Goal: Task Accomplishment & Management: Manage account settings

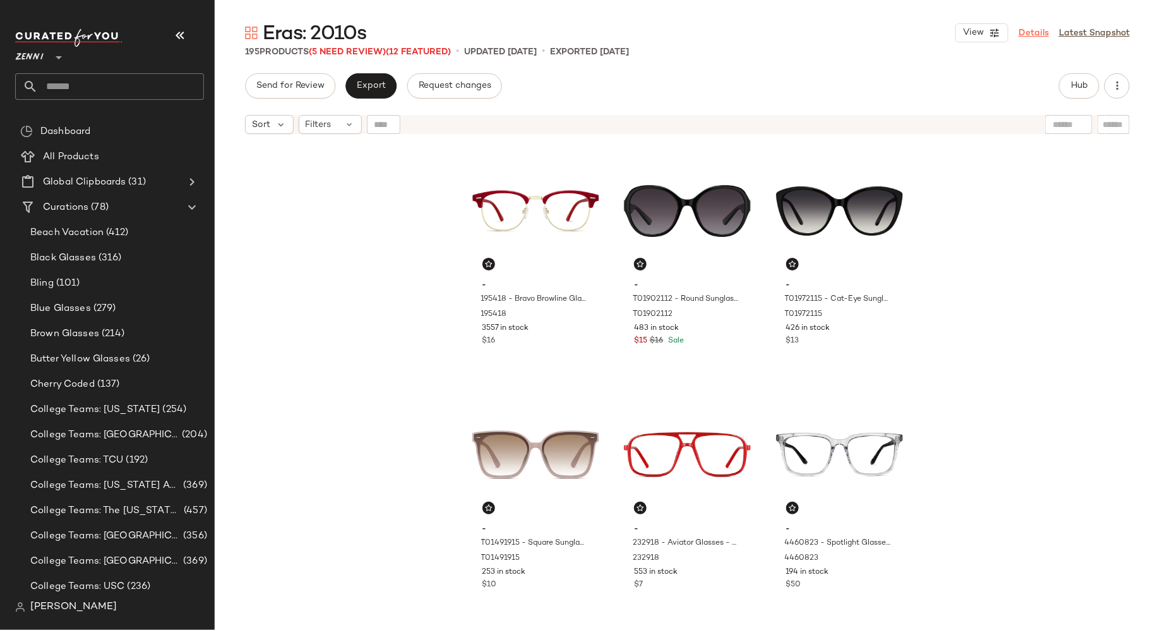
click at [1034, 28] on link "Details" at bounding box center [1034, 33] width 30 height 13
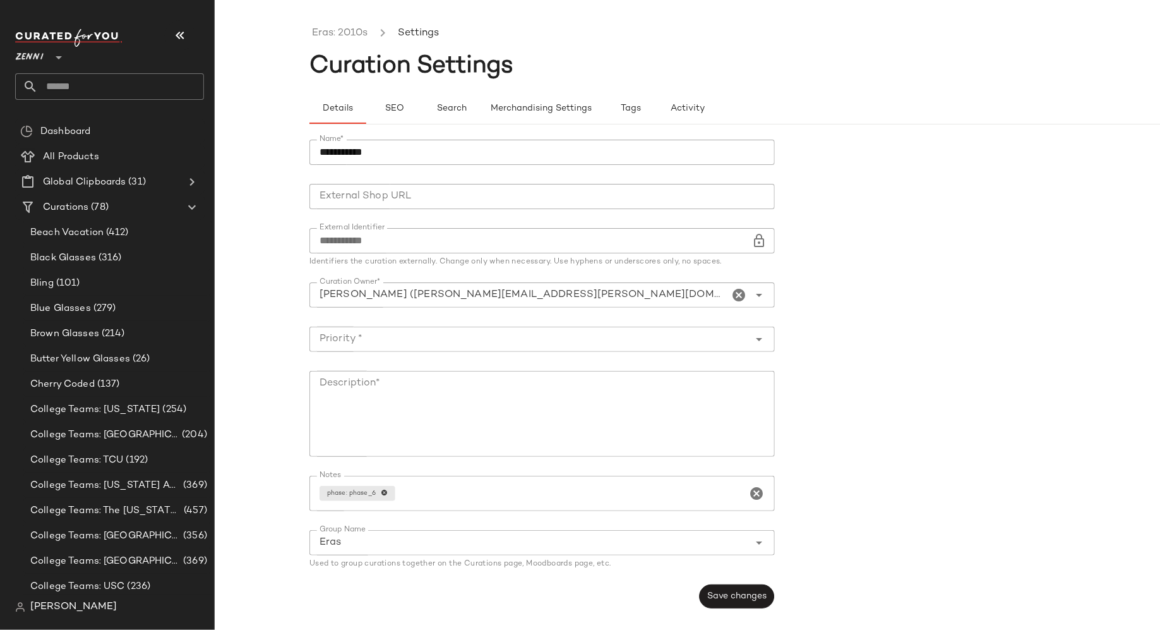
click at [445, 402] on textarea "Description*" at bounding box center [543, 414] width 466 height 86
type textarea "**********"
click at [733, 335] on input "Priority *" at bounding box center [530, 339] width 440 height 15
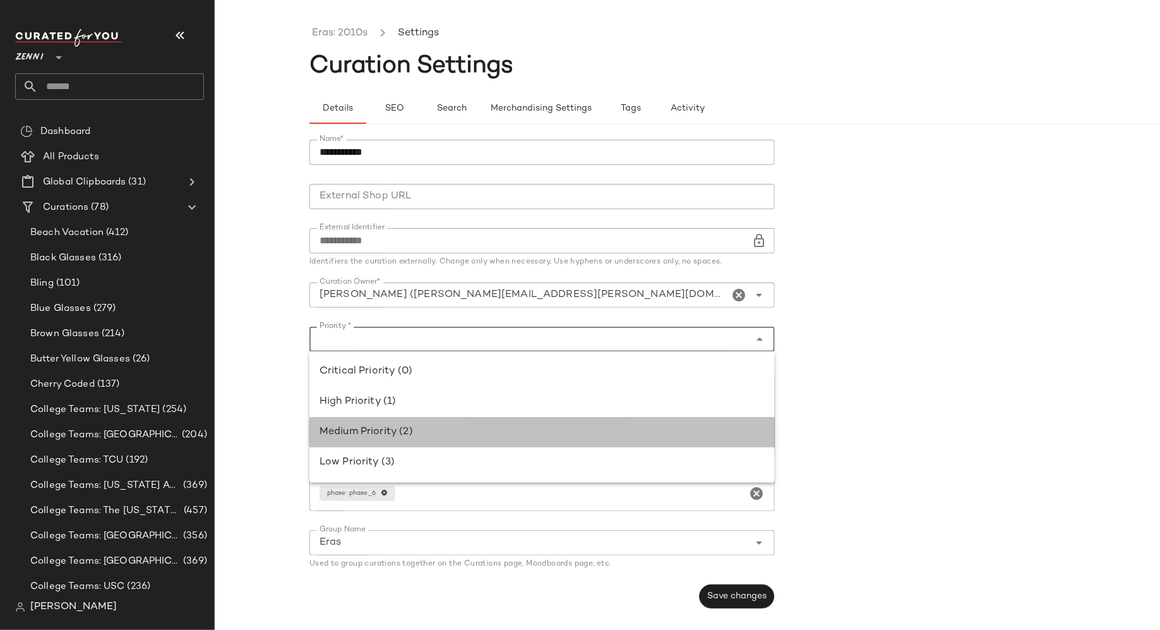
click at [666, 437] on div "Medium Priority (2)" at bounding box center [542, 432] width 445 height 15
type input "**********"
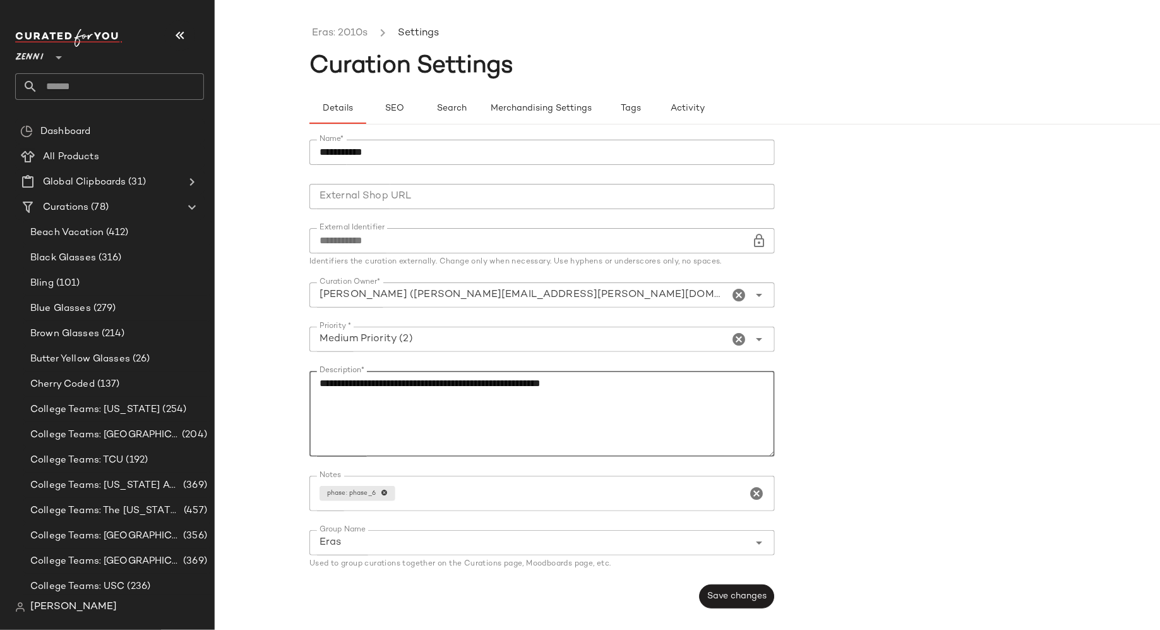
click at [675, 399] on textarea "**********" at bounding box center [543, 414] width 466 height 86
click at [405, 381] on textarea "**********" at bounding box center [543, 414] width 466 height 86
click at [601, 389] on textarea "**********" at bounding box center [543, 414] width 466 height 86
type textarea "**********"
click at [726, 593] on span "Save changes" at bounding box center [737, 596] width 60 height 10
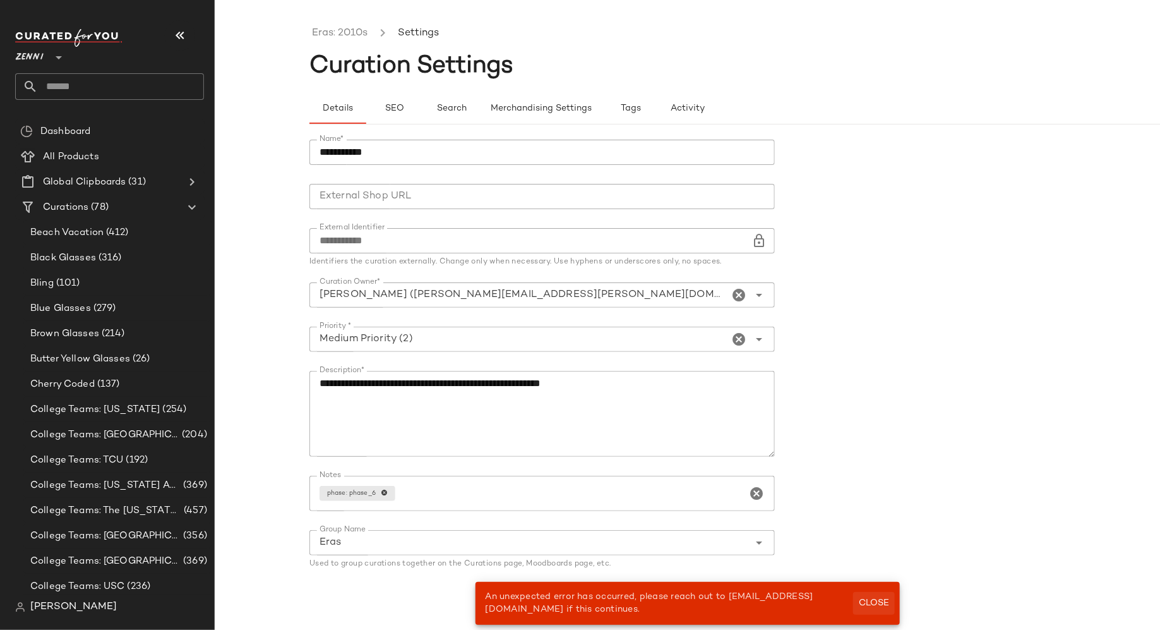
click at [877, 600] on span "Close" at bounding box center [874, 603] width 31 height 10
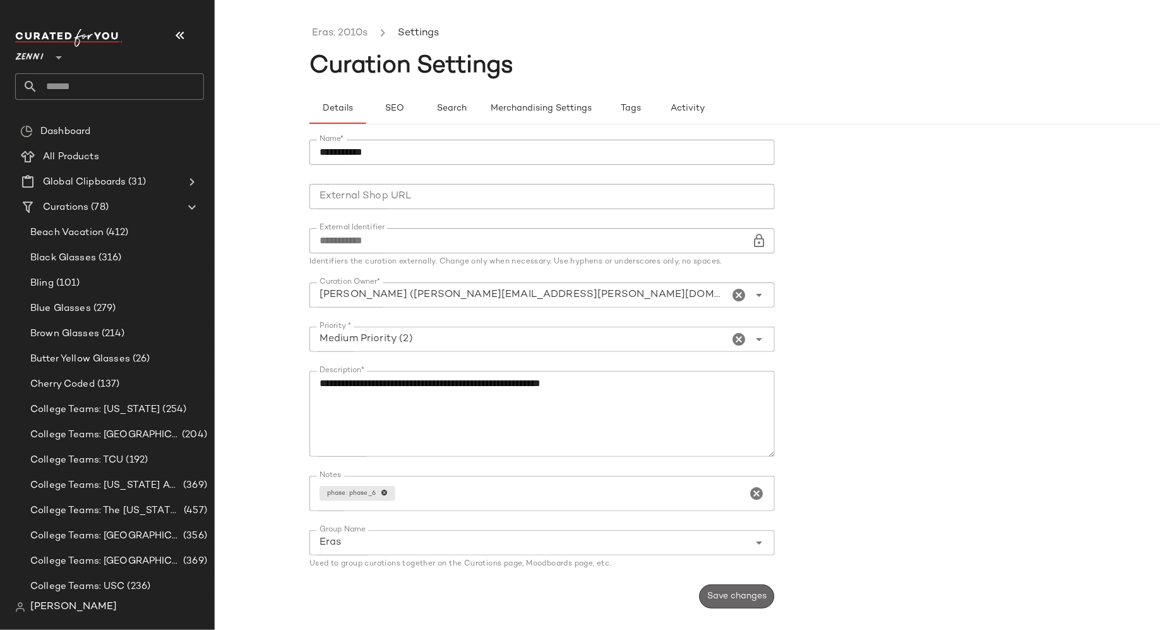
click at [723, 599] on span "Save changes" at bounding box center [737, 596] width 60 height 10
click at [355, 38] on link "Eras: 2010s" at bounding box center [340, 33] width 56 height 16
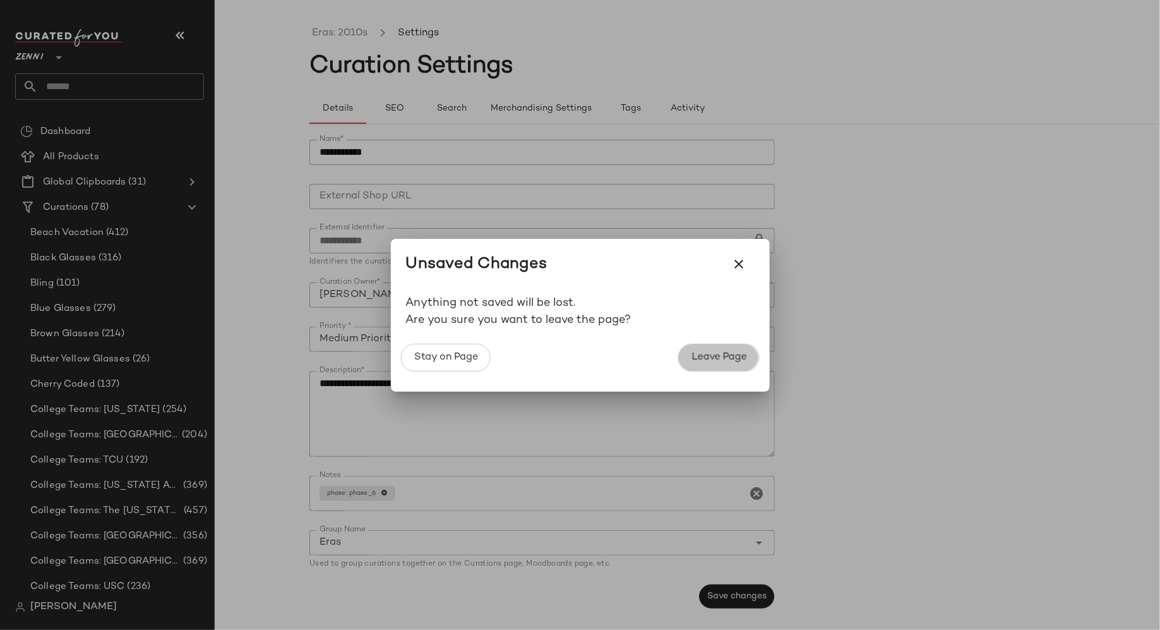
click at [706, 357] on span "Leave Page" at bounding box center [719, 357] width 56 height 12
click at [706, 358] on span "Leave Page" at bounding box center [719, 357] width 56 height 12
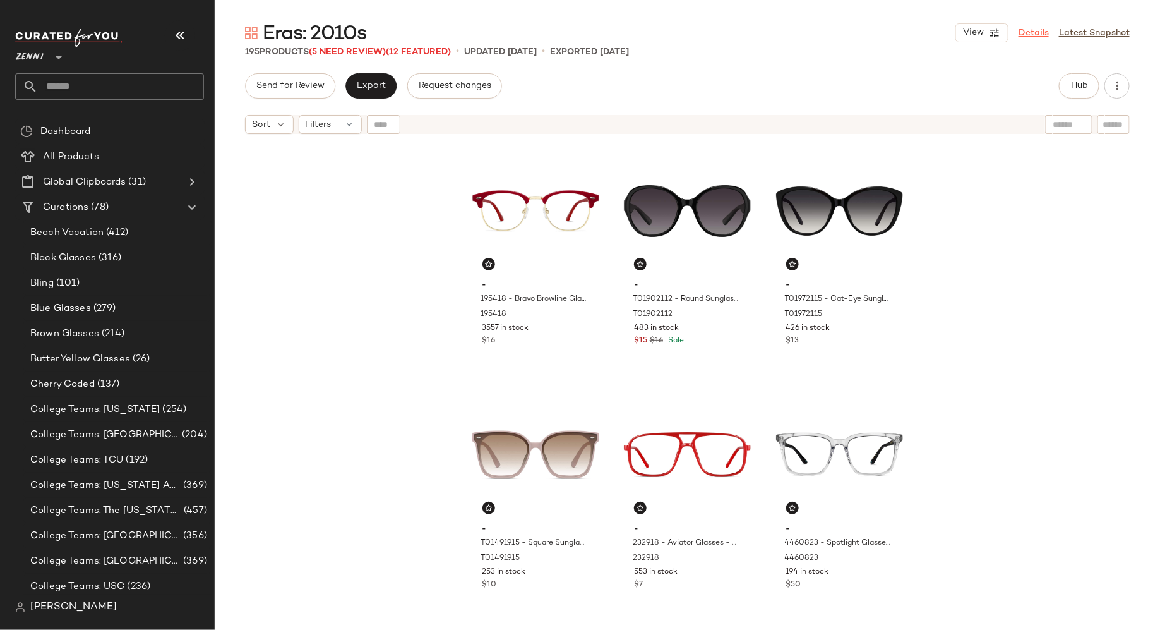
click at [1040, 33] on link "Details" at bounding box center [1034, 33] width 30 height 13
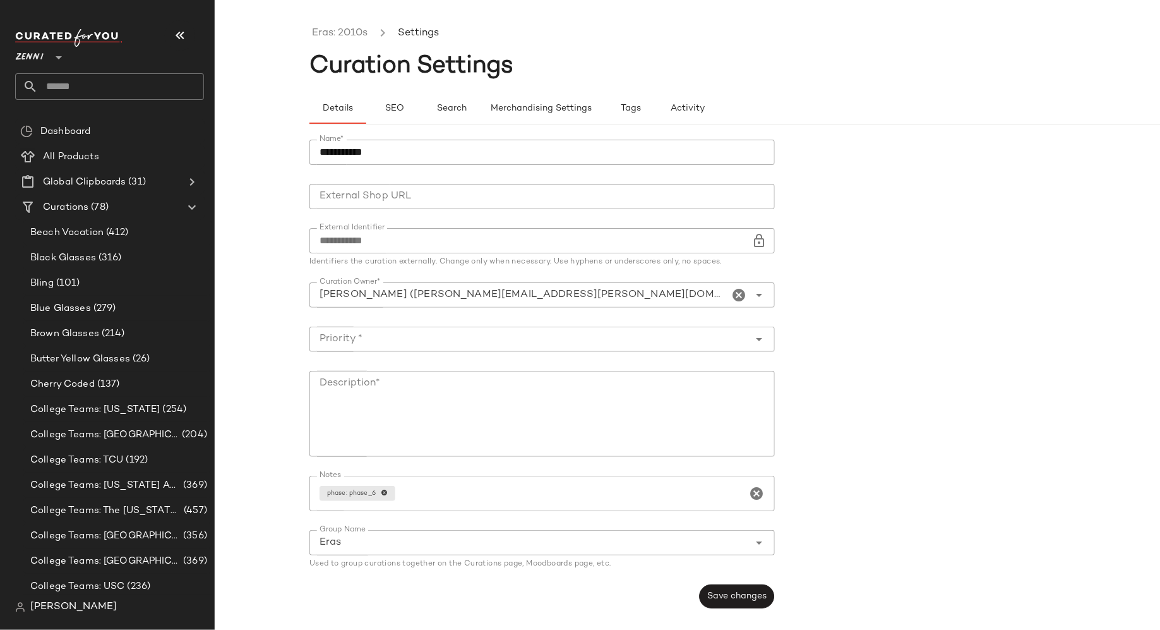
click at [660, 395] on textarea "Description*" at bounding box center [543, 414] width 466 height 86
type textarea "**********"
click at [721, 339] on input "Priority *" at bounding box center [530, 339] width 440 height 15
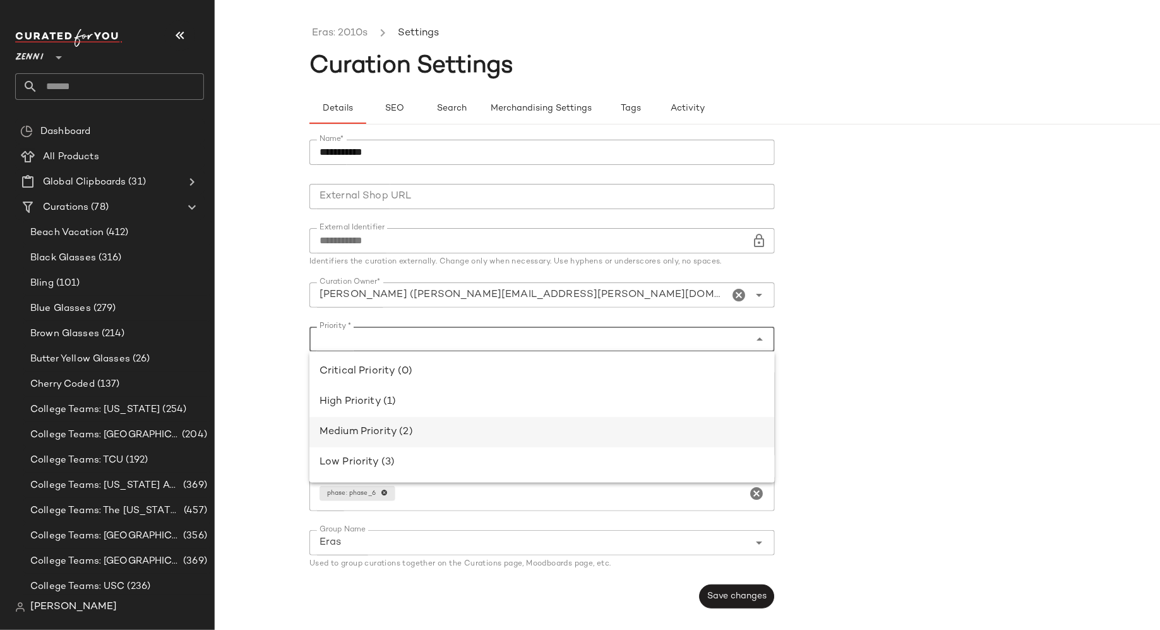
click at [665, 430] on div "Medium Priority (2)" at bounding box center [542, 432] width 445 height 15
type input "**********"
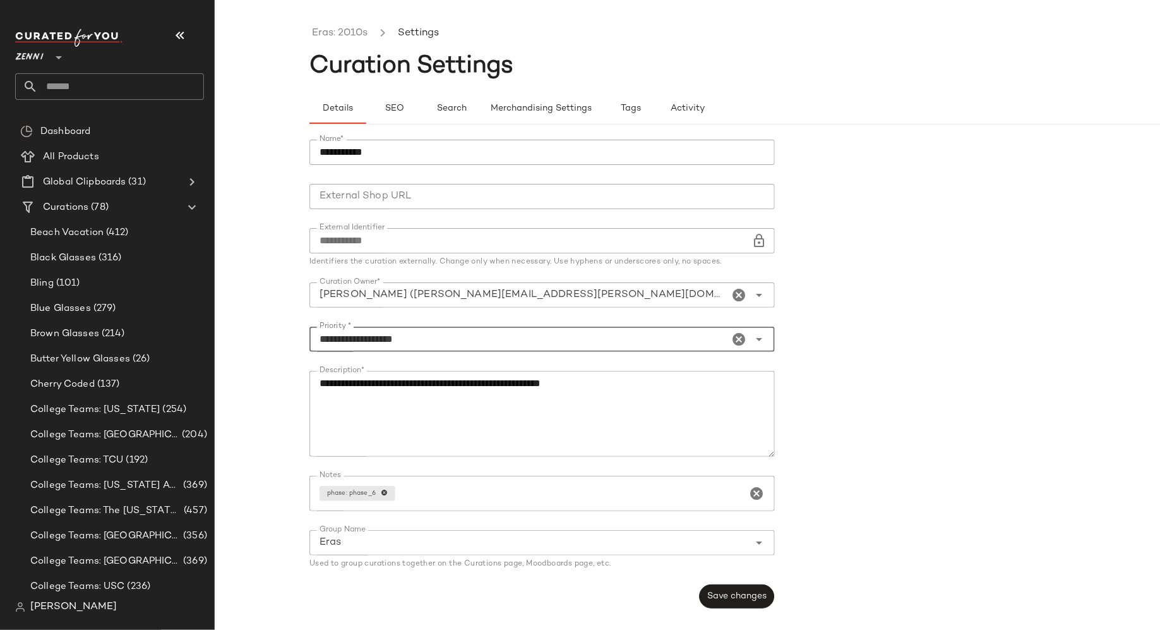
click at [643, 397] on textarea "**********" at bounding box center [543, 414] width 466 height 86
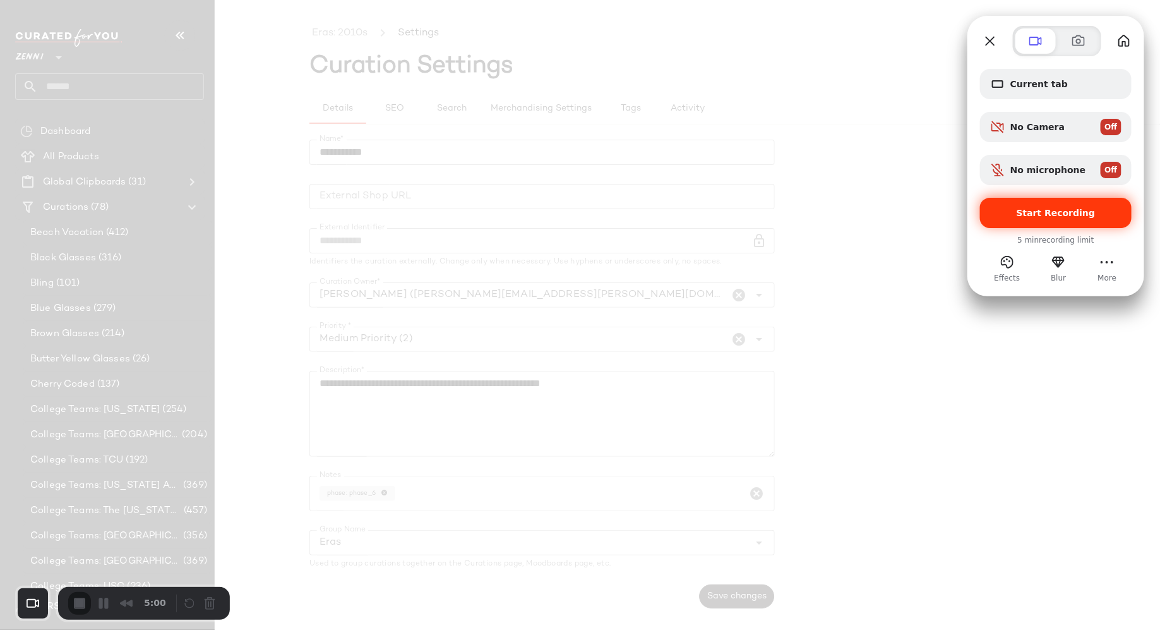
click at [1035, 209] on span "Start Recording" at bounding box center [1056, 213] width 79 height 10
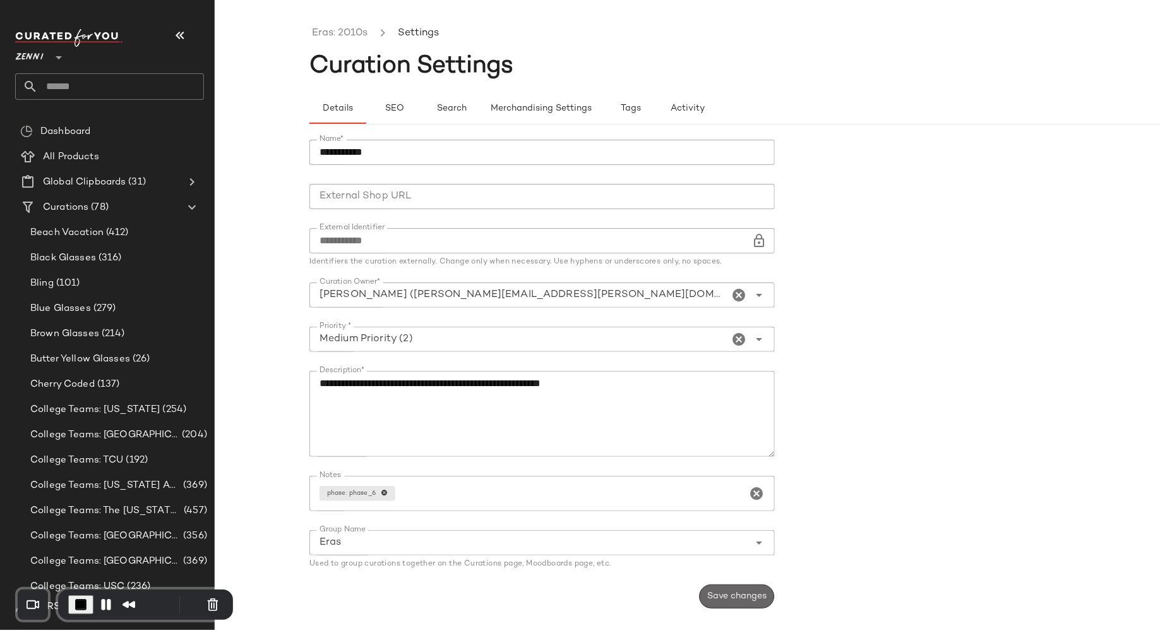
click at [738, 597] on span "Save changes" at bounding box center [737, 596] width 60 height 10
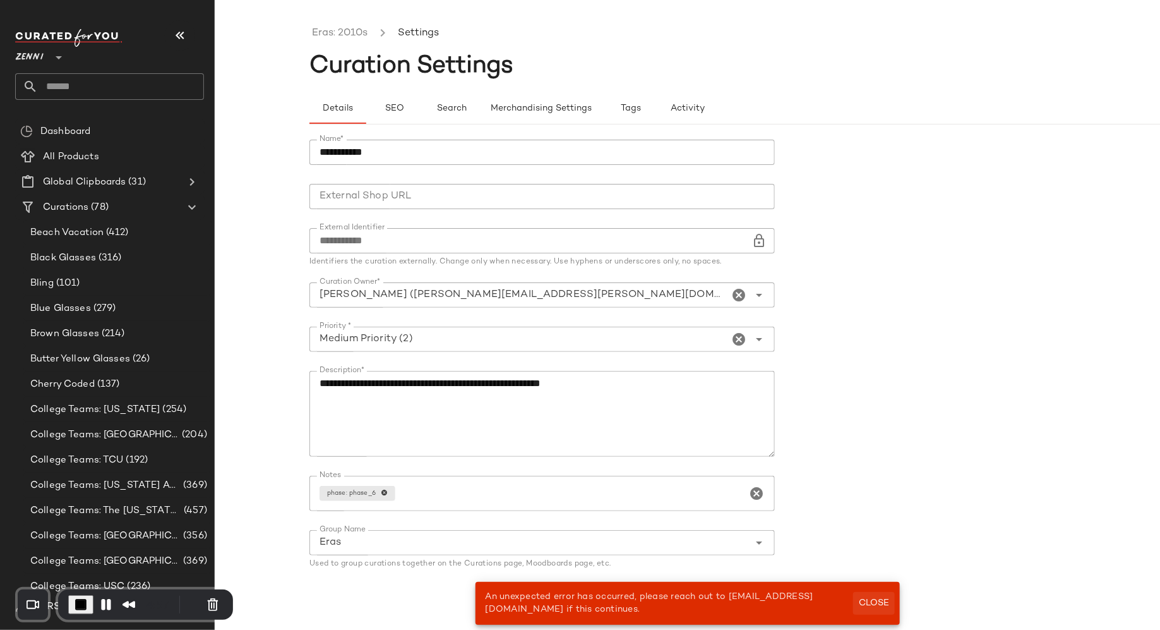
click at [882, 603] on span "Close" at bounding box center [874, 603] width 31 height 10
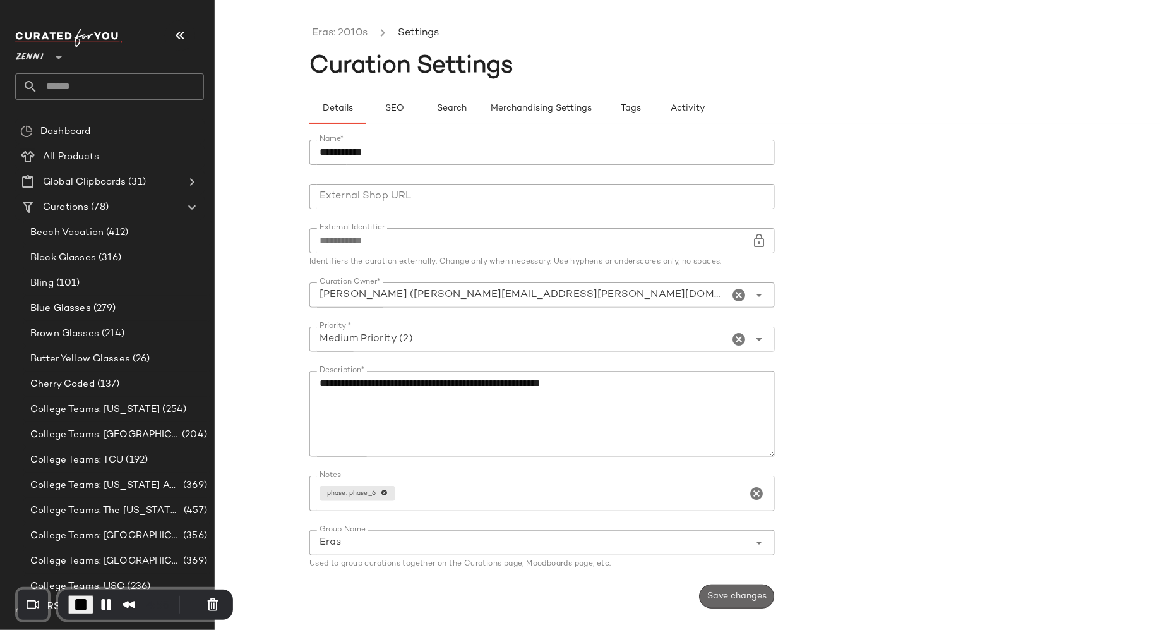
click at [751, 594] on span "Save changes" at bounding box center [737, 596] width 60 height 10
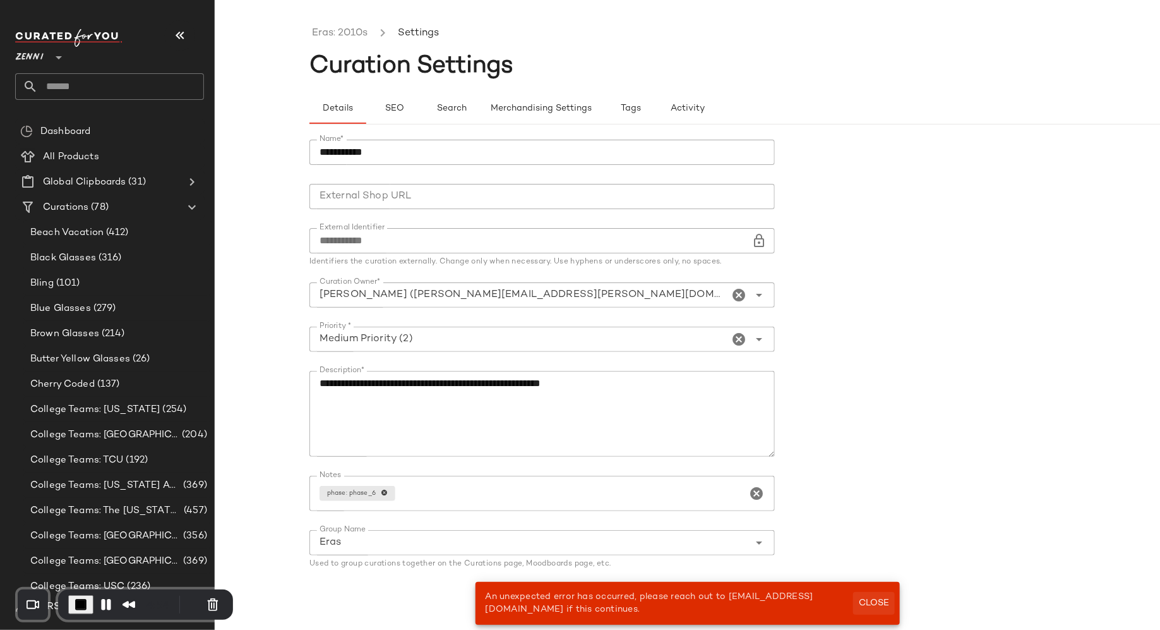
click at [870, 604] on span "Close" at bounding box center [874, 603] width 31 height 10
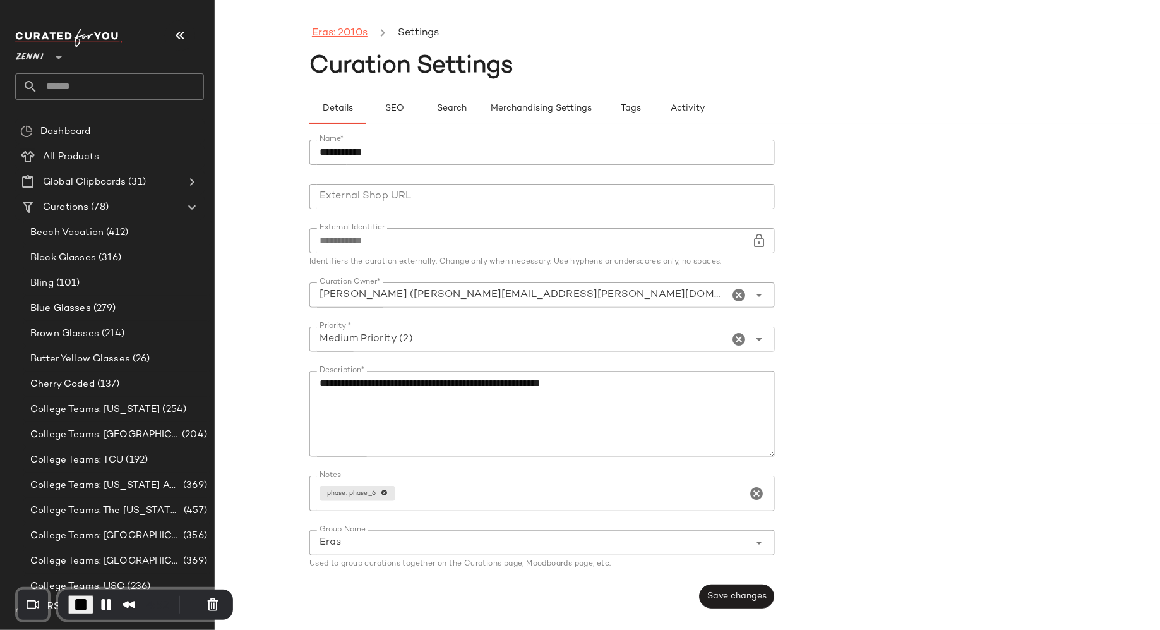
click at [354, 33] on link "Eras: 2010s" at bounding box center [340, 33] width 56 height 16
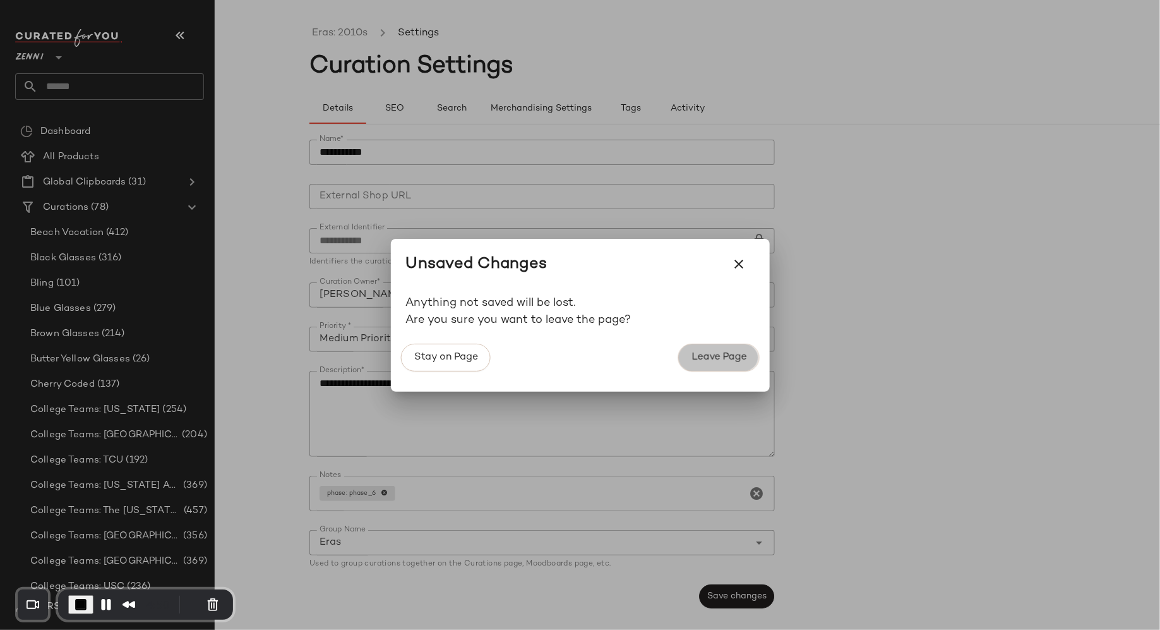
click at [714, 356] on span "Leave Page" at bounding box center [719, 357] width 56 height 12
click at [717, 353] on span "Leave Page" at bounding box center [719, 357] width 56 height 12
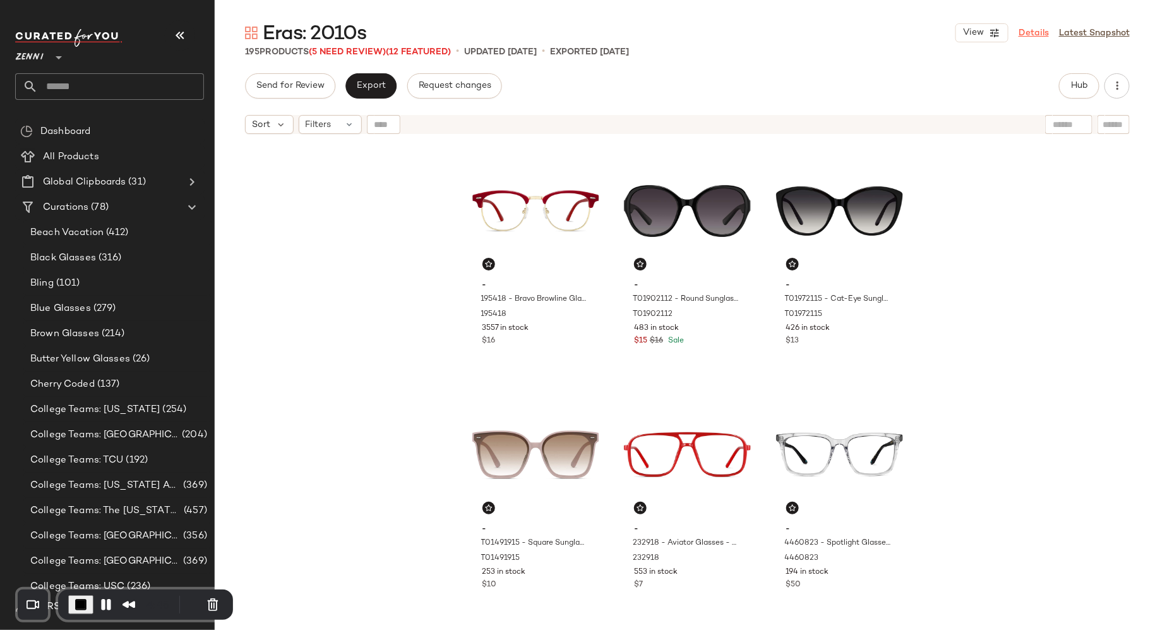
click at [1040, 32] on link "Details" at bounding box center [1034, 33] width 30 height 13
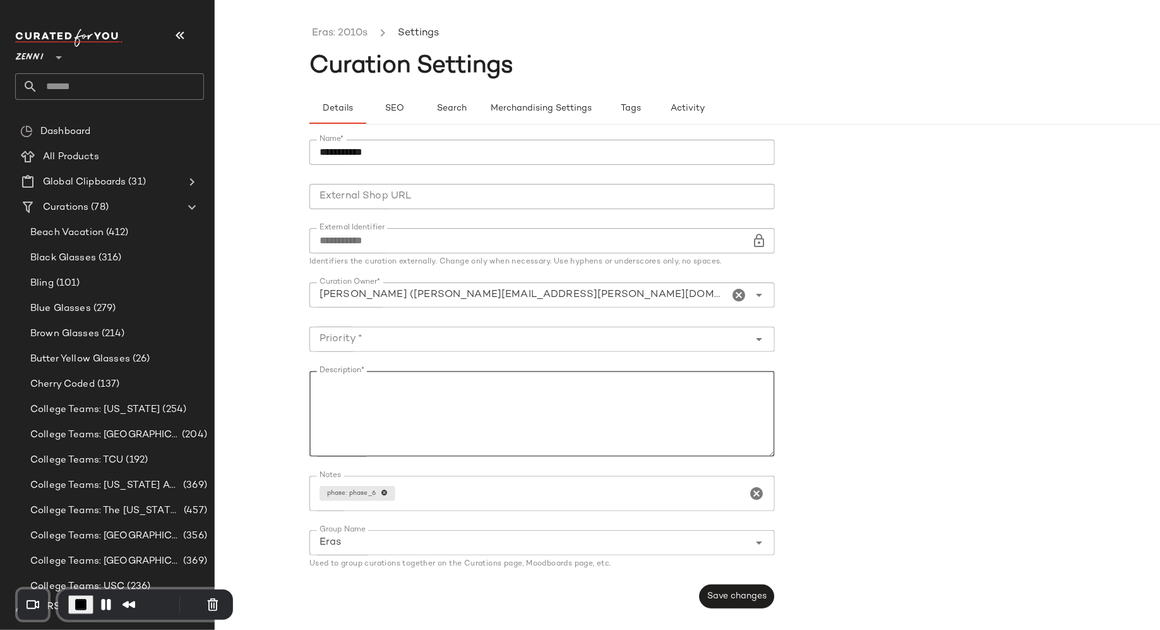
drag, startPoint x: 428, startPoint y: 395, endPoint x: 512, endPoint y: 403, distance: 84.4
click at [513, 403] on textarea "Description*" at bounding box center [543, 414] width 466 height 86
click at [78, 605] on span "End Recording" at bounding box center [80, 604] width 15 height 15
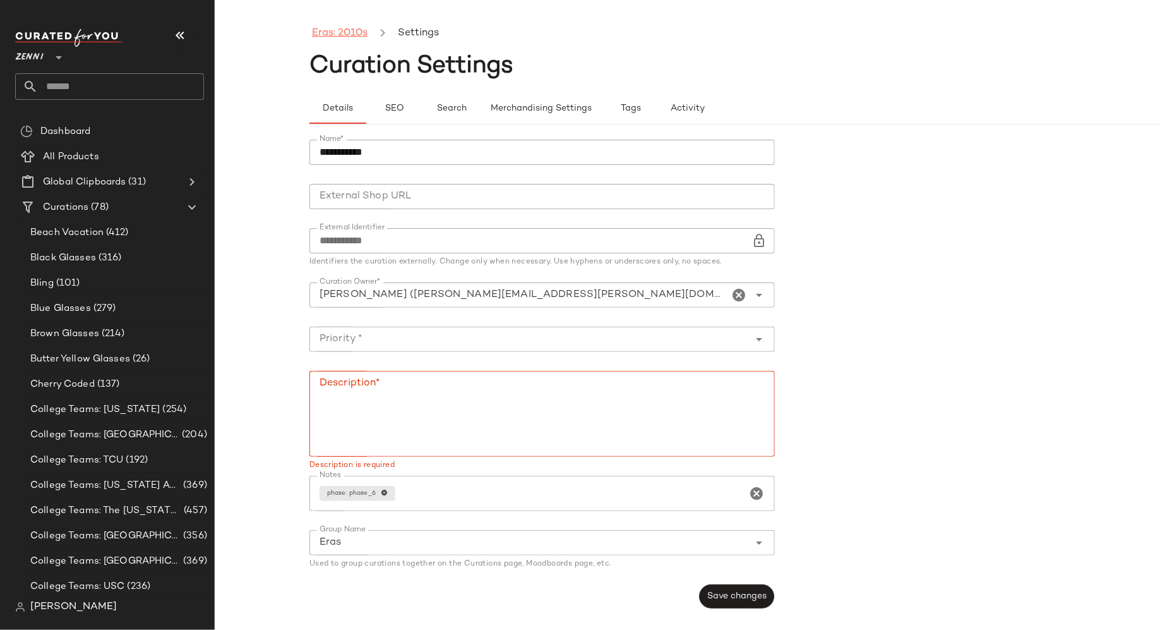
click at [350, 30] on link "Eras: 2010s" at bounding box center [340, 33] width 56 height 16
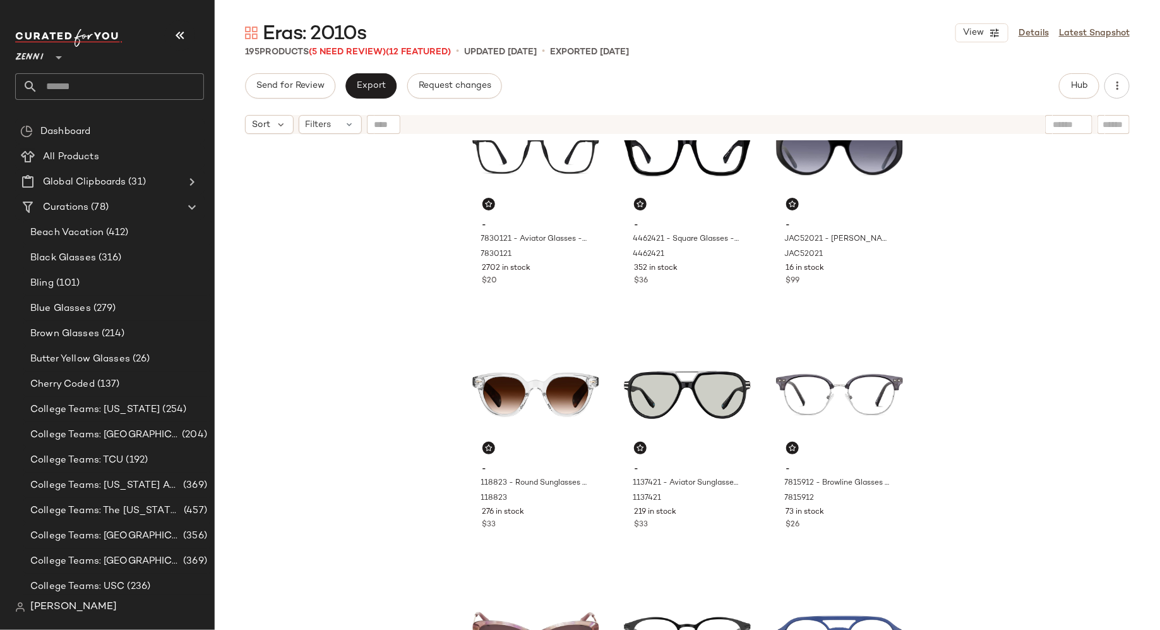
scroll to position [863, 0]
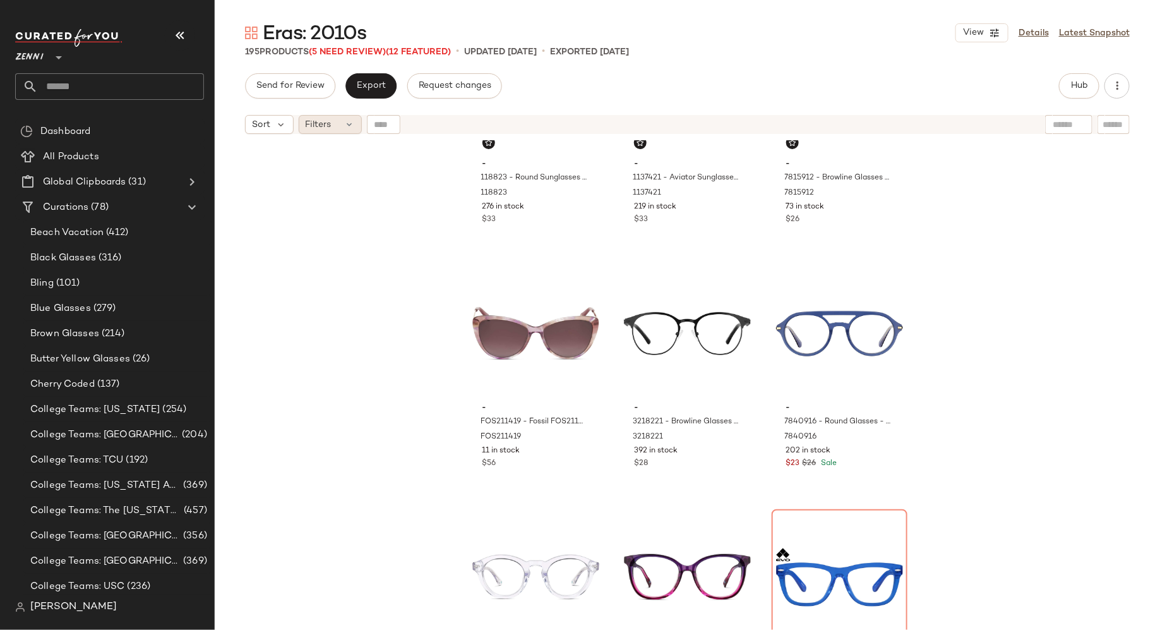
click at [342, 126] on div "Filters" at bounding box center [330, 124] width 63 height 19
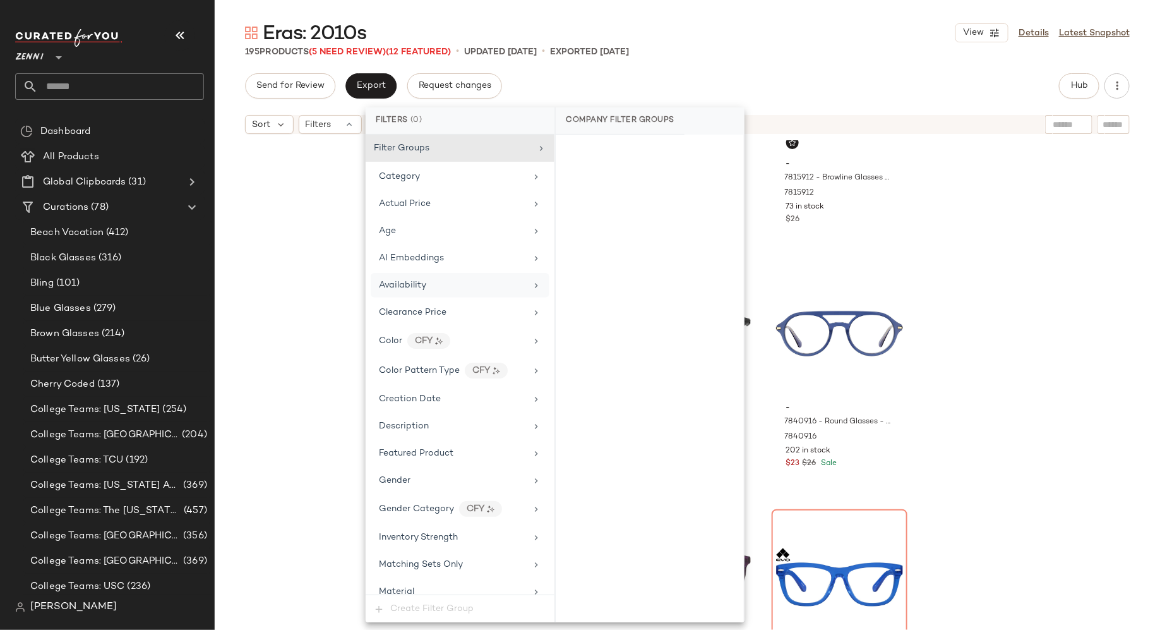
click at [393, 275] on div "Availability" at bounding box center [460, 285] width 179 height 25
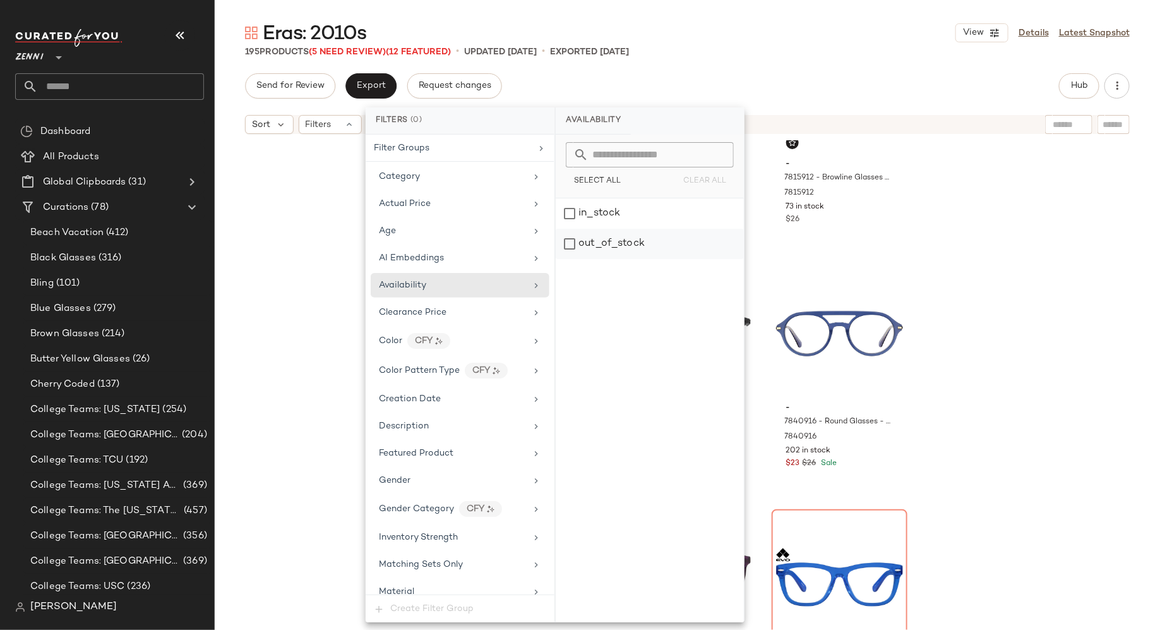
click at [572, 249] on div "out_of_stock" at bounding box center [650, 244] width 188 height 30
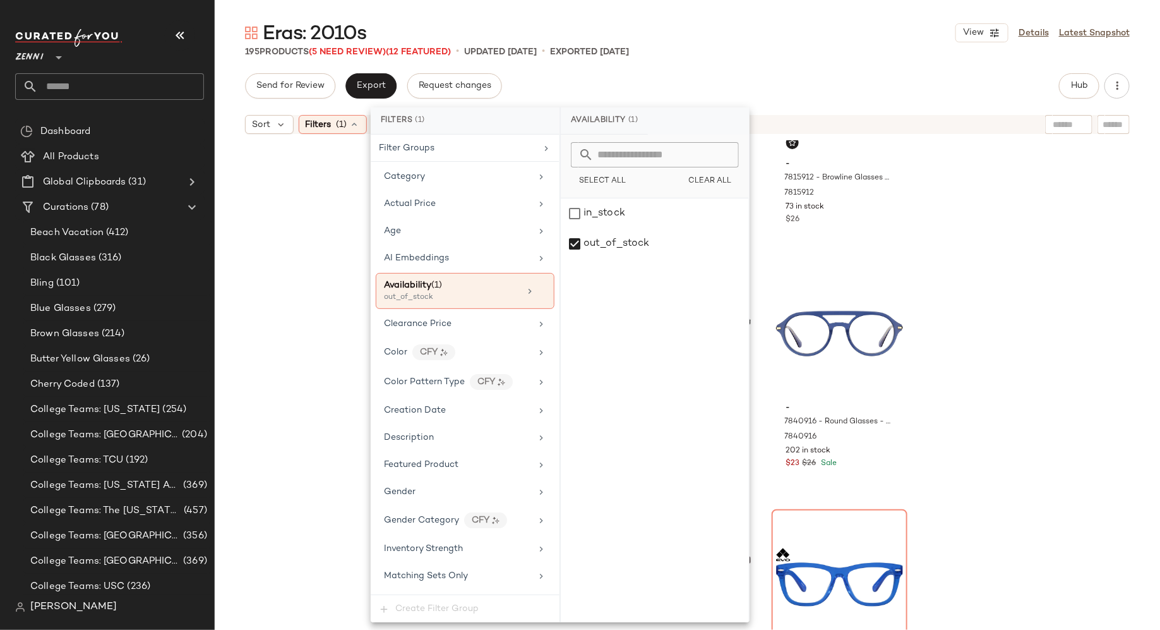
click at [337, 250] on div "- 118823 - Round Sunglasses - Clear - Acetate 118823 276 in stock $33 - 1137421…" at bounding box center [688, 400] width 946 height 521
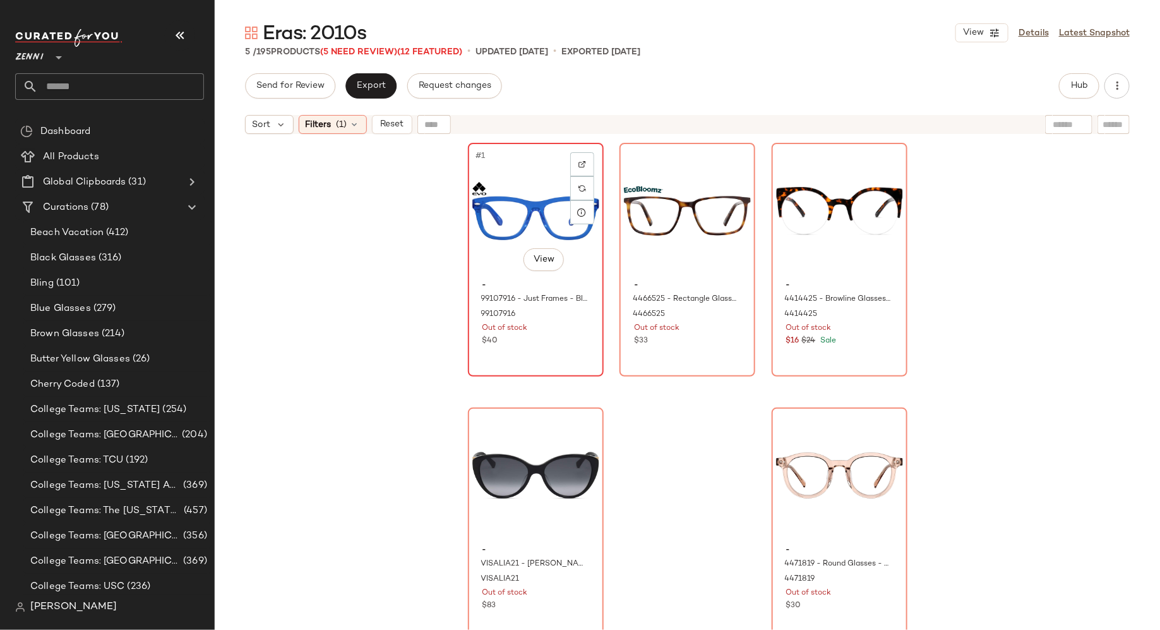
click at [532, 216] on div "#1 View" at bounding box center [536, 211] width 127 height 128
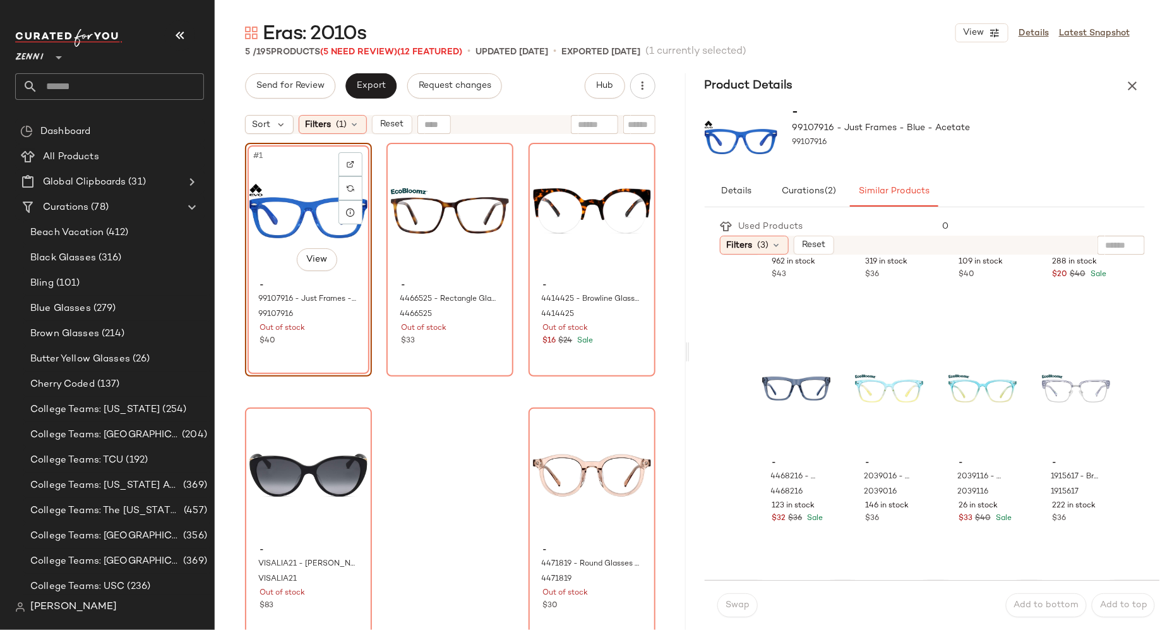
scroll to position [196, 0]
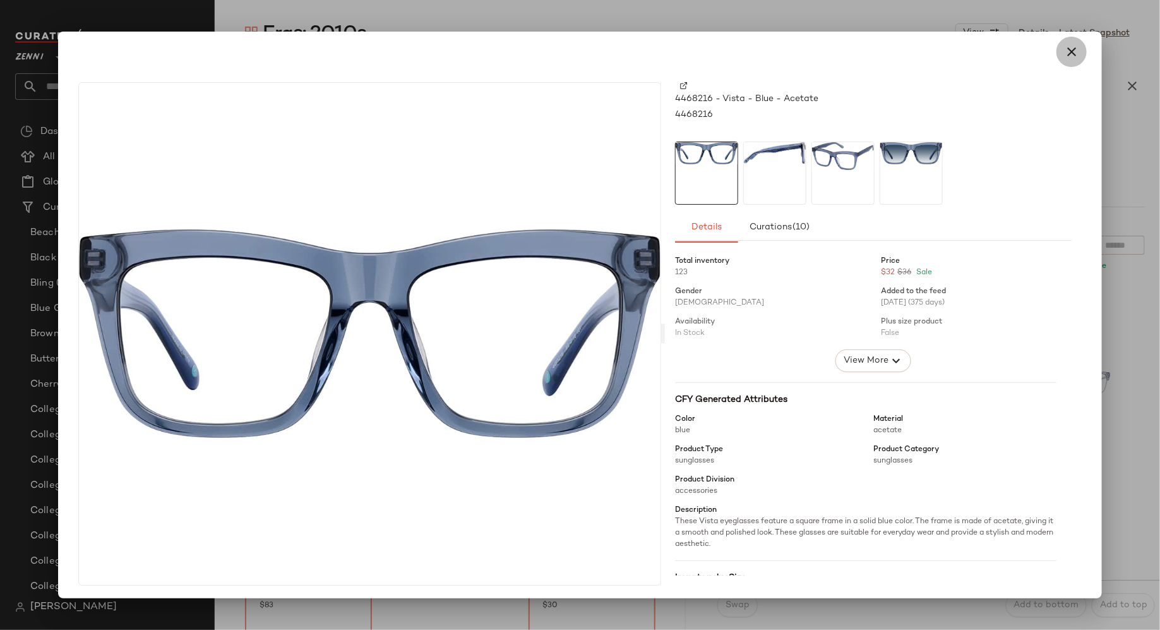
click at [1068, 52] on icon "button" at bounding box center [1071, 51] width 15 height 15
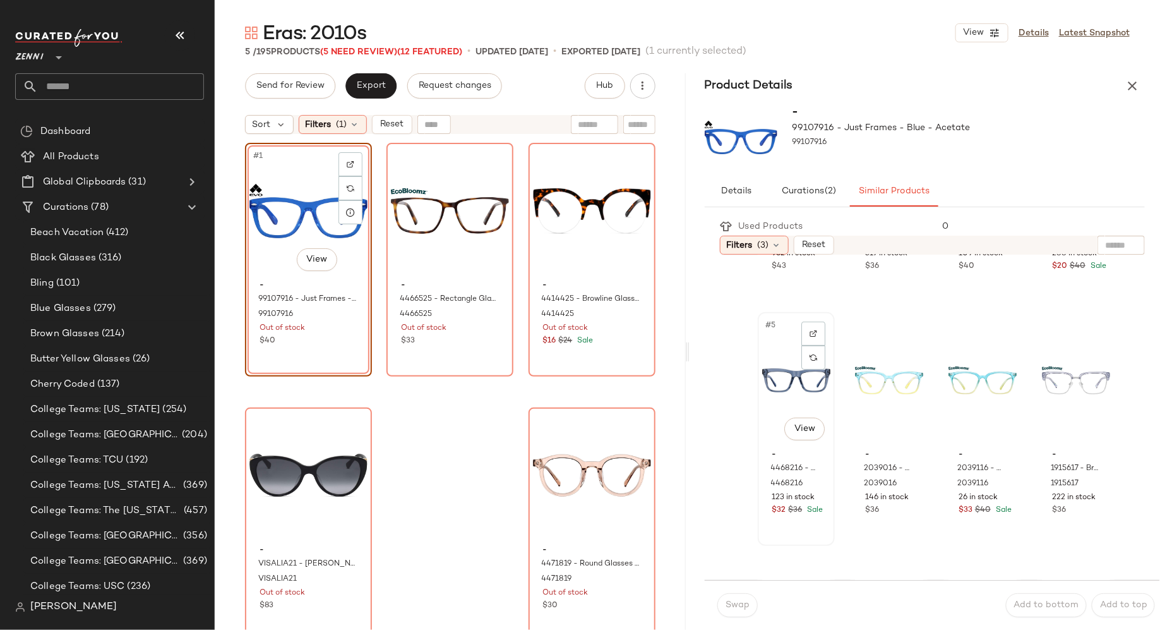
click at [780, 390] on div "#5 View" at bounding box center [796, 380] width 68 height 128
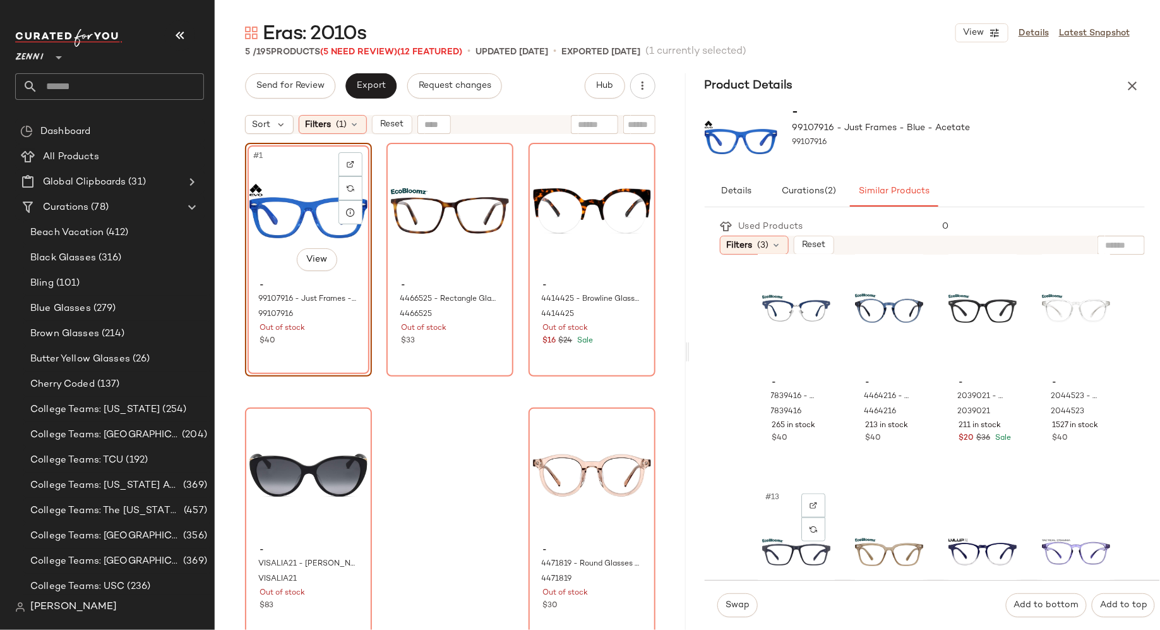
scroll to position [480, 0]
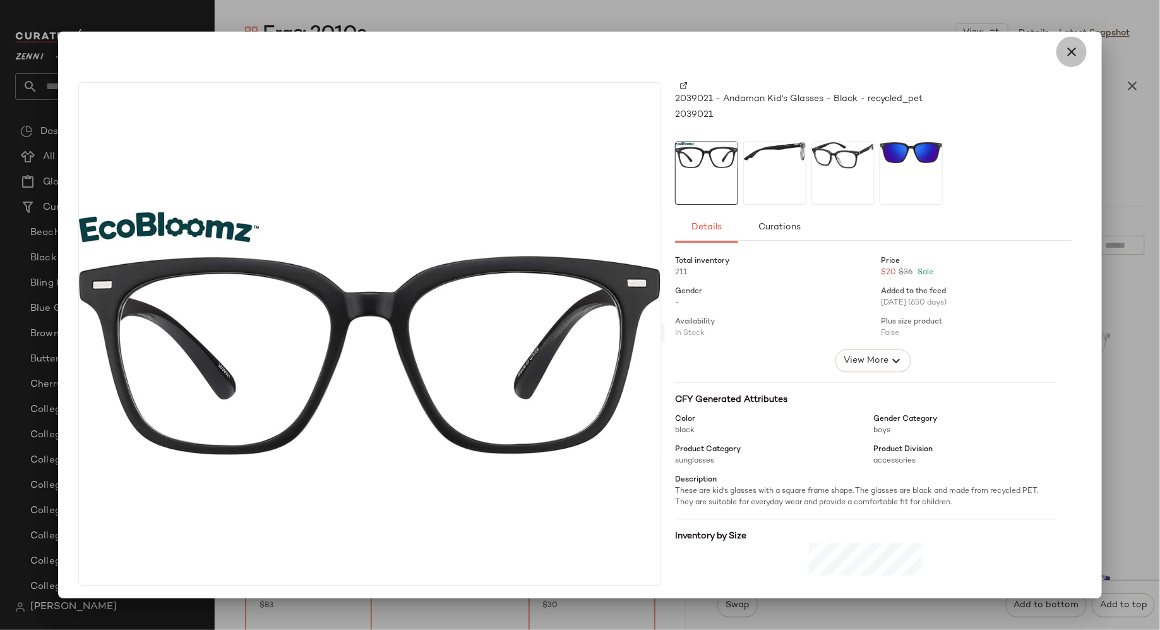
click at [1065, 49] on icon "button" at bounding box center [1071, 51] width 15 height 15
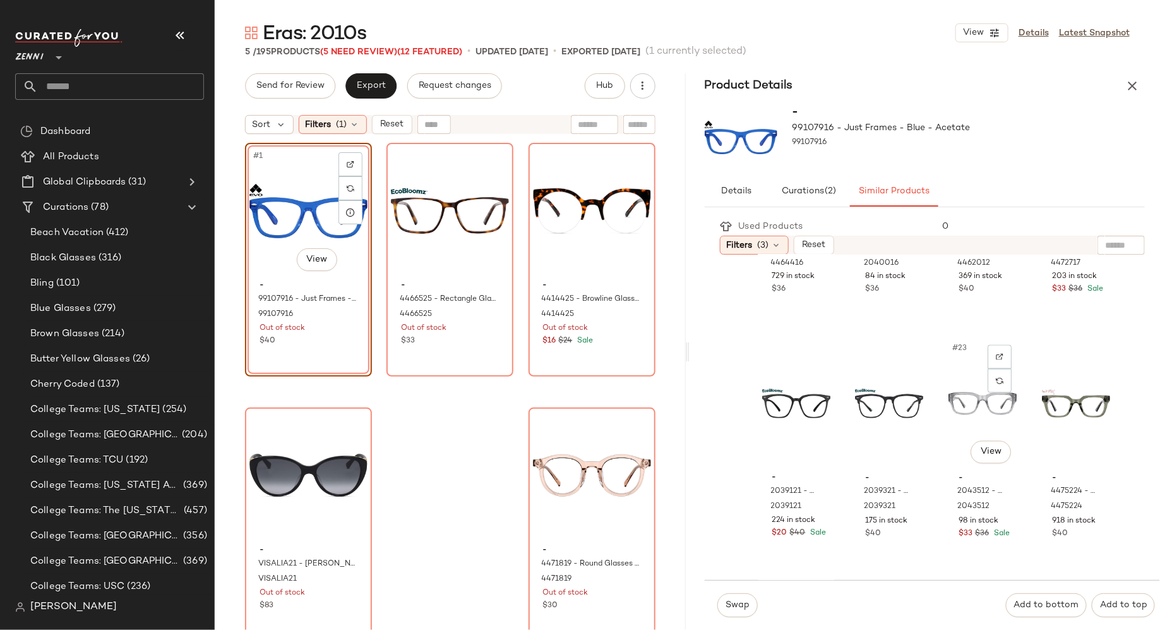
scroll to position [1155, 0]
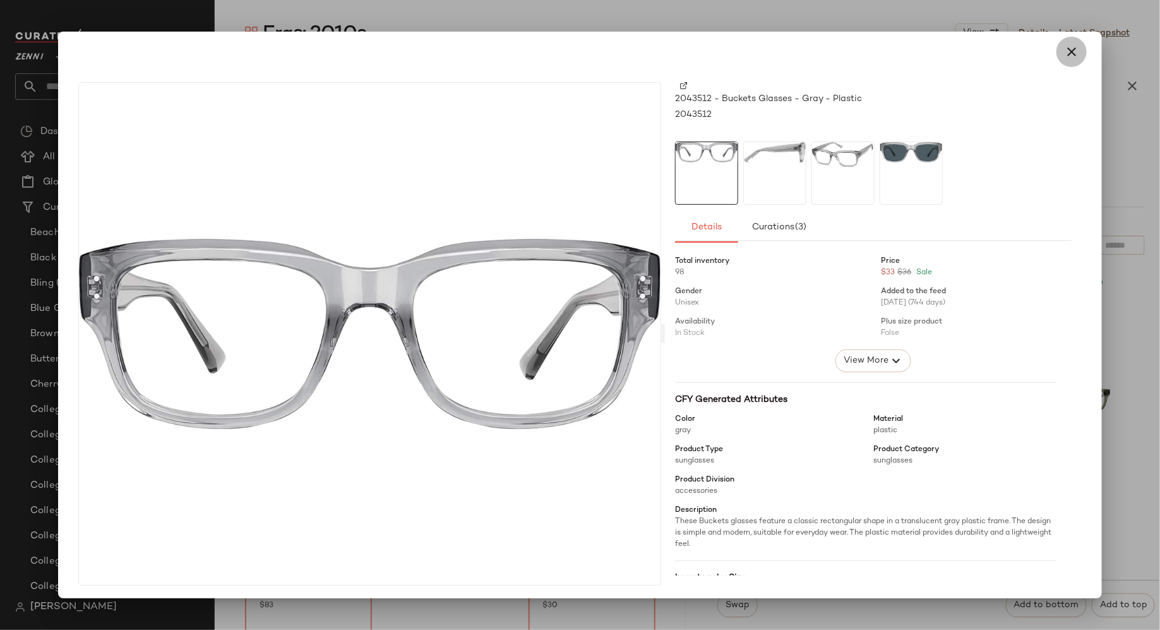
click at [1064, 56] on icon "button" at bounding box center [1071, 51] width 15 height 15
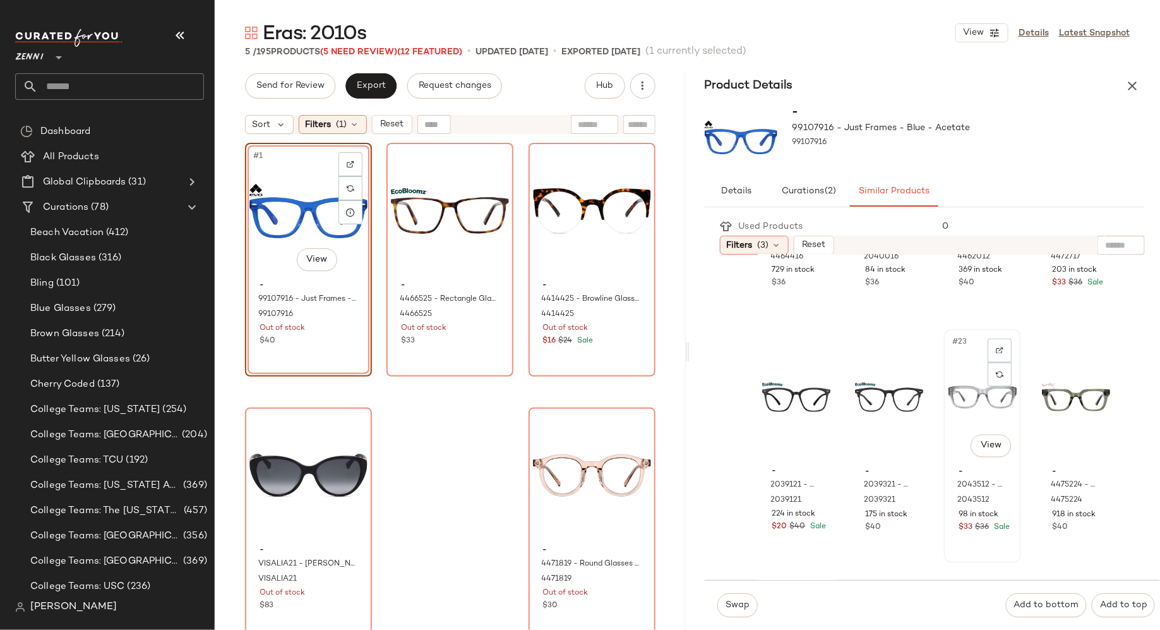
click at [956, 420] on div "#23 View" at bounding box center [983, 398] width 68 height 128
click at [742, 606] on span "Swap" at bounding box center [737, 605] width 25 height 10
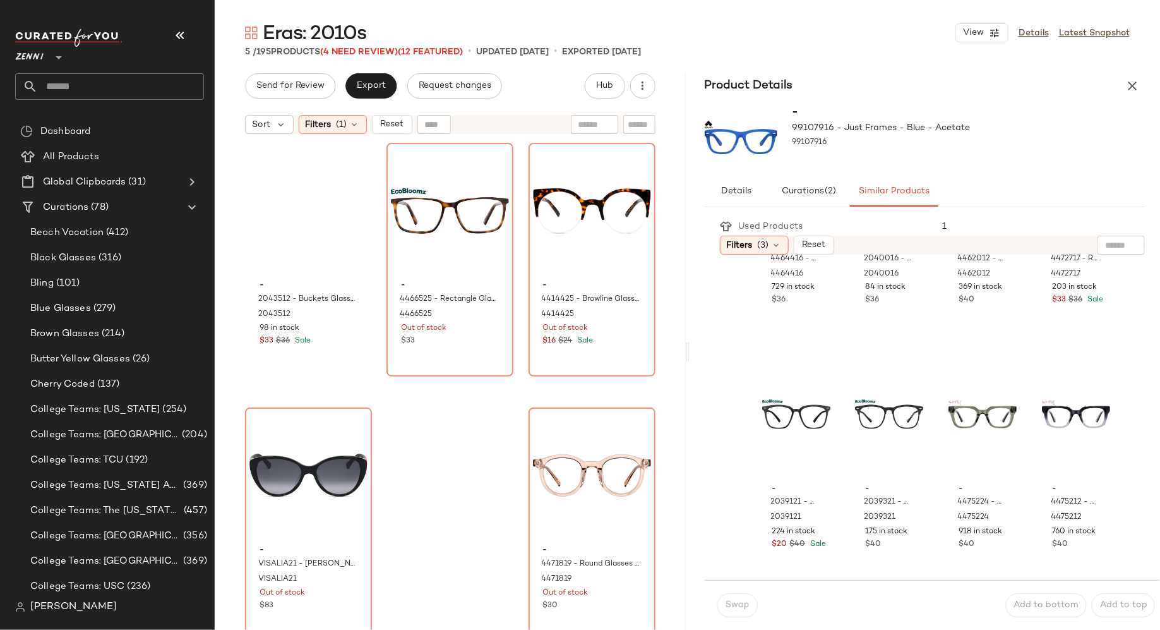
scroll to position [1137, 0]
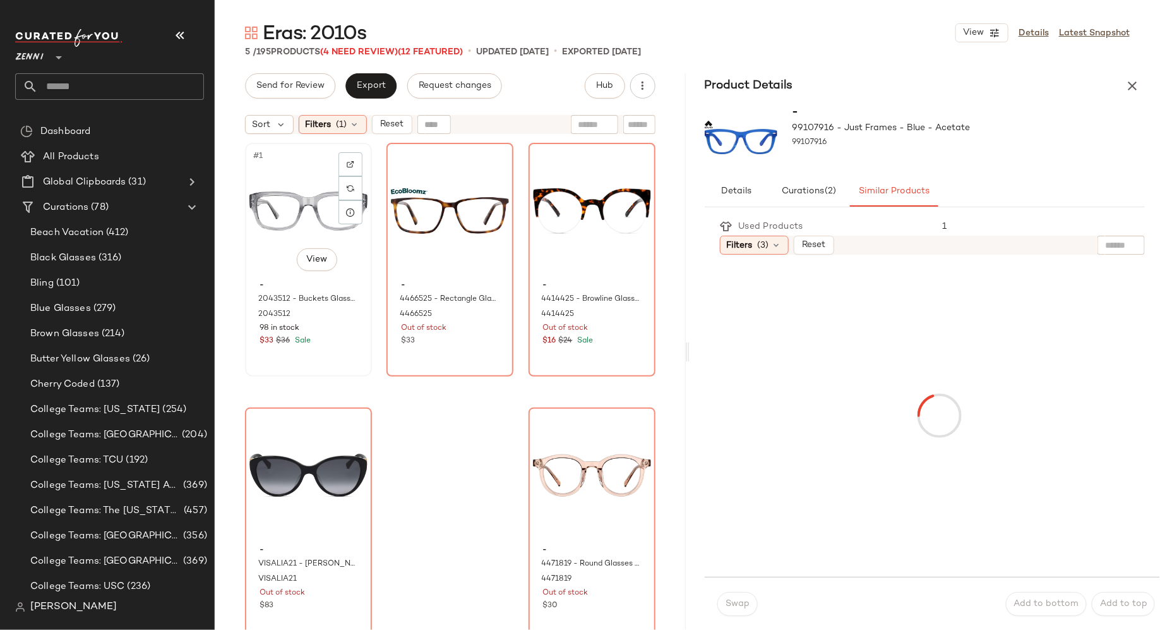
click at [291, 220] on div "#1 View" at bounding box center [309, 211] width 118 height 128
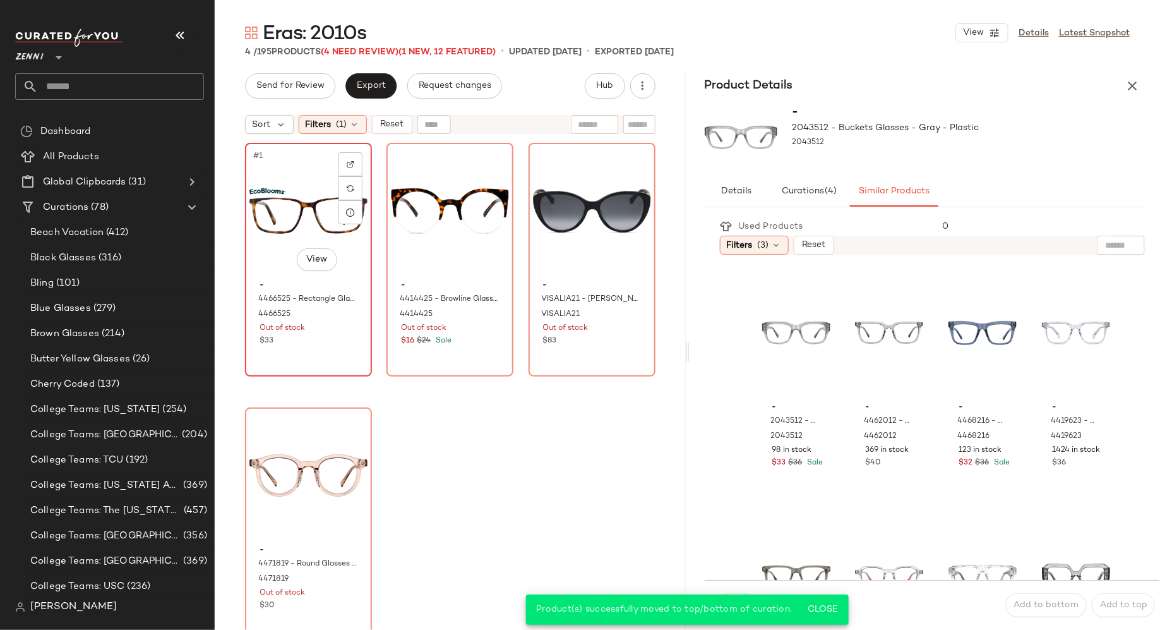
click at [290, 227] on div "#1 View" at bounding box center [309, 211] width 118 height 128
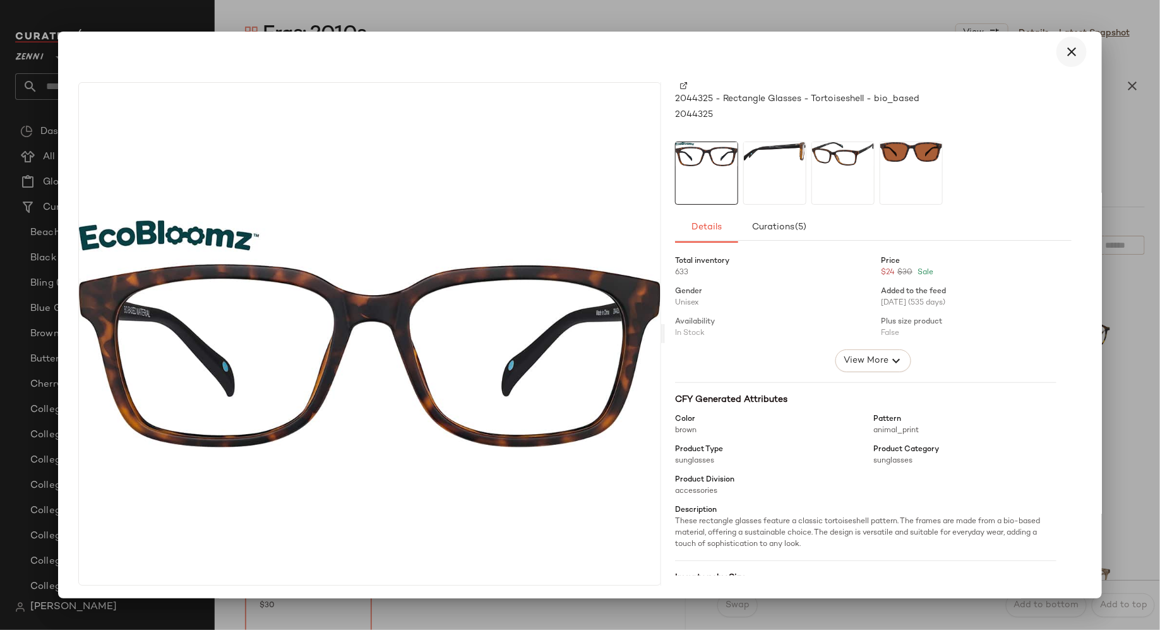
click at [1068, 51] on icon "button" at bounding box center [1071, 51] width 15 height 15
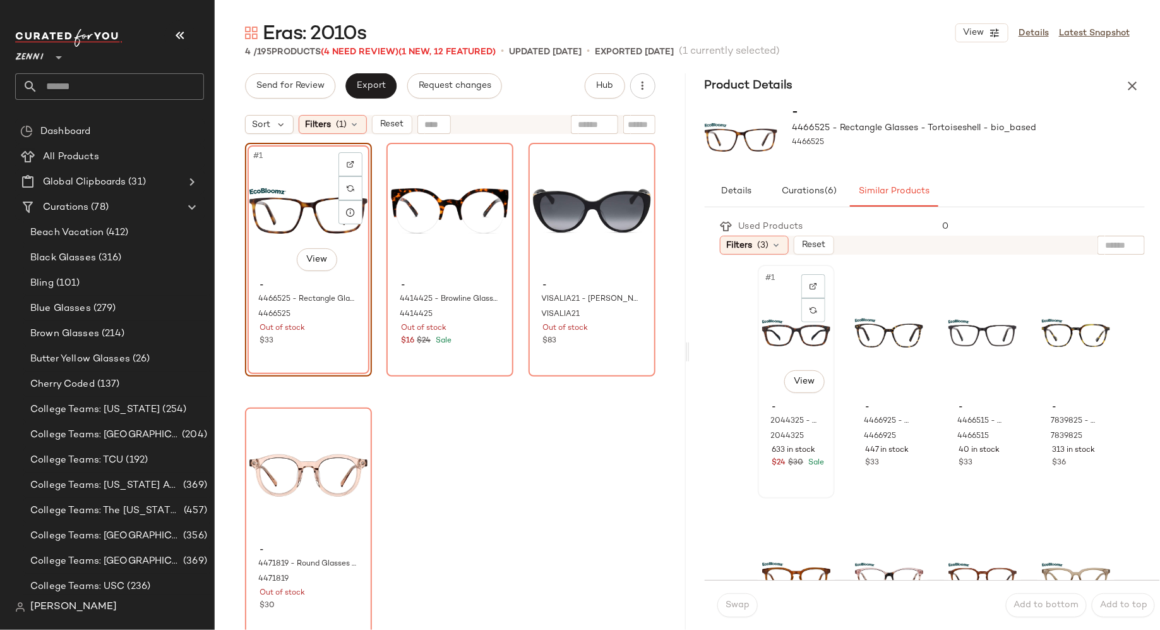
click at [776, 327] on div "#1 View" at bounding box center [796, 333] width 68 height 128
click at [736, 601] on span "Swap" at bounding box center [737, 605] width 25 height 10
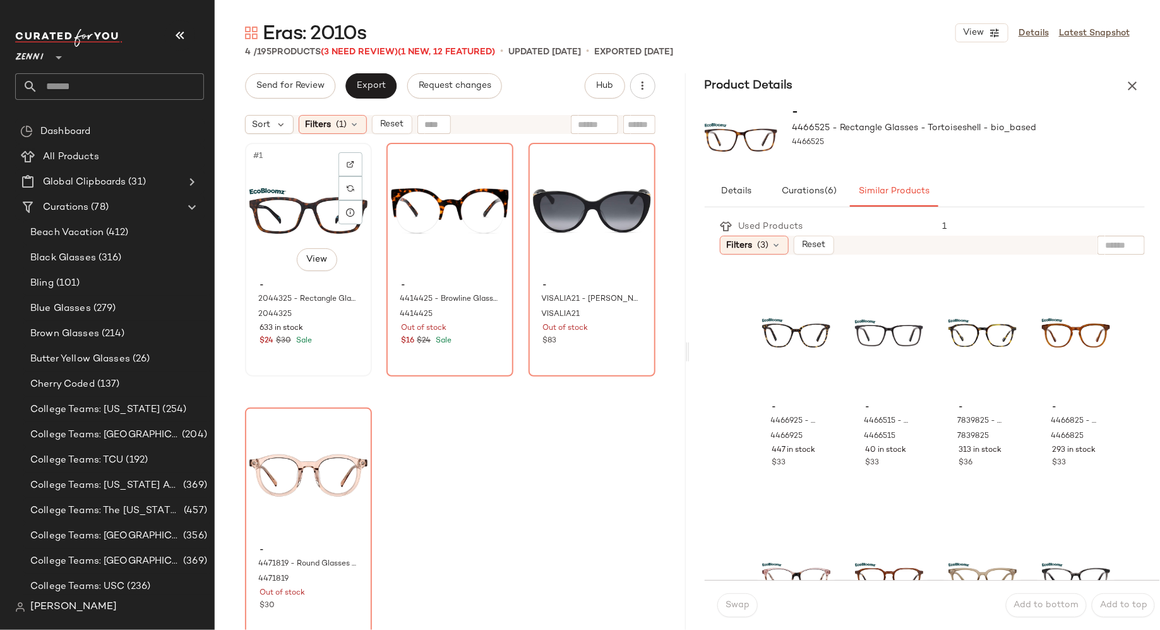
click at [274, 266] on div "#1 View" at bounding box center [309, 211] width 118 height 128
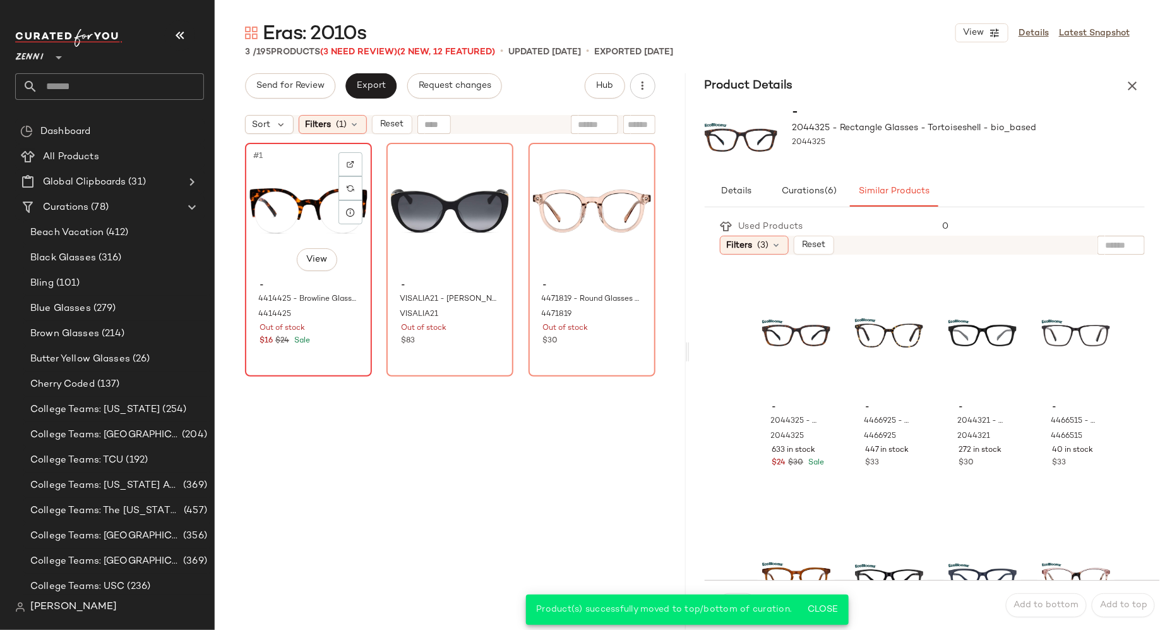
click at [342, 347] on div "- 4414425 - Browline Glasses - Tortoiseshell - Acetate 4414425 Out of stock $16…" at bounding box center [309, 311] width 118 height 73
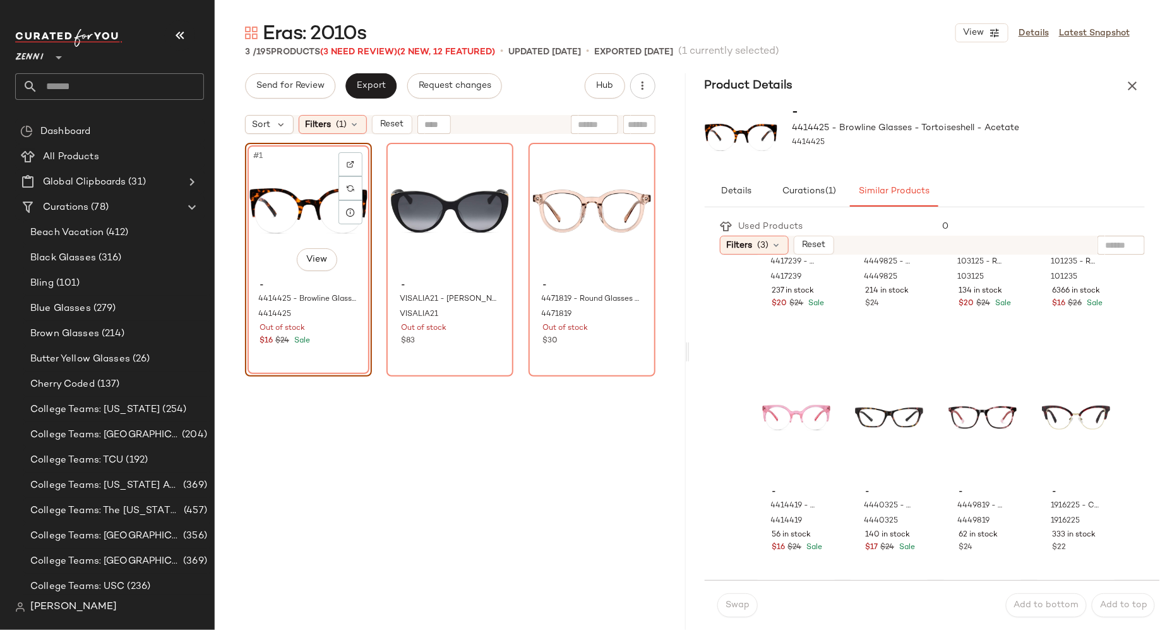
scroll to position [405, 0]
click at [785, 413] on div "#9 View" at bounding box center [796, 416] width 68 height 128
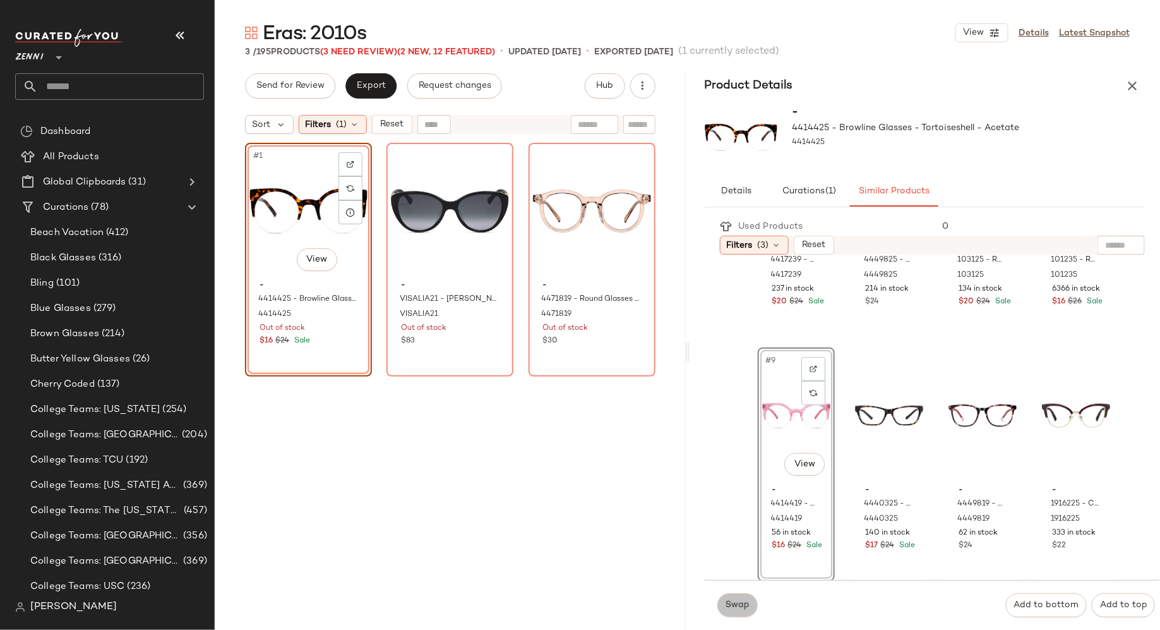
click at [742, 601] on span "Swap" at bounding box center [737, 605] width 25 height 10
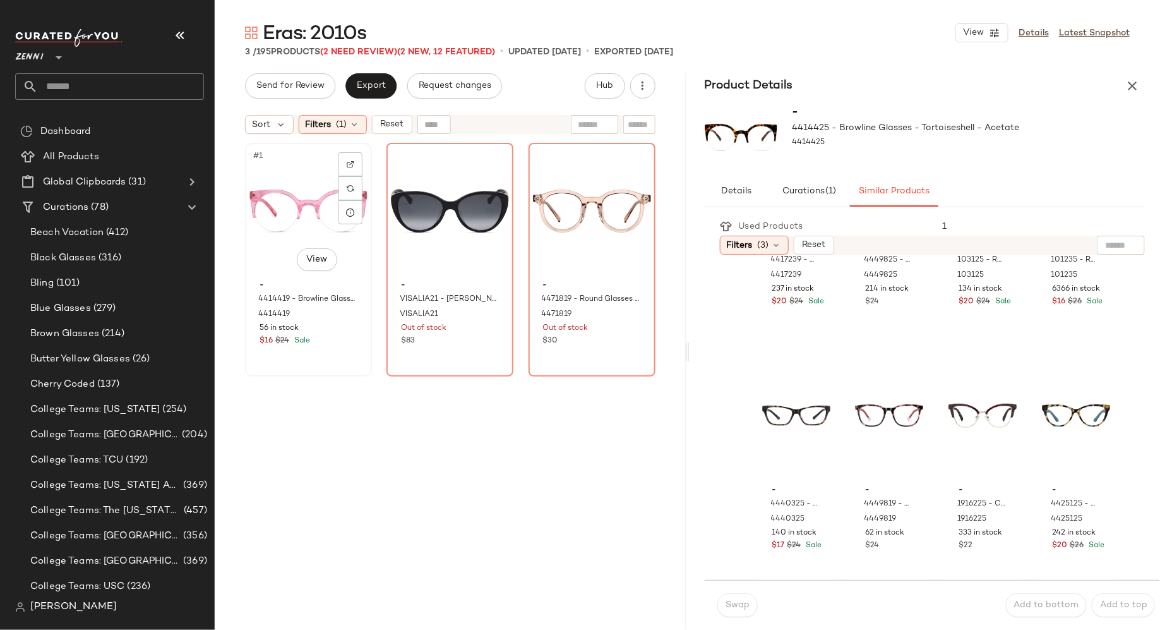
click at [289, 229] on div "#1 View" at bounding box center [309, 211] width 118 height 128
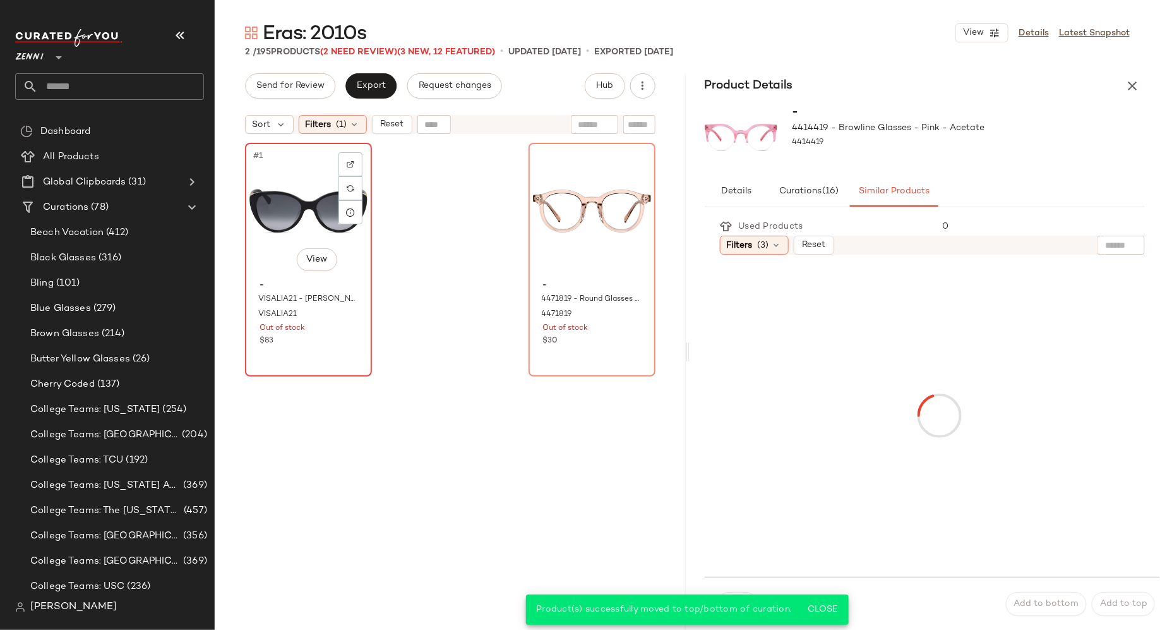
click at [287, 208] on div "#1 View" at bounding box center [309, 211] width 118 height 128
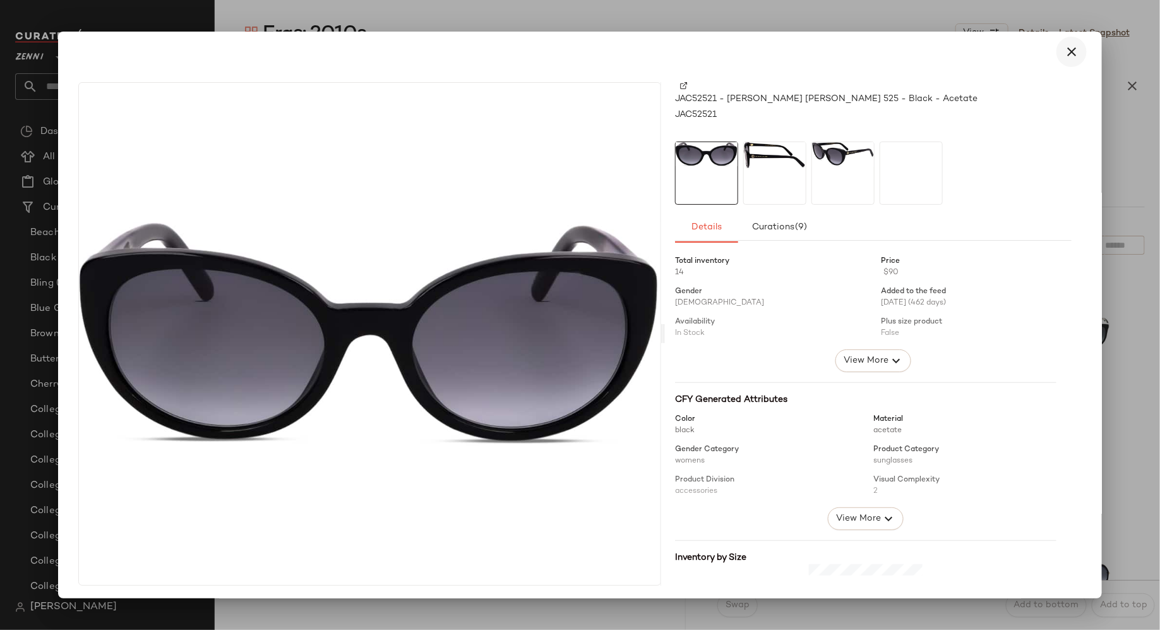
click at [1070, 51] on icon "button" at bounding box center [1071, 51] width 15 height 15
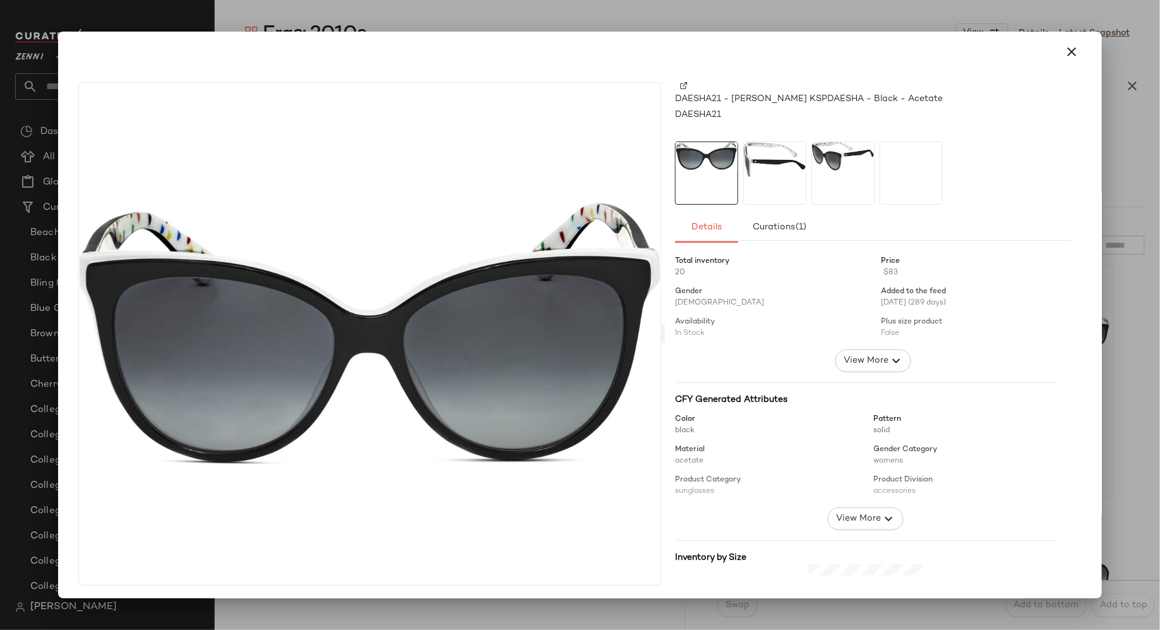
click at [772, 164] on img at bounding box center [775, 159] width 62 height 35
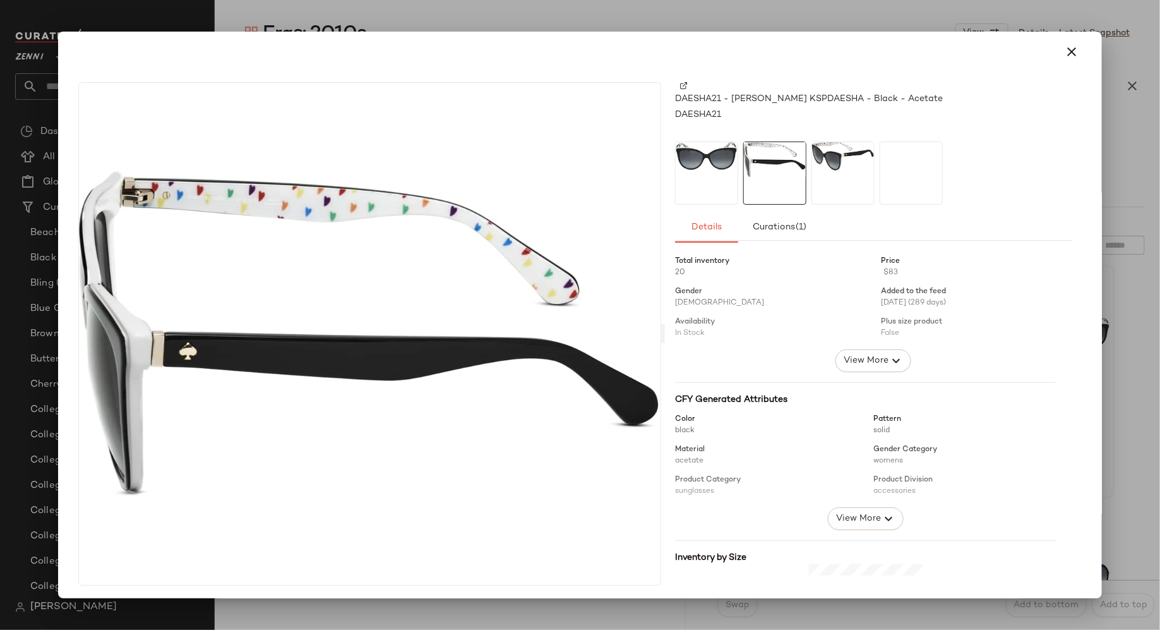
click at [852, 172] on img at bounding box center [843, 157] width 62 height 30
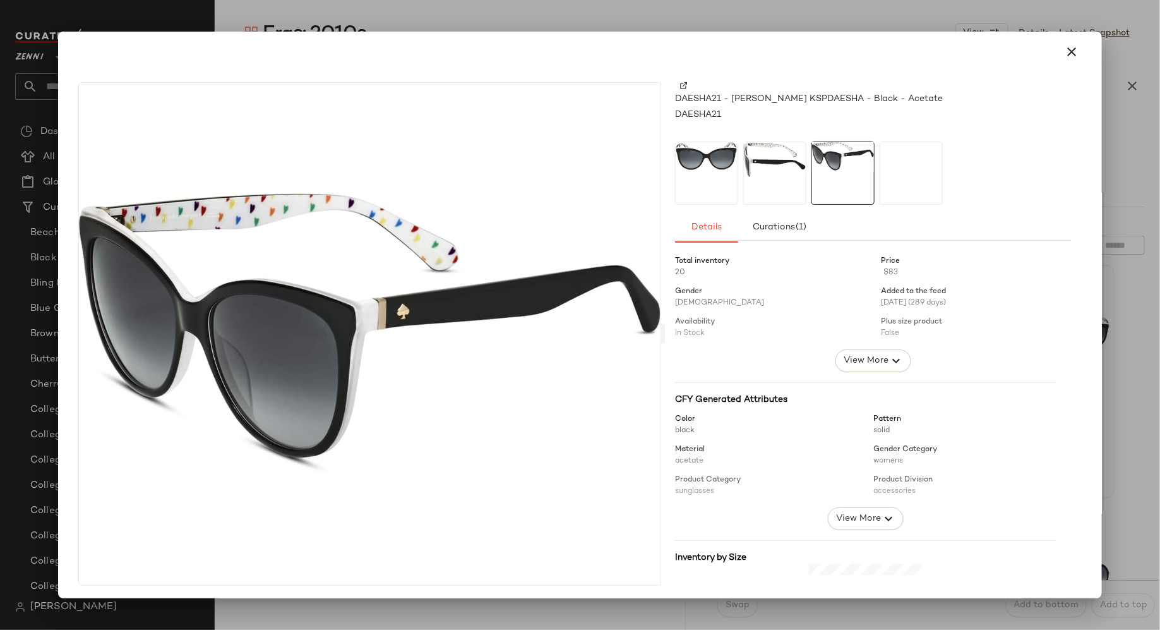
click at [684, 161] on img at bounding box center [707, 156] width 62 height 28
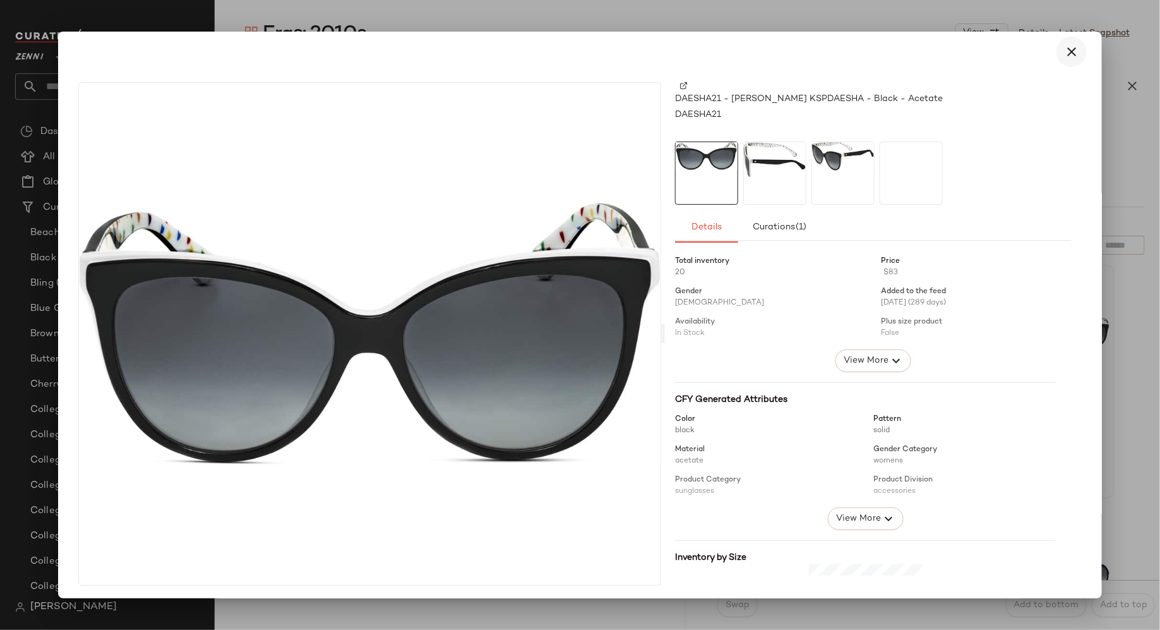
click at [1068, 51] on icon "button" at bounding box center [1071, 51] width 15 height 15
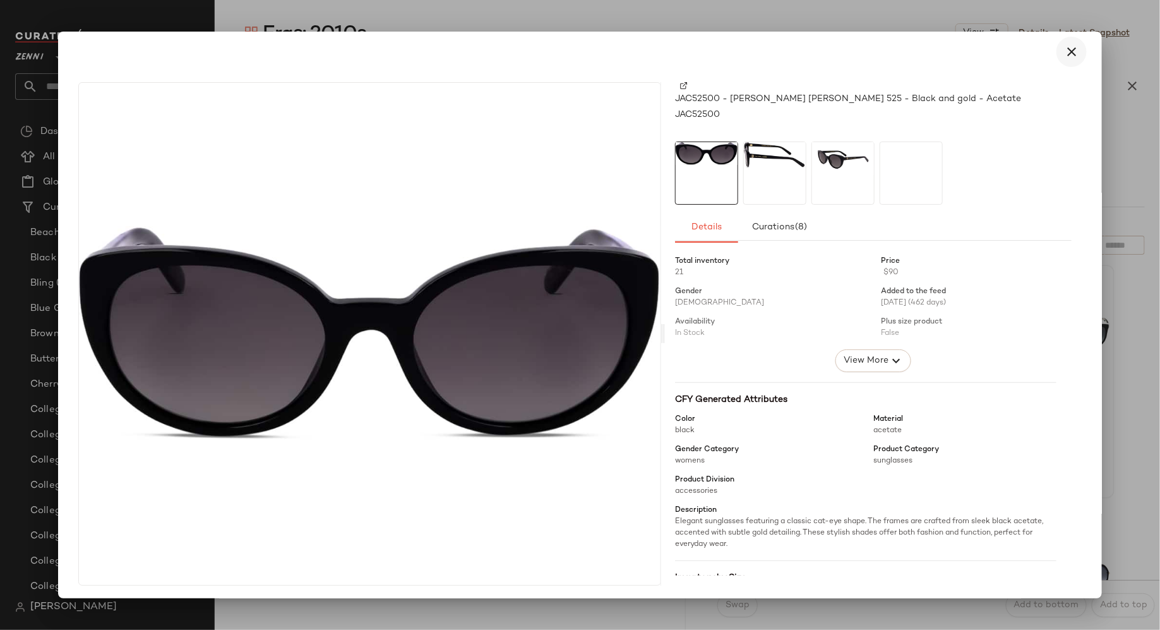
click at [1065, 52] on icon "button" at bounding box center [1071, 51] width 15 height 15
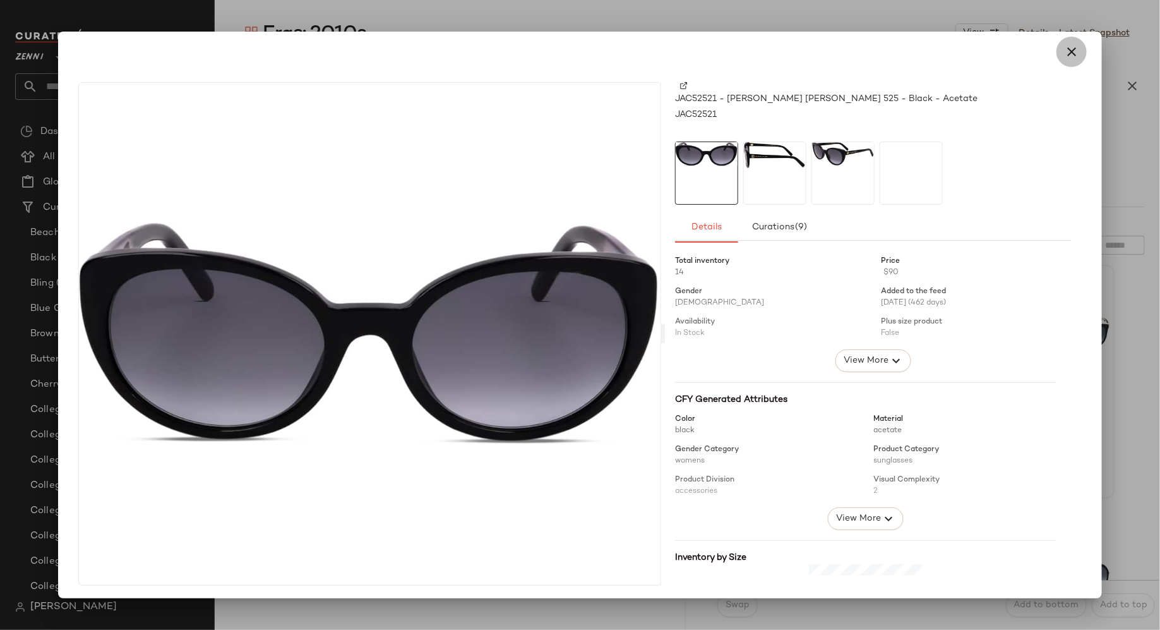
click at [1064, 54] on icon "button" at bounding box center [1071, 51] width 15 height 15
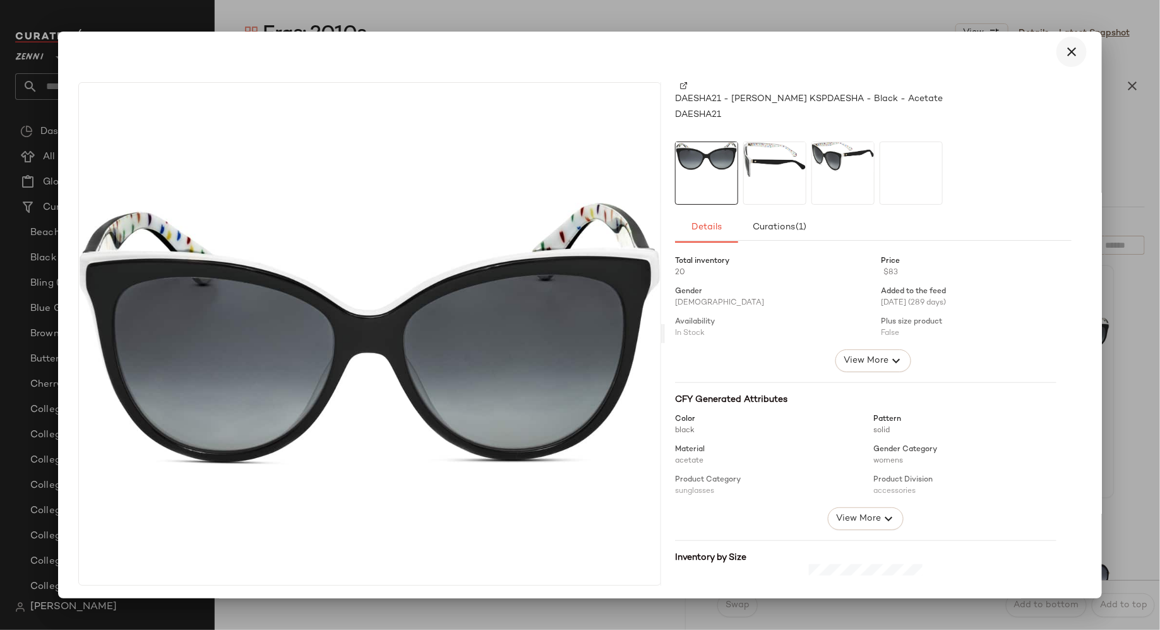
click at [1069, 52] on icon "button" at bounding box center [1071, 51] width 15 height 15
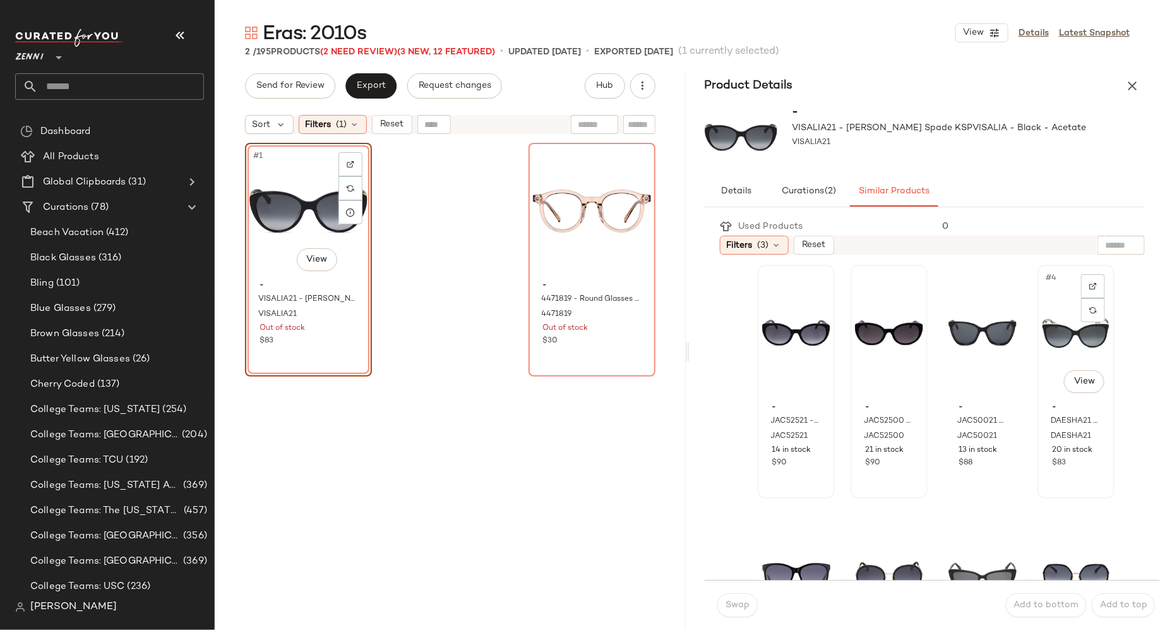
click at [1053, 325] on div "#4 View" at bounding box center [1076, 333] width 68 height 128
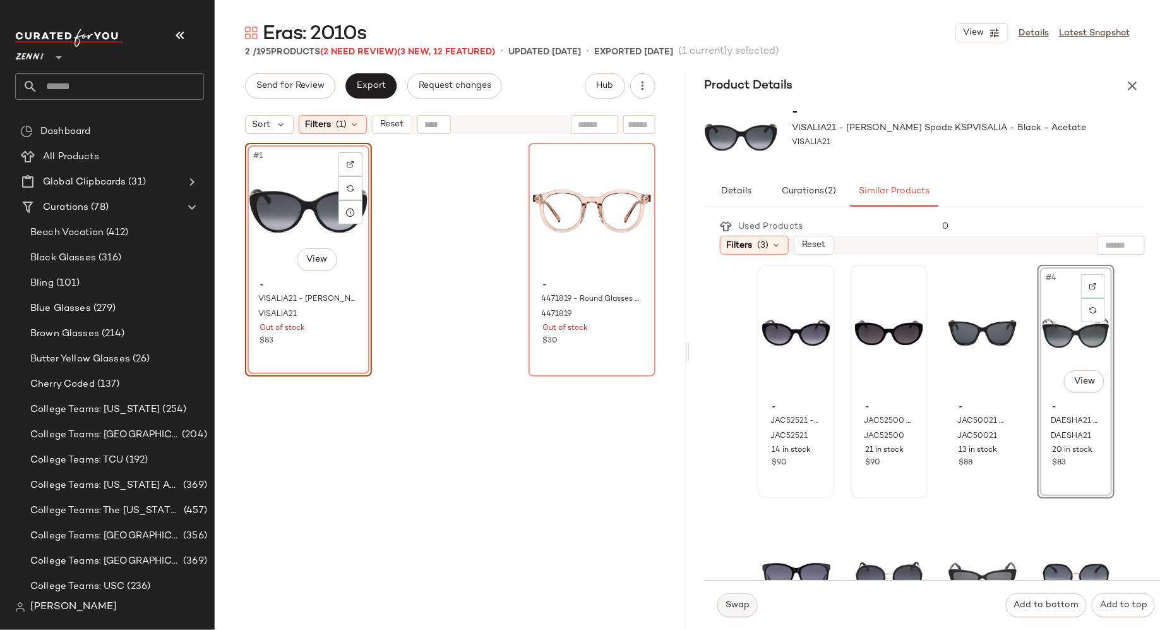
click at [738, 612] on button "Swap" at bounding box center [738, 605] width 40 height 24
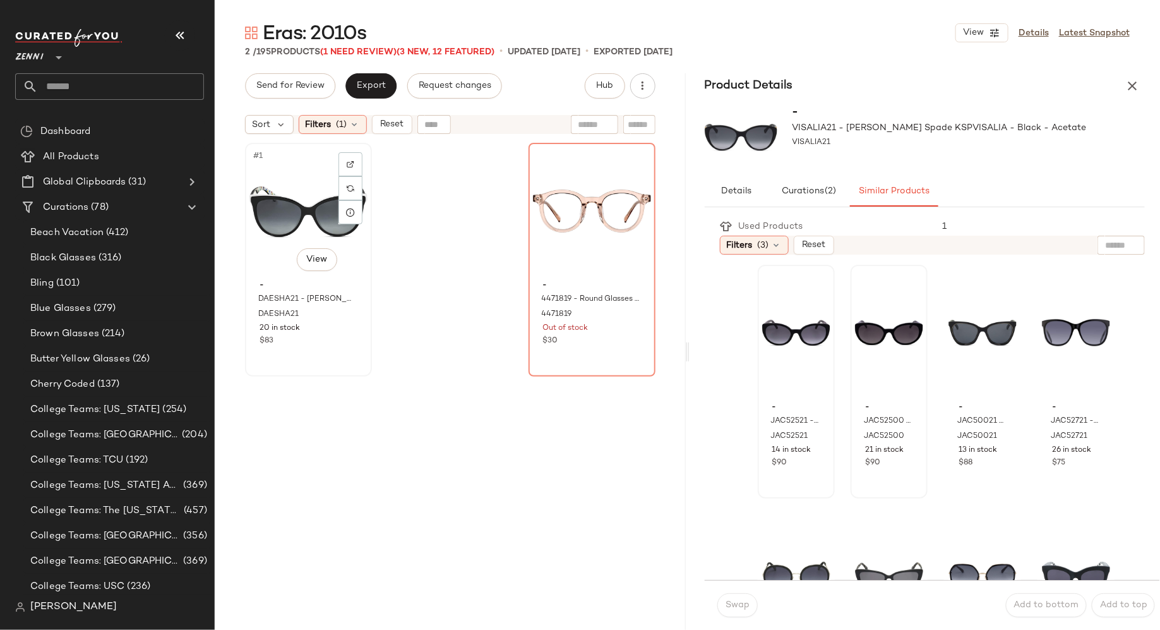
click at [292, 217] on div "#1 View" at bounding box center [309, 211] width 118 height 128
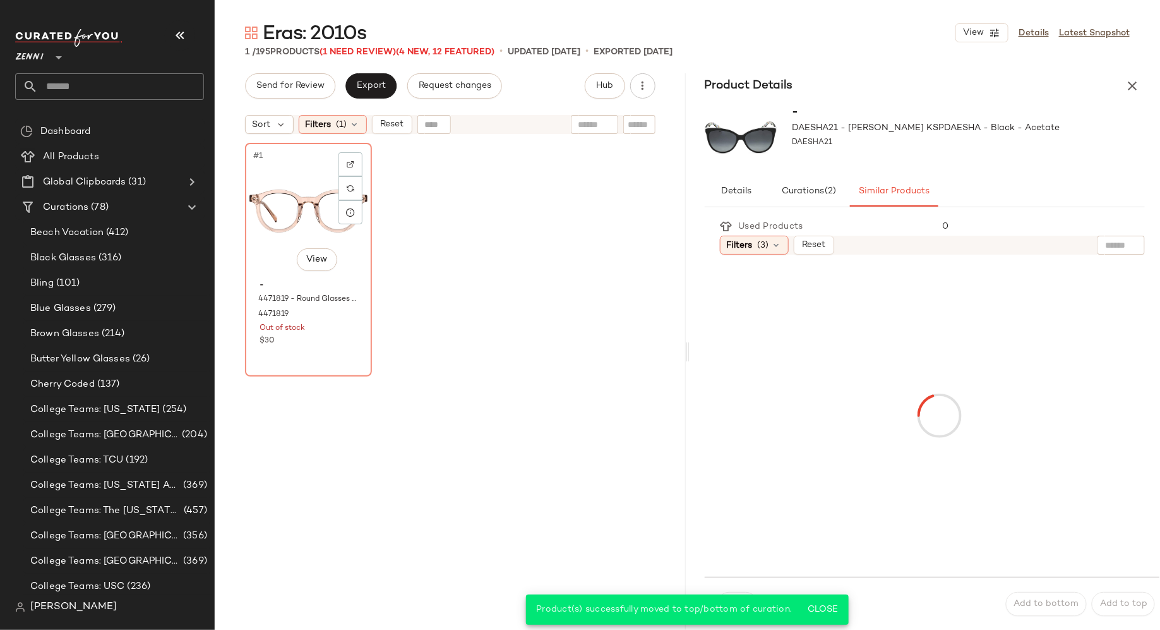
click at [292, 217] on div "#1 View" at bounding box center [309, 211] width 118 height 128
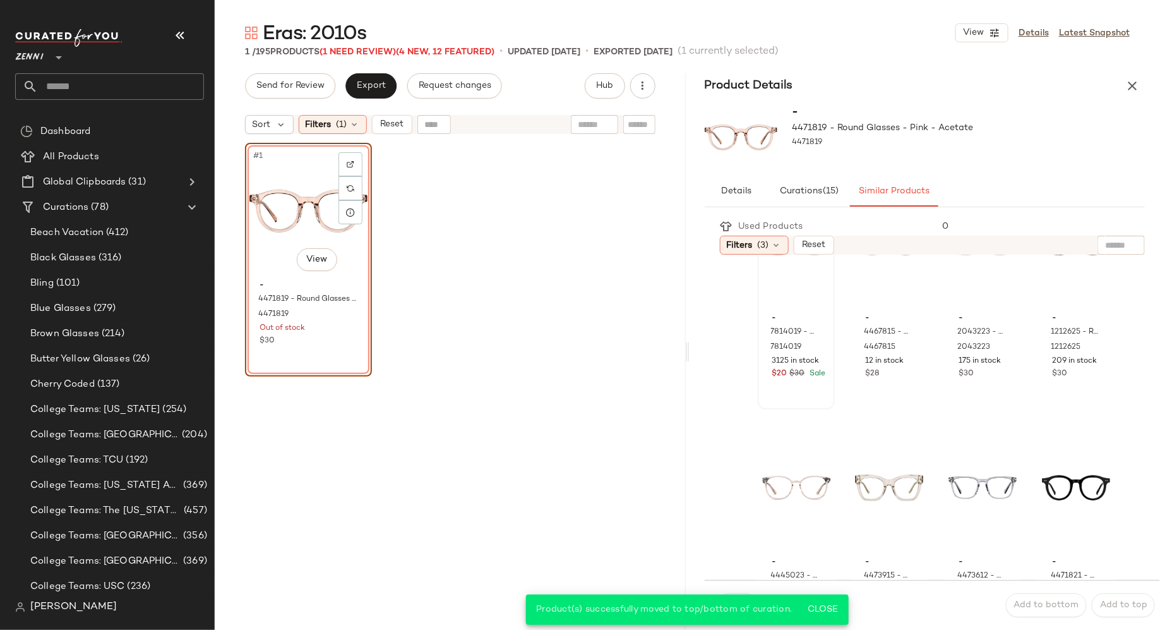
scroll to position [159, 0]
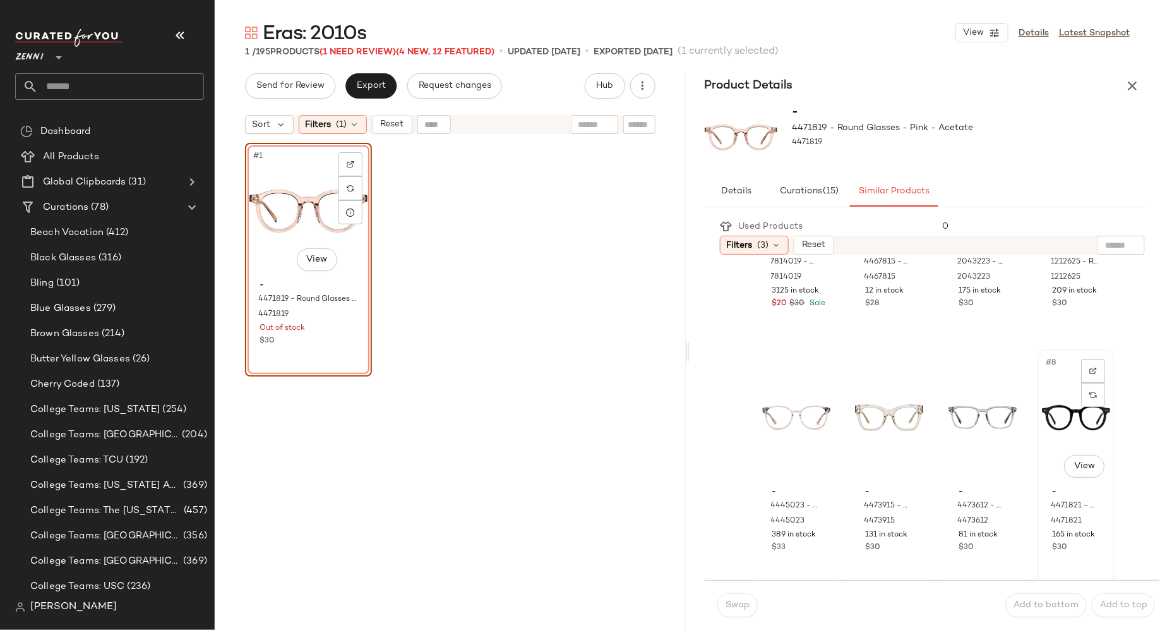
click at [1045, 426] on div "#8 View" at bounding box center [1076, 418] width 68 height 128
click at [730, 602] on span "Swap" at bounding box center [737, 605] width 25 height 10
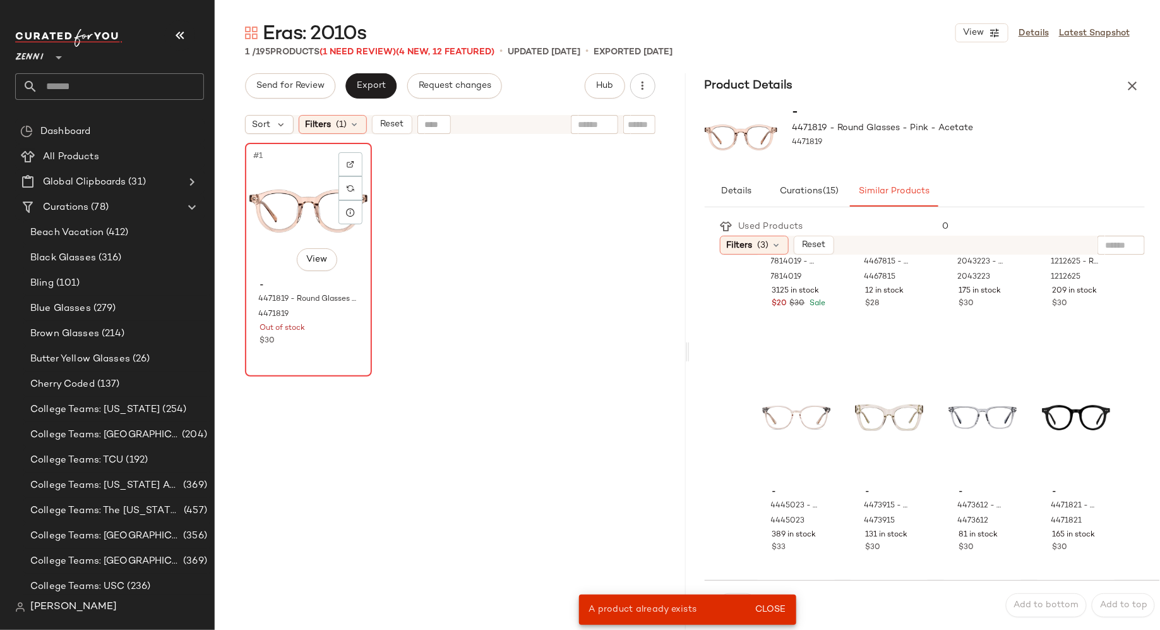
click at [313, 196] on div "#1 View" at bounding box center [309, 211] width 118 height 128
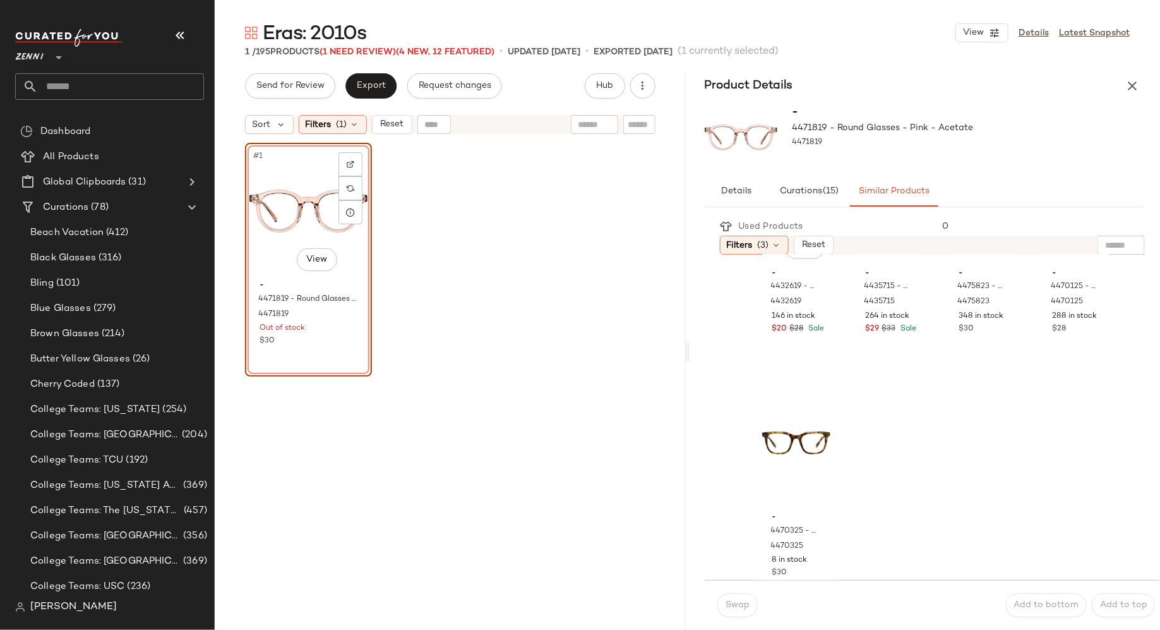
scroll to position [1380, 0]
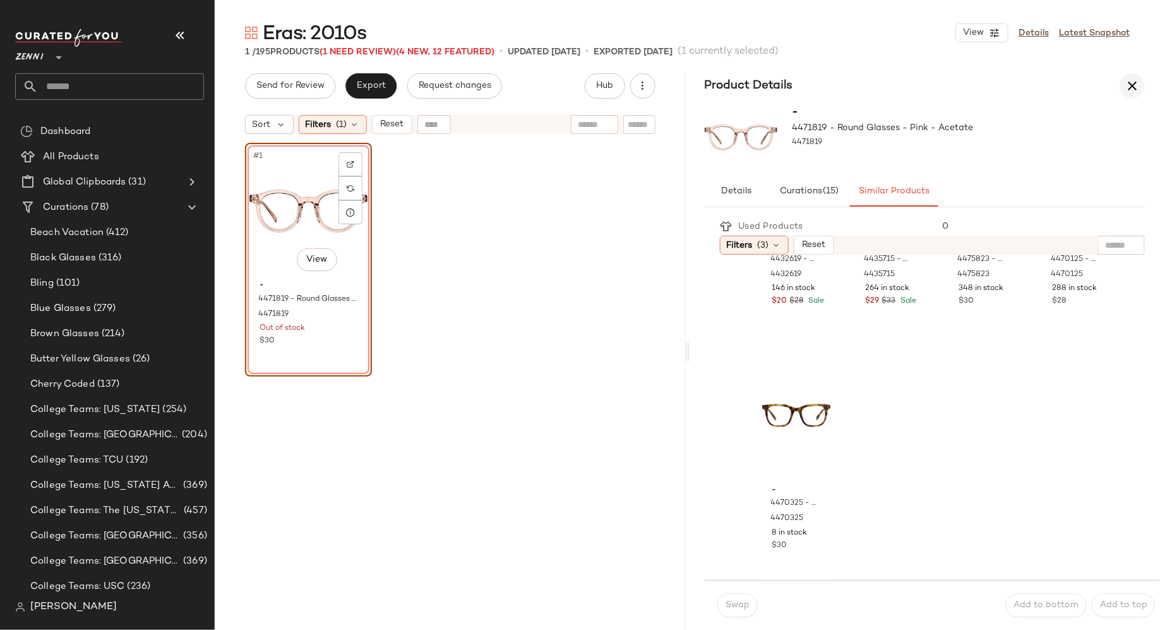
click at [1131, 92] on icon "button" at bounding box center [1132, 85] width 15 height 15
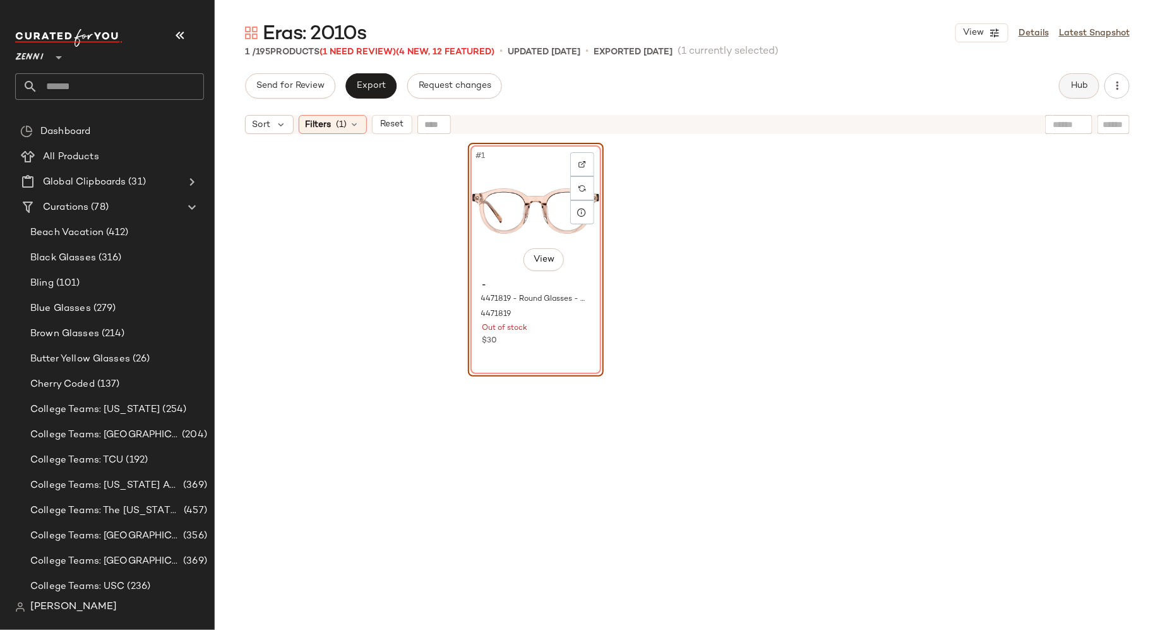
click at [1075, 88] on span "Hub" at bounding box center [1080, 86] width 18 height 10
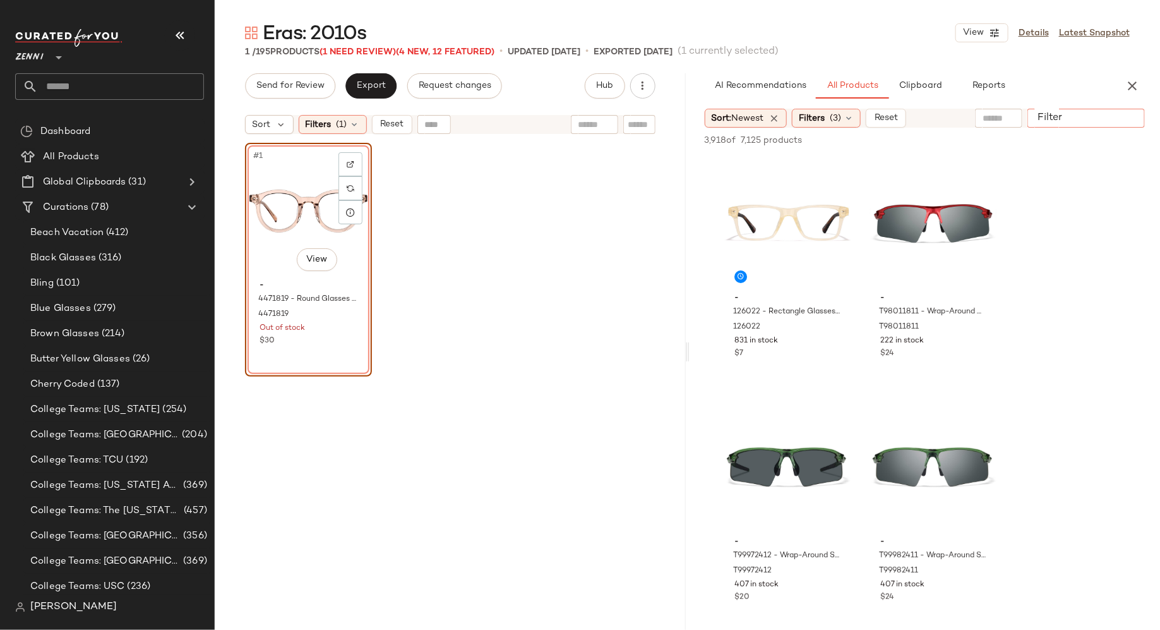
click at [1130, 117] on input "Filter" at bounding box center [1086, 118] width 107 height 13
type input "*****"
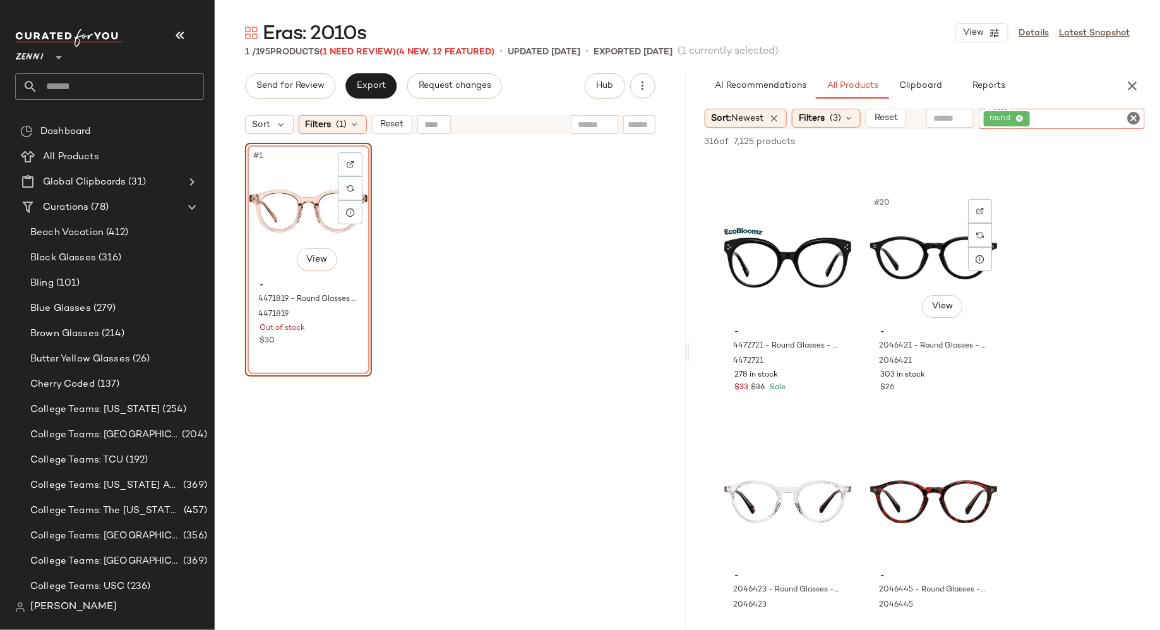
scroll to position [2164, 0]
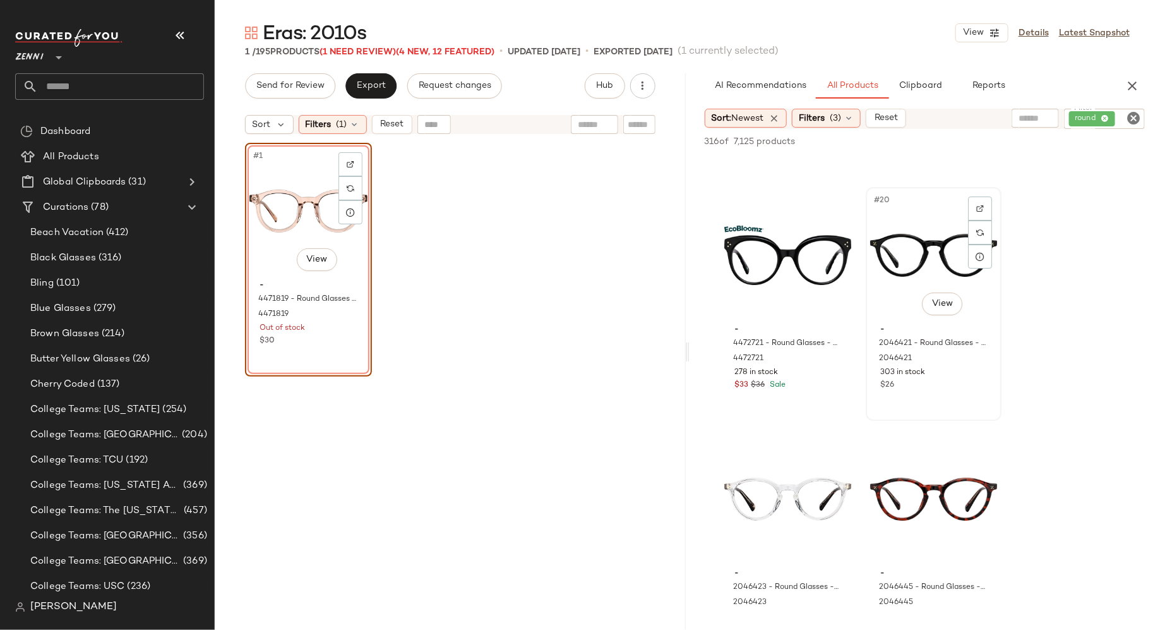
click at [918, 277] on div "#20 View" at bounding box center [934, 255] width 127 height 128
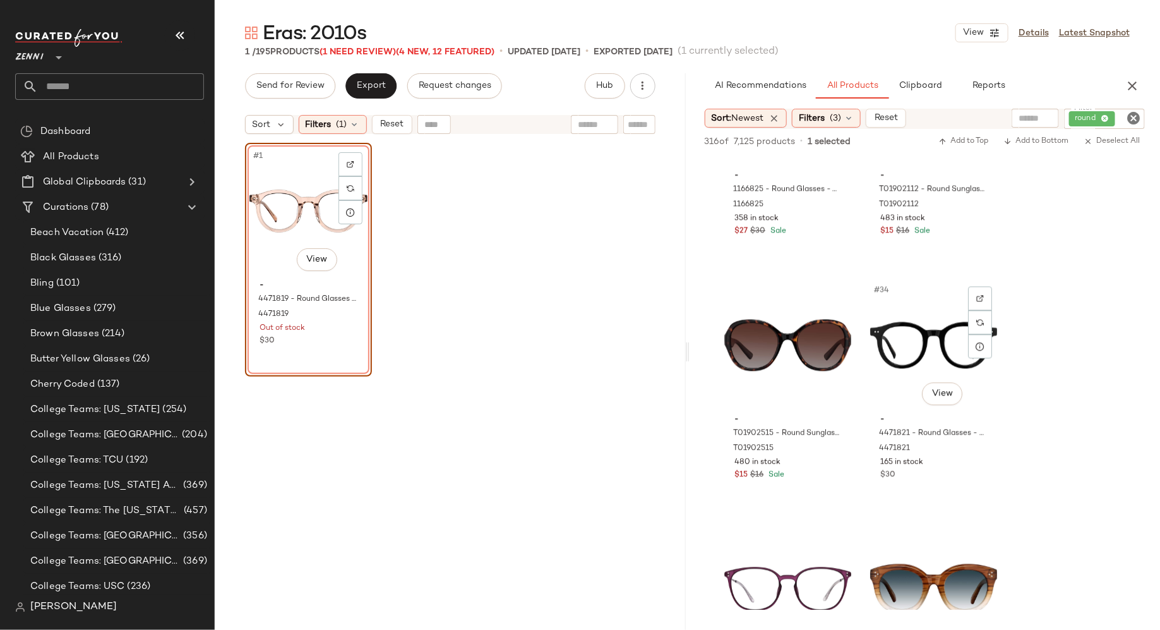
scroll to position [3788, 0]
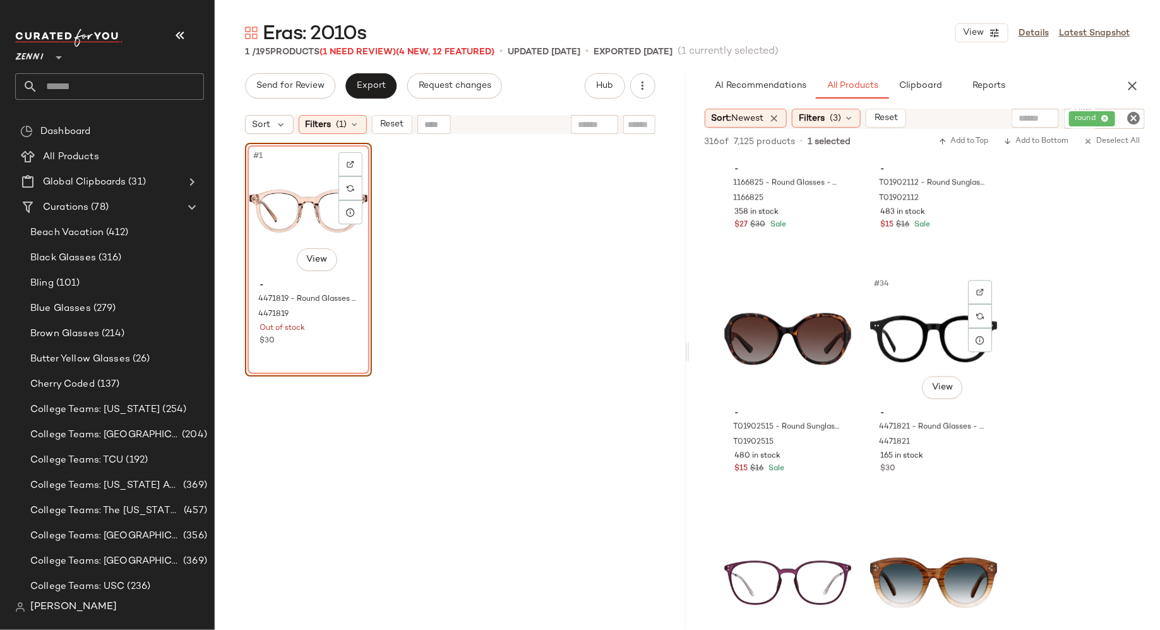
click at [906, 371] on div "#34 View" at bounding box center [934, 339] width 127 height 128
click at [1040, 145] on span "Add to Bottom" at bounding box center [1036, 141] width 65 height 9
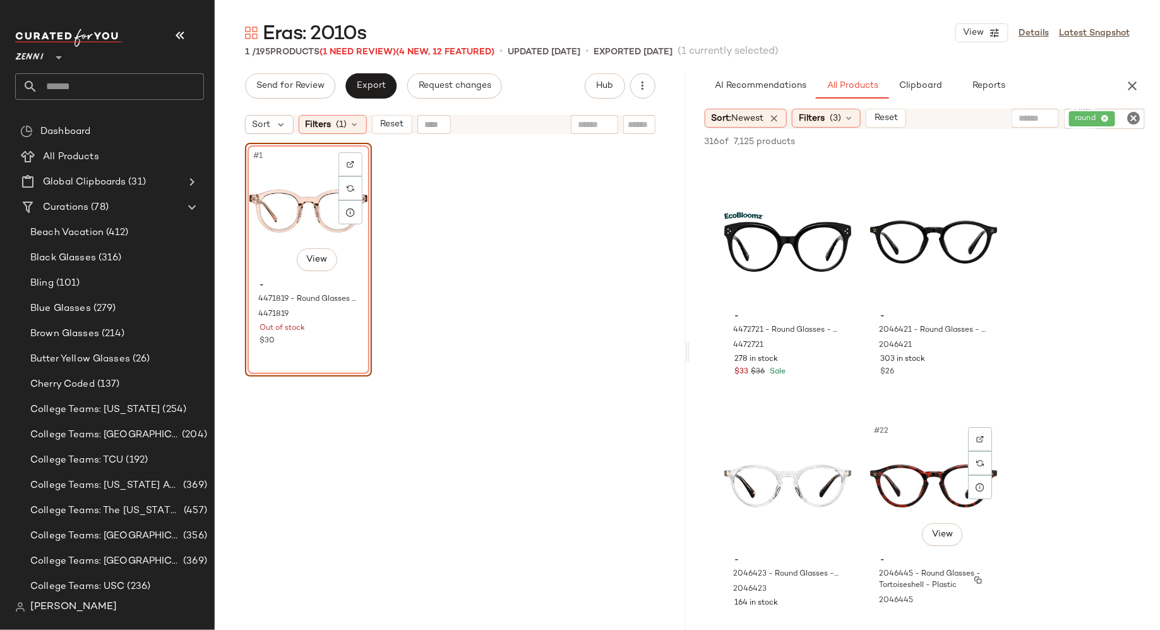
scroll to position [2176, 0]
click at [902, 253] on div "#20 View" at bounding box center [934, 243] width 127 height 128
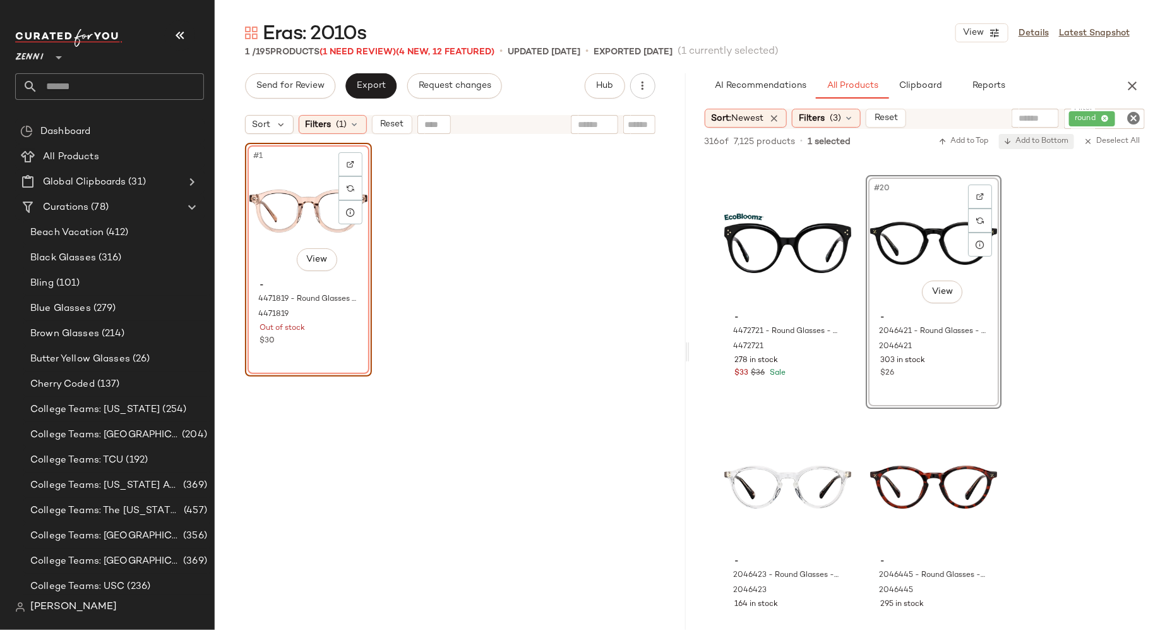
click at [1033, 141] on span "Add to Bottom" at bounding box center [1036, 141] width 65 height 9
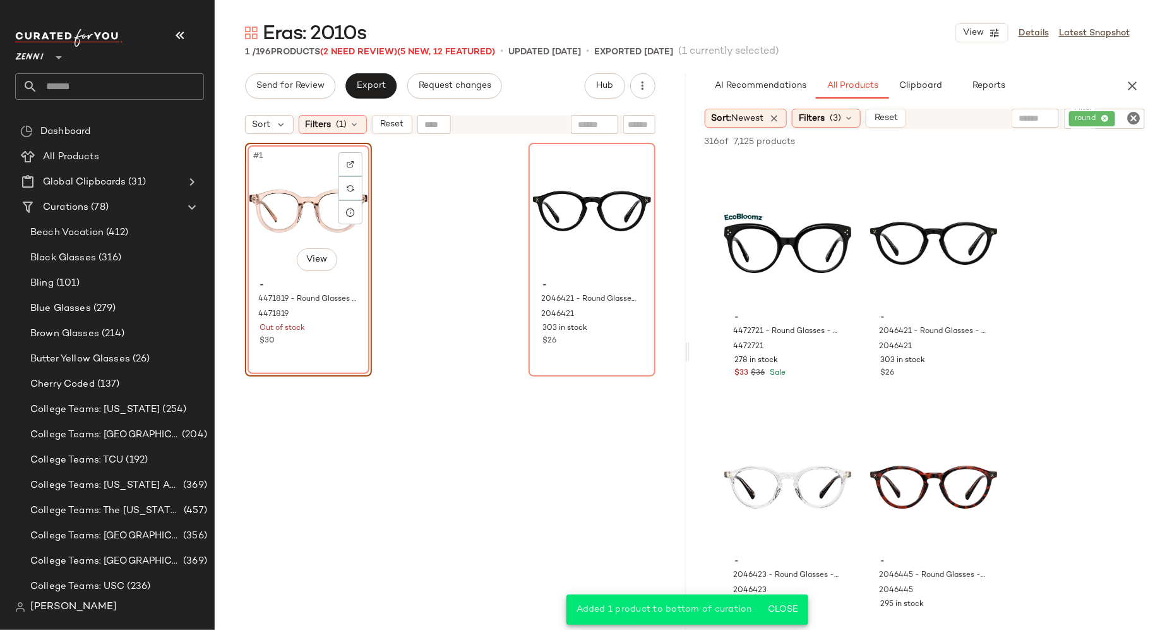
click at [1133, 116] on icon "Clear Filter" at bounding box center [1133, 118] width 15 height 15
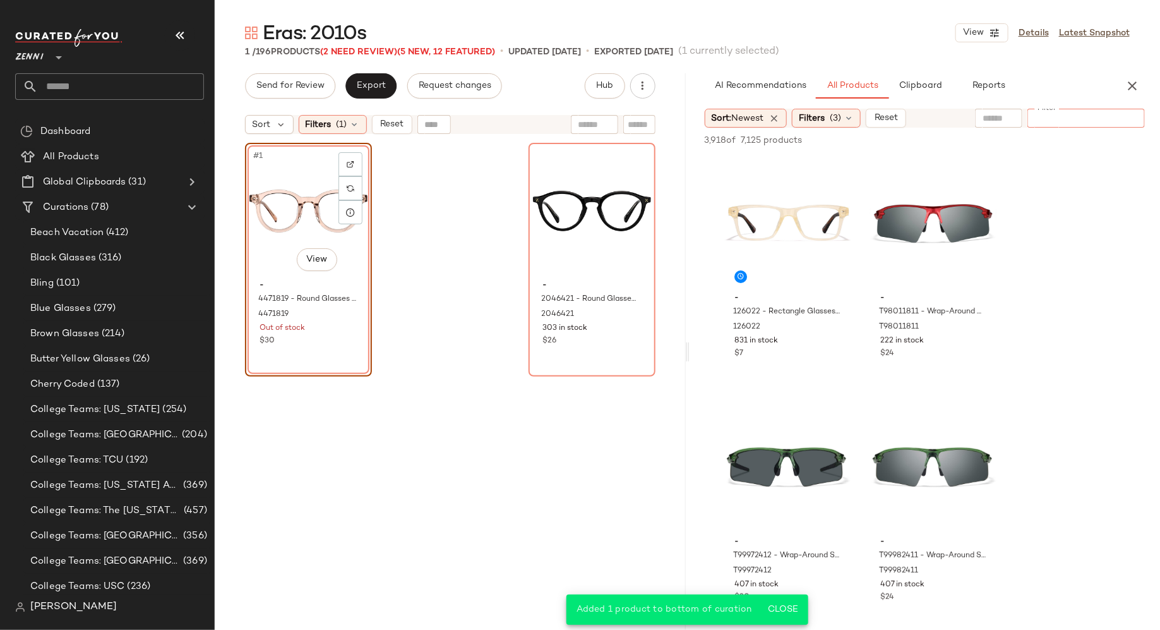
click at [306, 186] on div "#1 View" at bounding box center [309, 211] width 118 height 128
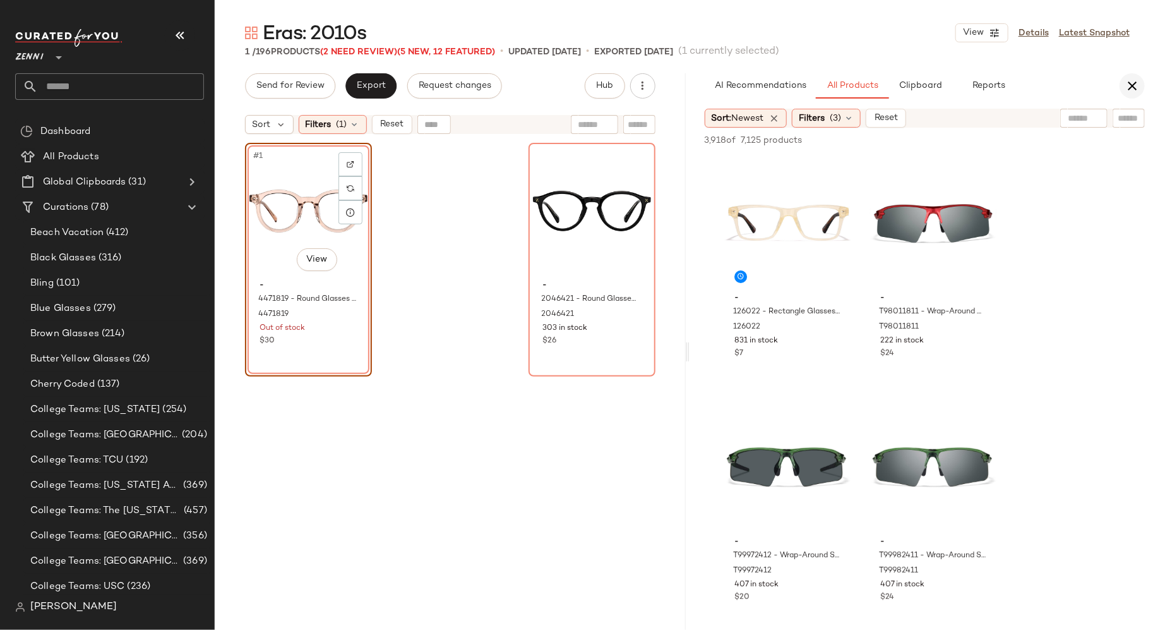
click at [1131, 90] on icon "button" at bounding box center [1132, 85] width 15 height 15
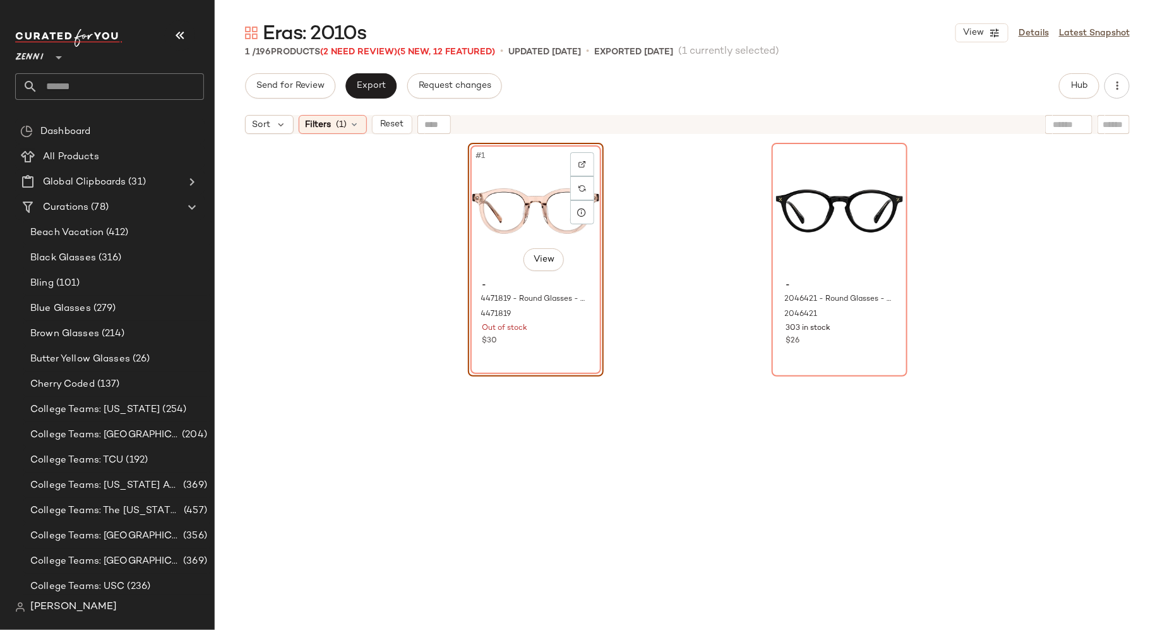
click at [496, 208] on div "#1 View" at bounding box center [536, 211] width 127 height 128
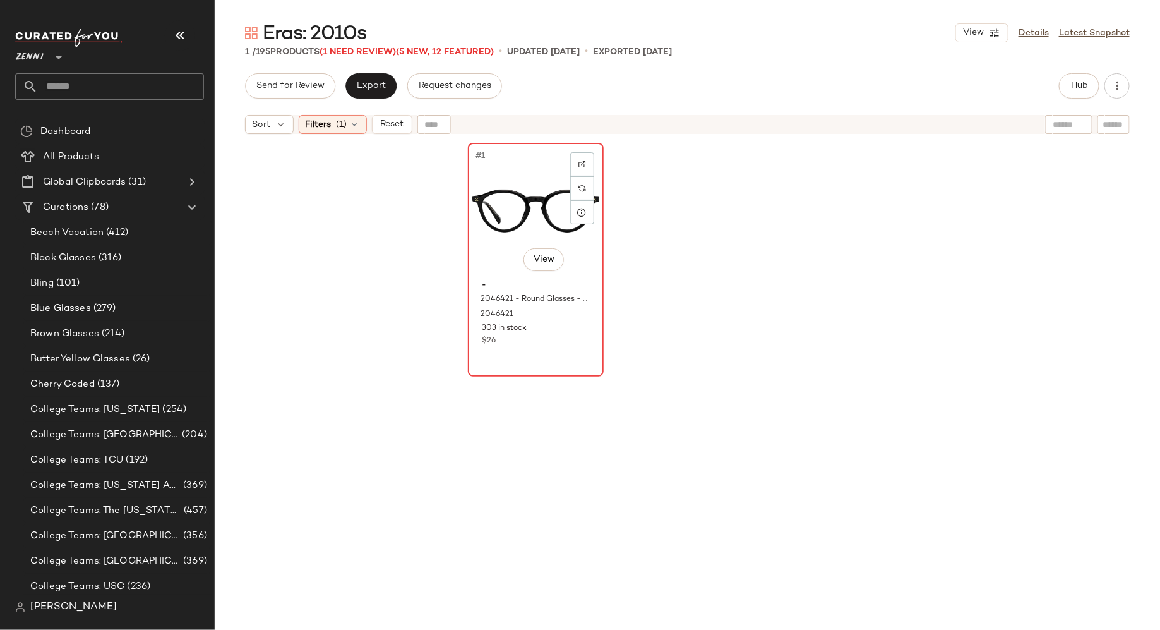
click at [524, 196] on div "#1 View" at bounding box center [536, 211] width 127 height 128
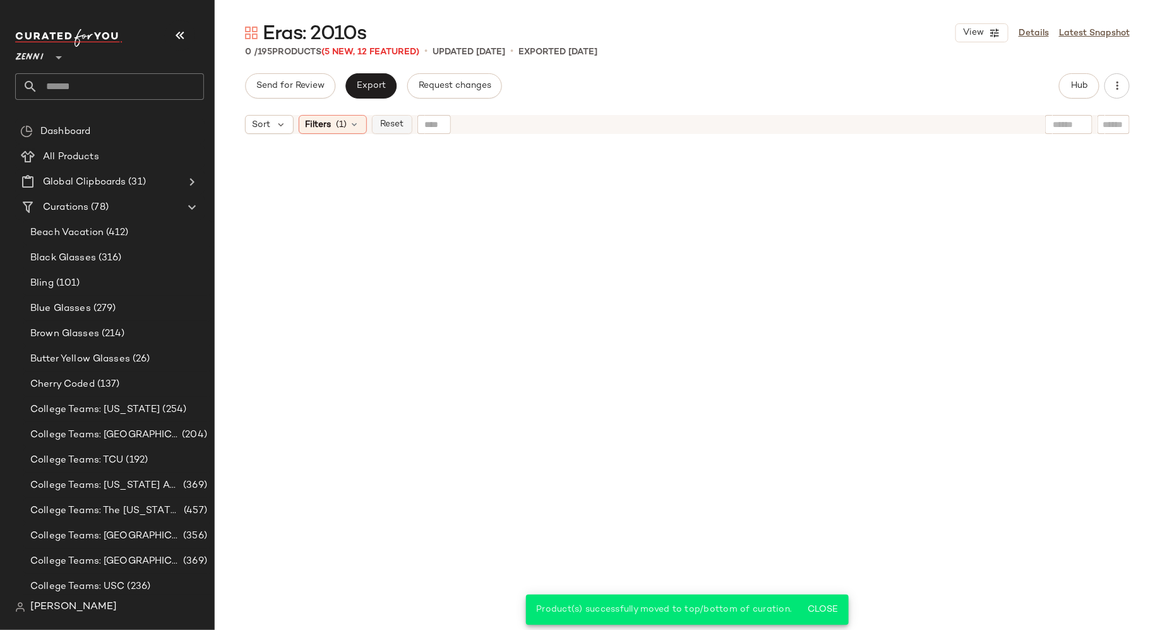
click at [390, 125] on span "Reset" at bounding box center [392, 124] width 24 height 10
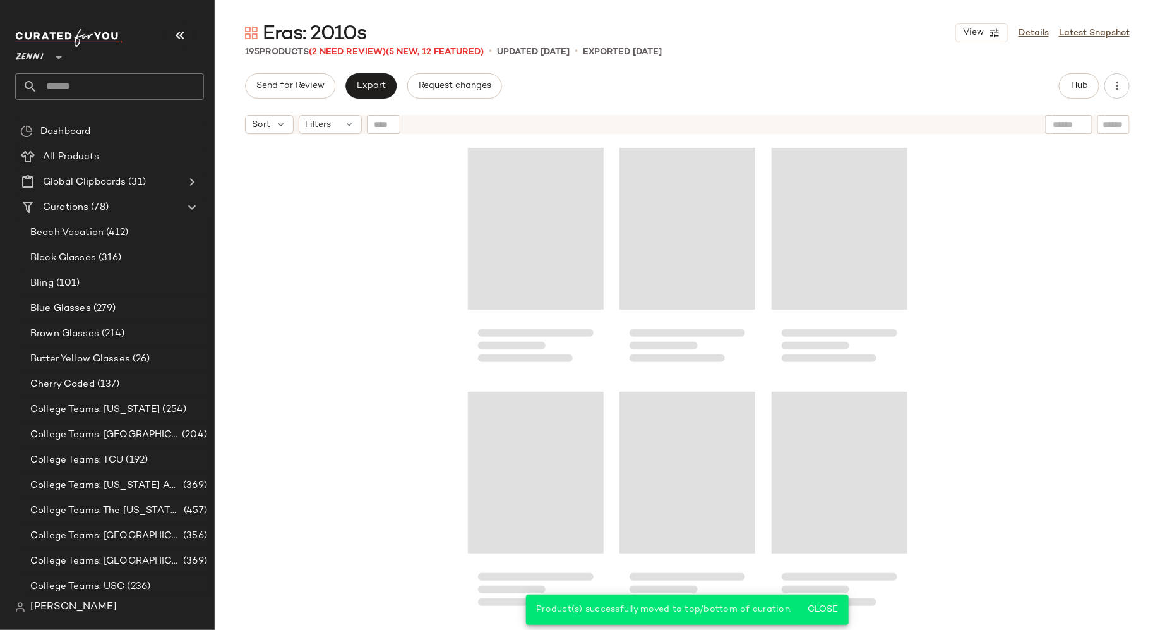
scroll to position [15331, 0]
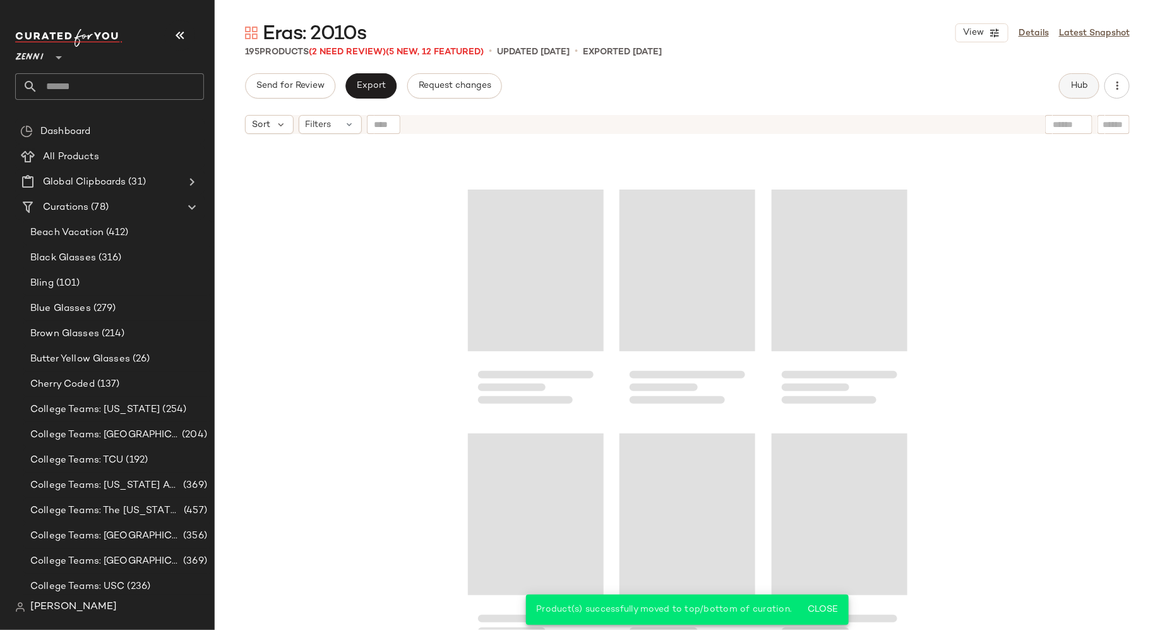
click at [1073, 85] on span "Hub" at bounding box center [1080, 86] width 18 height 10
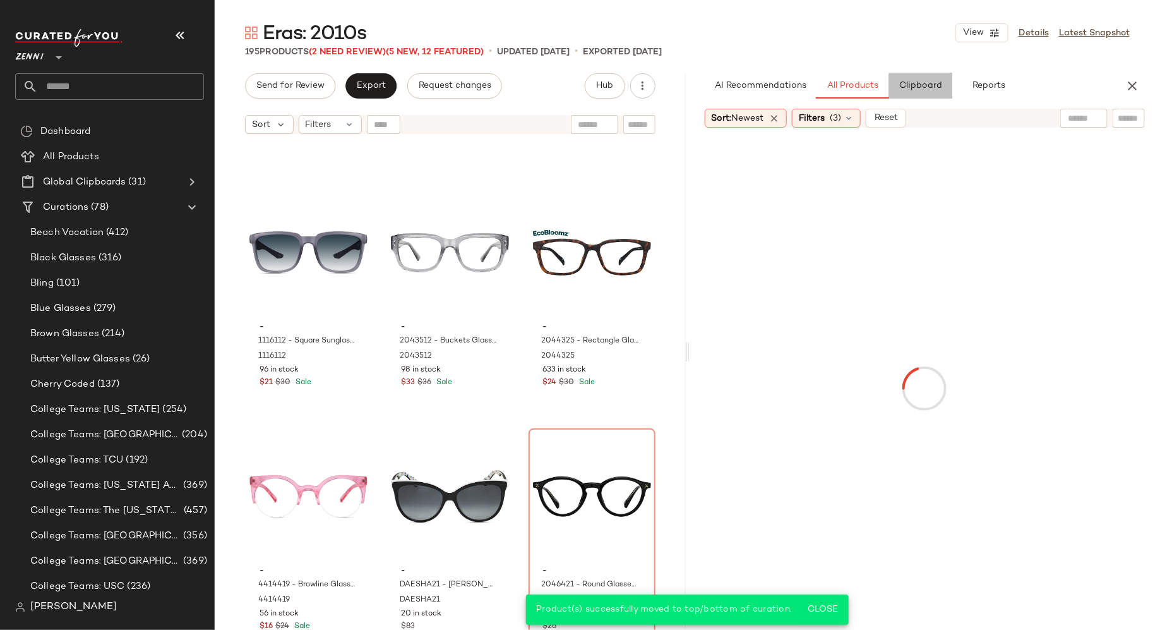
click at [927, 86] on span "Clipboard" at bounding box center [921, 86] width 44 height 10
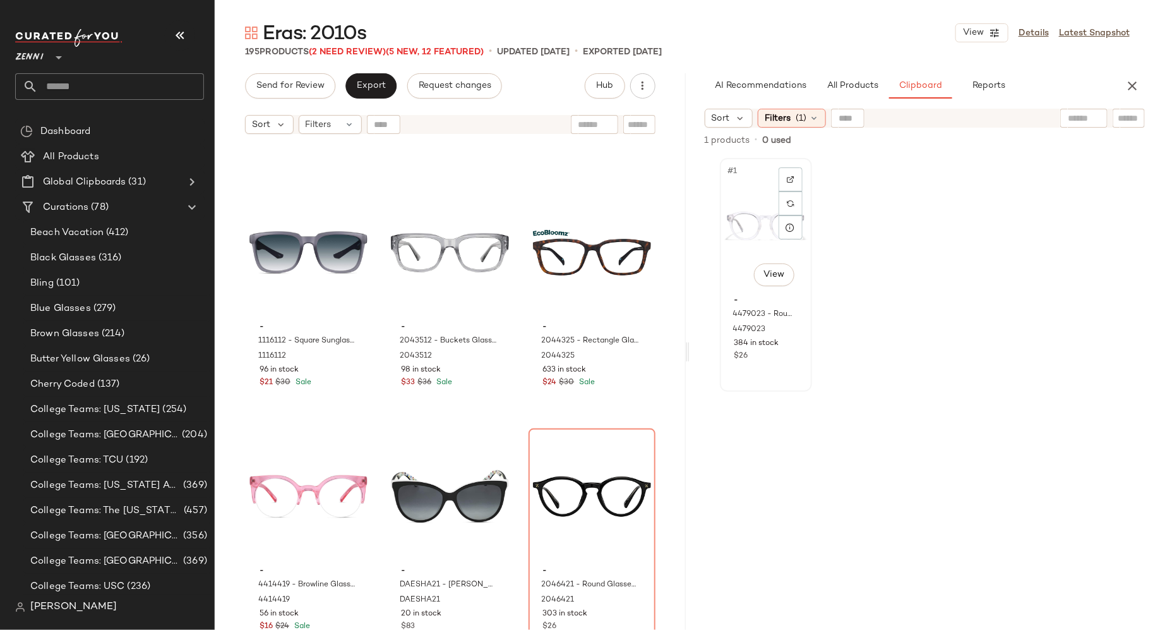
click at [742, 220] on div "#1 View" at bounding box center [766, 226] width 83 height 128
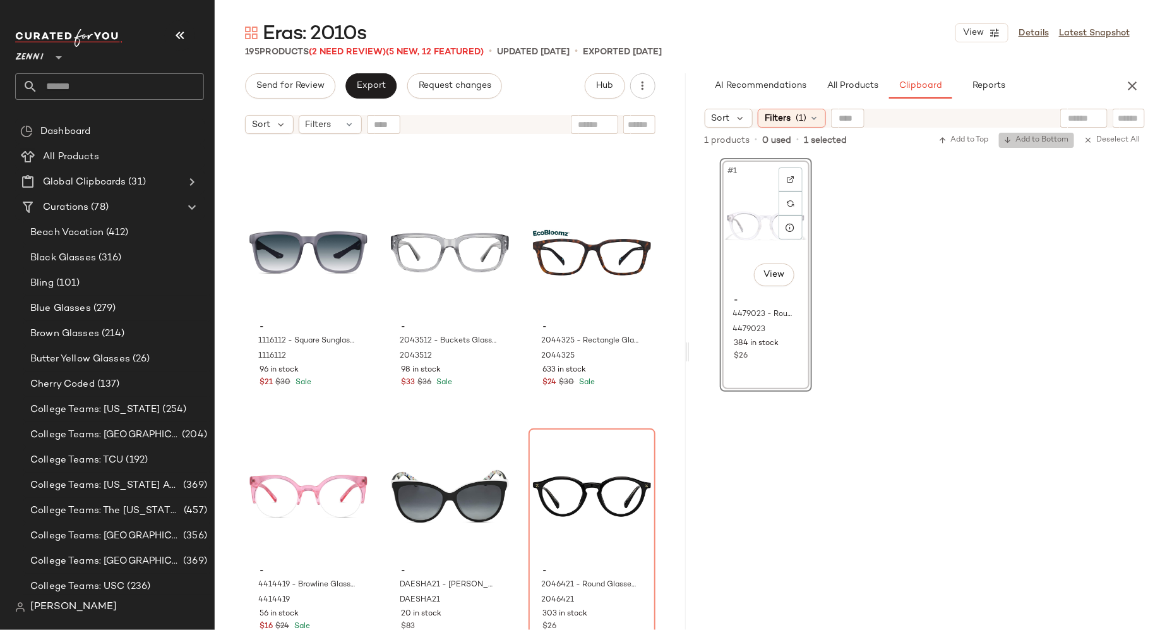
click at [1035, 140] on span "Add to Bottom" at bounding box center [1036, 140] width 65 height 9
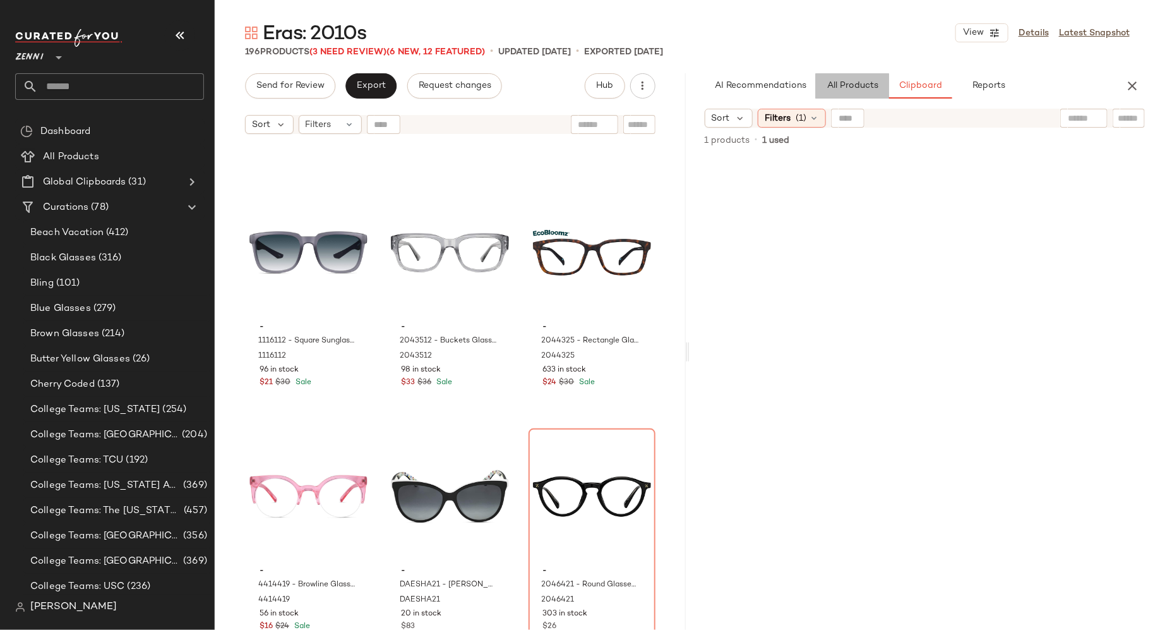
click at [857, 78] on button "All Products" at bounding box center [852, 85] width 73 height 25
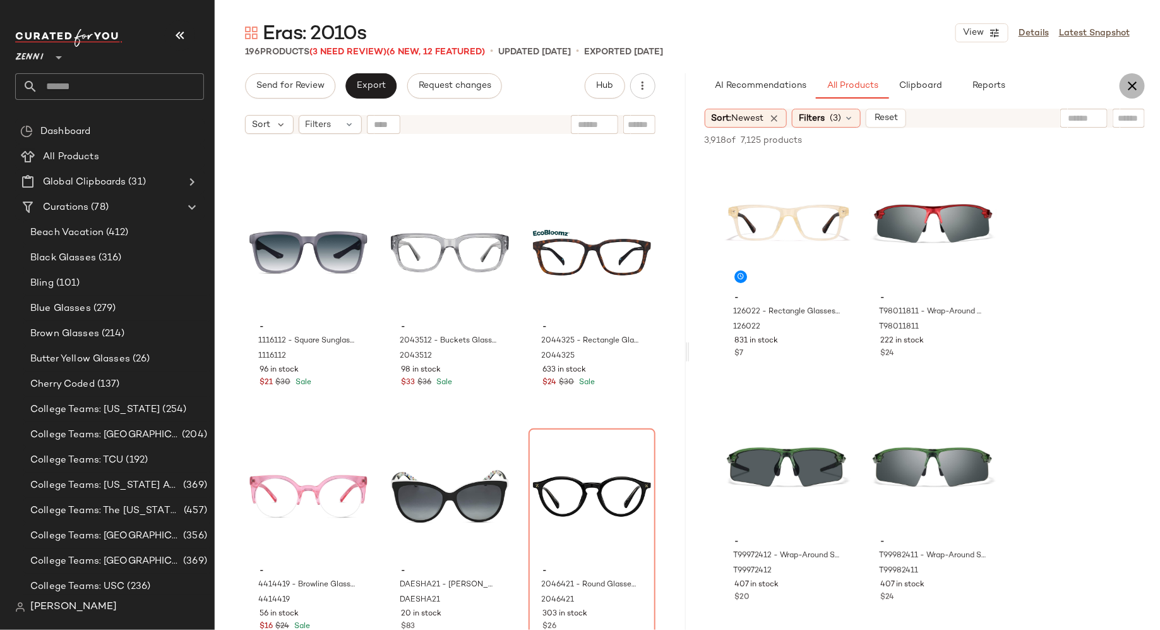
click at [1137, 83] on icon "button" at bounding box center [1132, 85] width 15 height 15
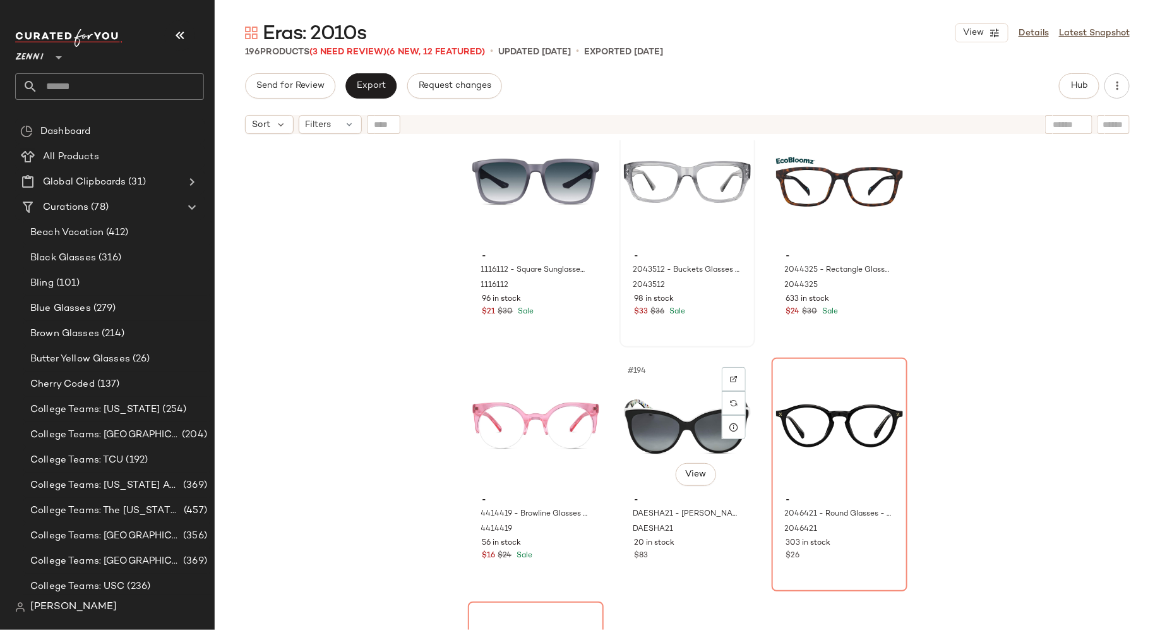
scroll to position [15400, 0]
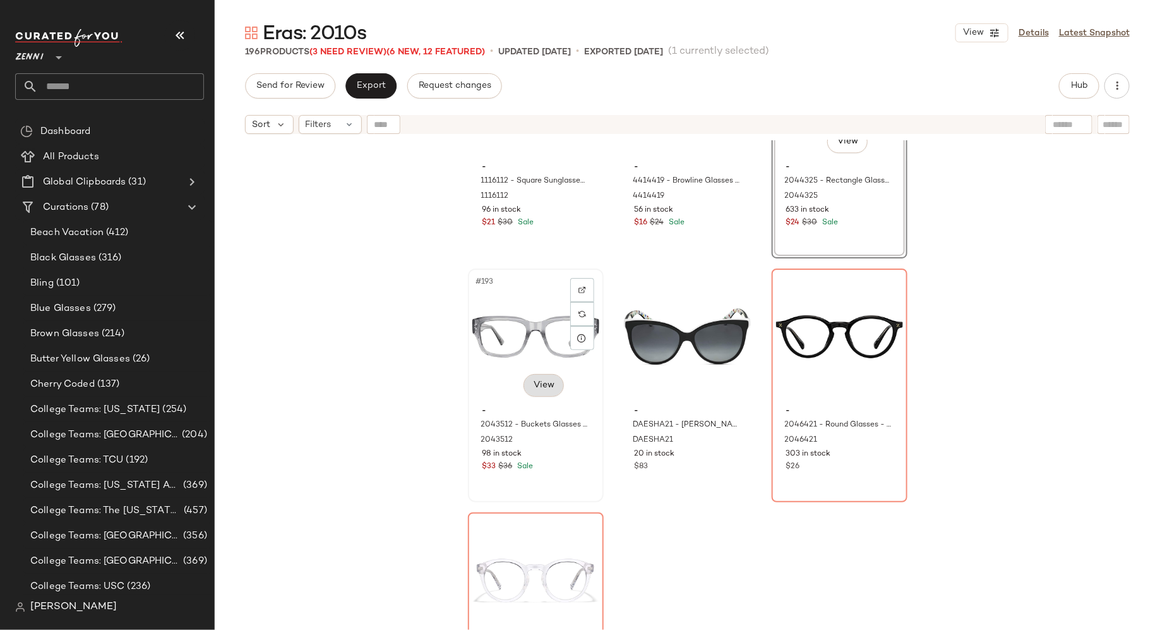
scroll to position [15493, 0]
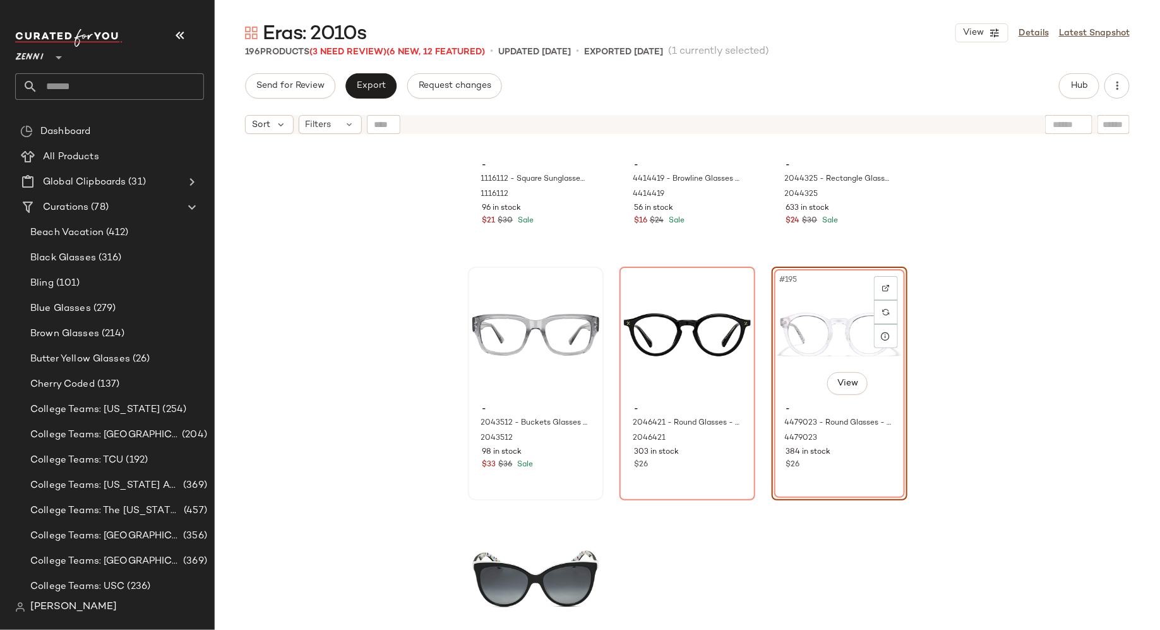
click at [743, 541] on div "- 1116112 - Square Sunglasses - Dark Gray - Plastic 1116112 96 in stock $21 $30…" at bounding box center [688, 400] width 946 height 521
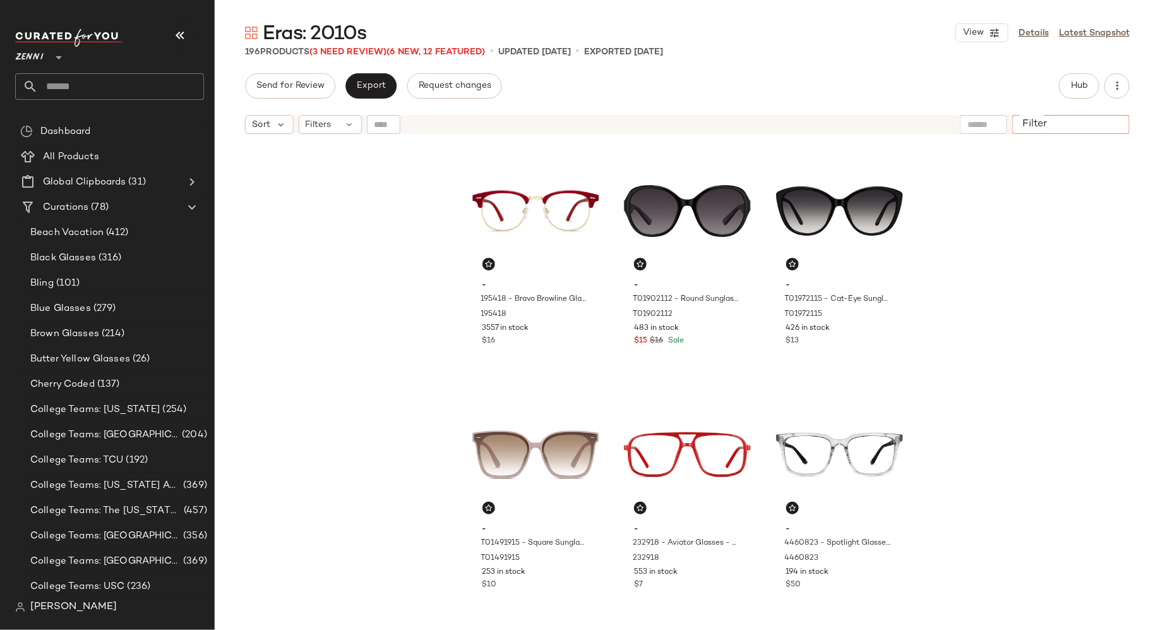
click at [1100, 123] on div at bounding box center [1072, 124] width 118 height 19
type input "**********"
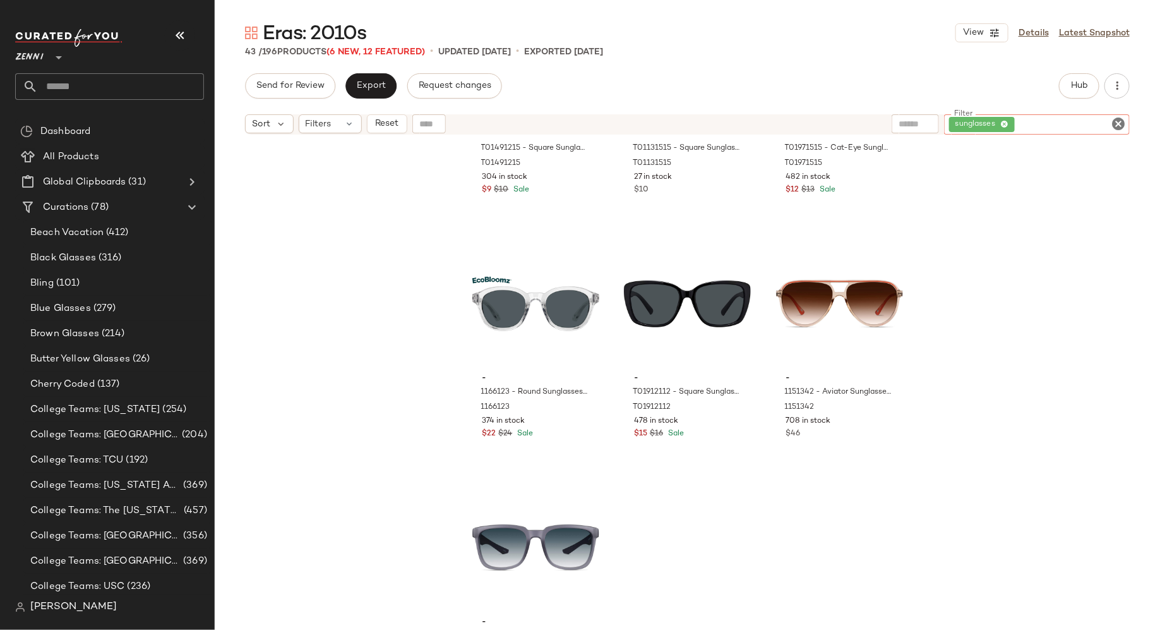
scroll to position [3138, 0]
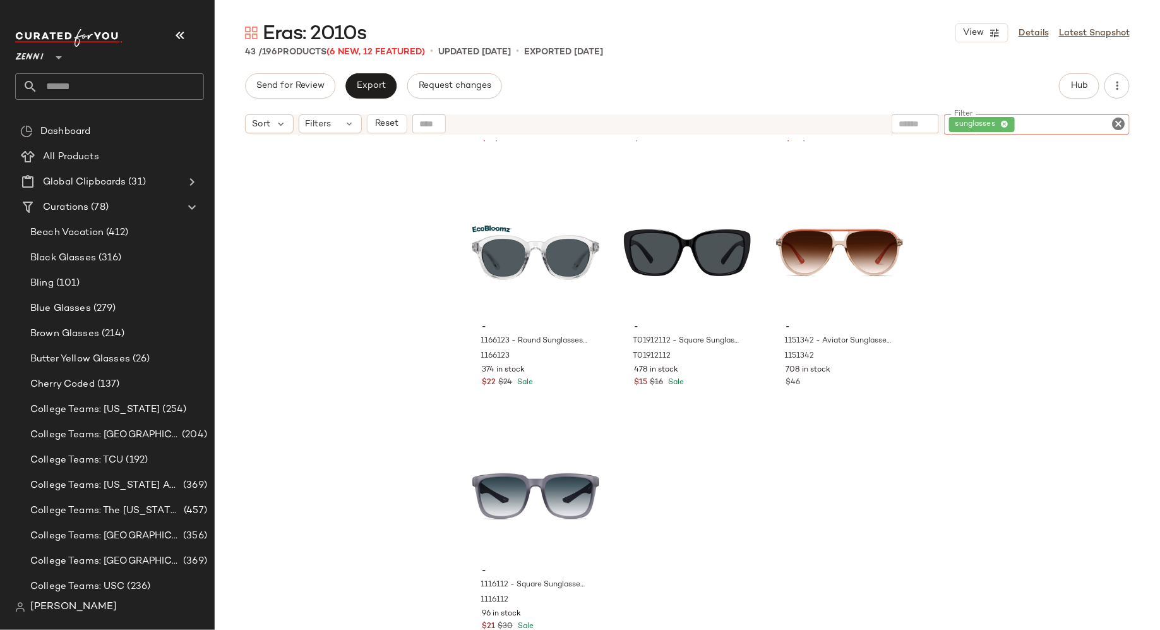
click at [1121, 123] on icon "Clear Filter" at bounding box center [1118, 123] width 15 height 15
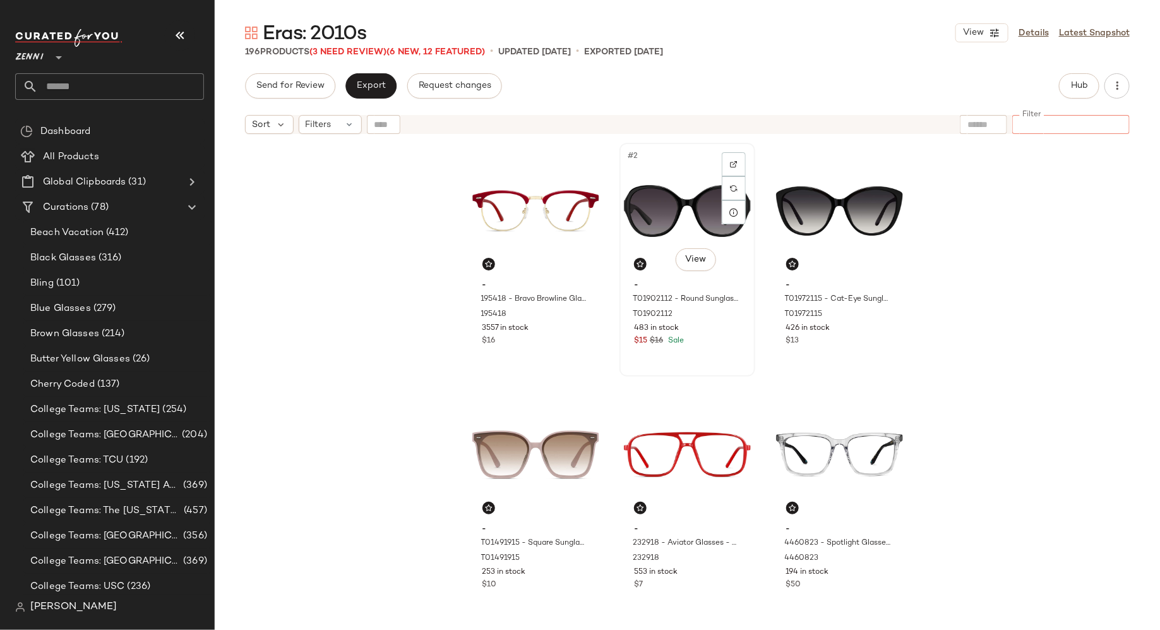
click at [670, 187] on div "#2 View" at bounding box center [687, 211] width 127 height 128
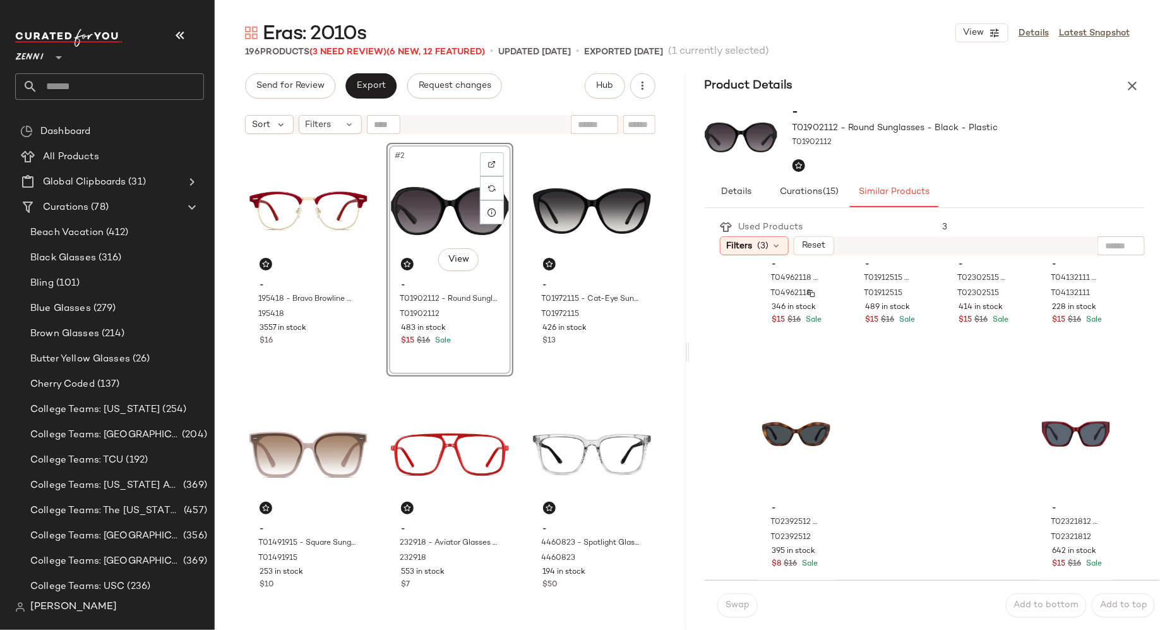
scroll to position [1137, 0]
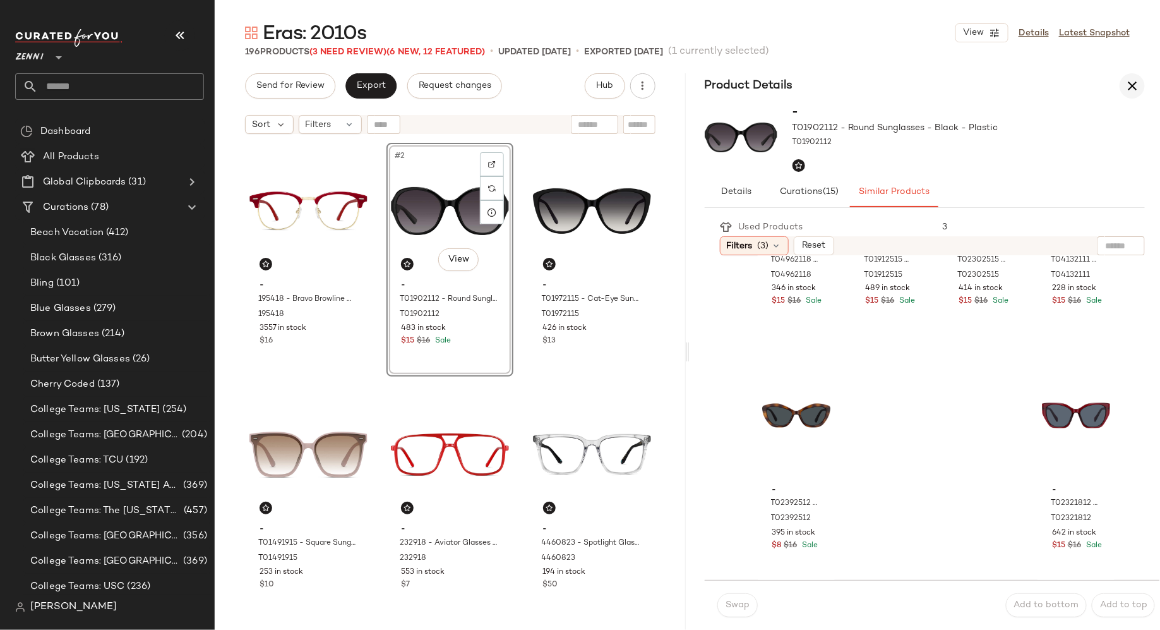
click at [1140, 83] on button "button" at bounding box center [1132, 85] width 25 height 25
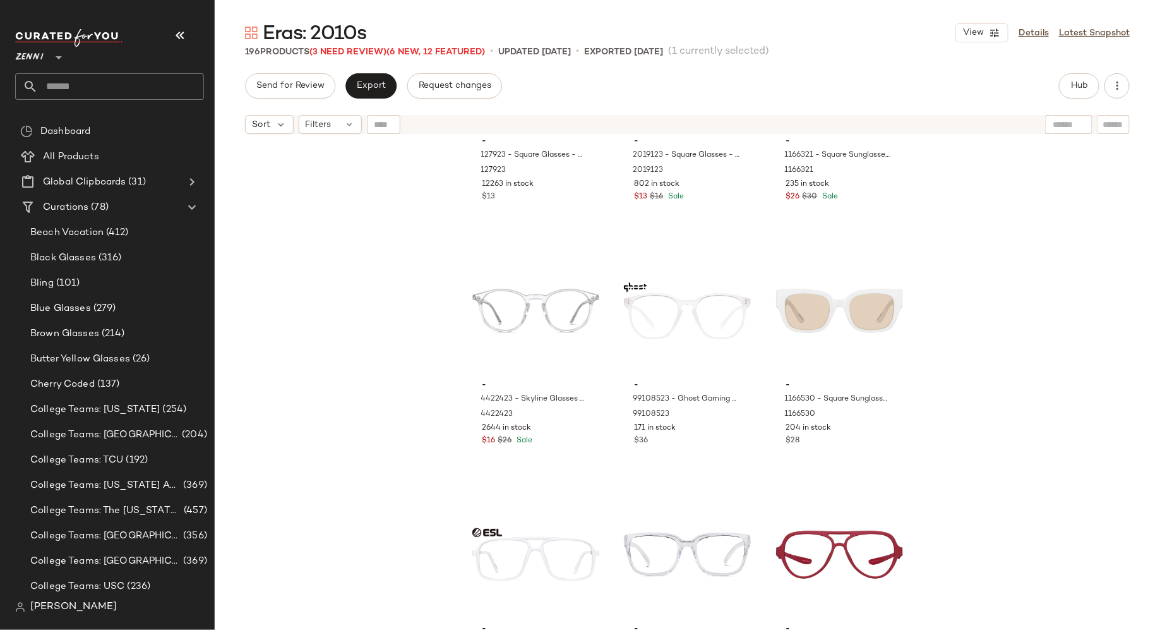
scroll to position [3330, 0]
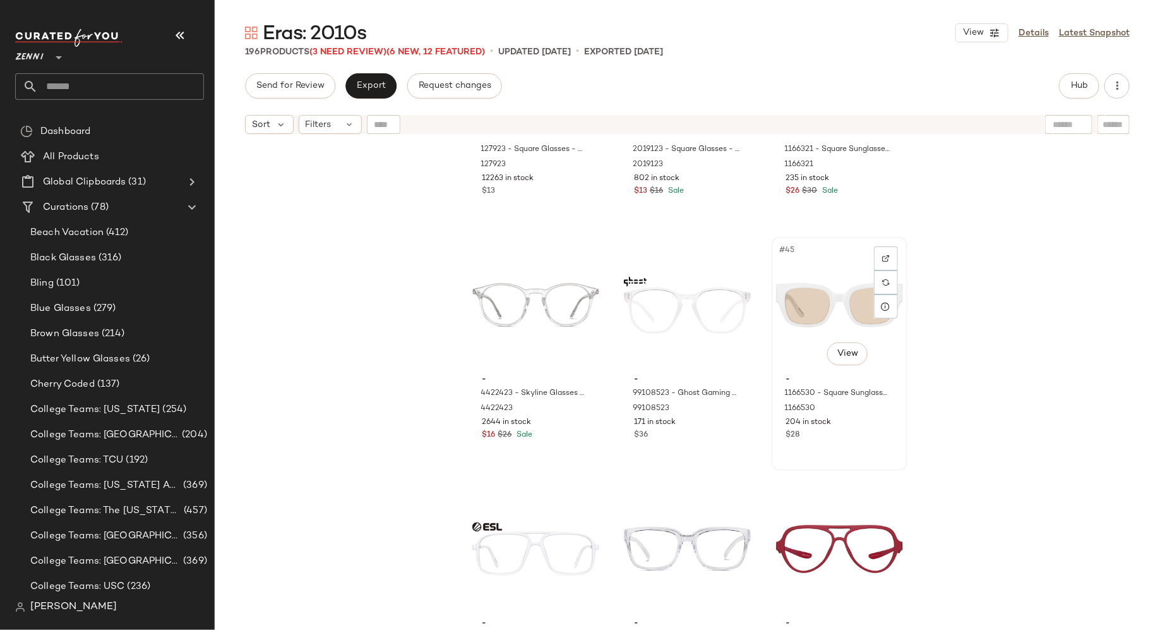
click at [807, 314] on div "#45 View" at bounding box center [839, 305] width 127 height 128
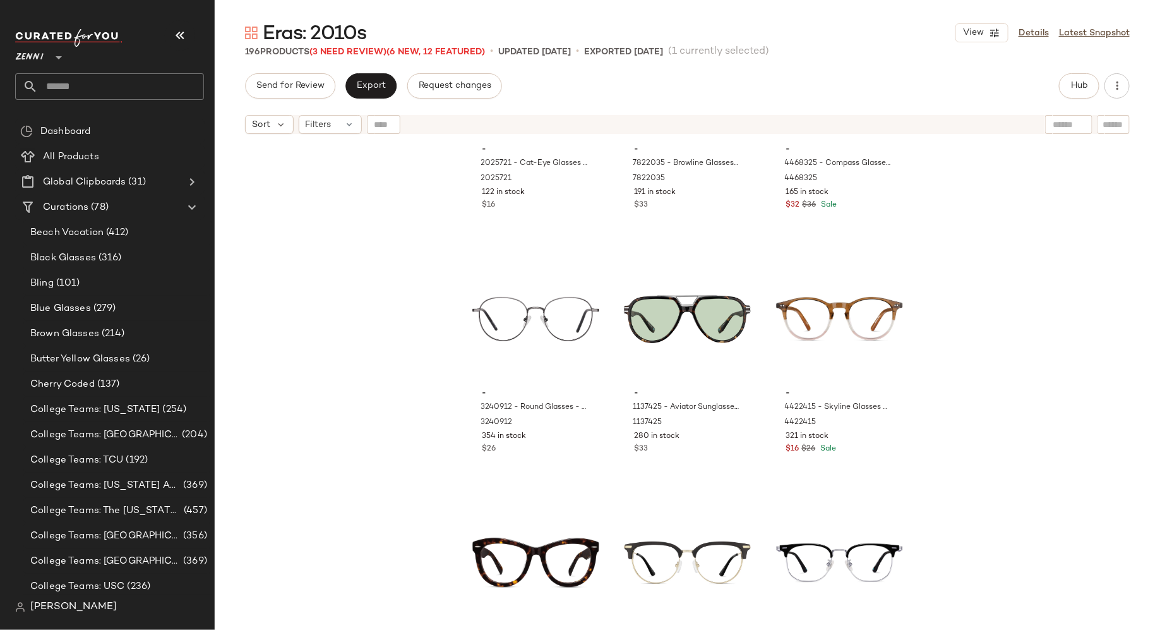
scroll to position [9174, 0]
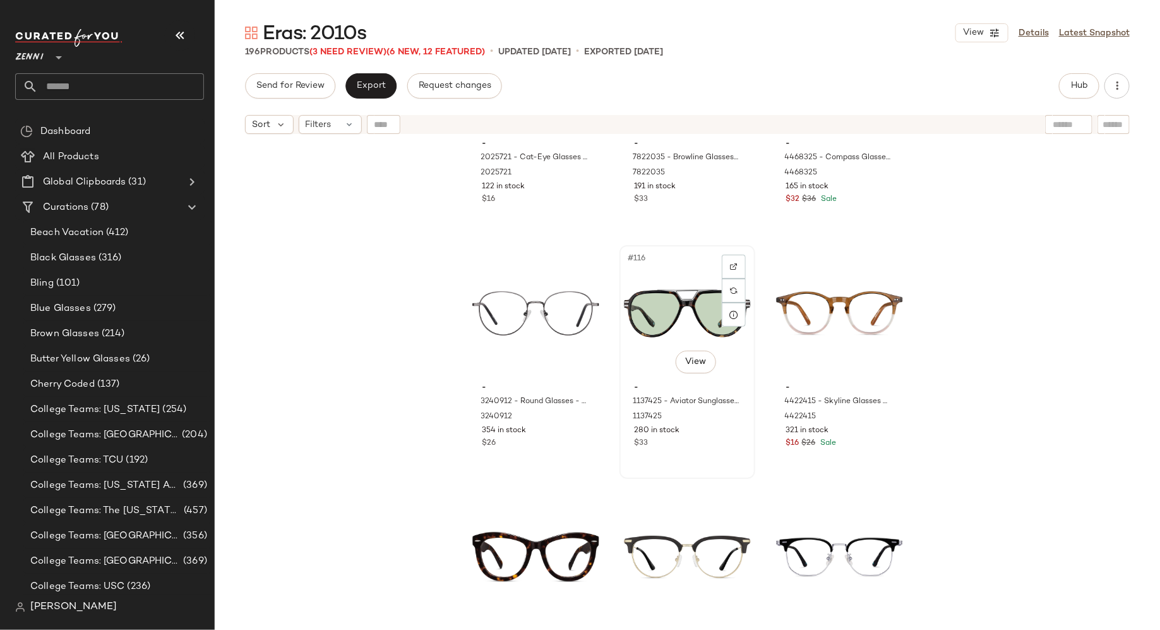
click at [665, 311] on div "#116 View" at bounding box center [687, 314] width 127 height 128
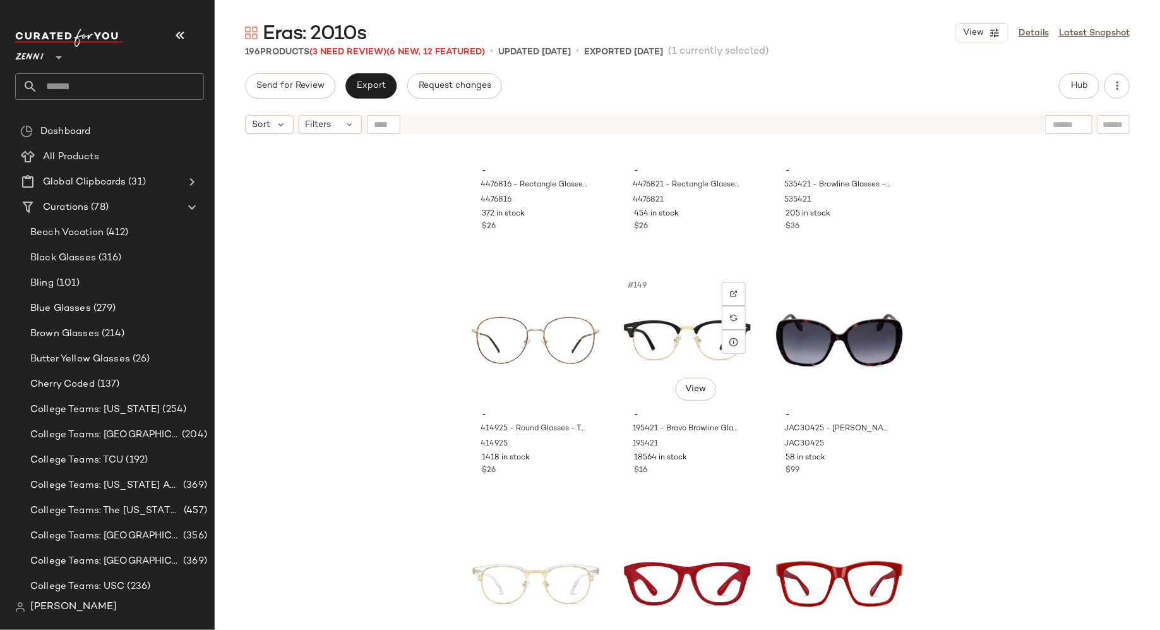
scroll to position [11830, 0]
click at [811, 349] on div "#150 View" at bounding box center [839, 339] width 127 height 128
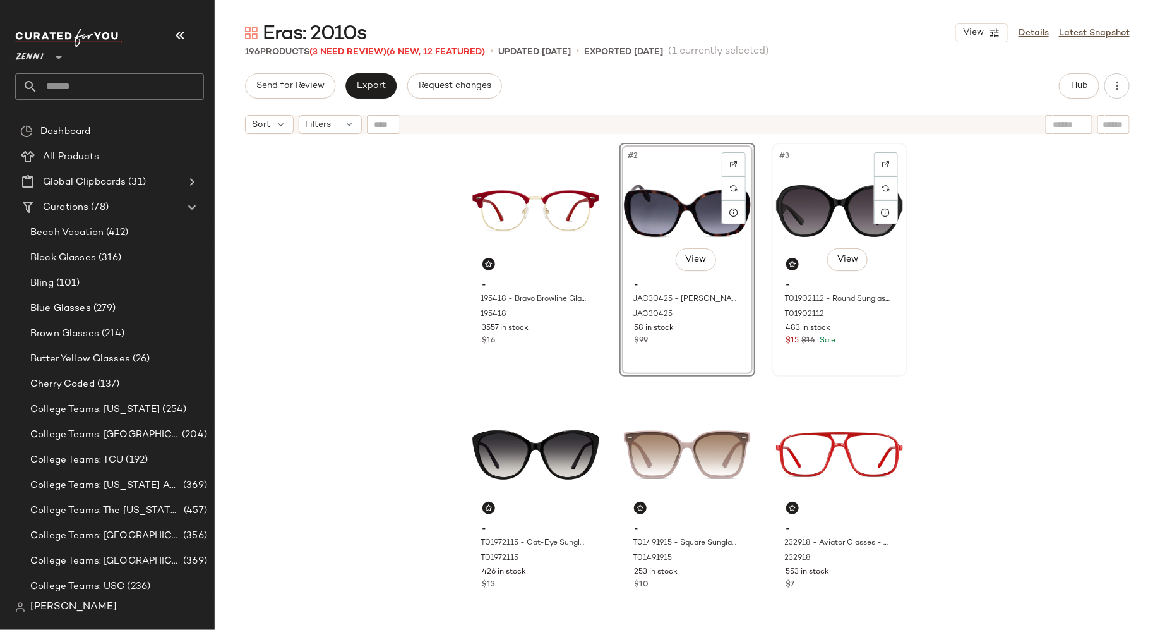
click at [855, 349] on div "#3 View - T01902112 - Round Sunglasses - Black - Plastic T01902112 483 in stock…" at bounding box center [839, 259] width 133 height 231
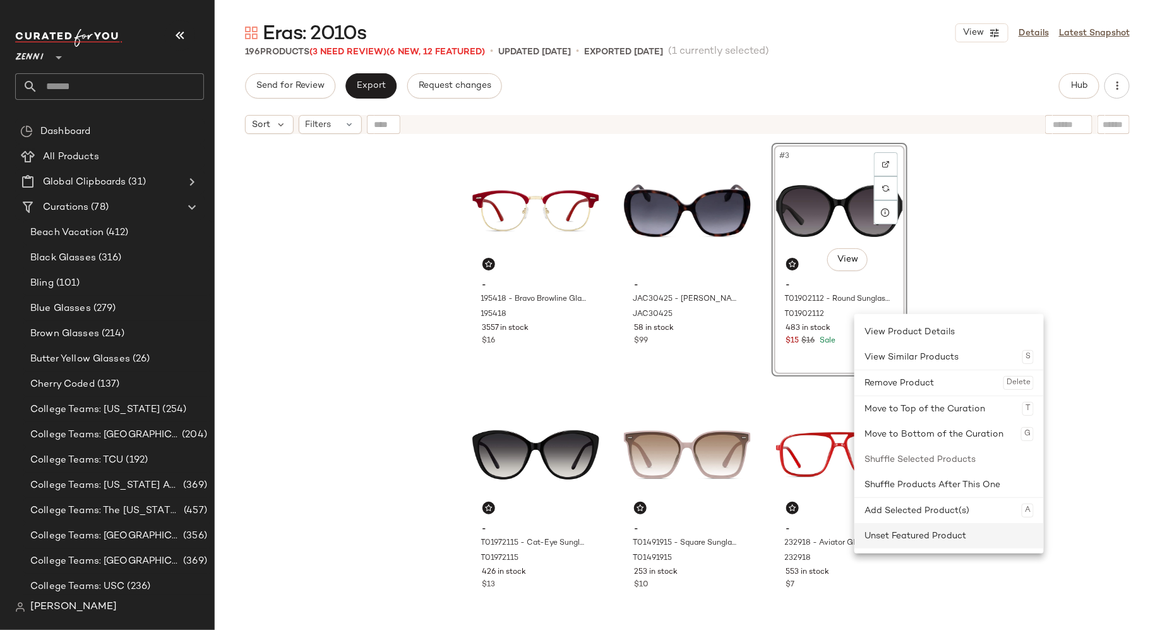
click at [886, 529] on div "Unset Featured Product" at bounding box center [949, 535] width 169 height 25
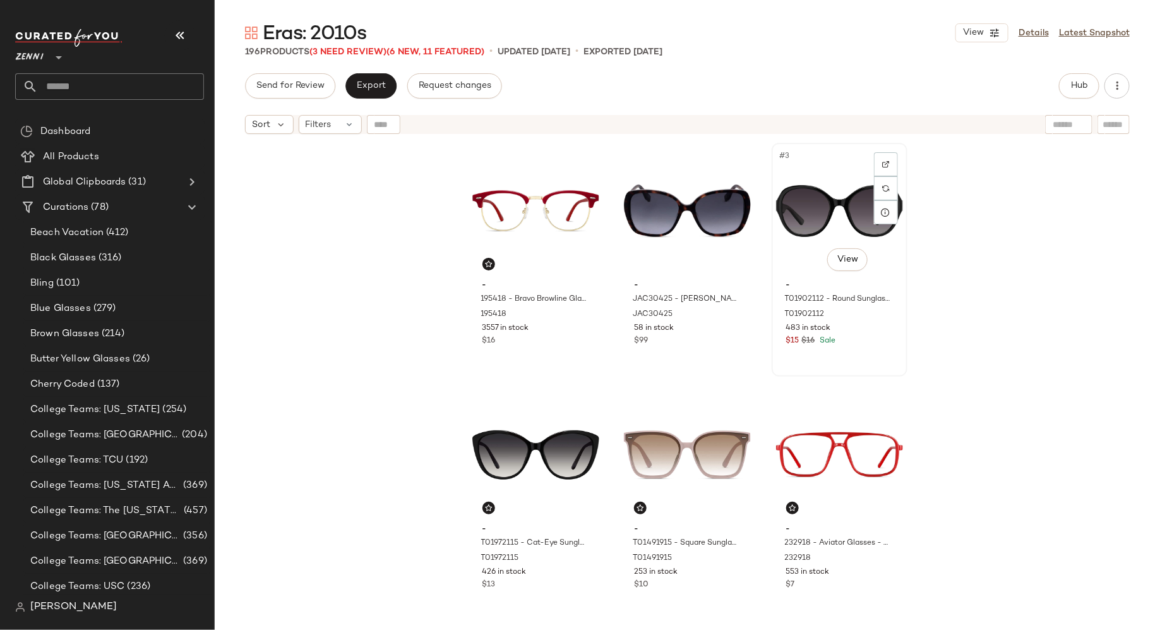
click at [870, 343] on div "$15 $16 Sale" at bounding box center [840, 340] width 107 height 11
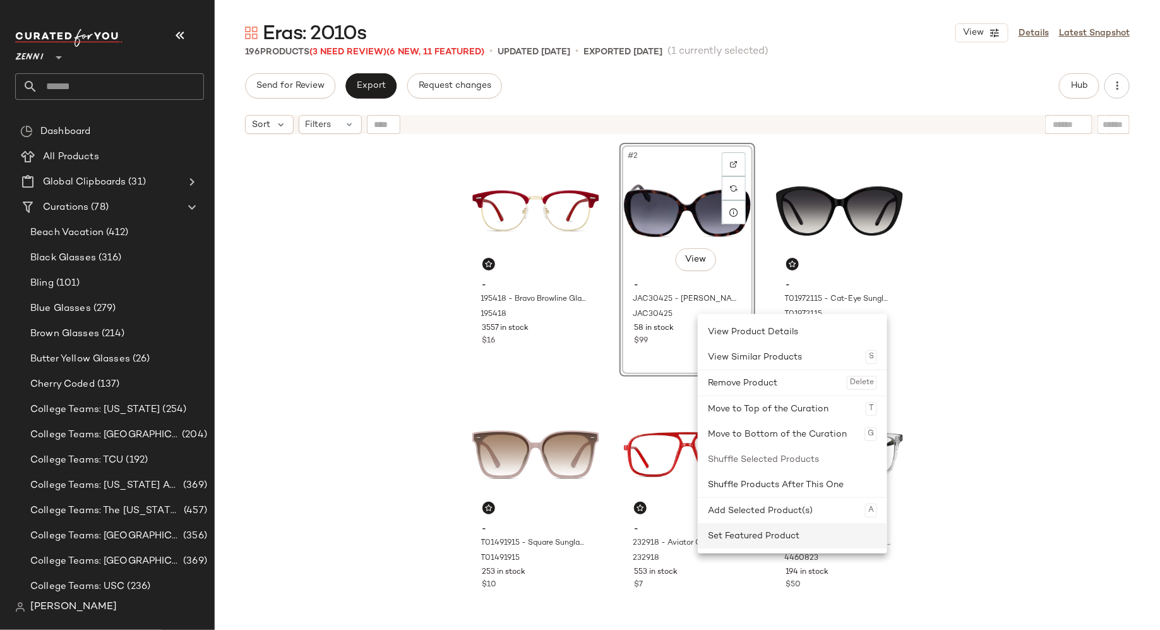
click at [742, 533] on div "Set Featured Product" at bounding box center [792, 535] width 169 height 25
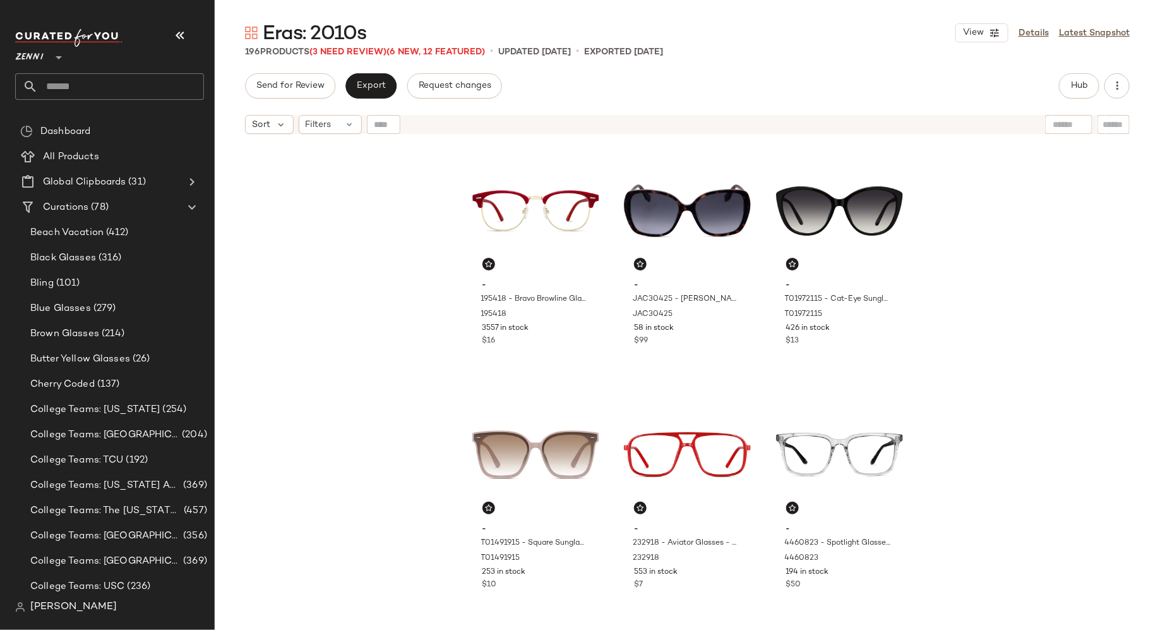
click at [1010, 318] on div "- 195418 - Bravo Browline Glasses - Red - Mixed 195418 3557 in stock $16 - JAC3…" at bounding box center [688, 400] width 946 height 521
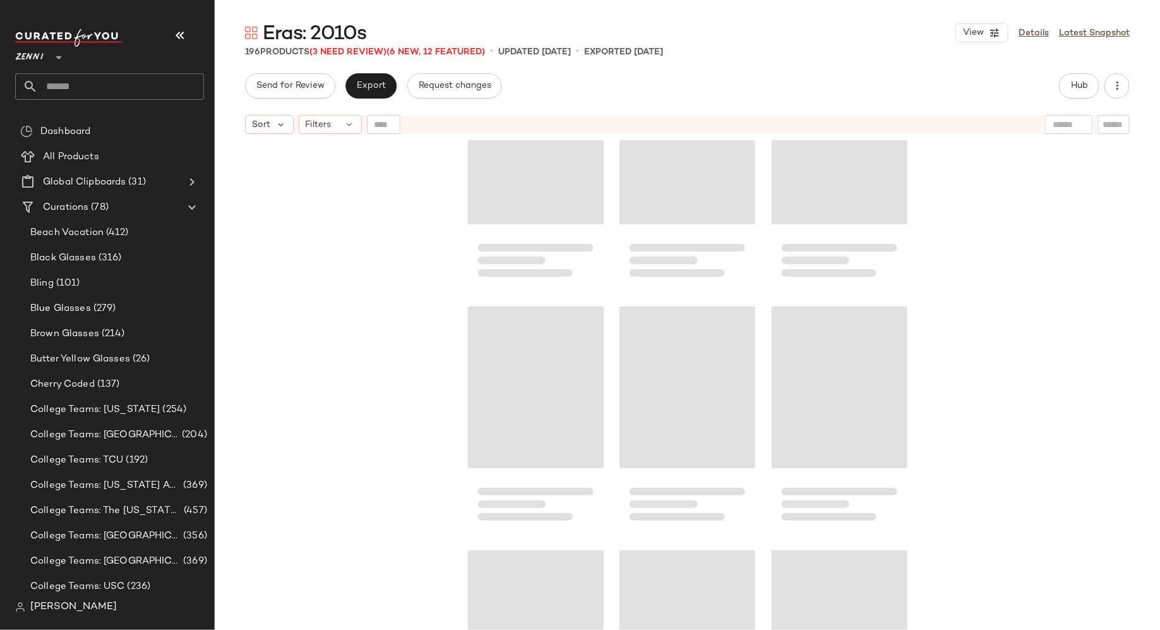
scroll to position [15575, 0]
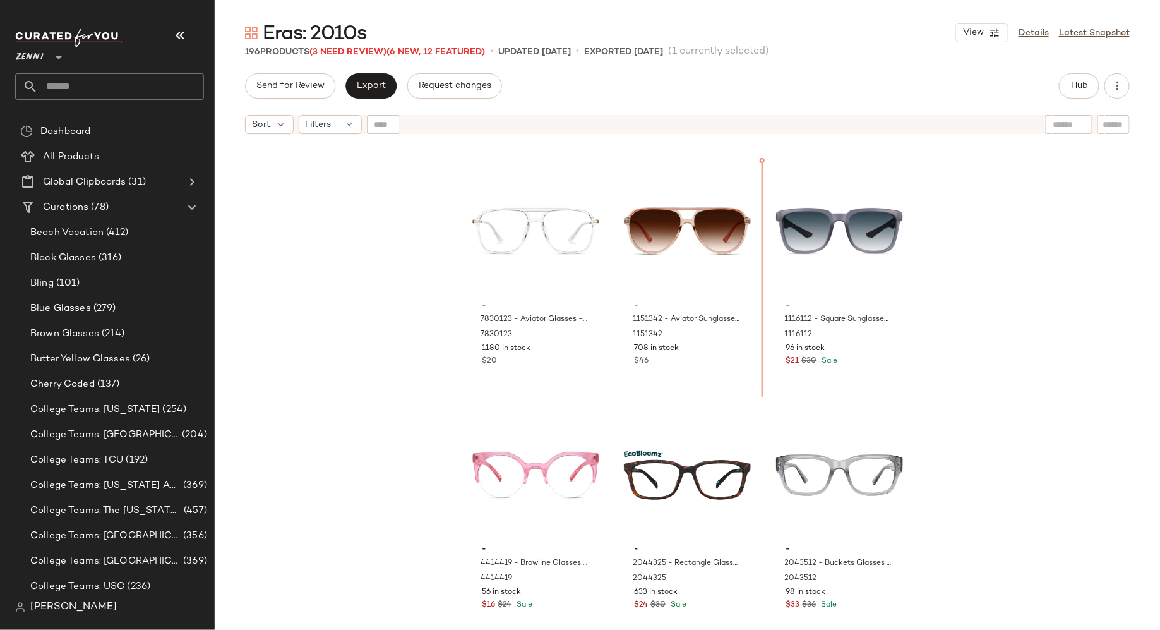
scroll to position [15105, 0]
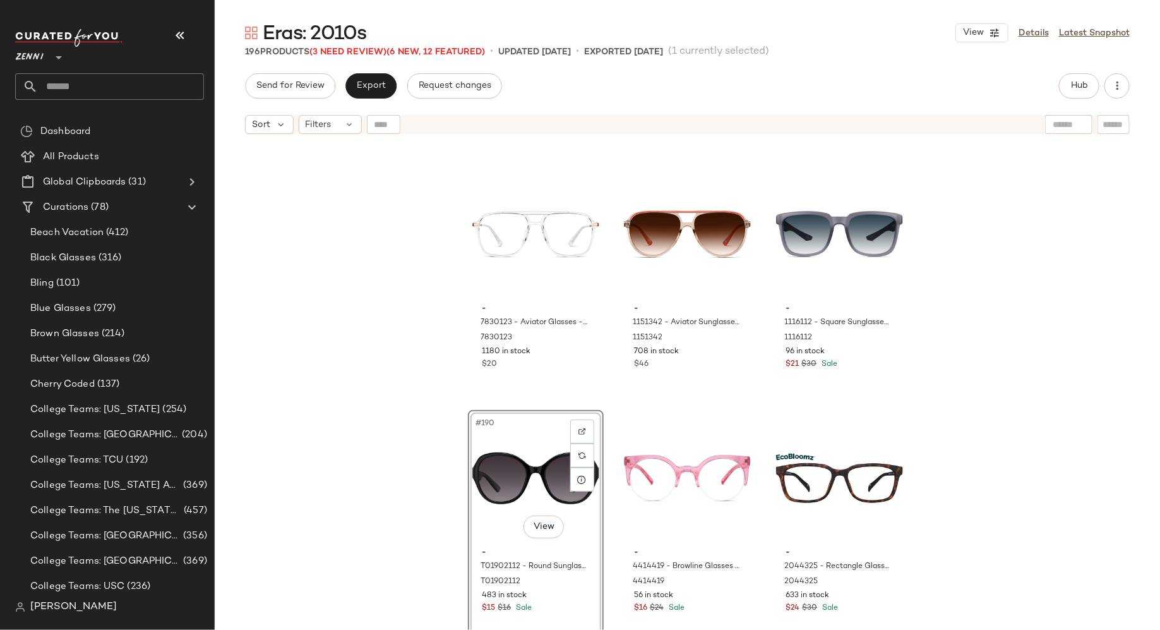
click at [612, 414] on div "- 7830123 - Aviator Glasses - Translucent - Mixed 7830123 1180 in stock $20 - 1…" at bounding box center [688, 400] width 946 height 521
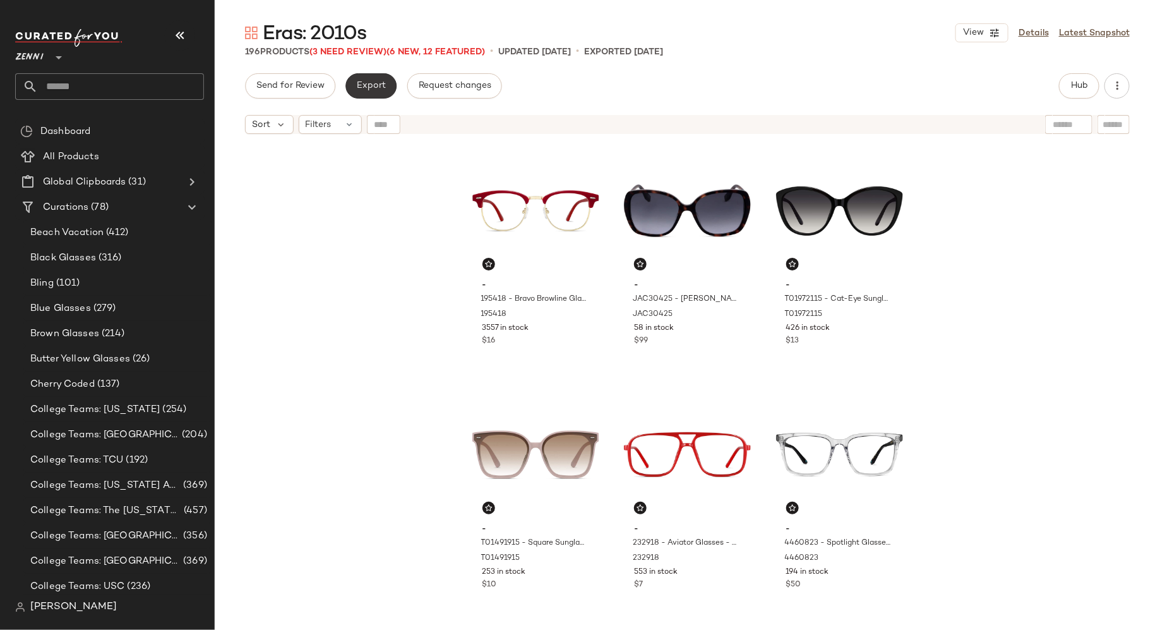
click at [382, 81] on span "Export" at bounding box center [371, 86] width 30 height 10
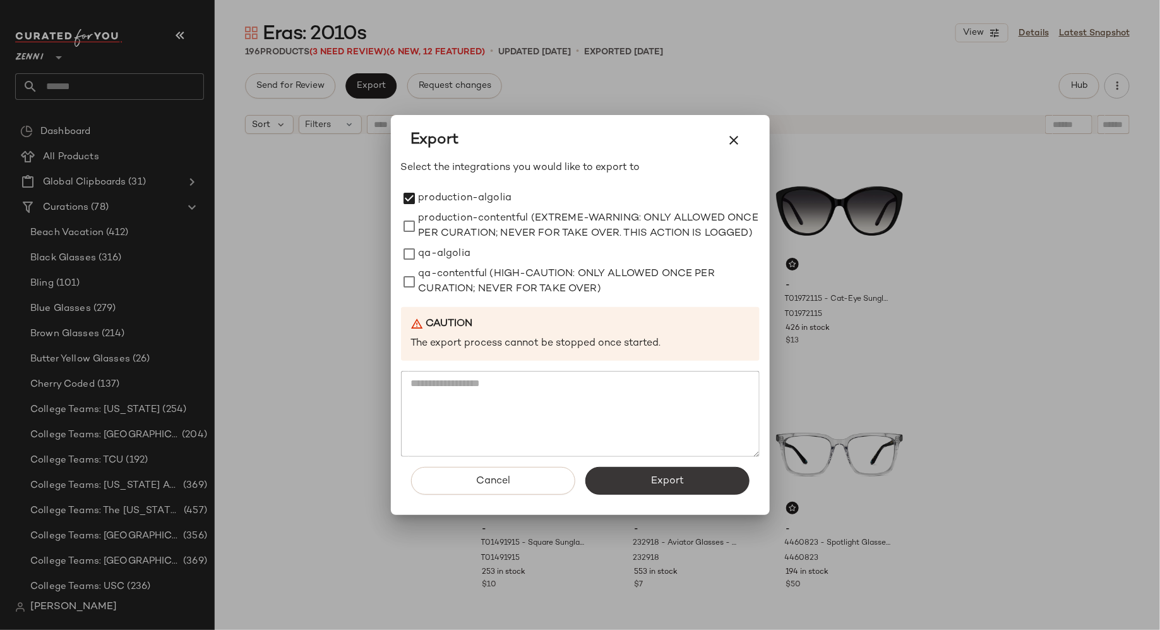
click at [656, 487] on span "Export" at bounding box center [667, 481] width 33 height 12
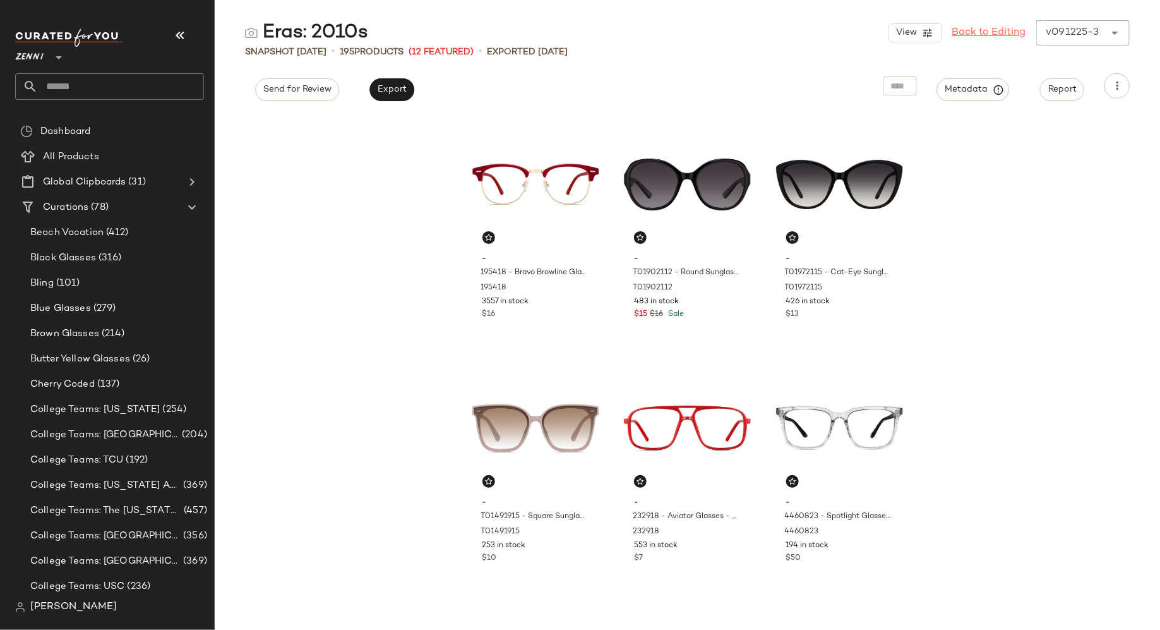
click at [1008, 36] on link "Back to Editing" at bounding box center [990, 32] width 74 height 15
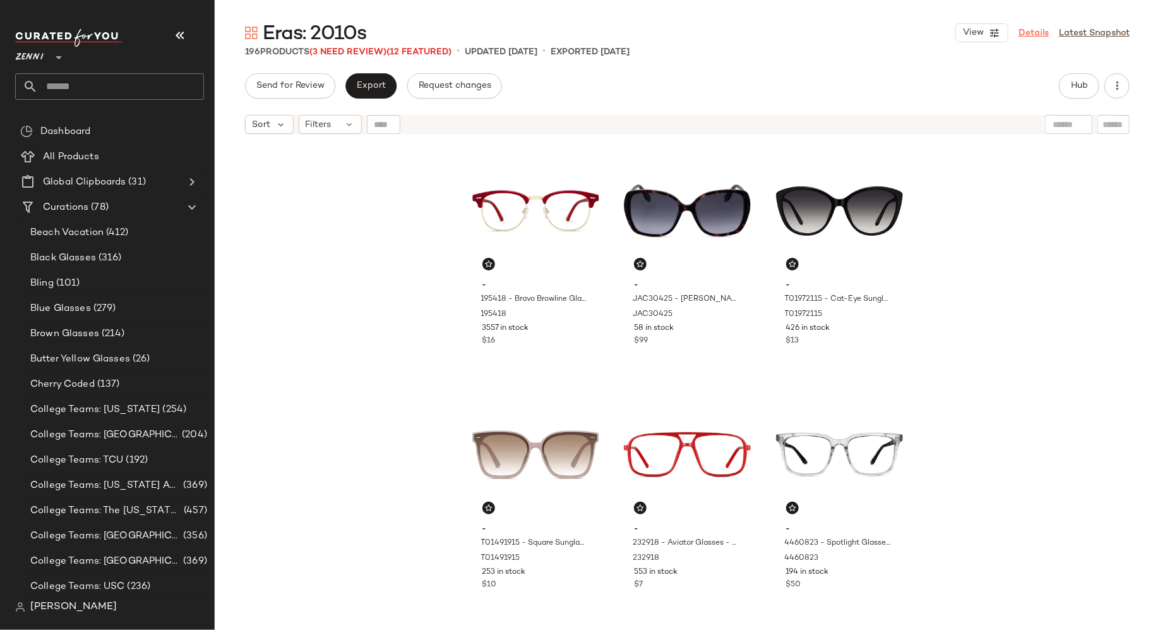
click at [1035, 32] on link "Details" at bounding box center [1034, 33] width 30 height 13
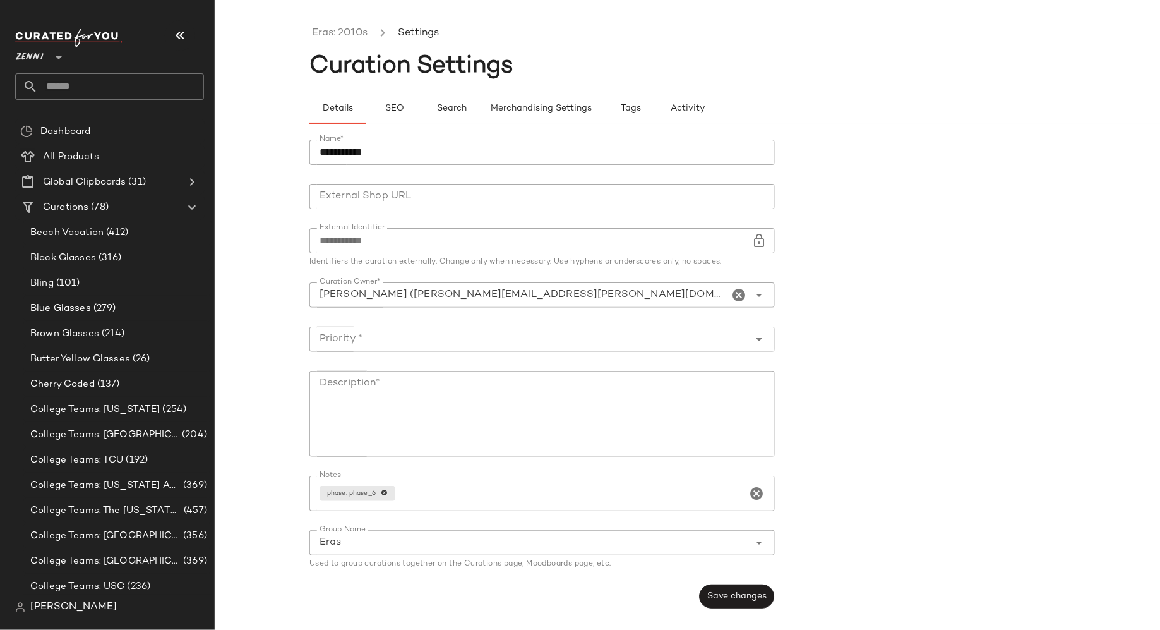
click at [613, 402] on textarea "Description*" at bounding box center [543, 414] width 466 height 86
type textarea "**********"
click at [700, 332] on input "Priority *" at bounding box center [530, 339] width 440 height 15
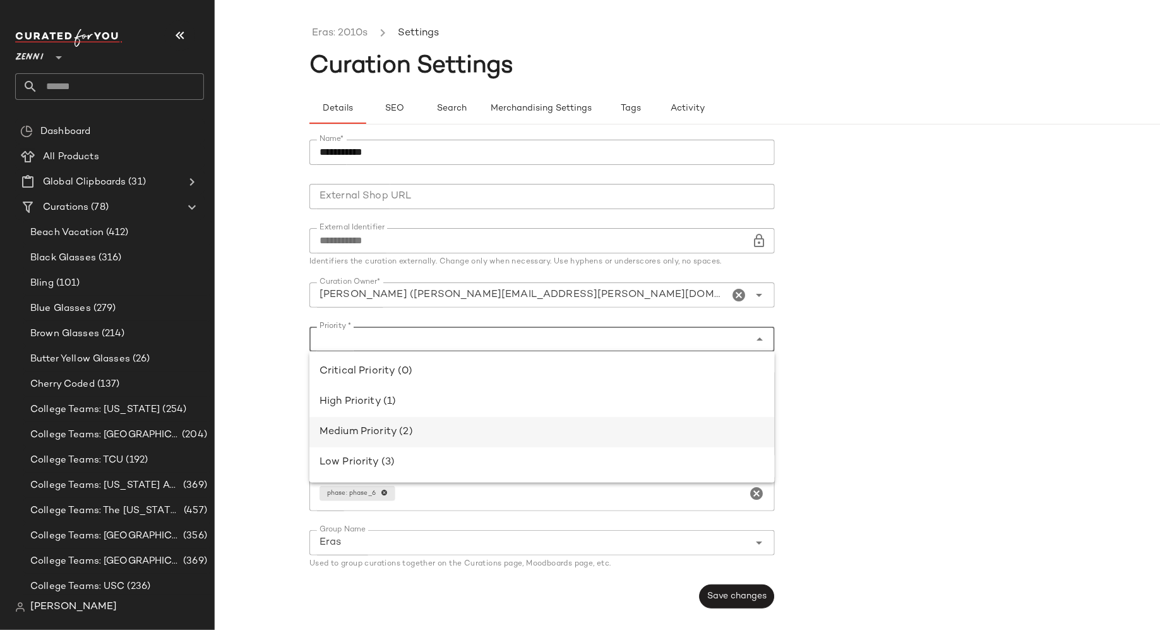
click at [634, 429] on div "Medium Priority (2)" at bounding box center [542, 432] width 445 height 15
type input "**********"
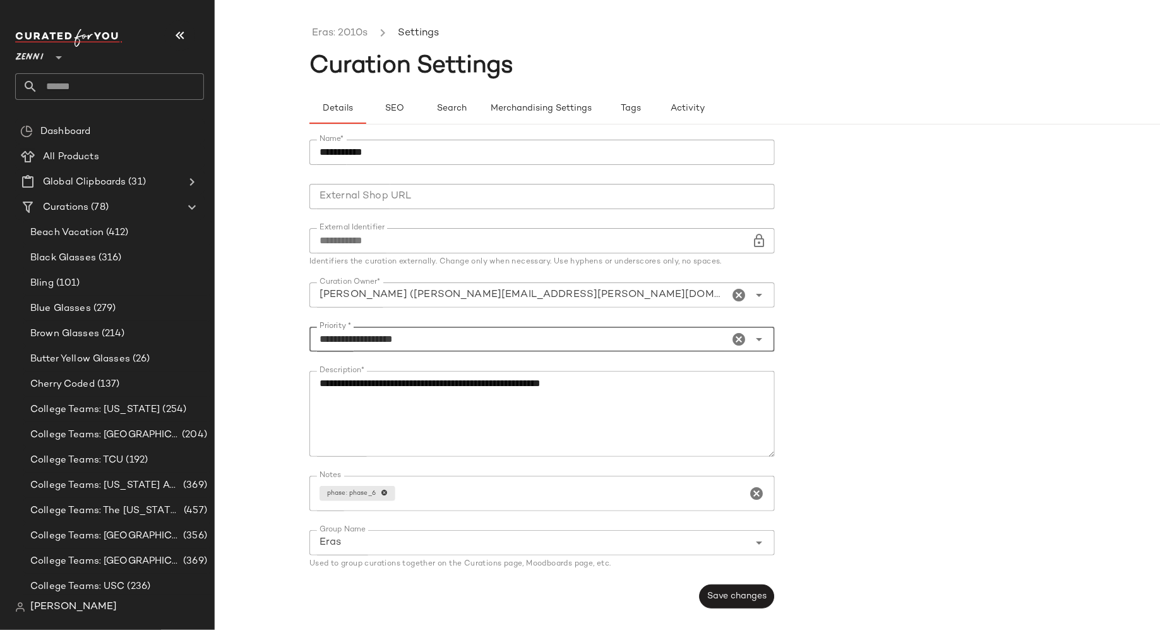
click at [634, 414] on textarea "**********" at bounding box center [543, 414] width 466 height 86
click at [741, 596] on span "Save changes" at bounding box center [737, 596] width 60 height 10
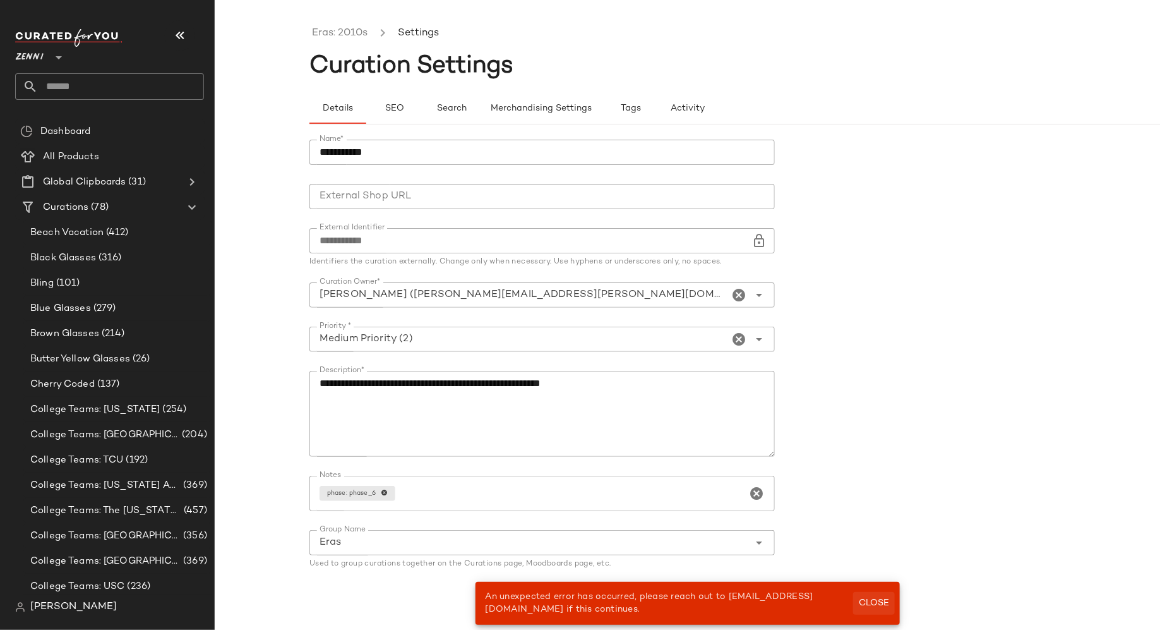
click at [883, 599] on span "Close" at bounding box center [874, 603] width 31 height 10
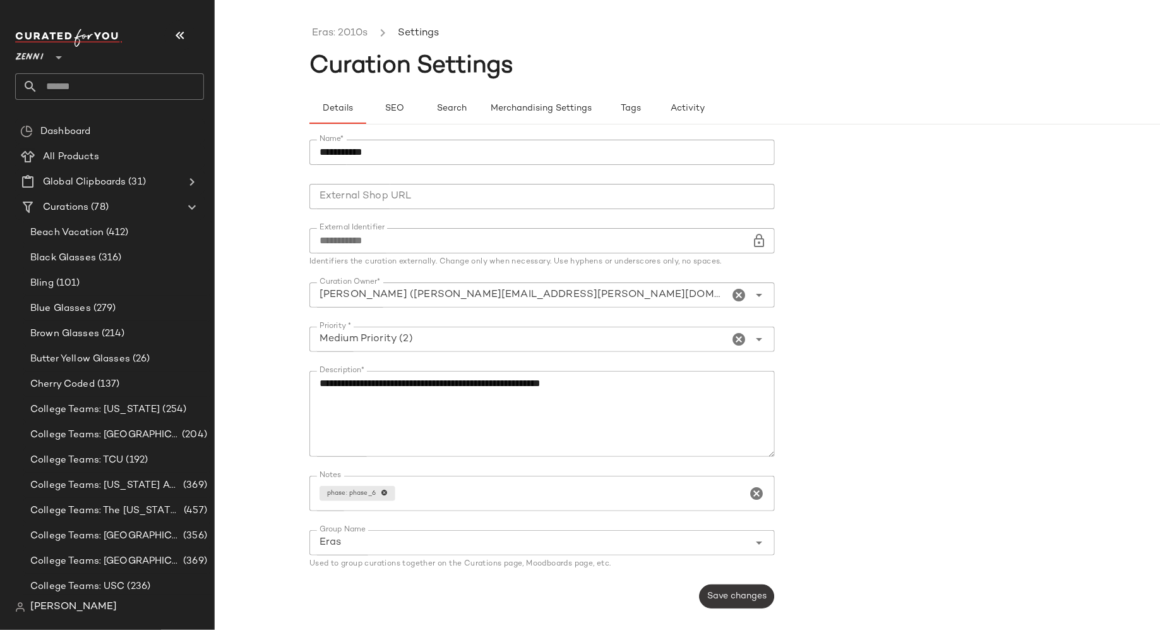
click at [764, 596] on span "Save changes" at bounding box center [737, 596] width 60 height 10
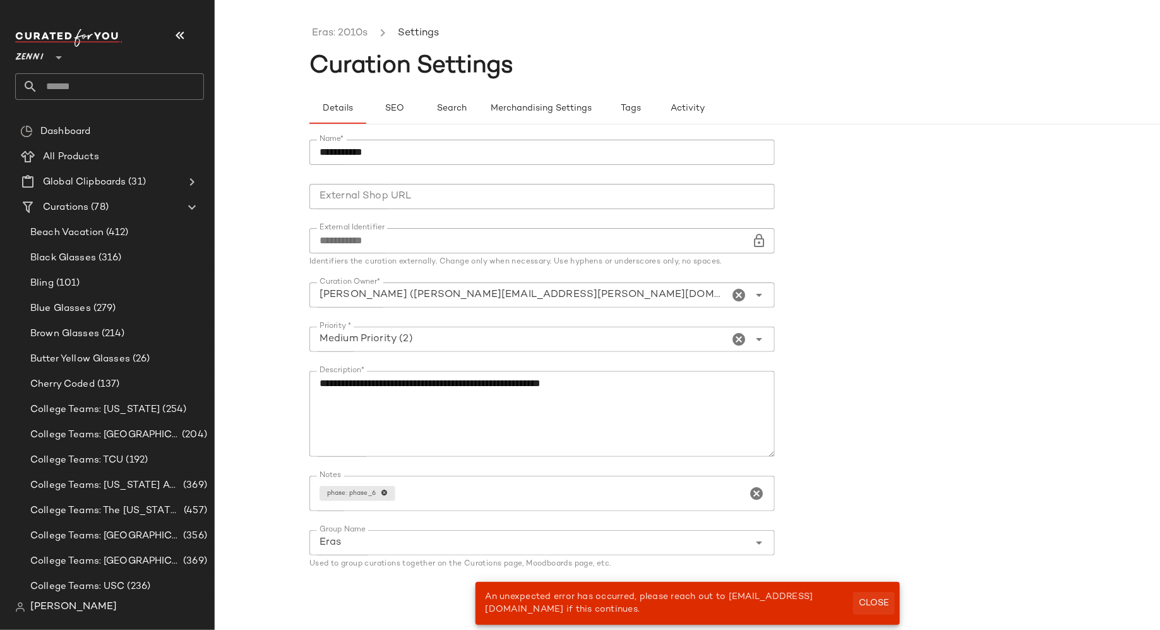
click at [877, 604] on span "Close" at bounding box center [874, 603] width 31 height 10
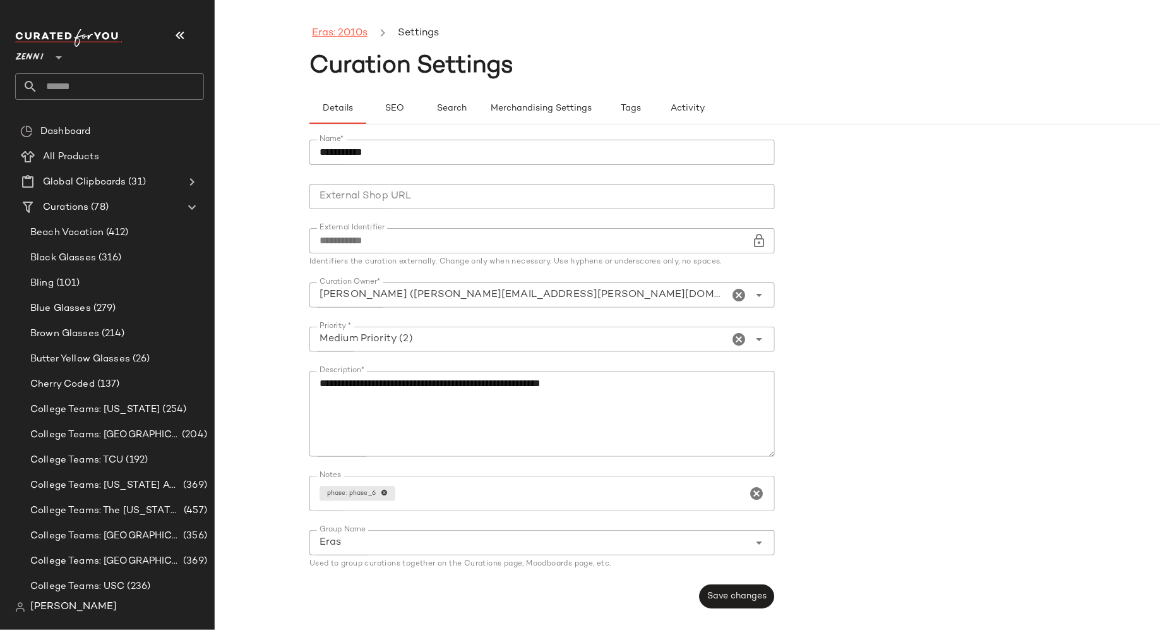
click at [354, 35] on link "Eras: 2010s" at bounding box center [340, 33] width 56 height 16
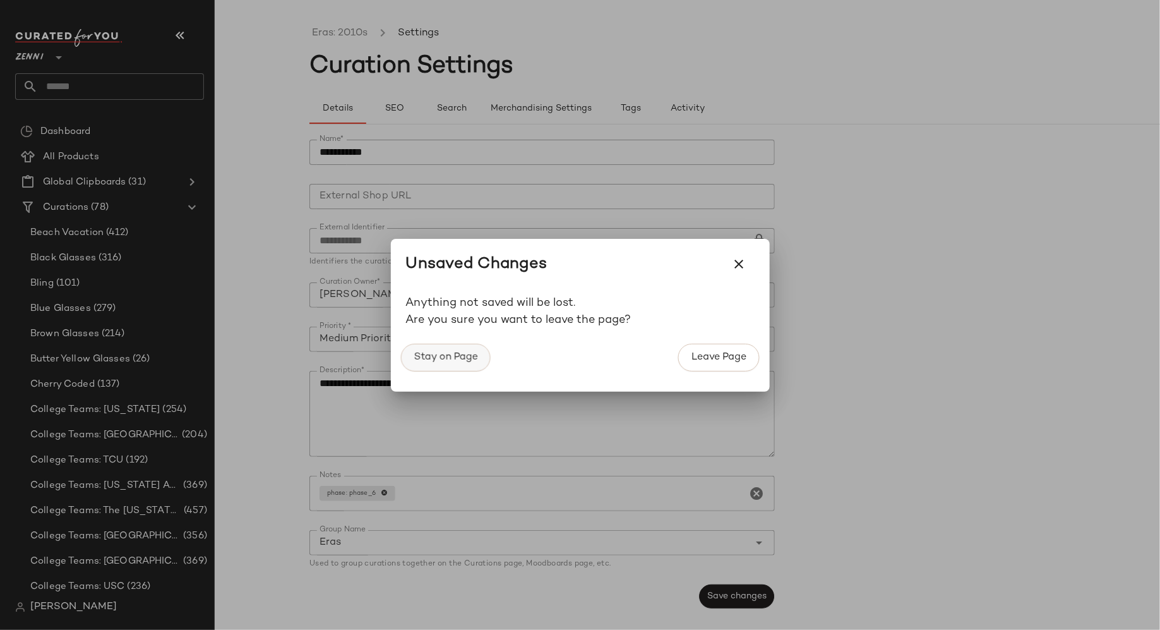
click at [456, 356] on span "Stay on Page" at bounding box center [445, 357] width 64 height 12
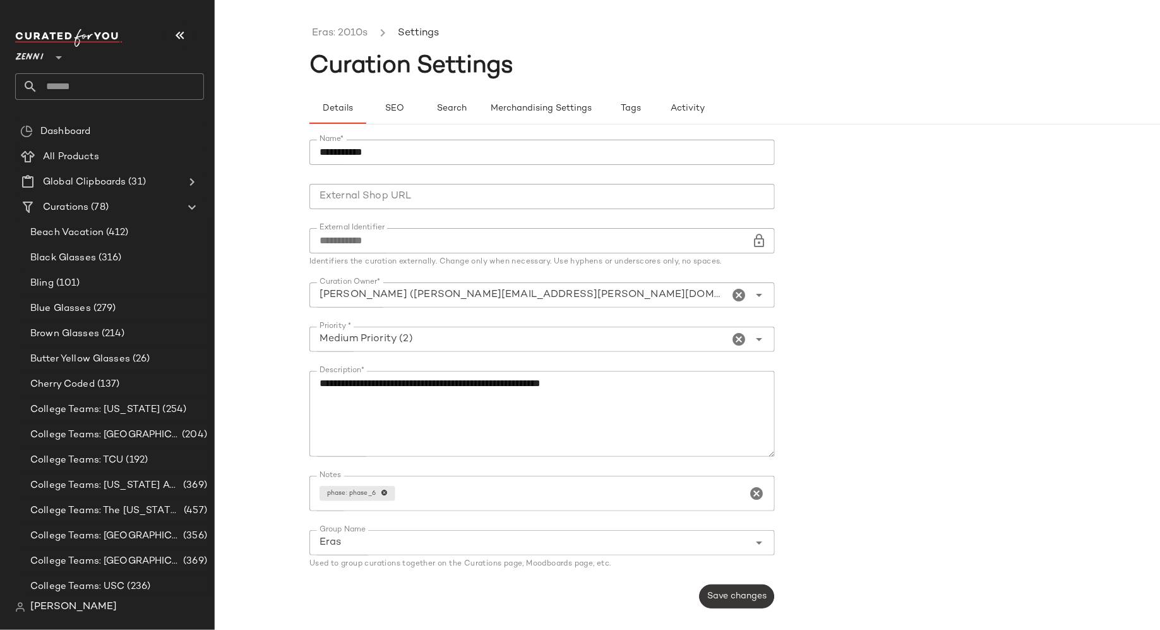
click at [720, 600] on span "Save changes" at bounding box center [737, 596] width 60 height 10
click at [883, 601] on form "**********" at bounding box center [783, 374] width 946 height 484
click at [743, 601] on button "Save changes" at bounding box center [736, 596] width 75 height 24
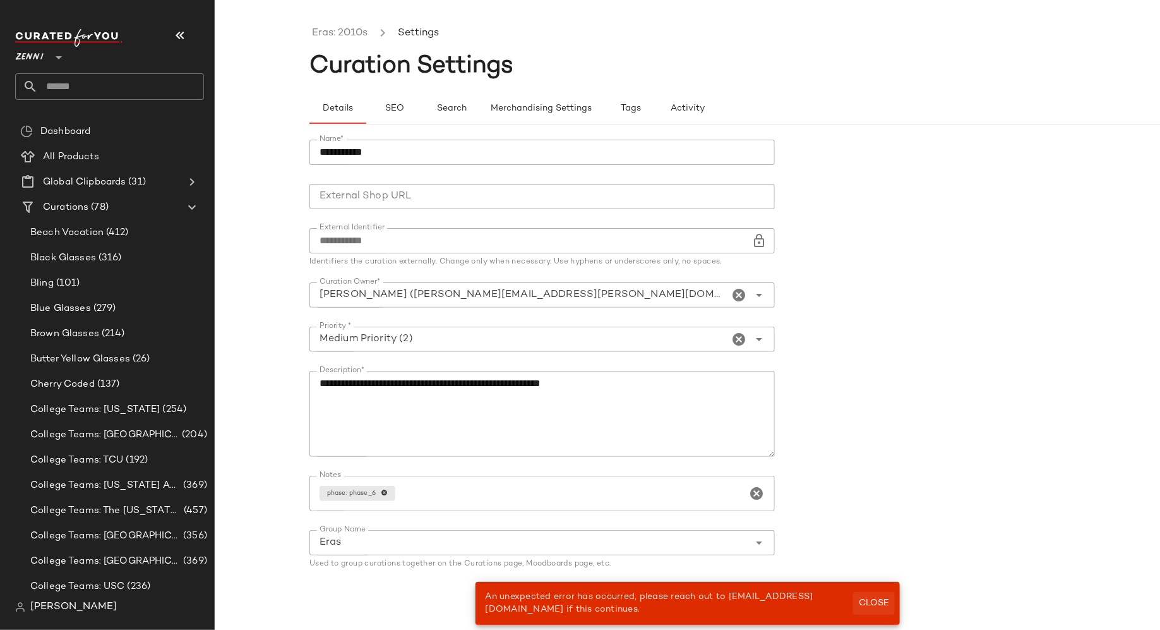
click at [878, 603] on span "Close" at bounding box center [874, 603] width 31 height 10
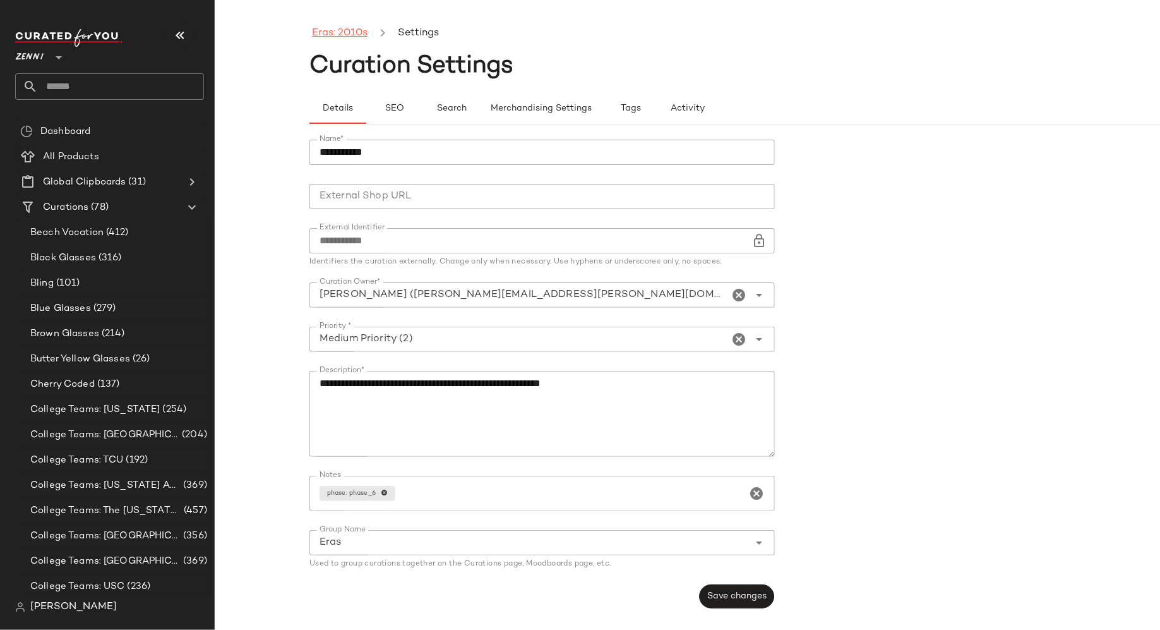
click at [335, 28] on link "Eras: 2010s" at bounding box center [340, 33] width 56 height 16
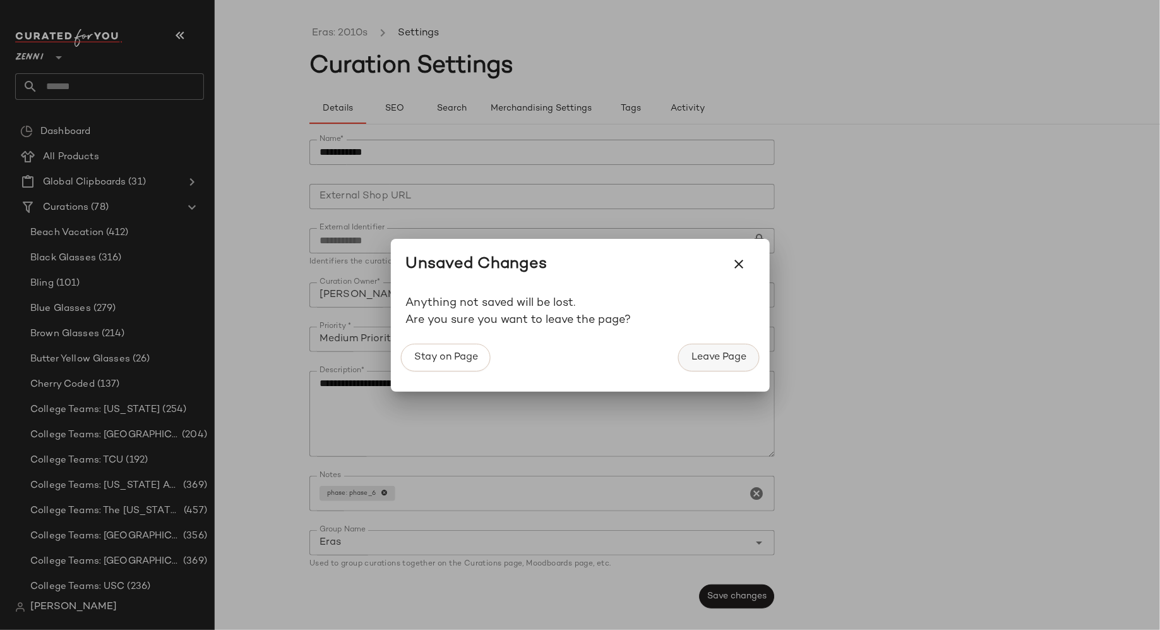
click at [727, 348] on button "Leave Page" at bounding box center [718, 358] width 81 height 28
click at [728, 351] on button "Leave Page" at bounding box center [718, 358] width 81 height 28
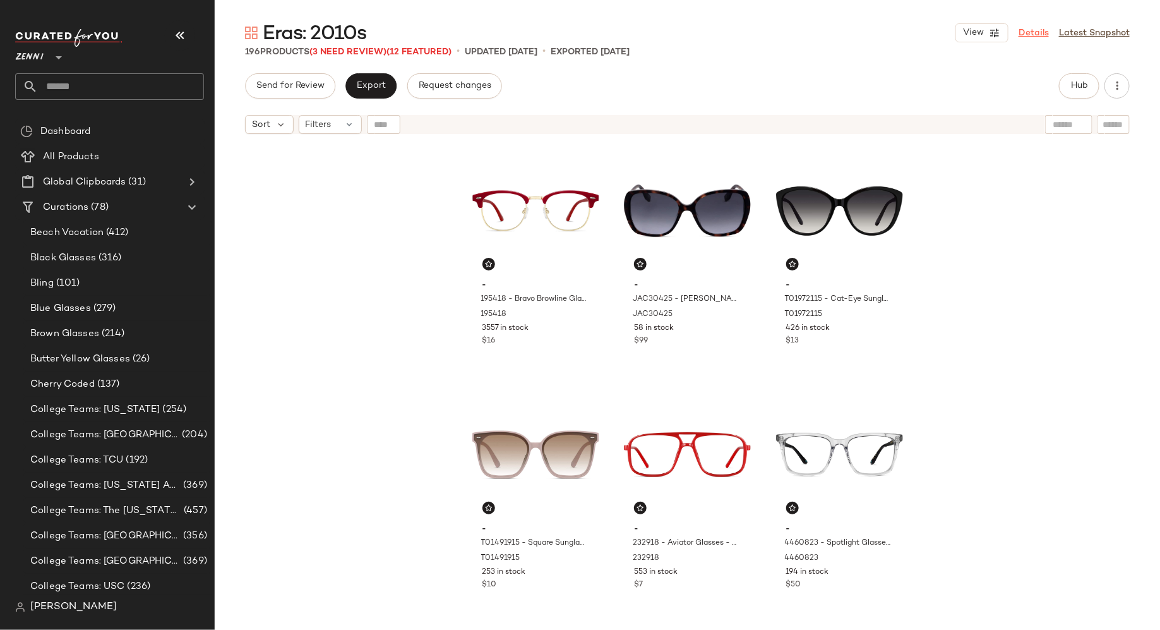
click at [1032, 31] on link "Details" at bounding box center [1034, 33] width 30 height 13
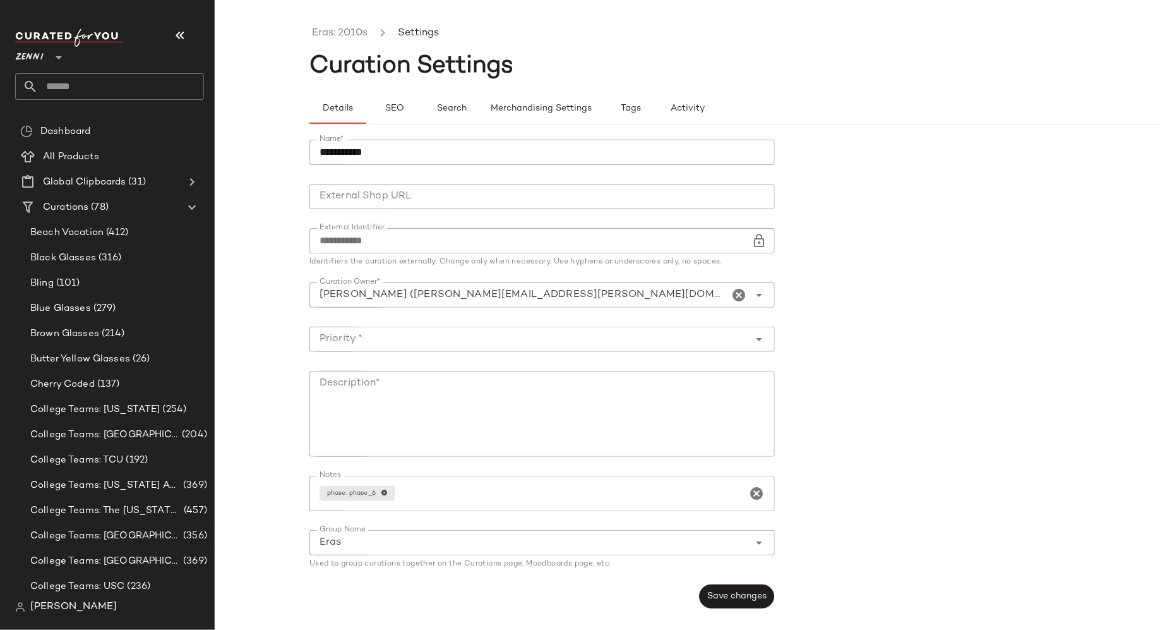
click at [126, 80] on input "text" at bounding box center [121, 86] width 166 height 27
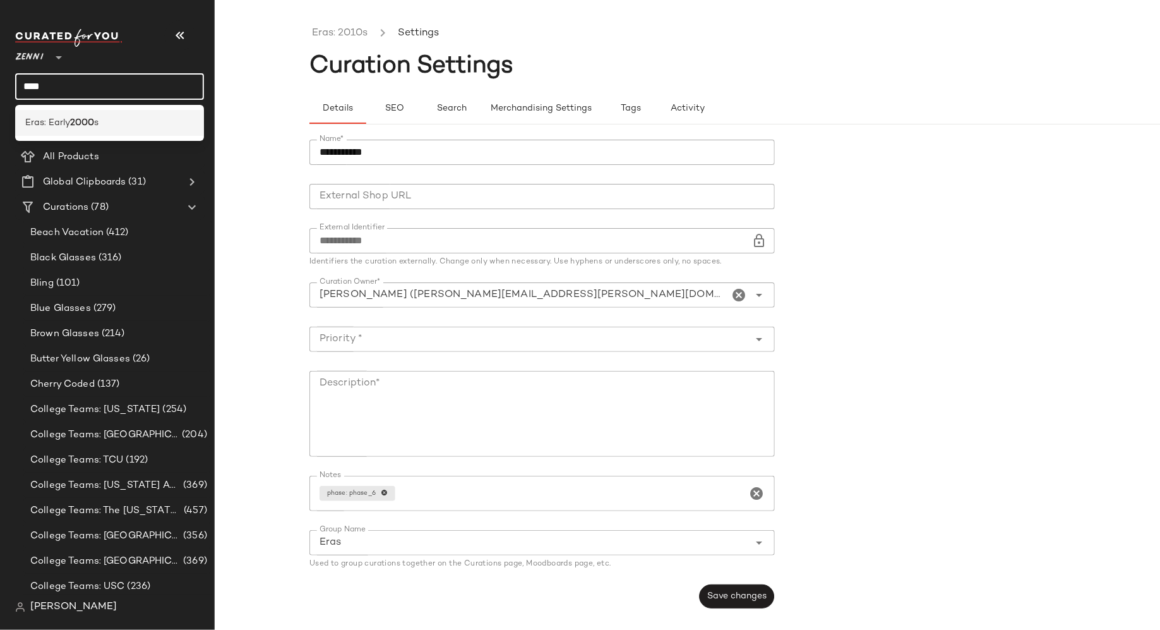
type input "****"
click at [112, 127] on div "Eras: Early 2000 s" at bounding box center [109, 122] width 169 height 13
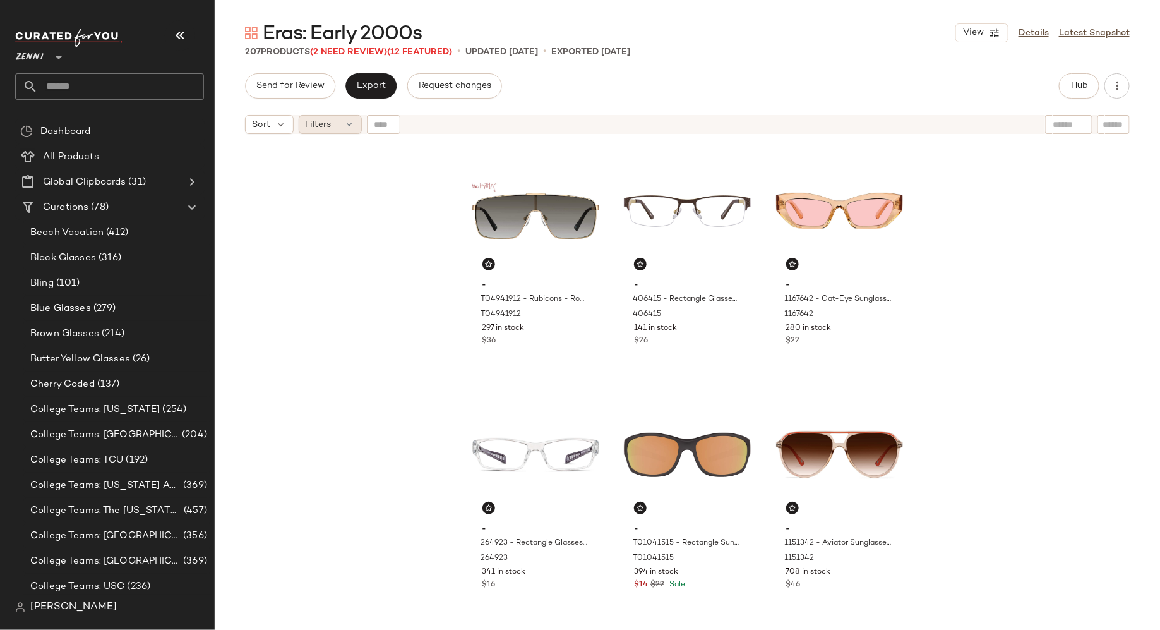
click at [345, 121] on icon at bounding box center [350, 124] width 10 height 10
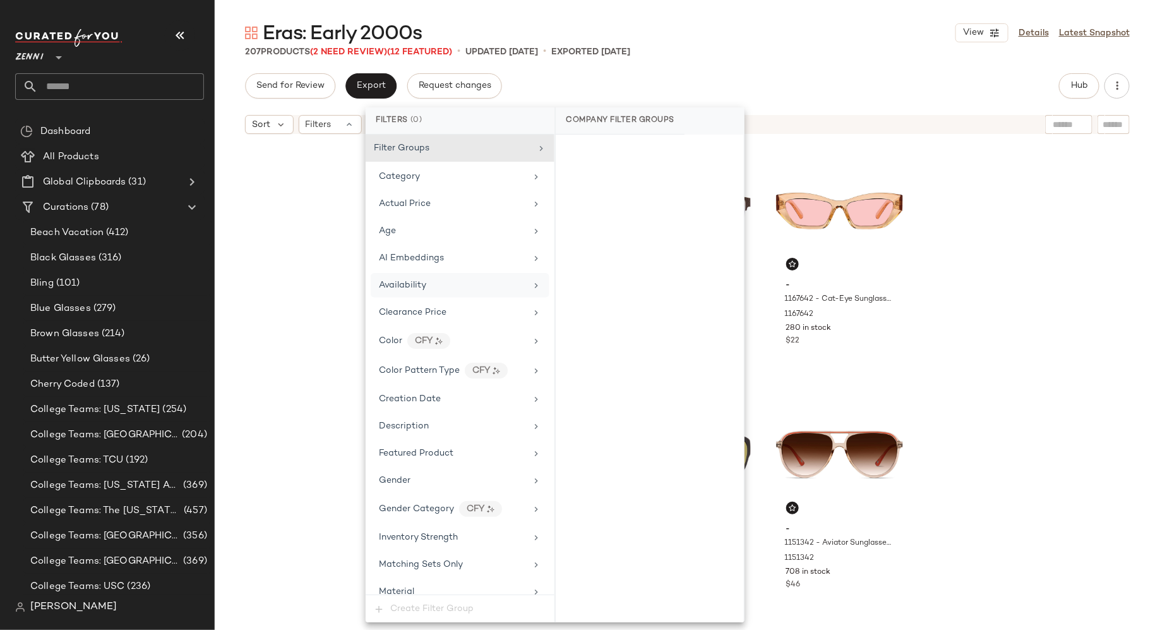
click at [445, 279] on div "Availability" at bounding box center [452, 285] width 147 height 13
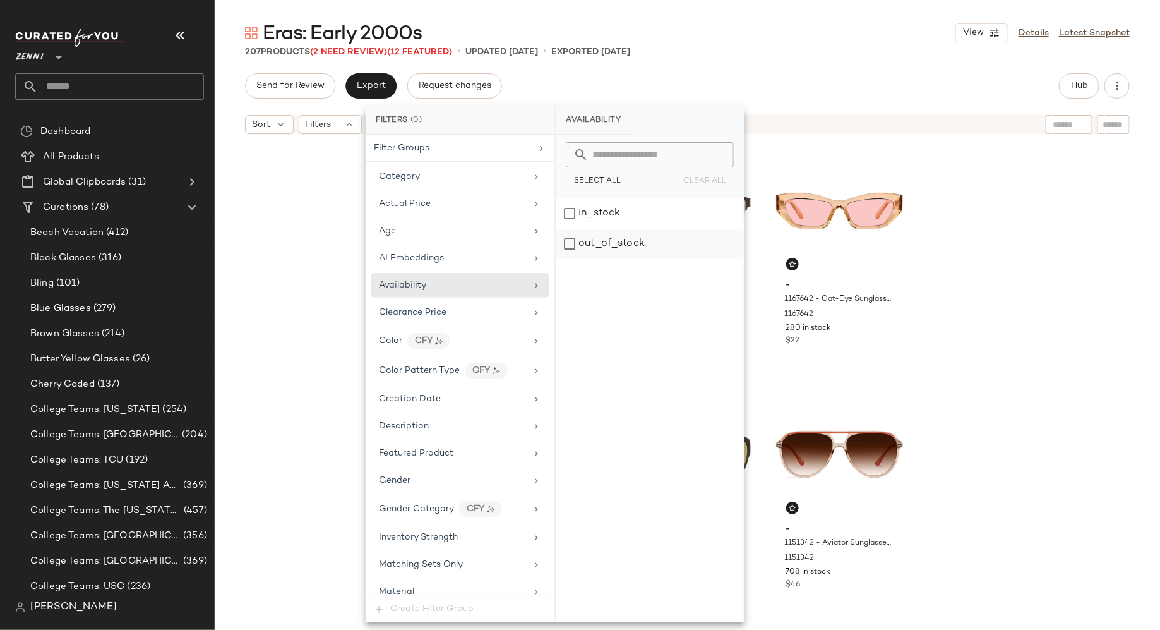
click at [567, 243] on div "out_of_stock" at bounding box center [650, 244] width 188 height 30
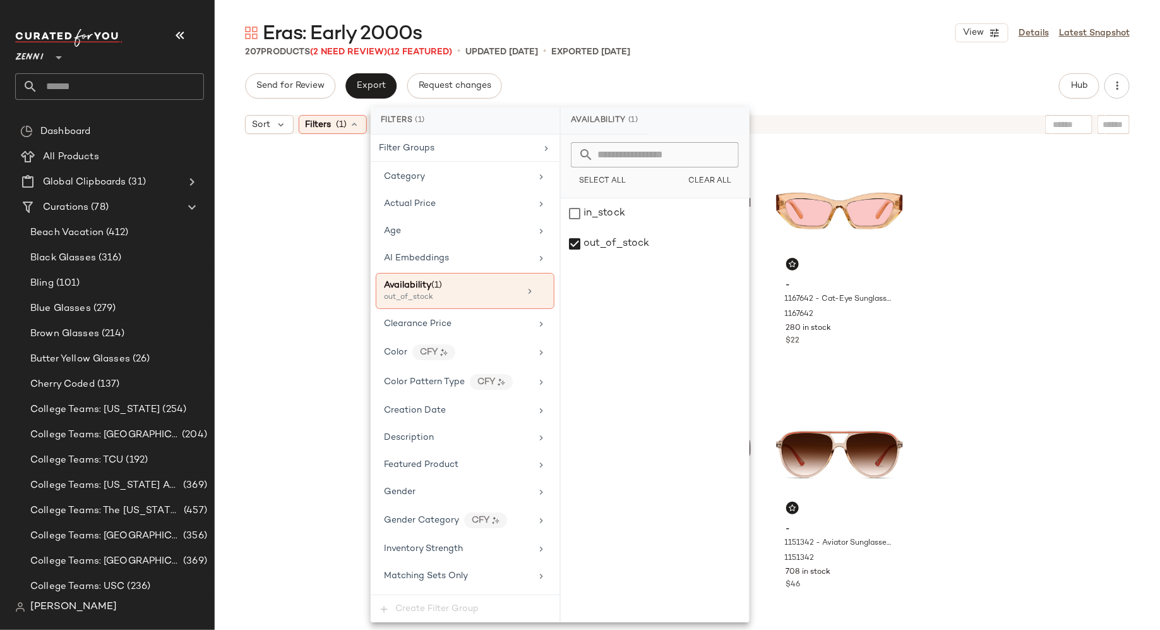
click at [303, 249] on div "- T04941912 - Rubicons - Rose Gold - Stainless Steel T04941912 297 in stock $36…" at bounding box center [688, 400] width 946 height 521
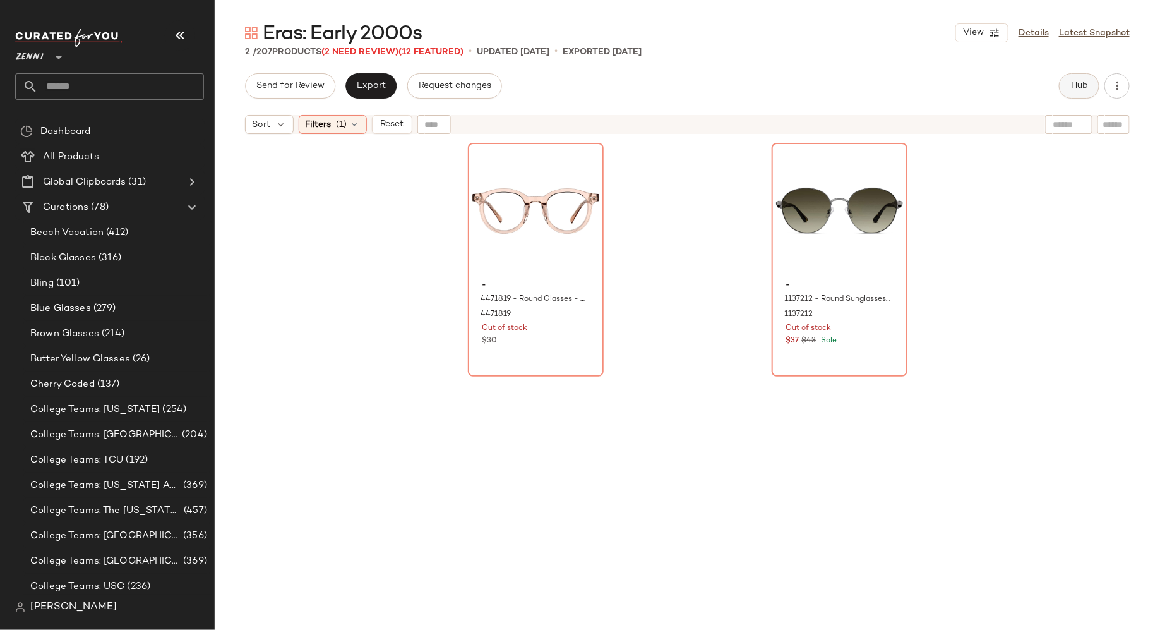
click at [1076, 85] on span "Hub" at bounding box center [1080, 86] width 18 height 10
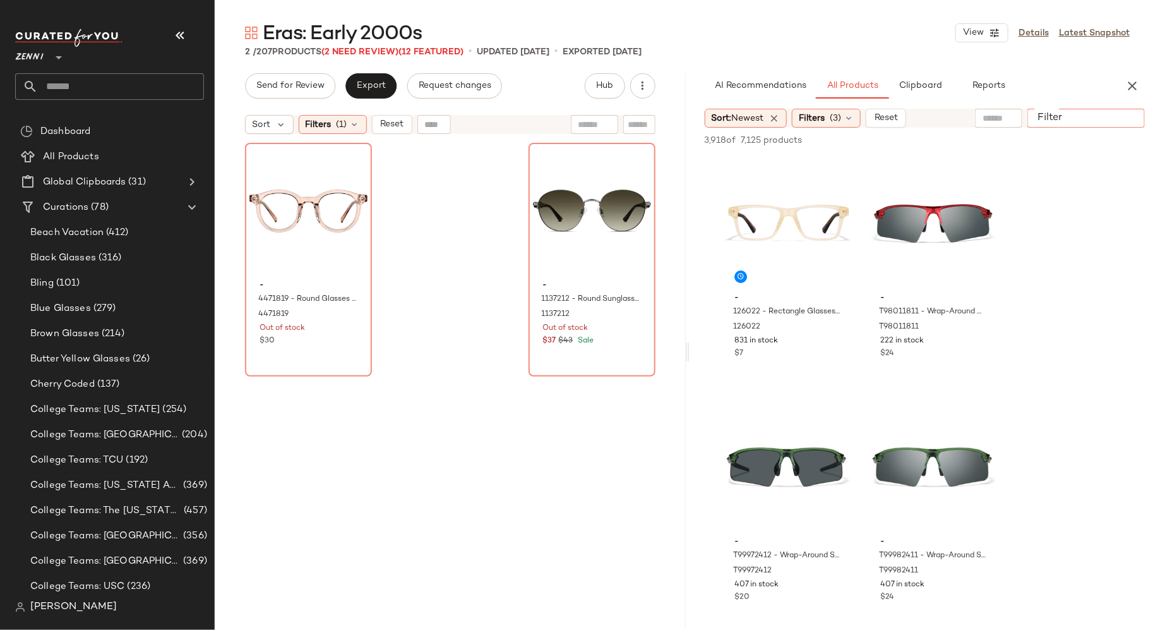
click at [1119, 118] on input "Filter" at bounding box center [1086, 118] width 107 height 13
type input "*****"
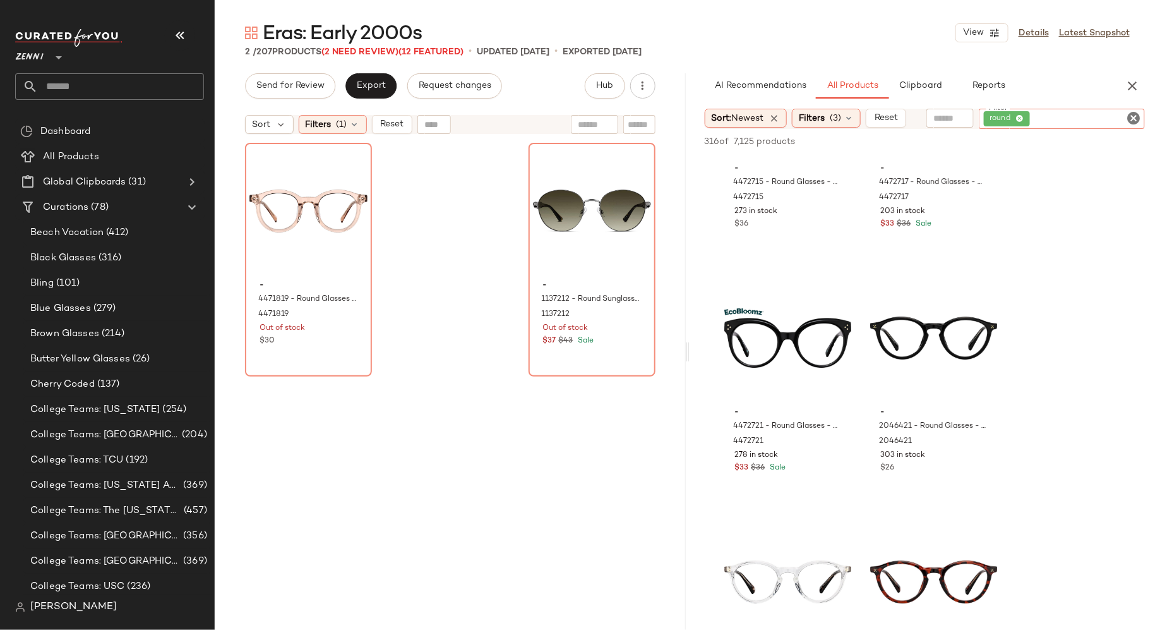
scroll to position [2083, 0]
click at [927, 329] on div "#20 View" at bounding box center [934, 337] width 127 height 128
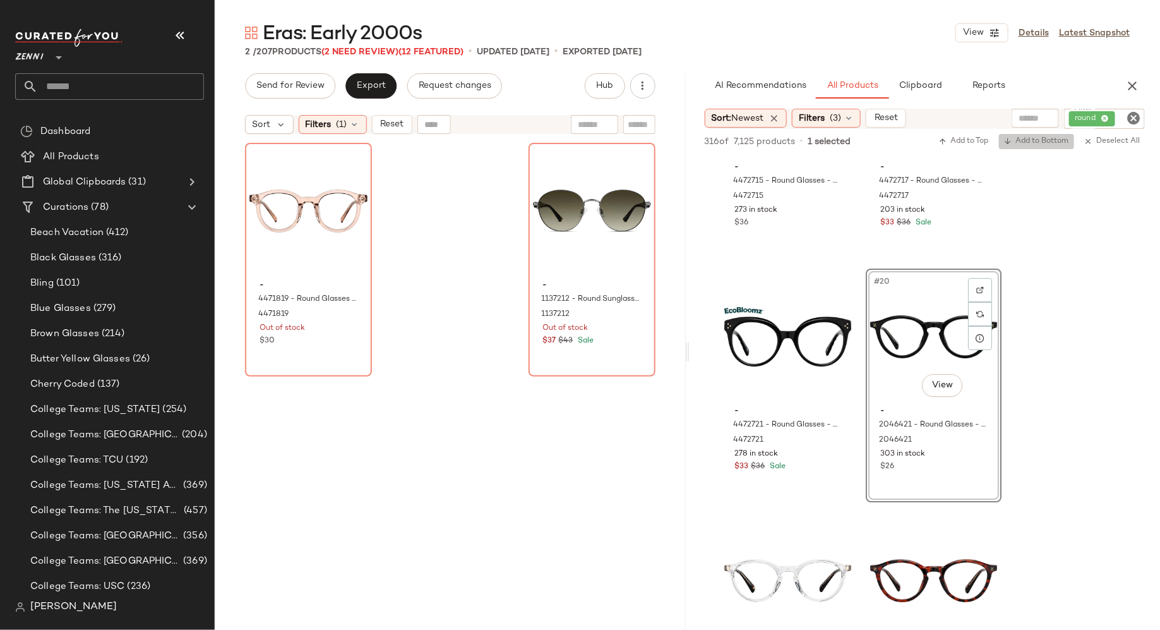
click at [1044, 140] on span "Add to Bottom" at bounding box center [1036, 141] width 65 height 9
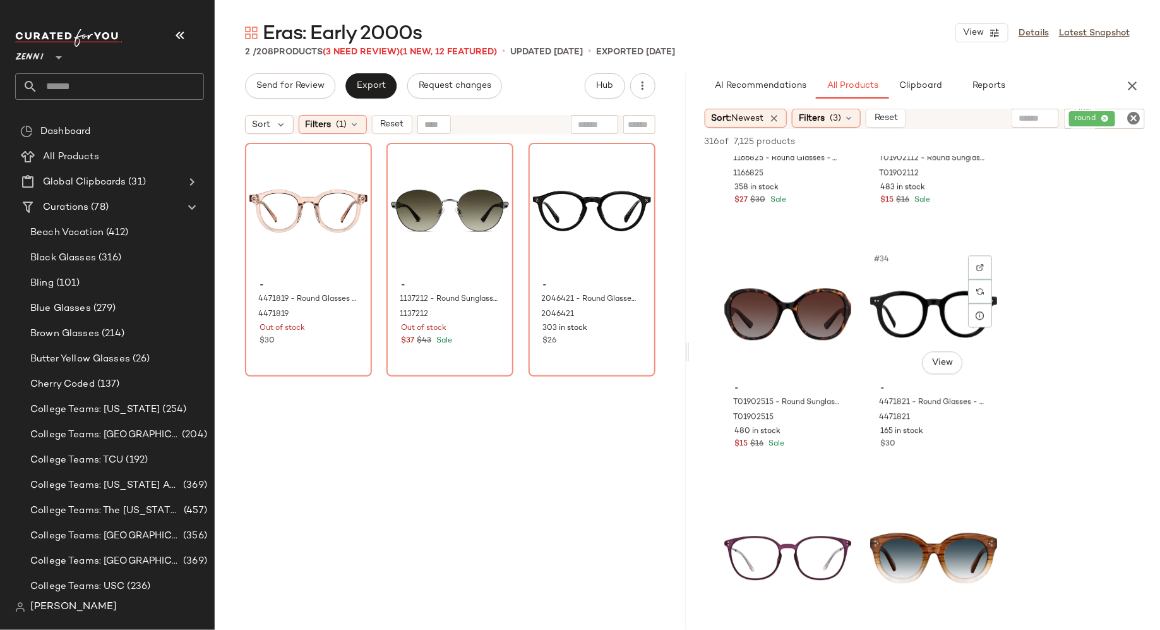
scroll to position [3833, 0]
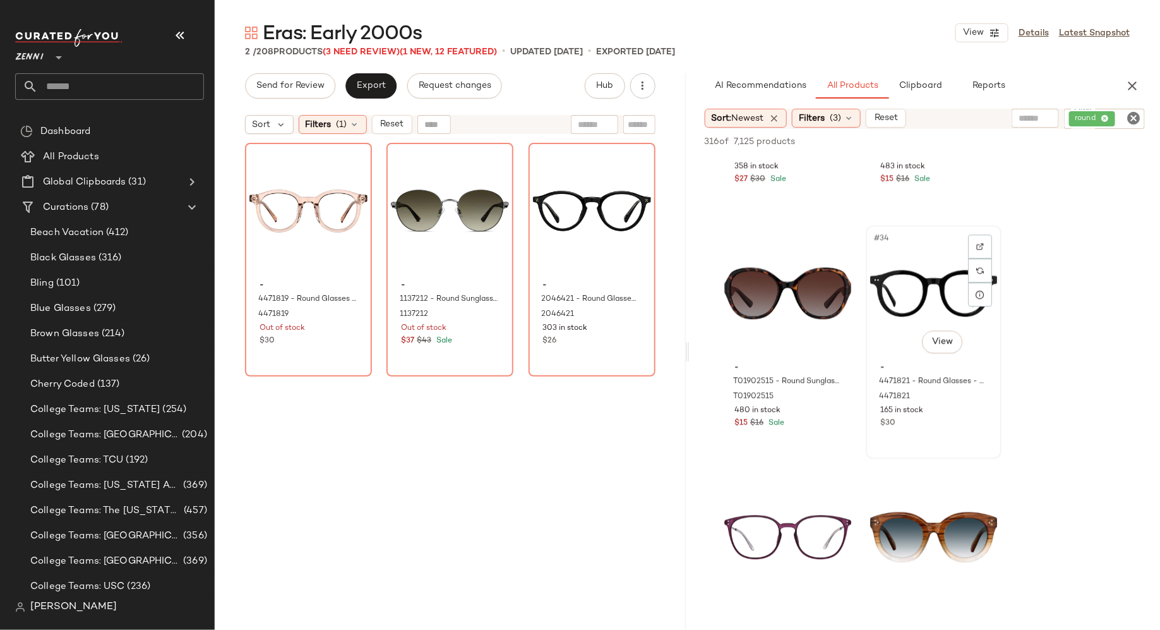
click at [900, 301] on div "#34 View" at bounding box center [934, 293] width 127 height 128
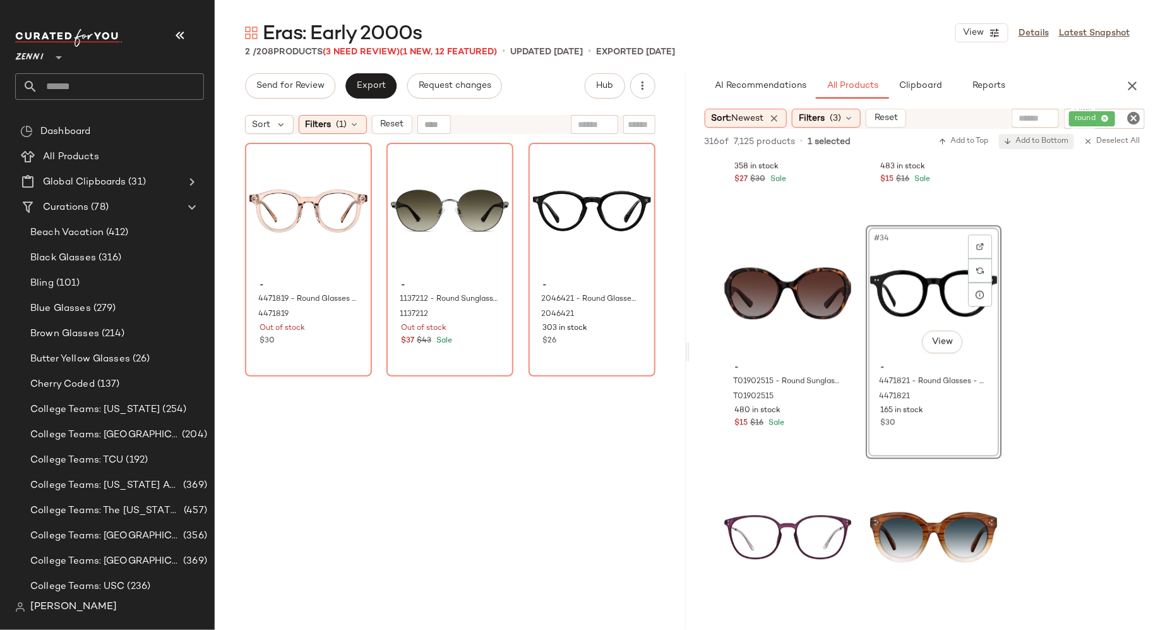
click at [1054, 144] on span "Add to Bottom" at bounding box center [1036, 141] width 65 height 9
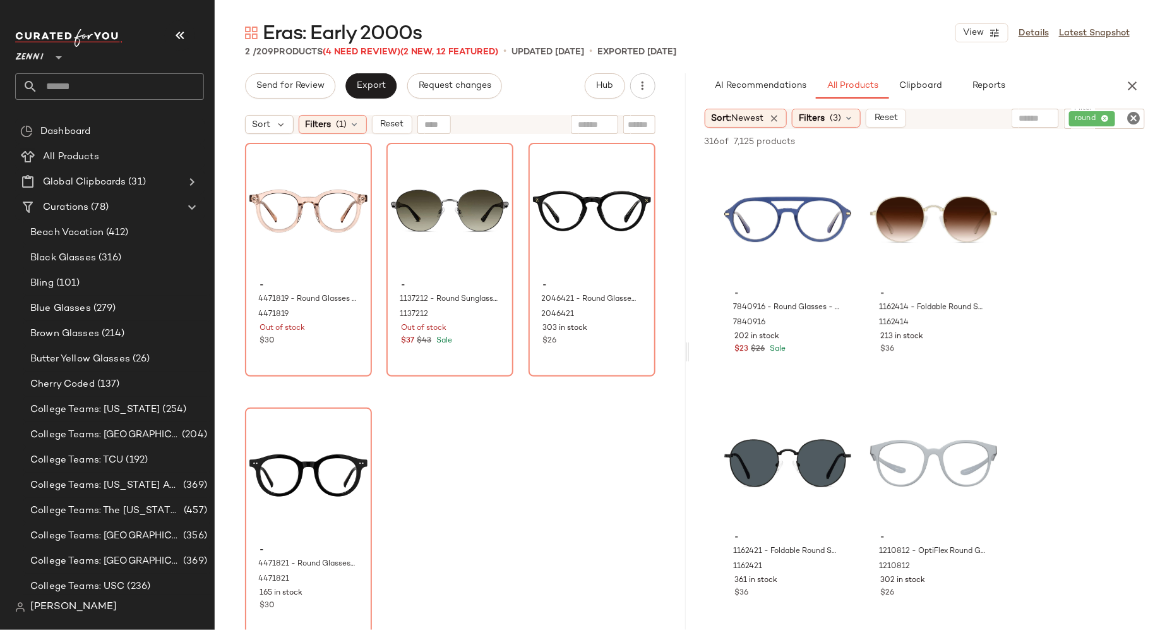
scroll to position [6605, 0]
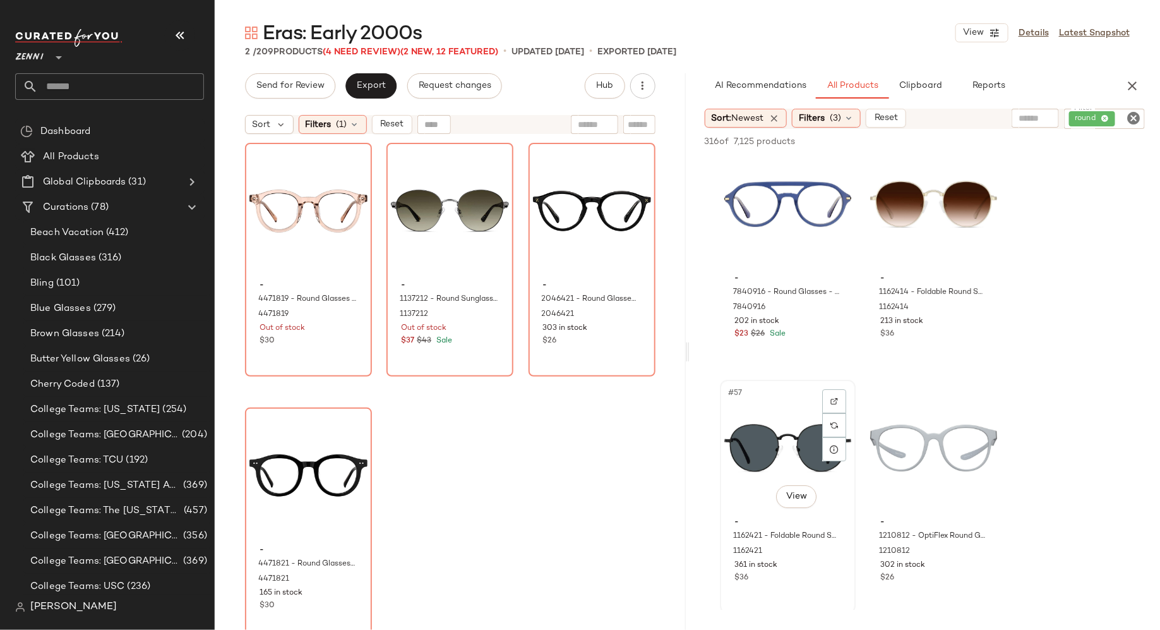
click at [778, 431] on div "#57 View" at bounding box center [788, 448] width 127 height 128
click at [1045, 140] on span "Add to Bottom" at bounding box center [1036, 141] width 65 height 9
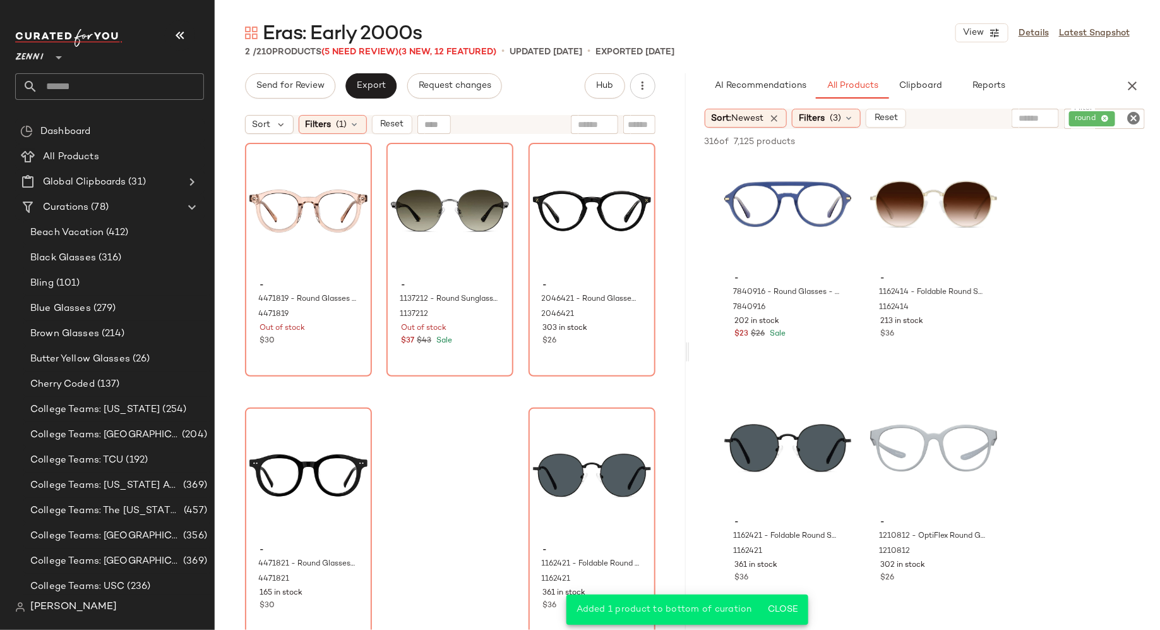
click at [1135, 116] on icon "Clear Filter" at bounding box center [1133, 118] width 15 height 15
click at [1140, 87] on icon "button" at bounding box center [1132, 85] width 15 height 15
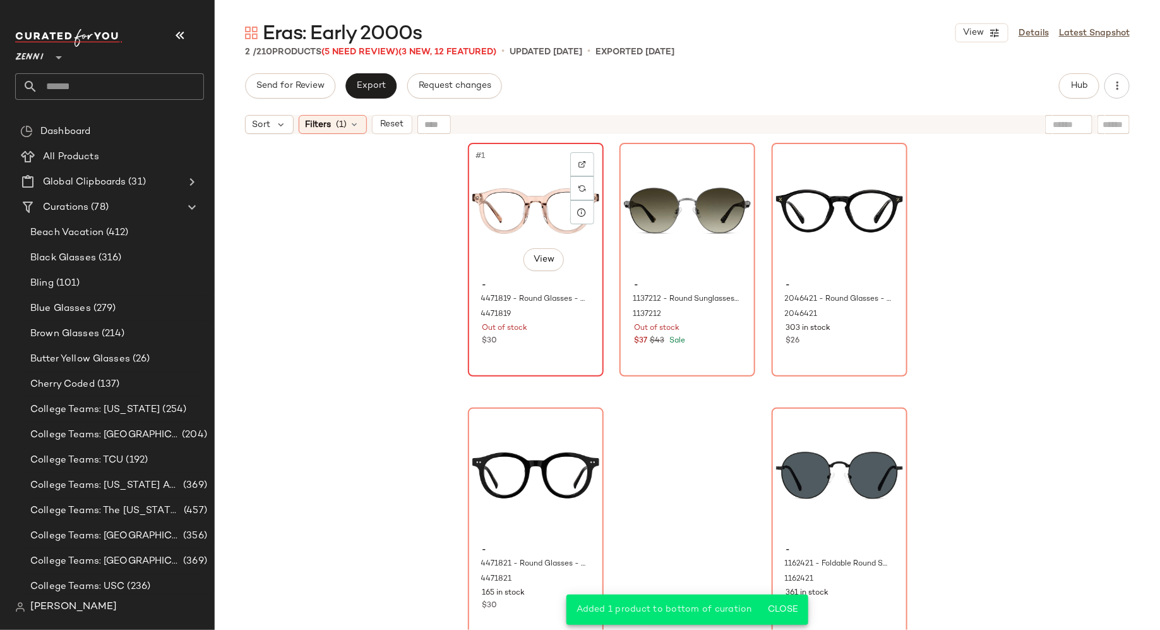
click at [533, 342] on div "$30" at bounding box center [536, 340] width 107 height 11
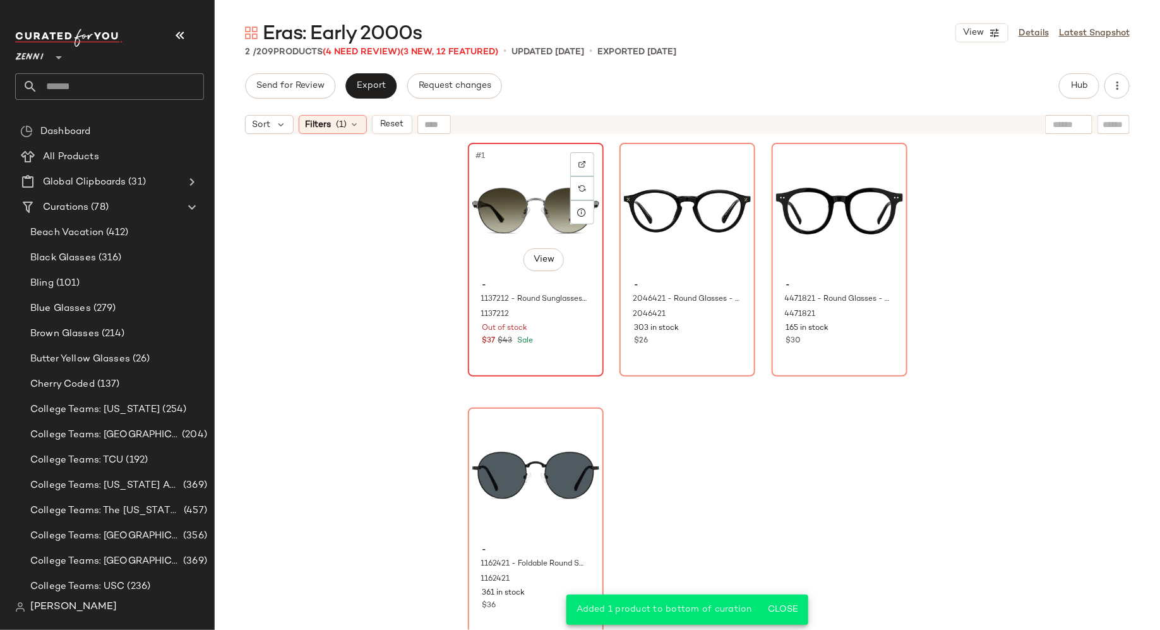
click at [525, 354] on div "#1 View - 1137212 - Round Sunglasses - Gray - Mixed 1137212 Out of stock $37 $4…" at bounding box center [535, 259] width 133 height 231
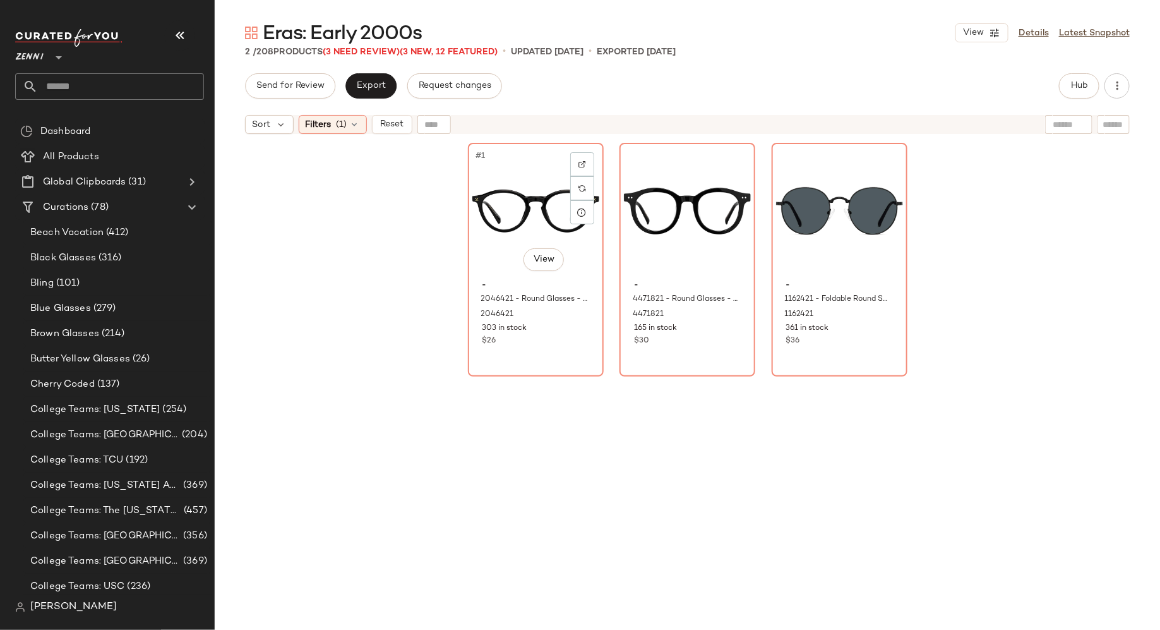
click at [525, 354] on div "#1 View - 2046421 - Round Glasses - Black - Plastic 2046421 303 in stock $26" at bounding box center [535, 259] width 133 height 231
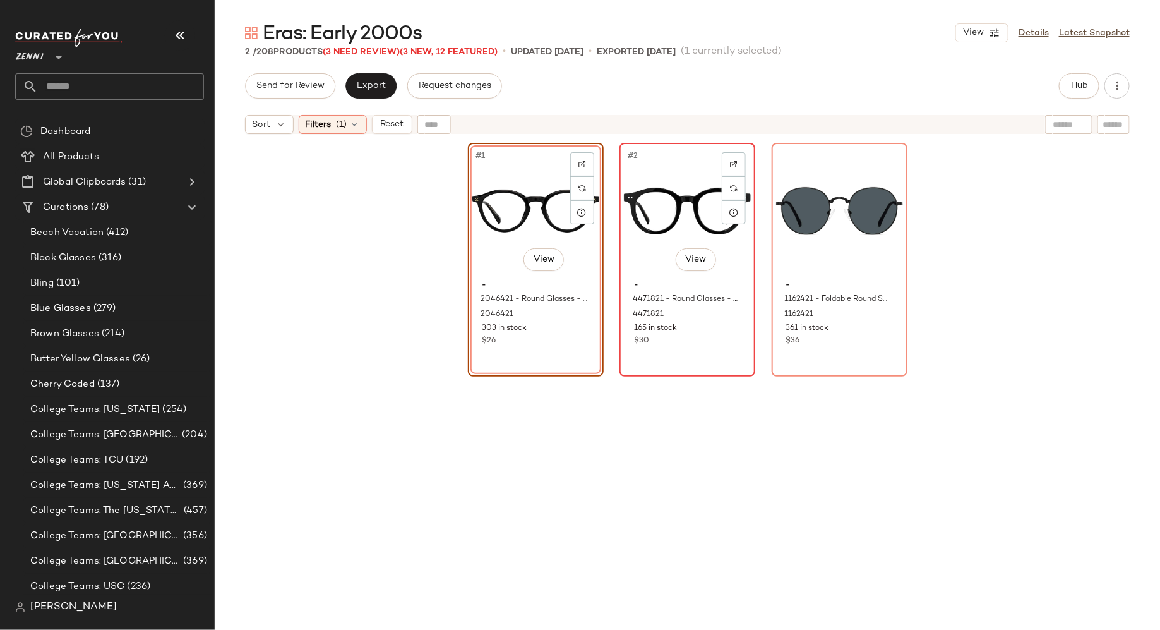
click at [700, 356] on div "#2 View - 4471821 - Round Glasses - Black - Acetate 4471821 165 in stock $30" at bounding box center [687, 259] width 133 height 231
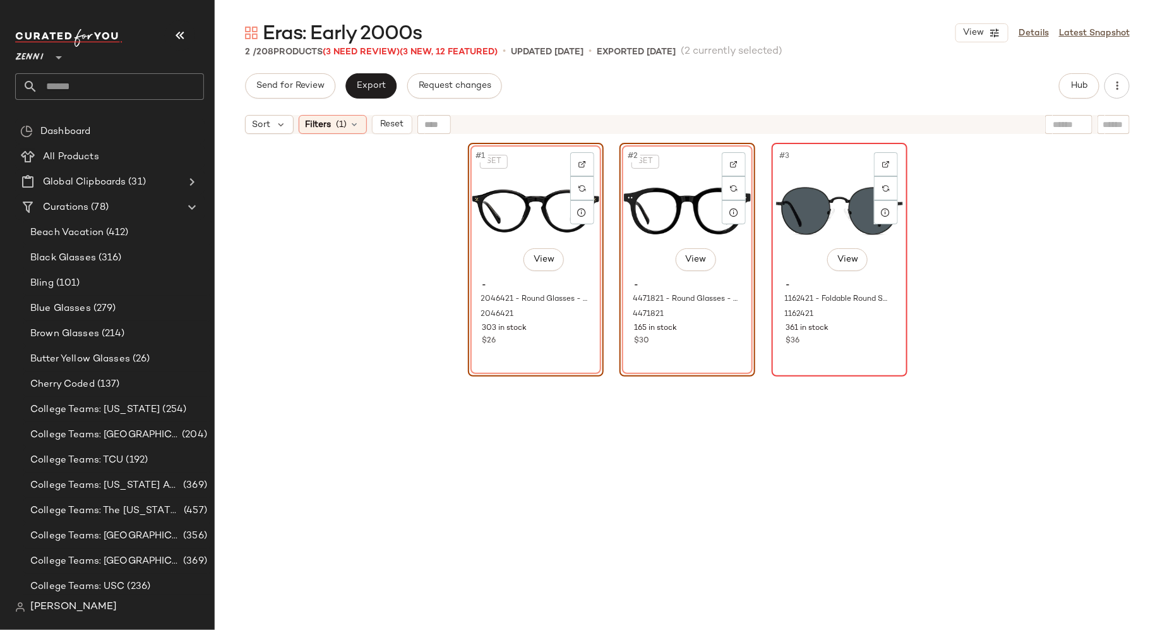
click at [787, 356] on div "#3 View - 1162421 - Foldable Round Sunglasses - Black - Stainless Steel 1162421…" at bounding box center [839, 259] width 133 height 231
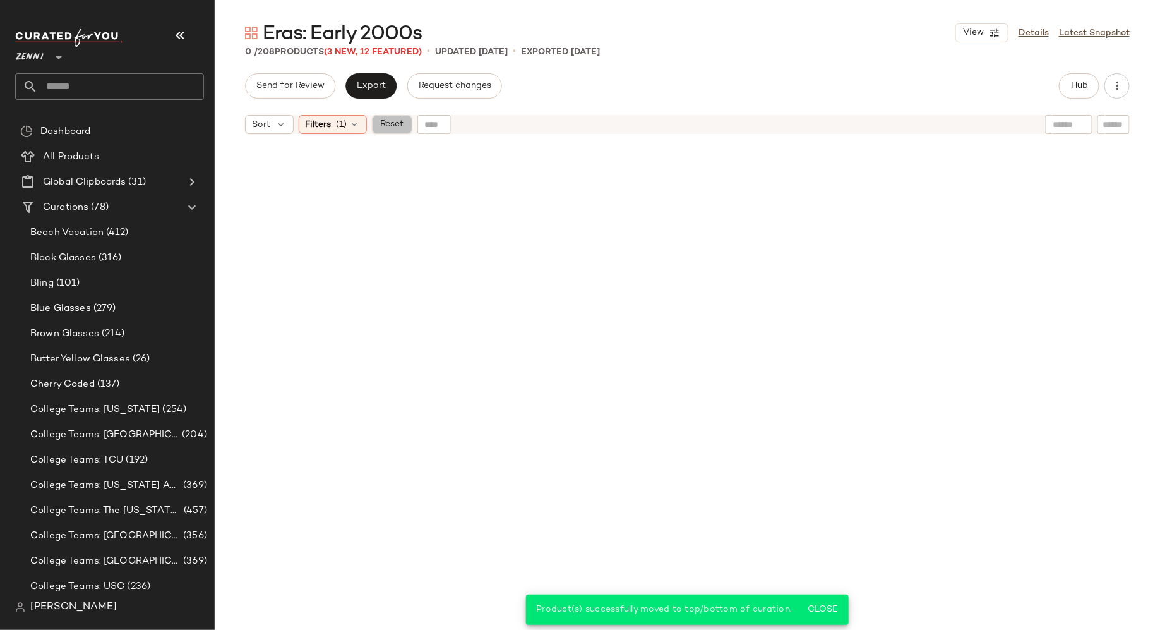
click at [392, 126] on span "Reset" at bounding box center [392, 124] width 24 height 10
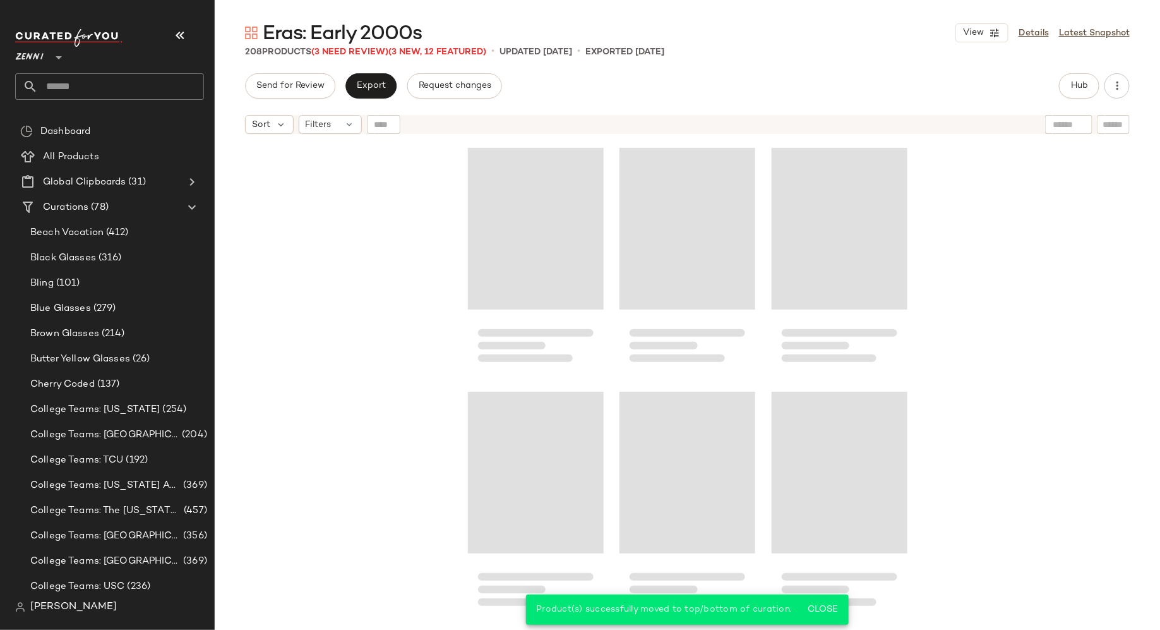
scroll to position [16550, 0]
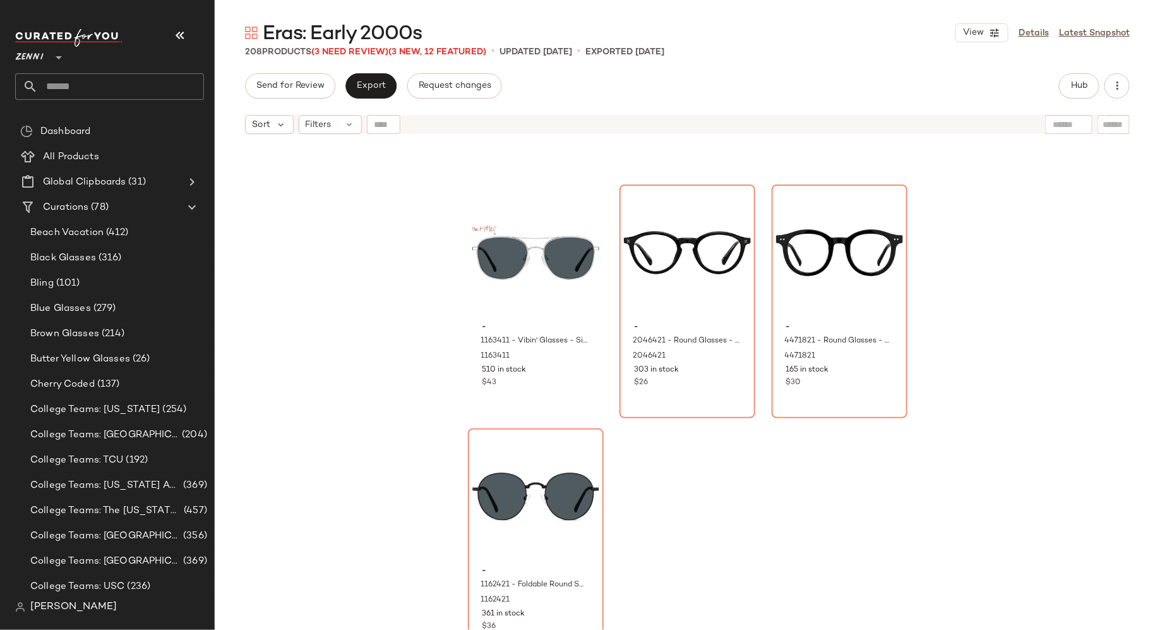
click at [392, 266] on div "- 1163411 - Vibin' Glasses - Silver - Stainless Steel 1163411 510 in stock $43 …" at bounding box center [688, 400] width 946 height 521
click at [373, 90] on span "Export" at bounding box center [371, 86] width 30 height 10
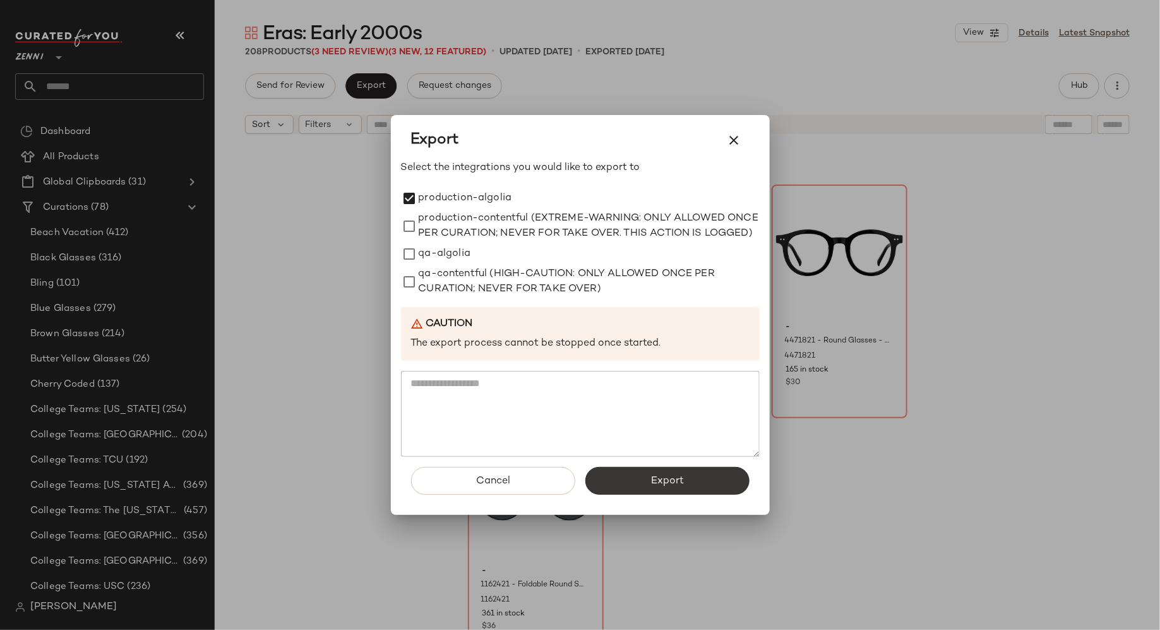
click at [628, 487] on button "Export" at bounding box center [668, 481] width 164 height 28
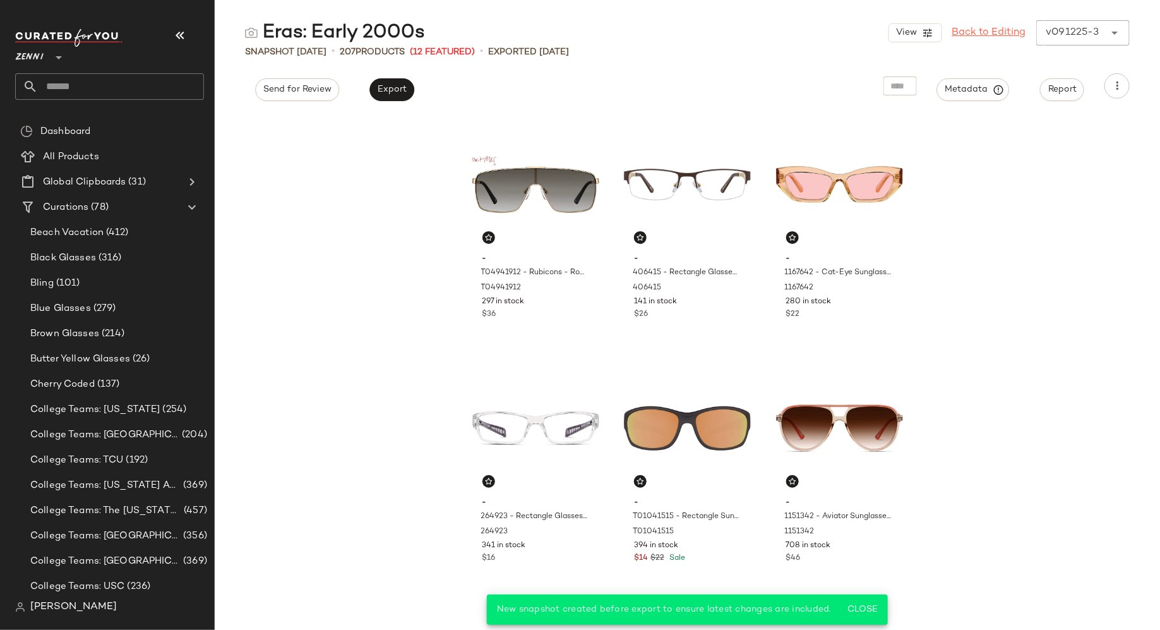
click at [1003, 32] on link "Back to Editing" at bounding box center [990, 32] width 74 height 15
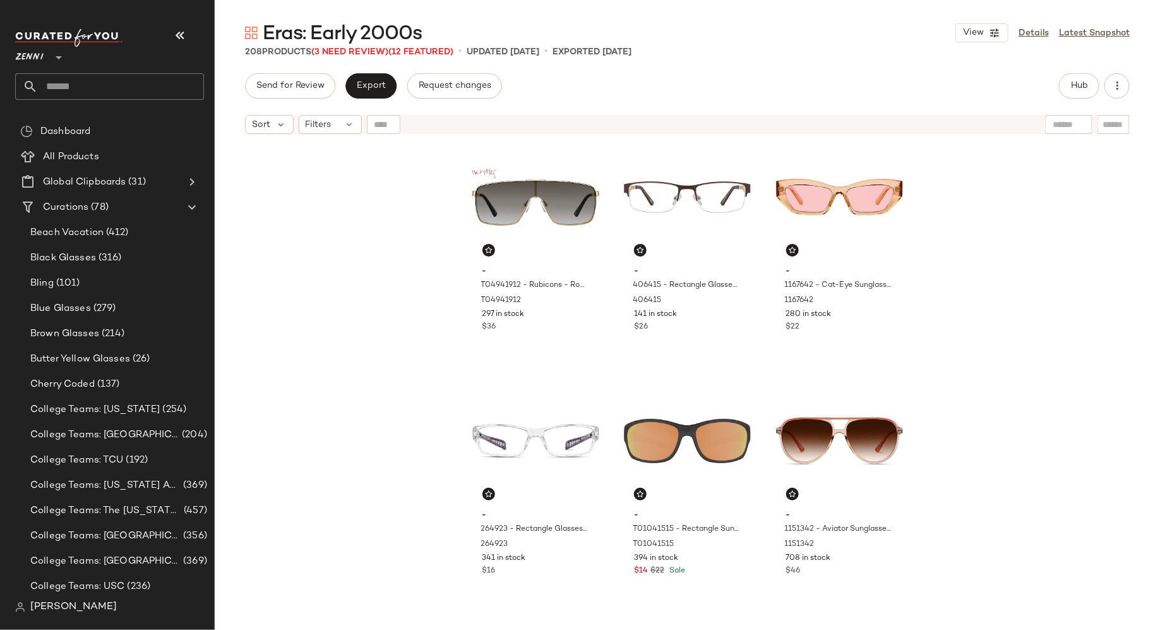
scroll to position [16, 0]
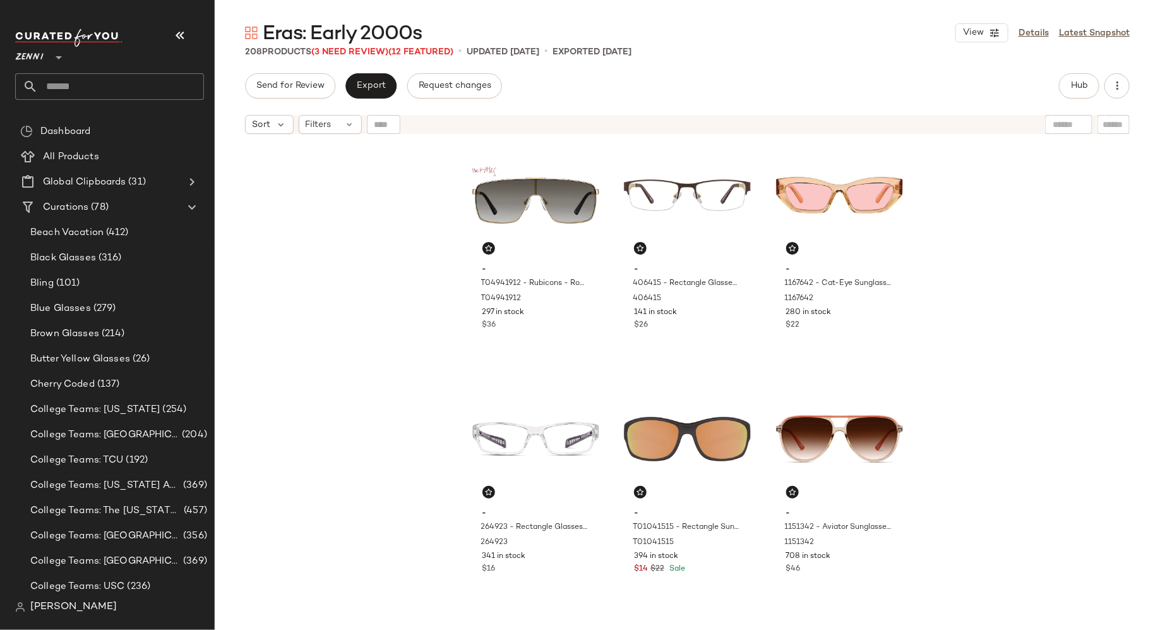
click at [1114, 124] on input "text" at bounding box center [1114, 124] width 22 height 13
type input "**********"
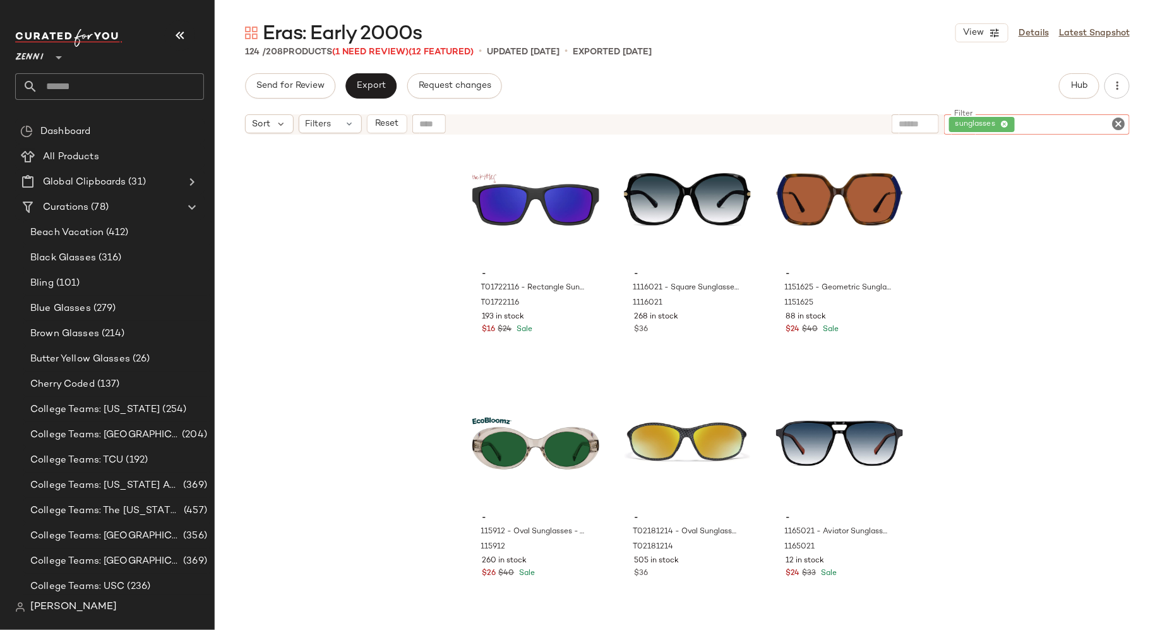
scroll to position [4169, 0]
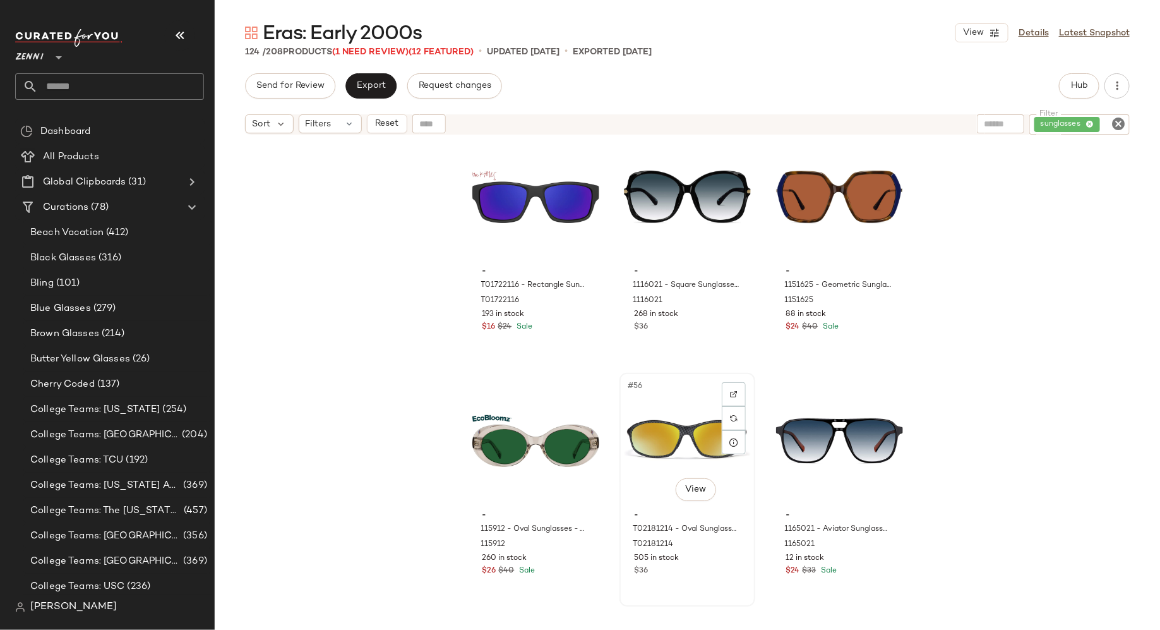
click at [681, 440] on div "#56 View" at bounding box center [687, 441] width 127 height 128
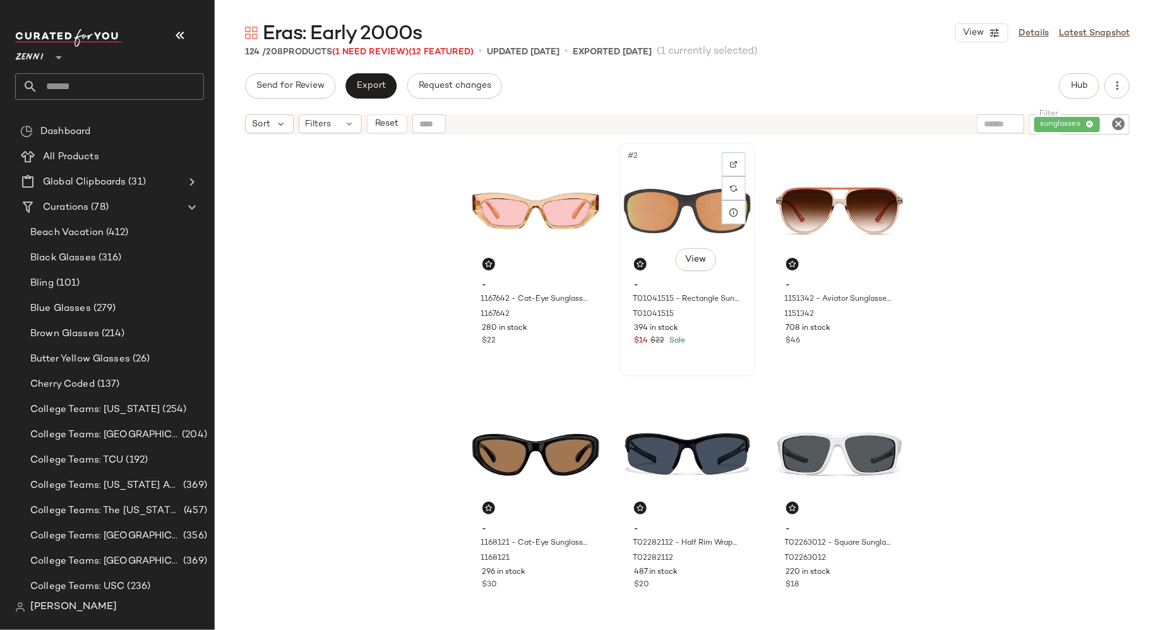
click at [666, 219] on div "#2 View" at bounding box center [687, 211] width 127 height 128
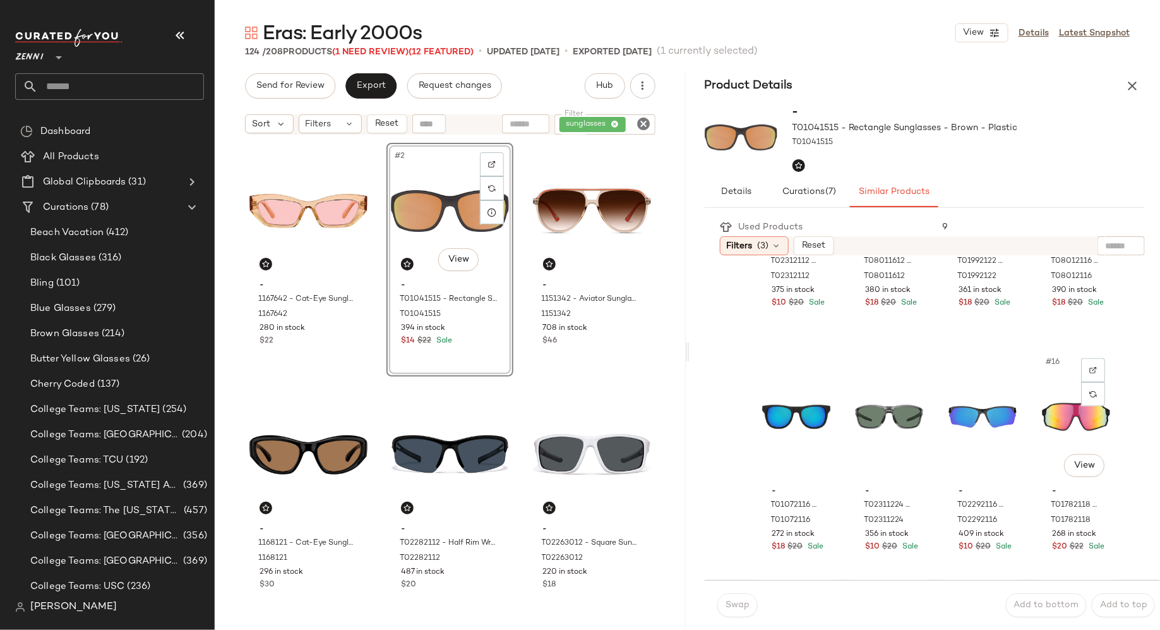
scroll to position [649, 0]
click at [1136, 85] on icon "button" at bounding box center [1132, 85] width 15 height 15
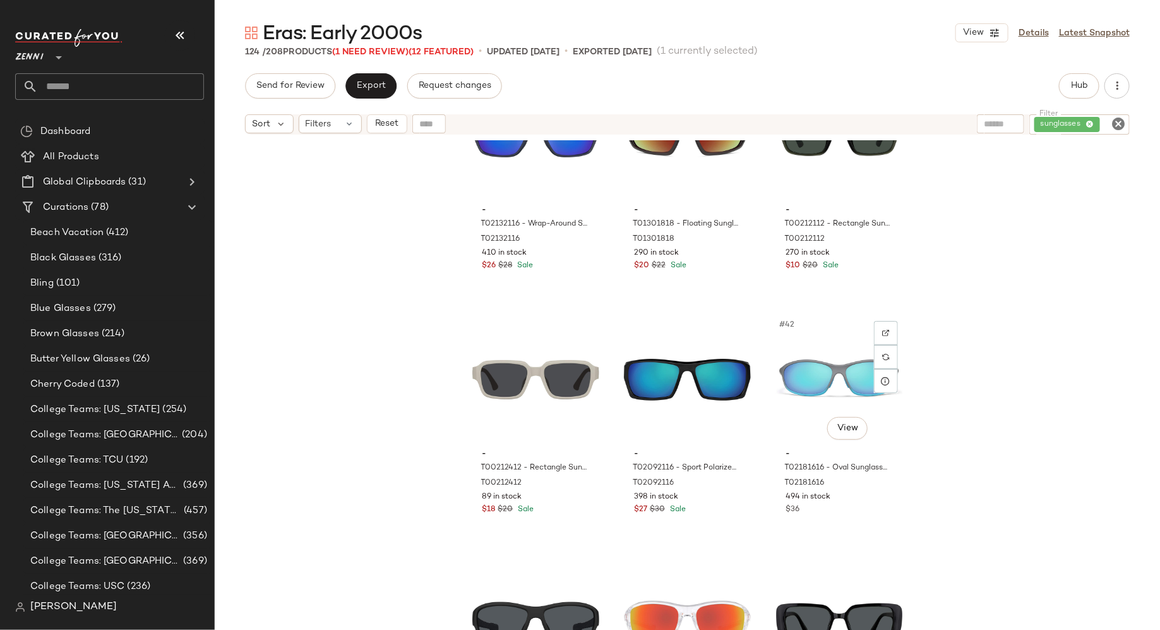
scroll to position [3020, 0]
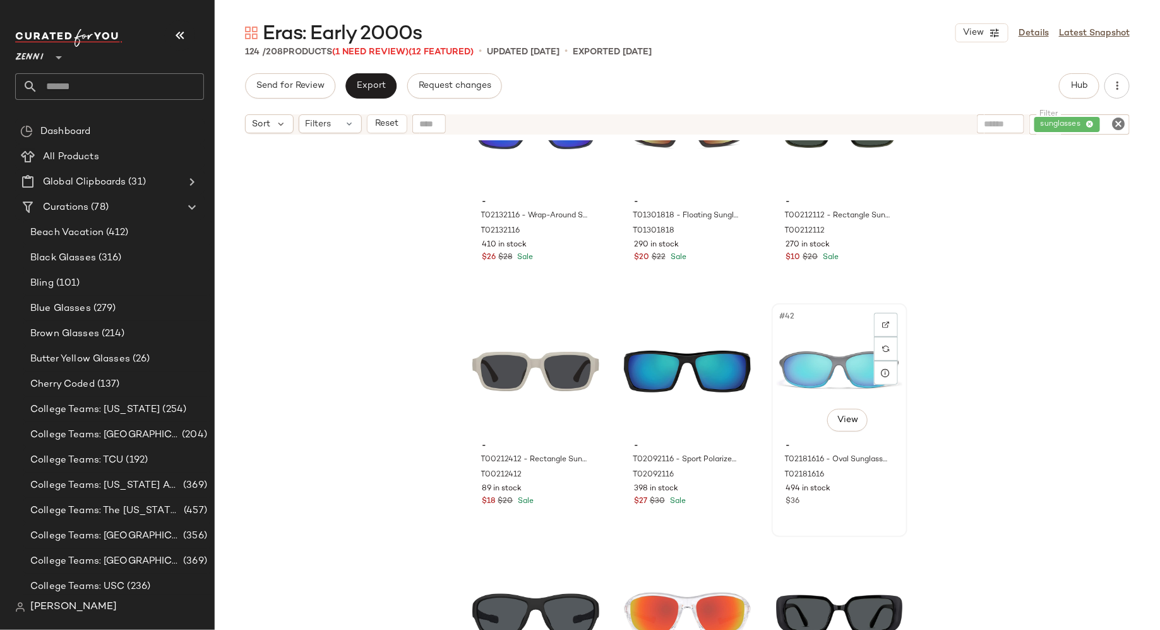
click at [802, 378] on div "#42 View" at bounding box center [839, 372] width 127 height 128
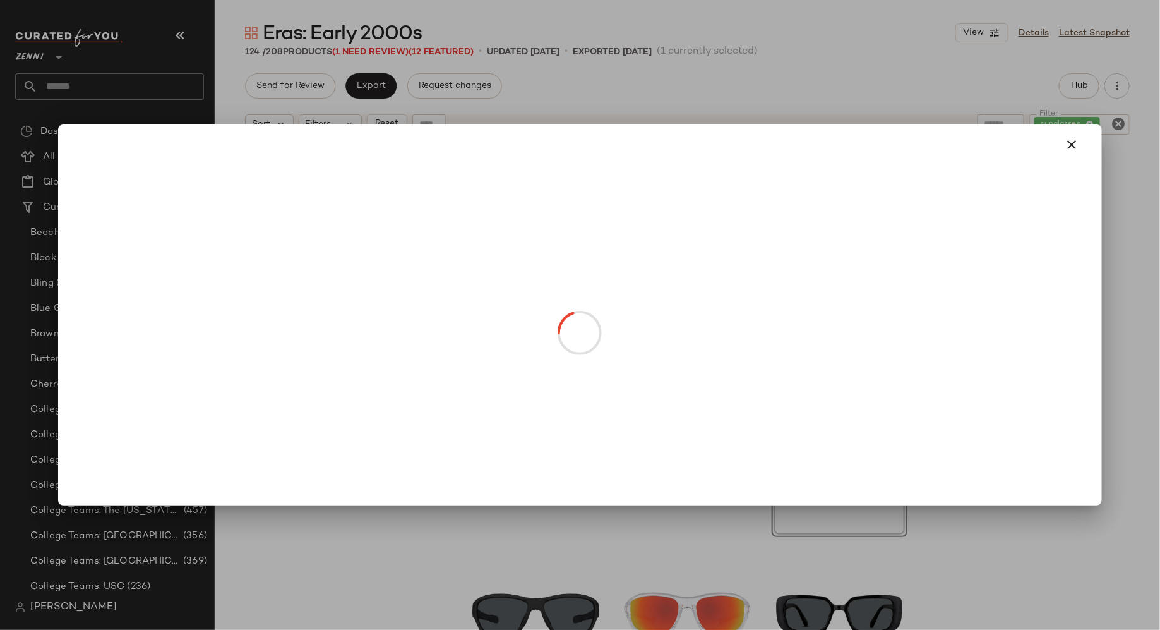
click at [848, 419] on body "Zenni ** Dashboard All Products Global Clipboards (31) Curations (78) Beach Vac…" at bounding box center [580, 315] width 1160 height 630
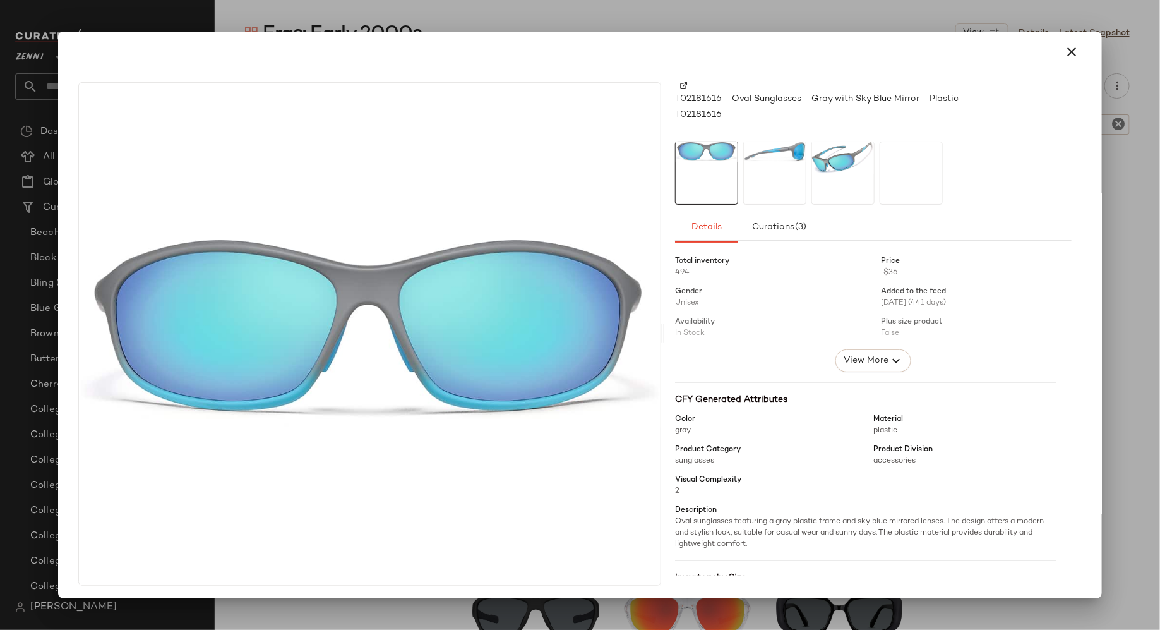
click at [775, 160] on img at bounding box center [775, 152] width 62 height 20
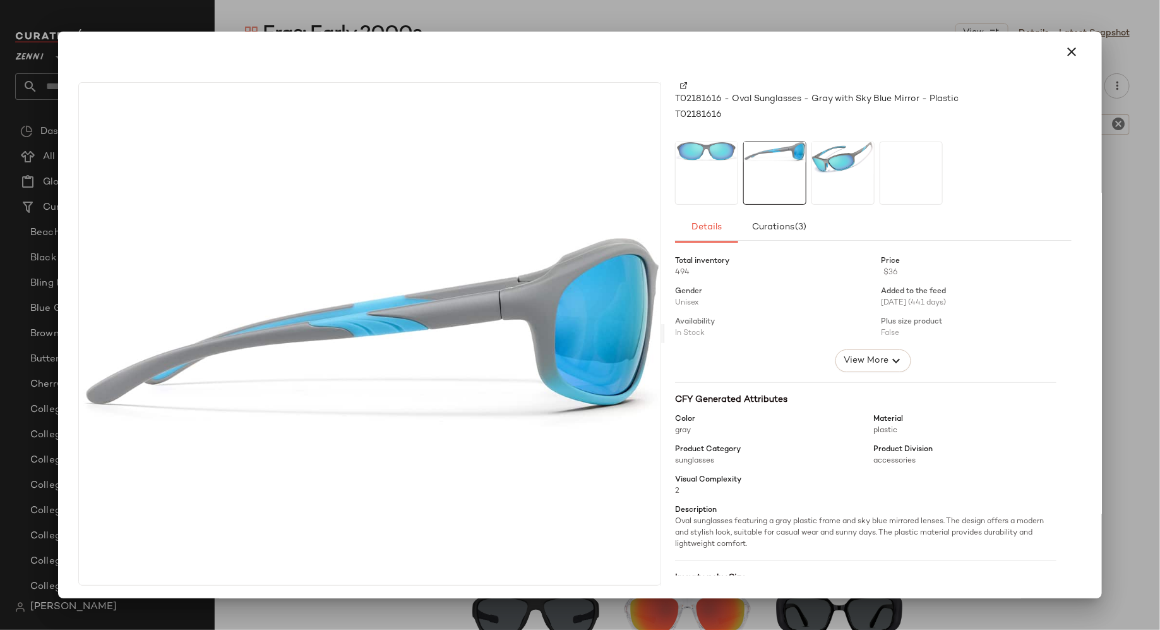
click at [850, 165] on img at bounding box center [843, 158] width 62 height 32
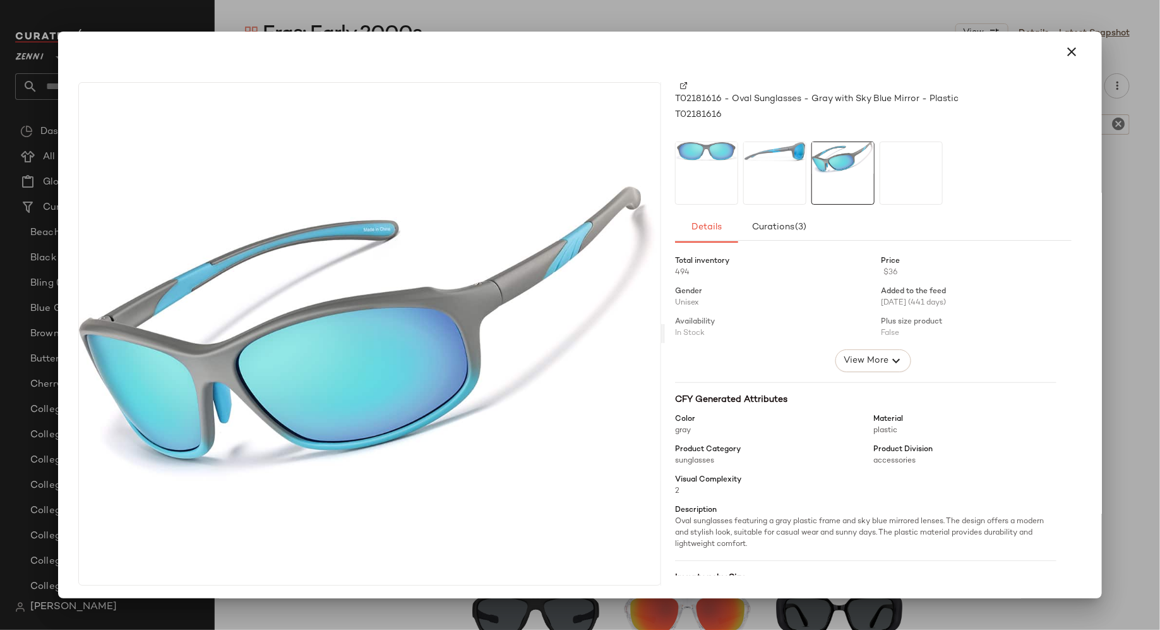
click at [680, 165] on div at bounding box center [706, 173] width 63 height 63
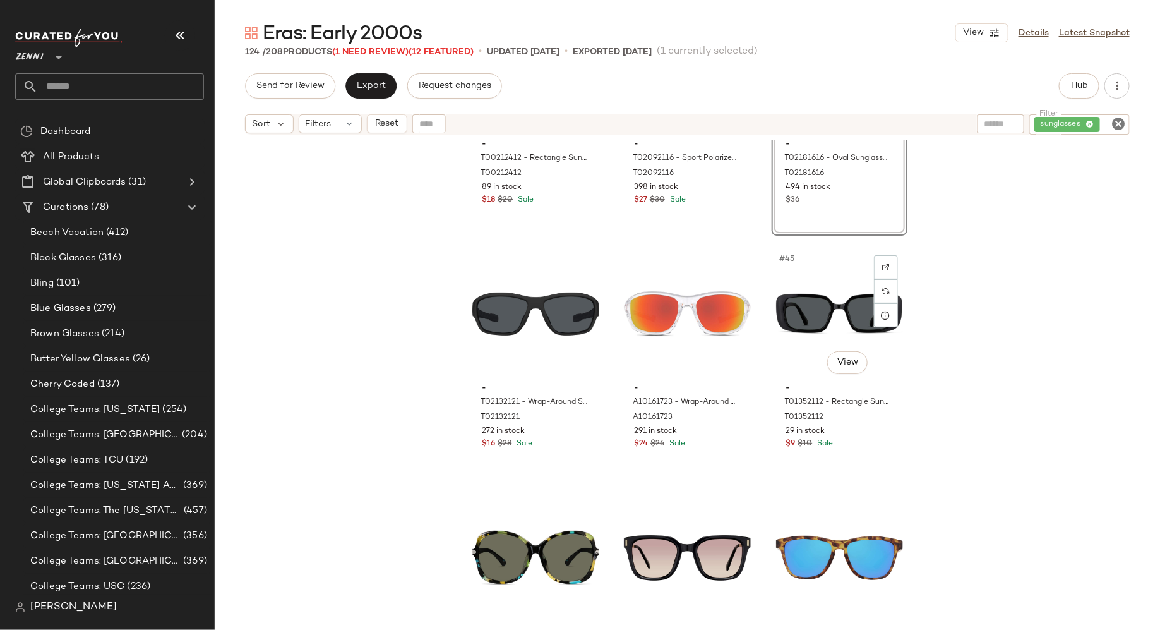
scroll to position [3322, 0]
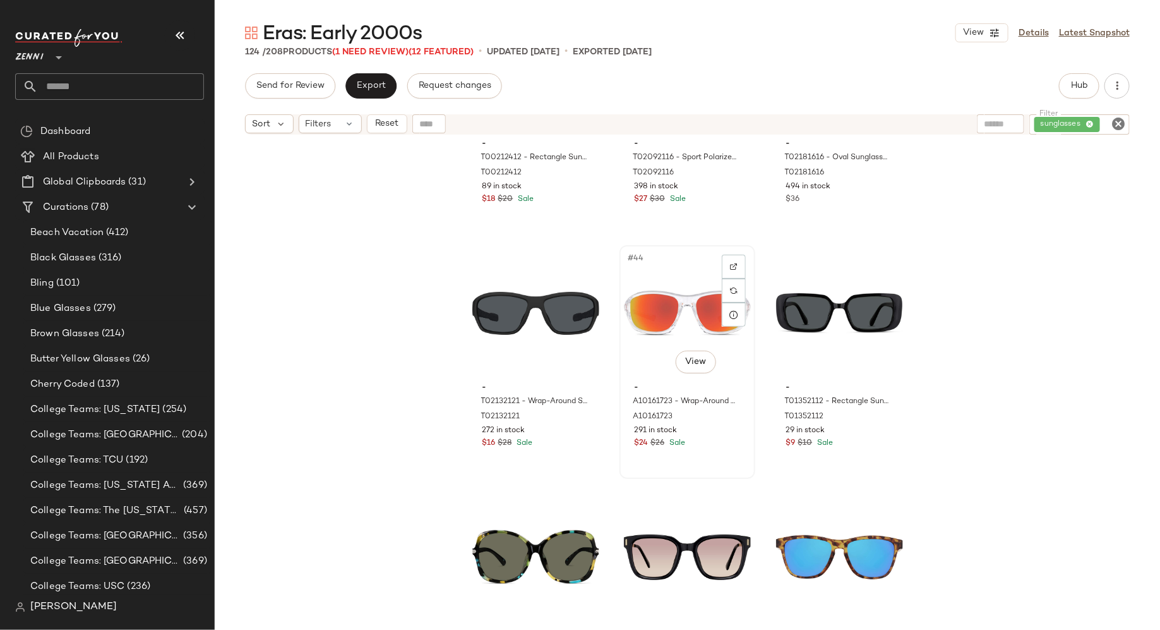
click at [671, 315] on div "#44 View" at bounding box center [687, 314] width 127 height 128
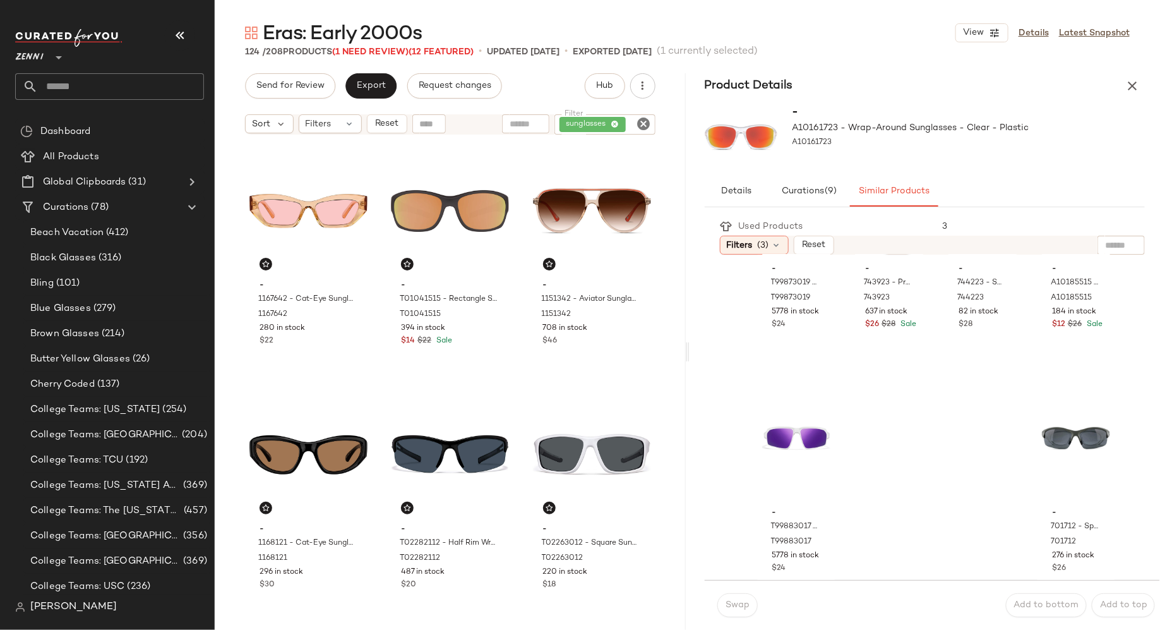
scroll to position [1137, 0]
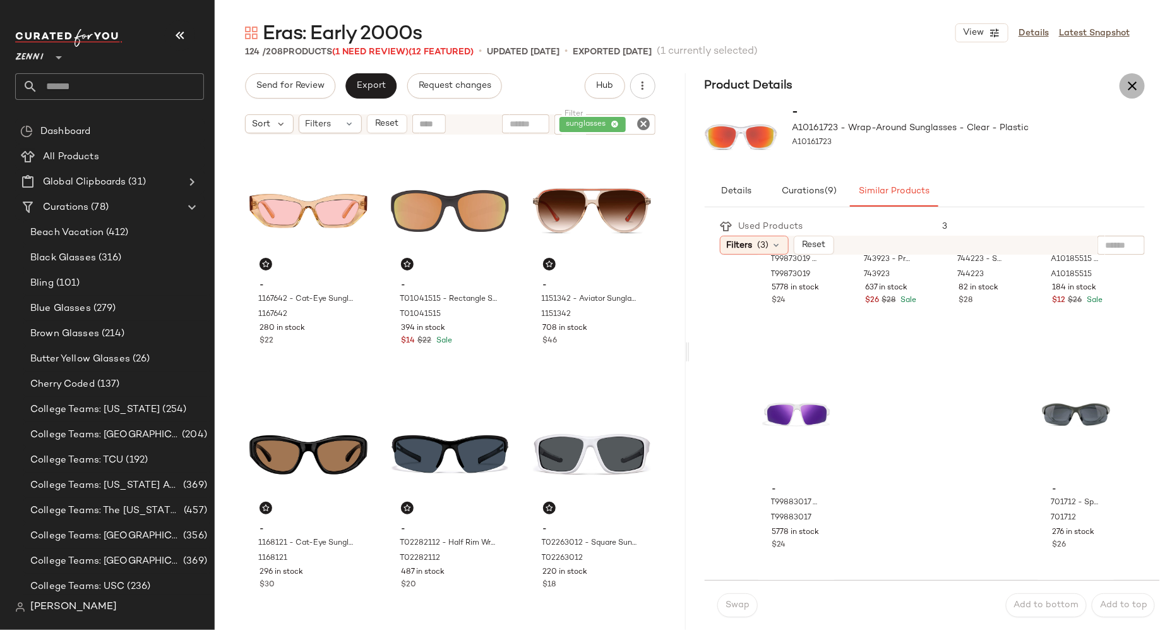
click at [1131, 93] on icon "button" at bounding box center [1132, 85] width 15 height 15
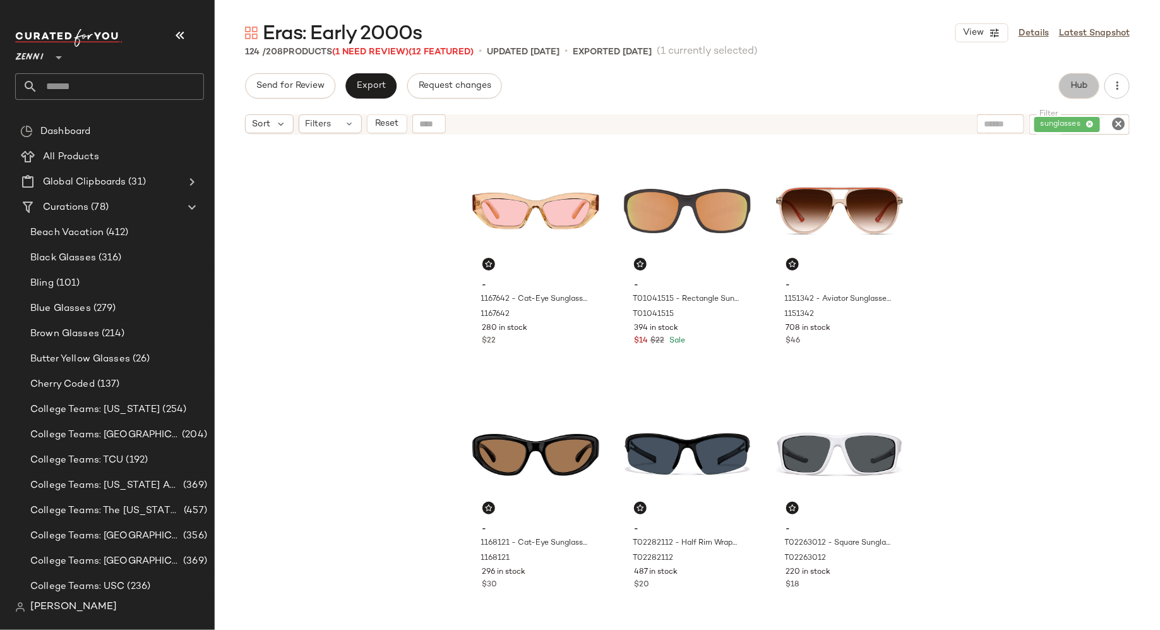
click at [1085, 87] on span "Hub" at bounding box center [1080, 86] width 18 height 10
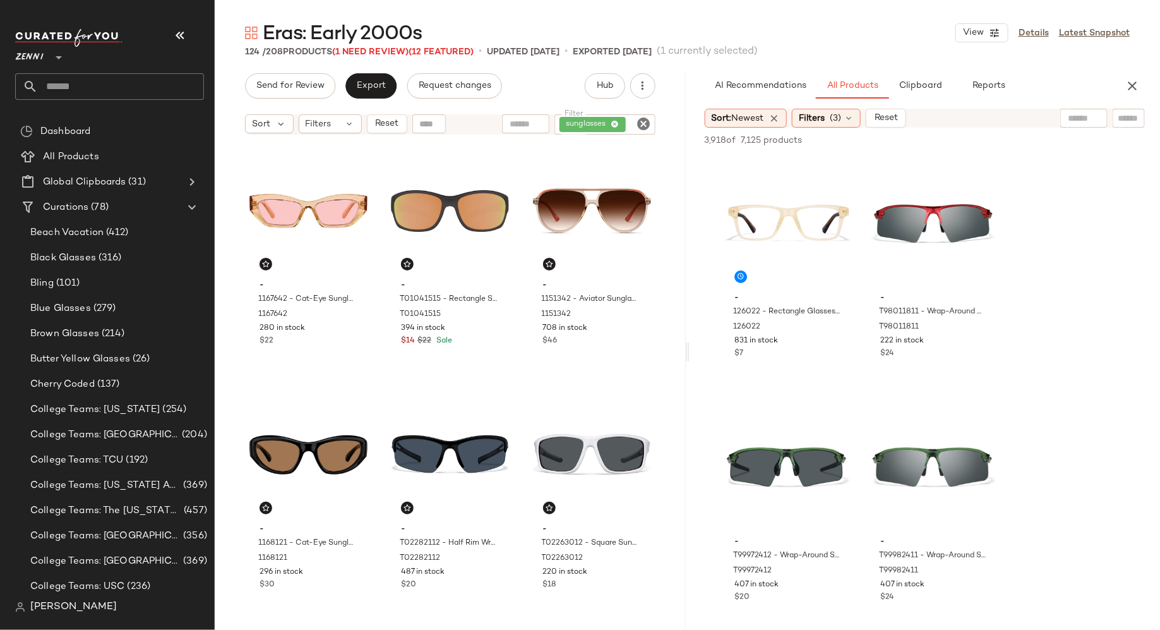
click at [1118, 119] on input "text" at bounding box center [1129, 118] width 22 height 13
type input "**********"
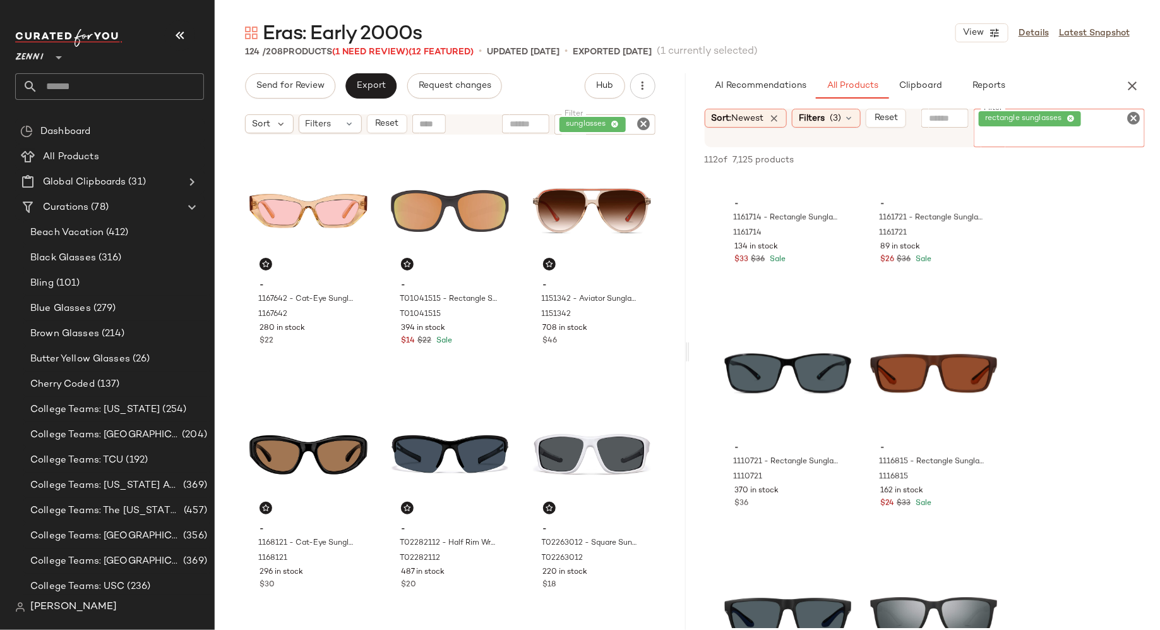
scroll to position [8649, 0]
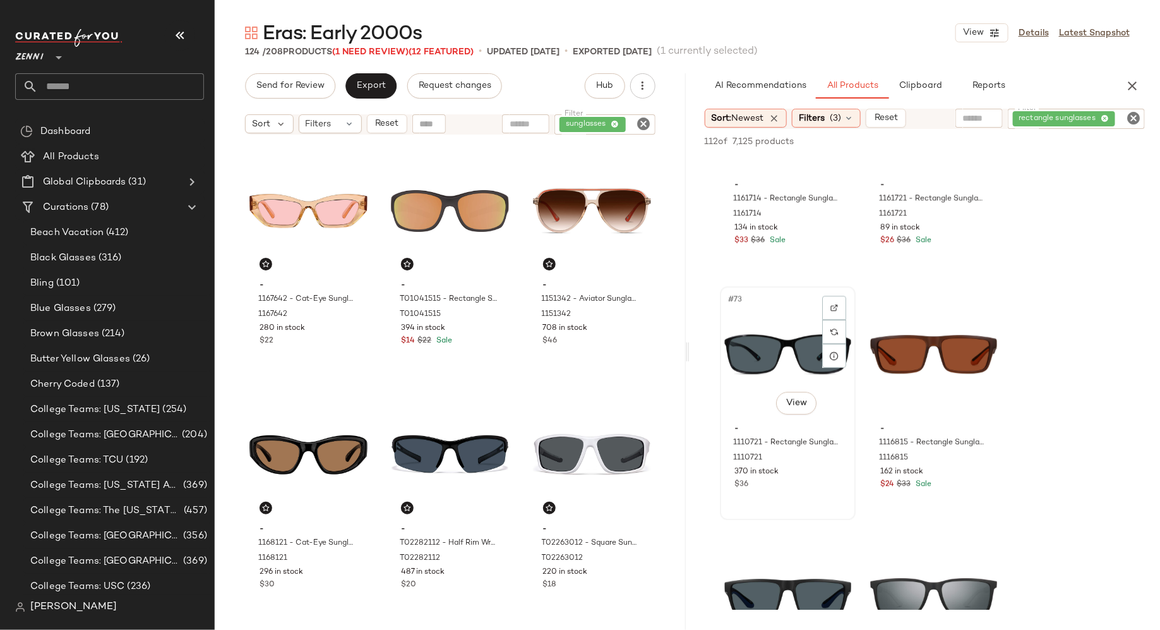
click at [786, 374] on div "#73 View" at bounding box center [788, 355] width 127 height 128
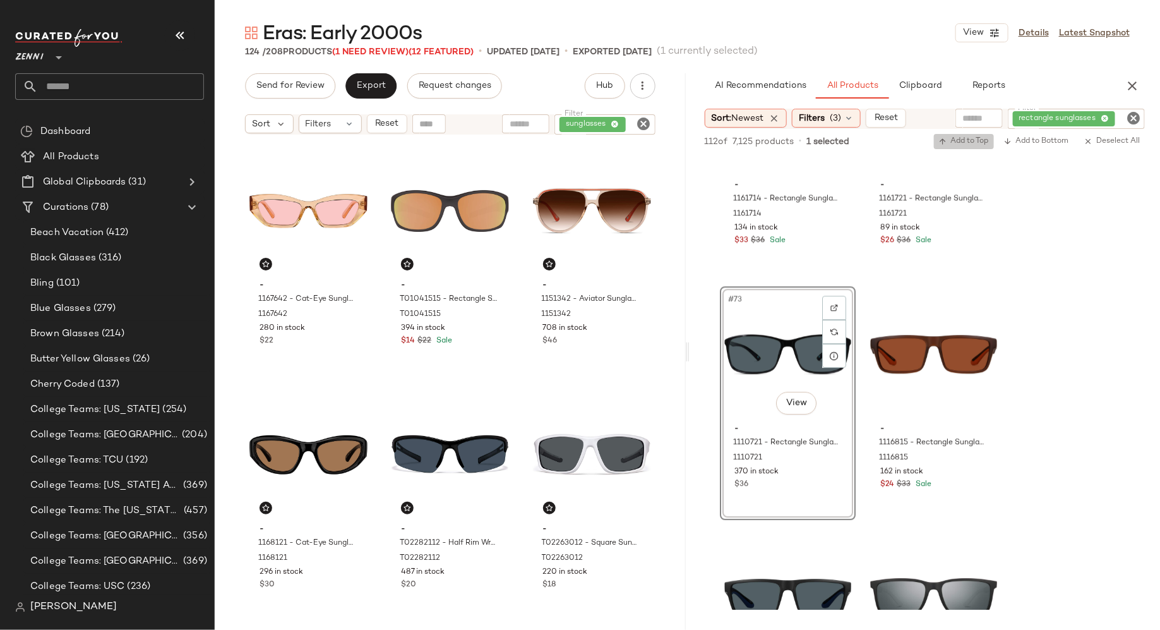
click at [975, 141] on span "Add to Top" at bounding box center [964, 141] width 50 height 9
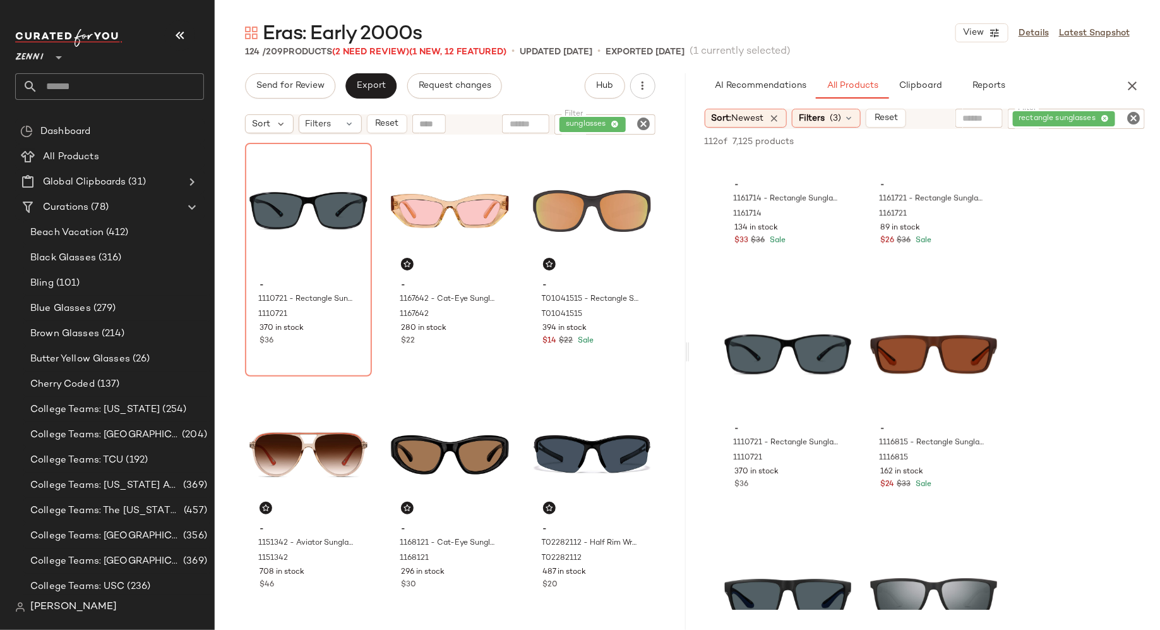
click at [1134, 117] on icon "Clear Filter" at bounding box center [1133, 118] width 15 height 15
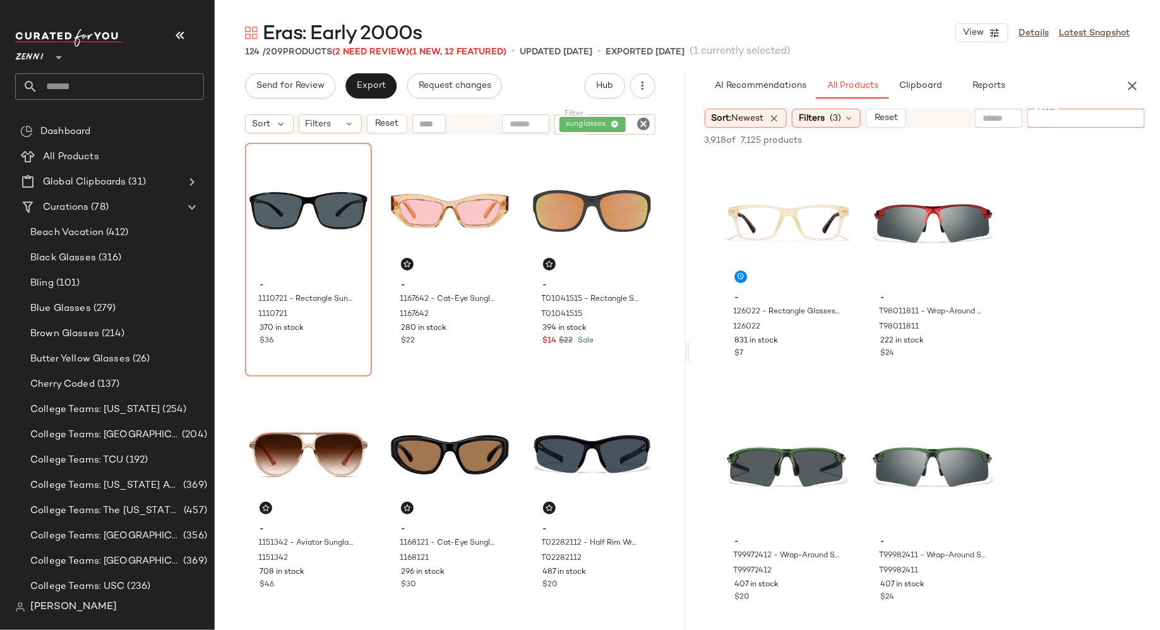
click at [645, 124] on icon "Clear Filter" at bounding box center [644, 123] width 15 height 15
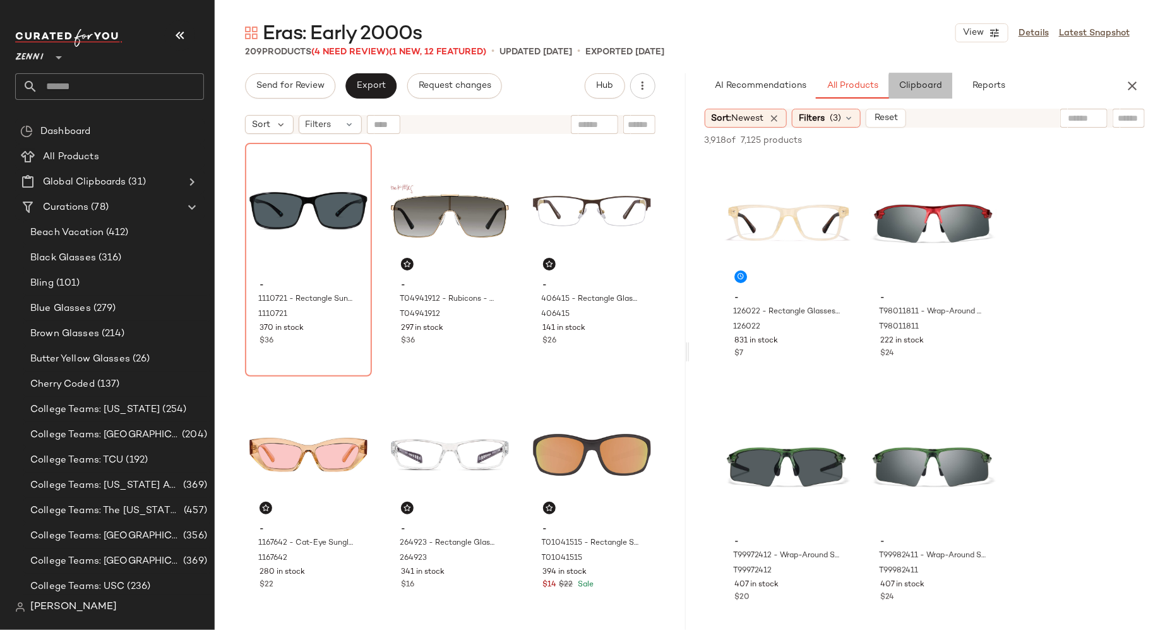
click at [938, 90] on span "Clipboard" at bounding box center [921, 86] width 44 height 10
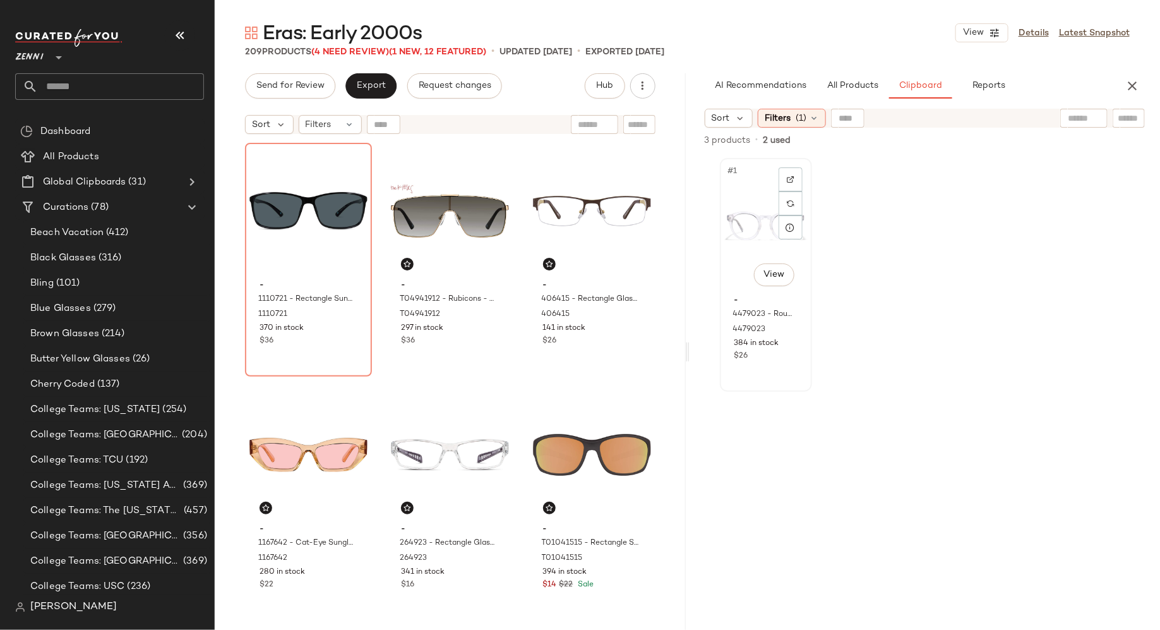
click at [747, 210] on div "#1 View" at bounding box center [766, 226] width 83 height 128
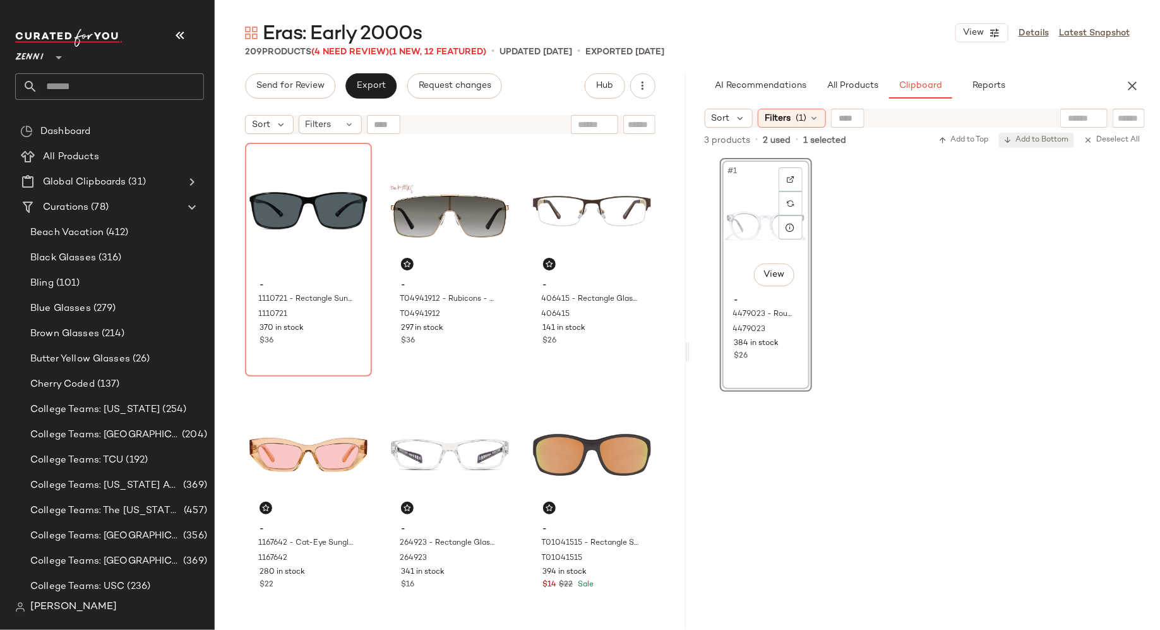
click at [1039, 142] on span "Add to Bottom" at bounding box center [1036, 140] width 65 height 9
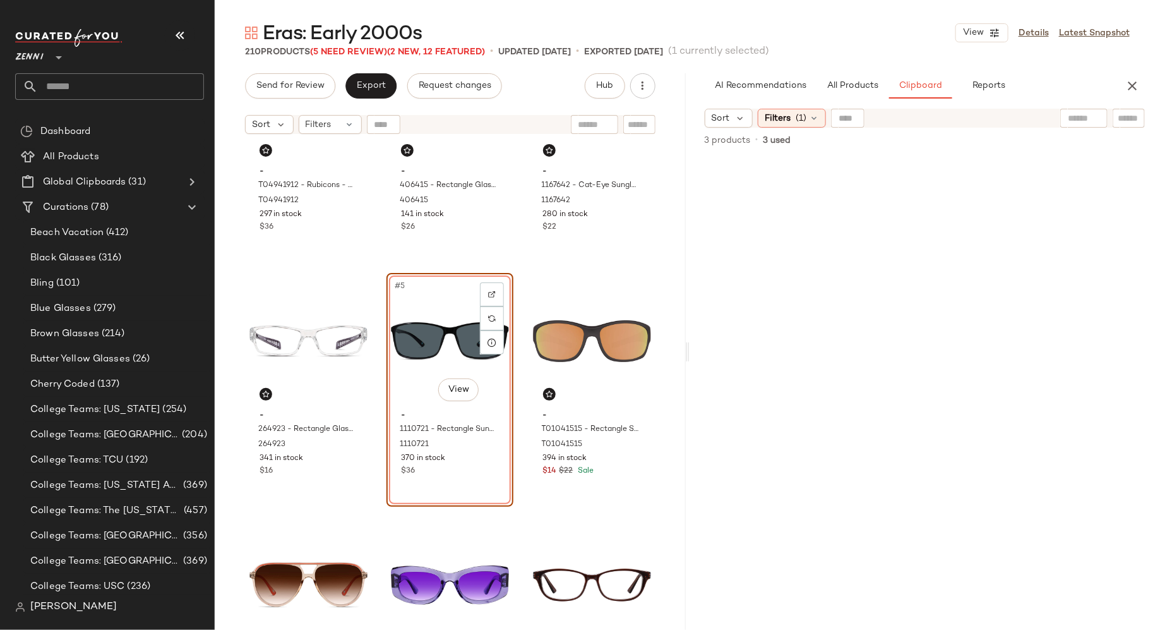
scroll to position [122, 0]
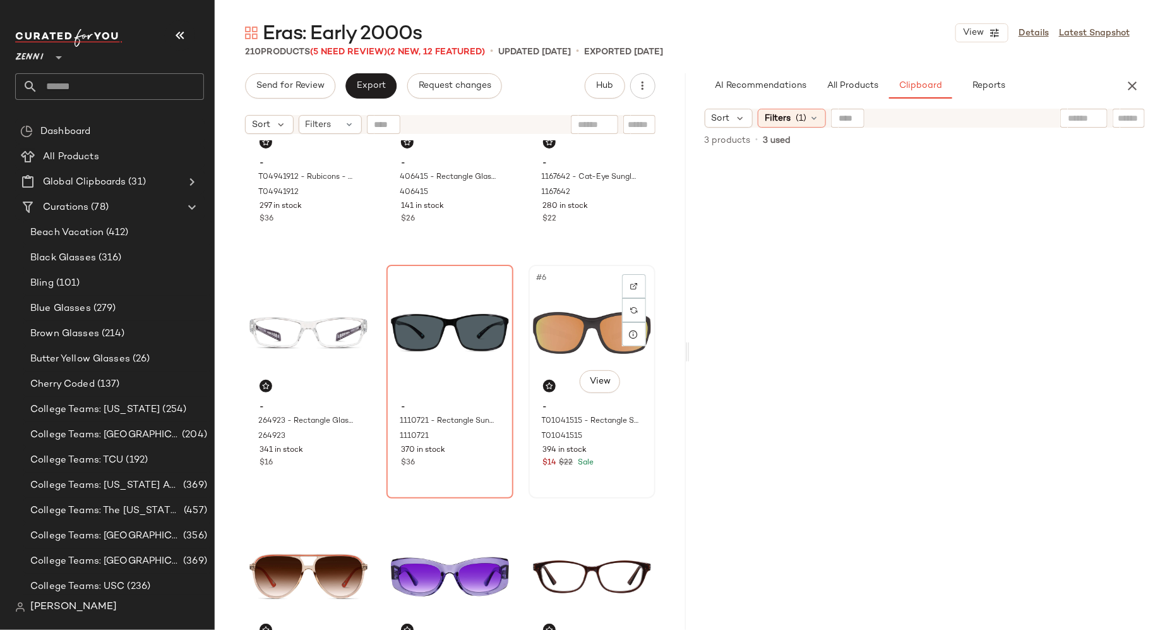
click at [596, 481] on div "#6 View - T01041515 - Rectangle Sunglasses - Brown - Plastic T01041515 394 in s…" at bounding box center [592, 381] width 124 height 231
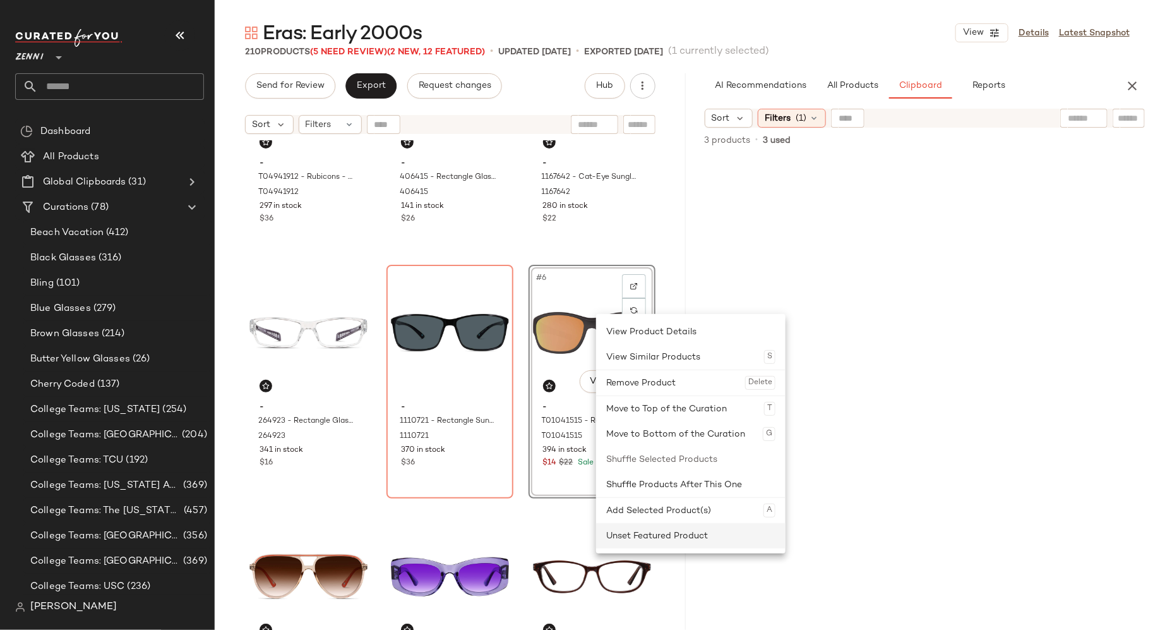
click at [617, 531] on div "Unset Featured Product" at bounding box center [690, 535] width 169 height 25
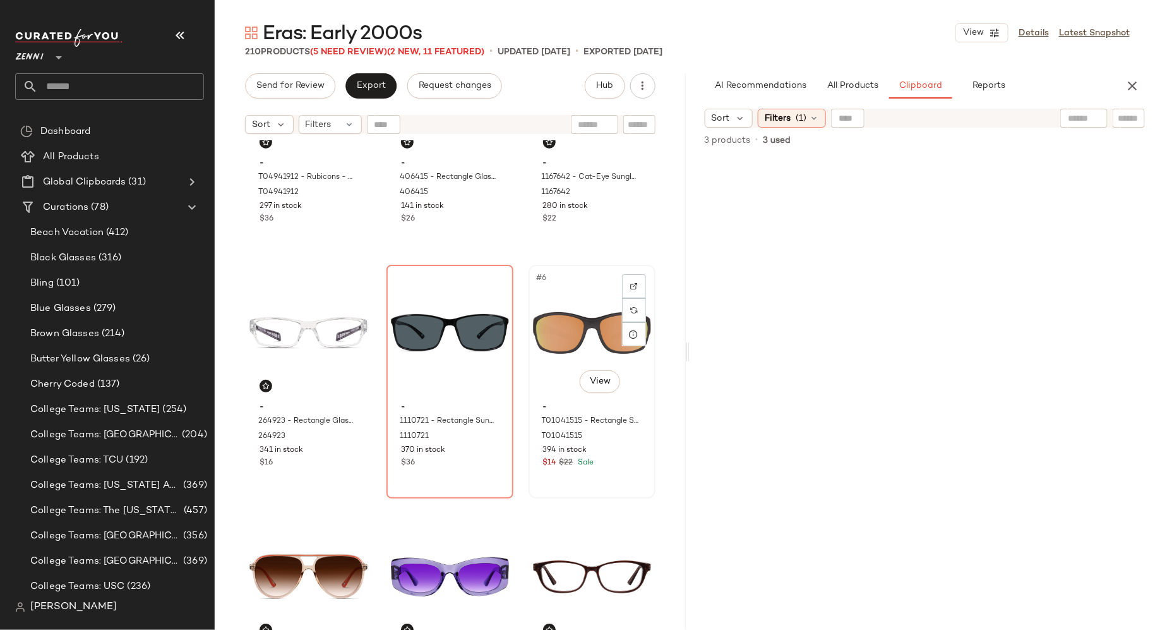
click at [614, 479] on div "#6 View - T01041515 - Rectangle Sunglasses - Brown - Plastic T01041515 394 in s…" at bounding box center [592, 381] width 124 height 231
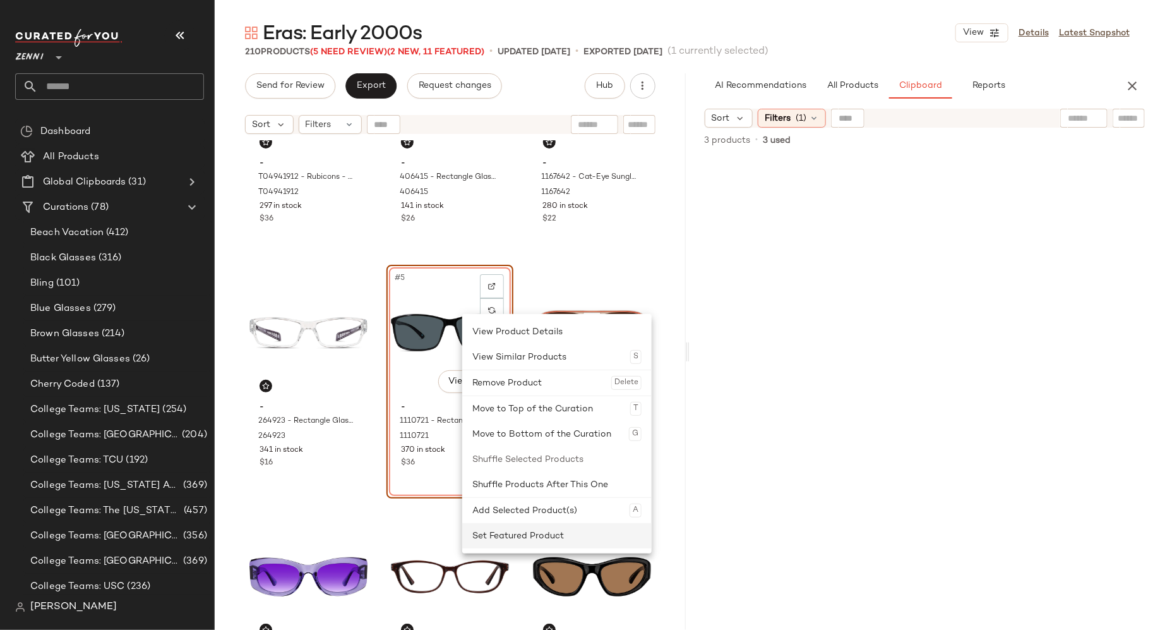
click at [490, 538] on div "Set Featured Product" at bounding box center [557, 535] width 169 height 25
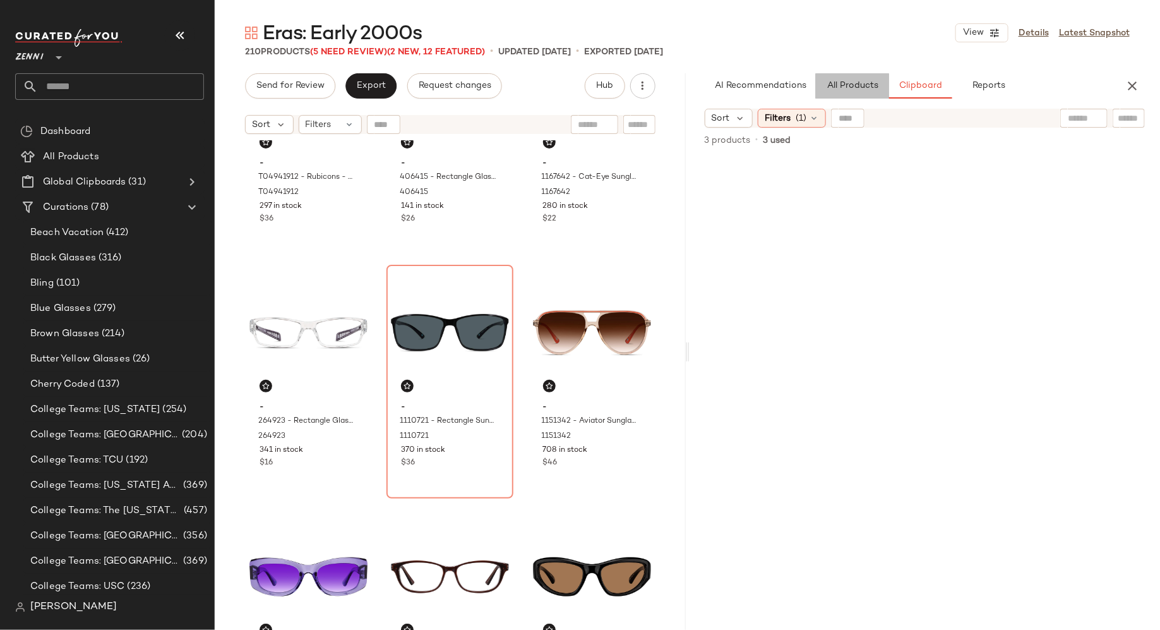
click at [853, 83] on span "All Products" at bounding box center [852, 86] width 52 height 10
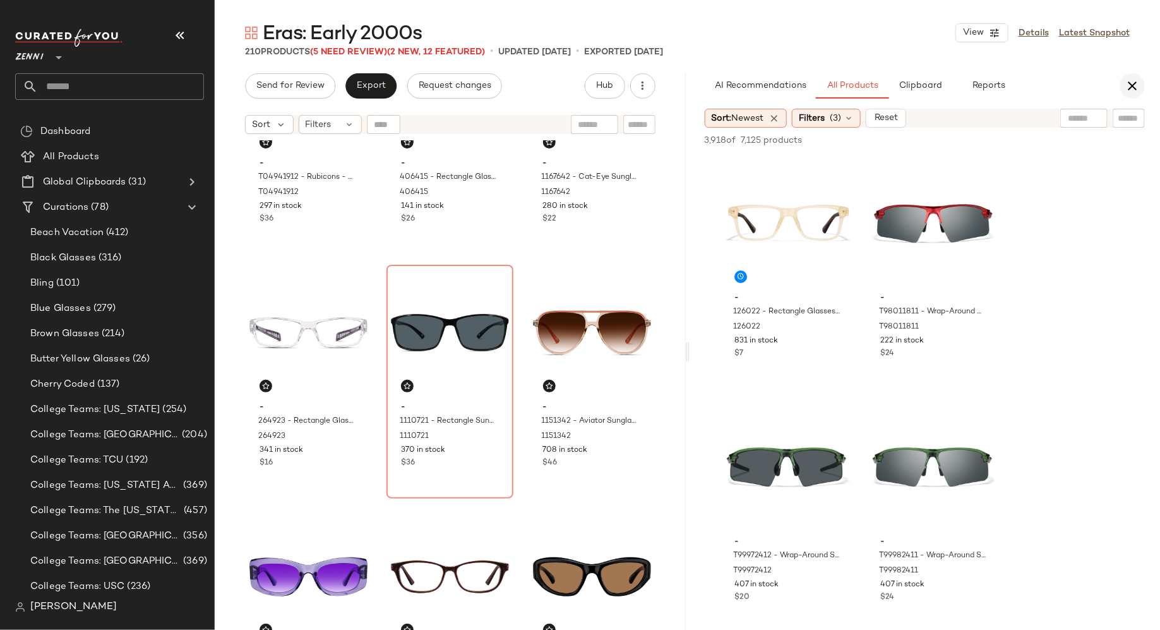
click at [1130, 83] on icon "button" at bounding box center [1132, 85] width 15 height 15
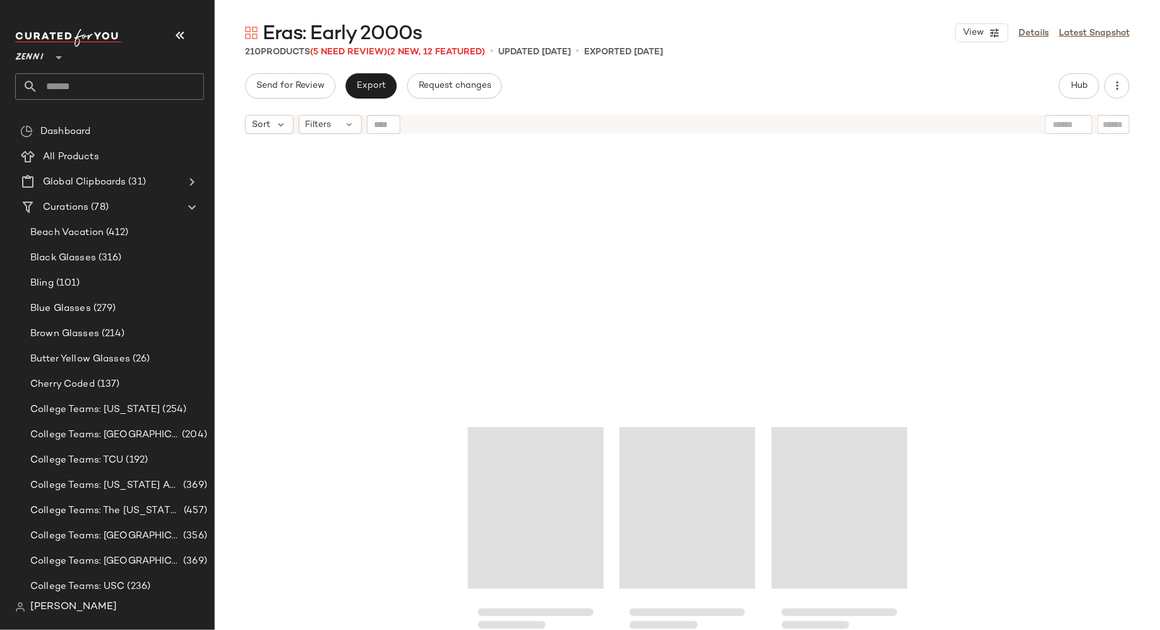
scroll to position [16550, 0]
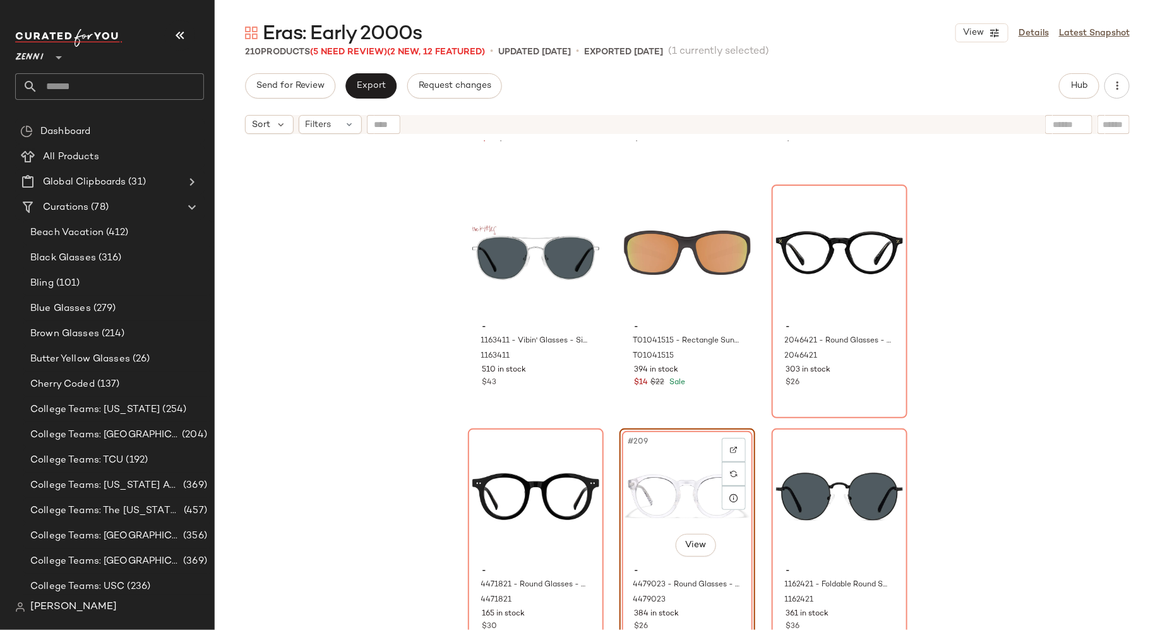
click at [604, 466] on div "- 1165123 - Rectangle Sunglasses - Clear - Plastic 1165123 13 in stock $26 $30 …" at bounding box center [688, 400] width 946 height 521
click at [374, 82] on span "Export" at bounding box center [371, 86] width 30 height 10
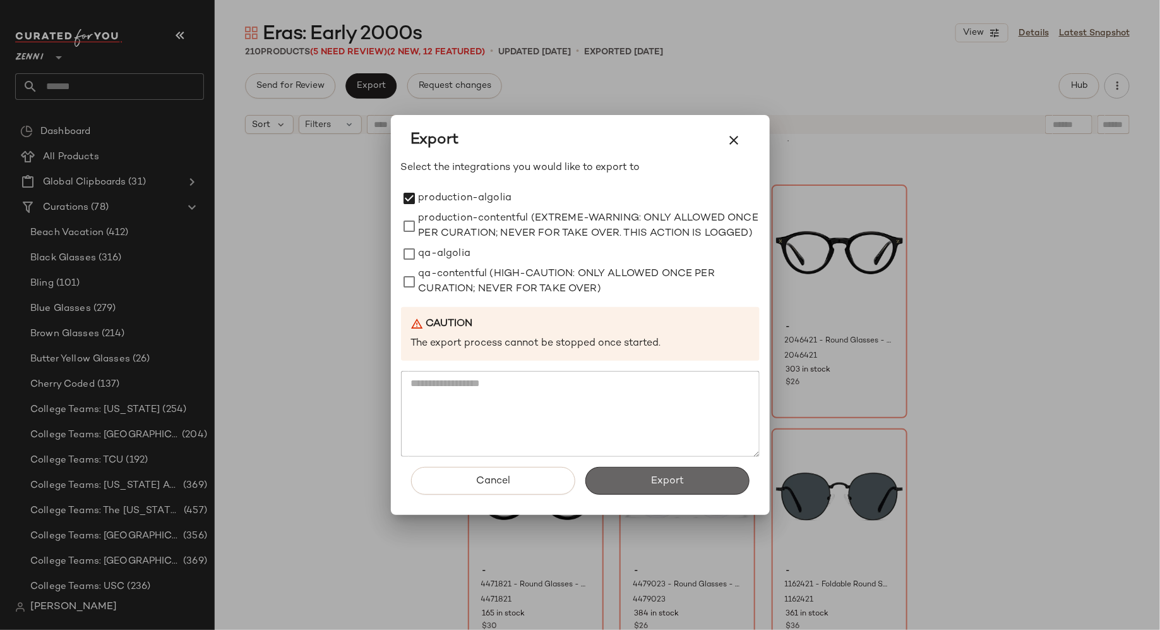
click at [632, 487] on button "Export" at bounding box center [668, 481] width 164 height 28
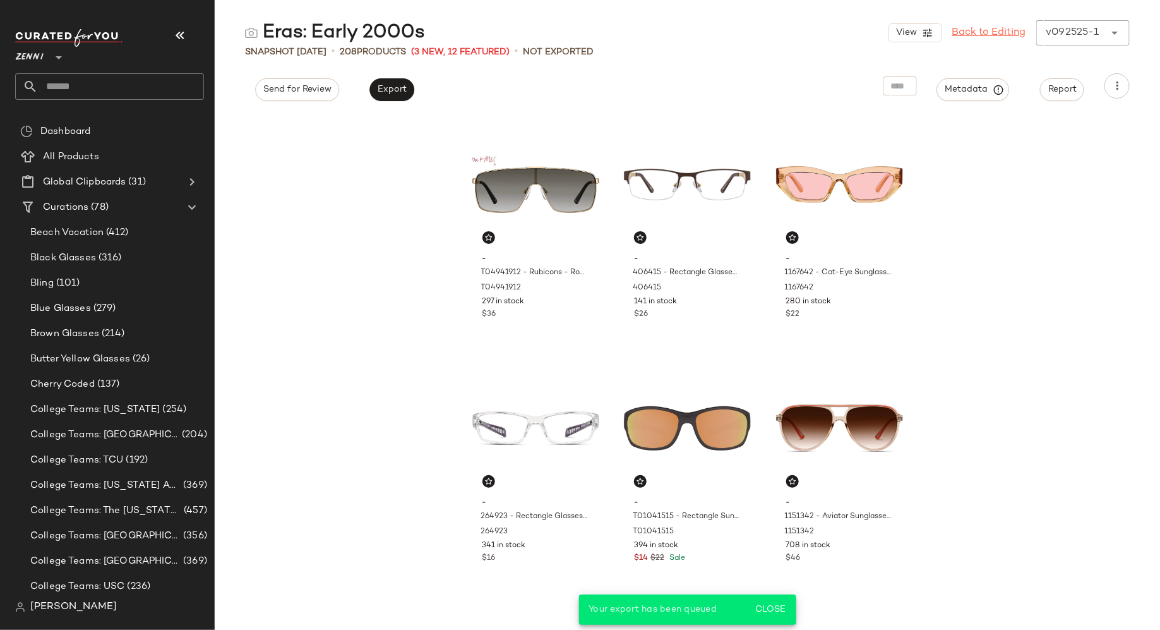
click at [993, 35] on link "Back to Editing" at bounding box center [990, 32] width 74 height 15
